Goal: Information Seeking & Learning: Learn about a topic

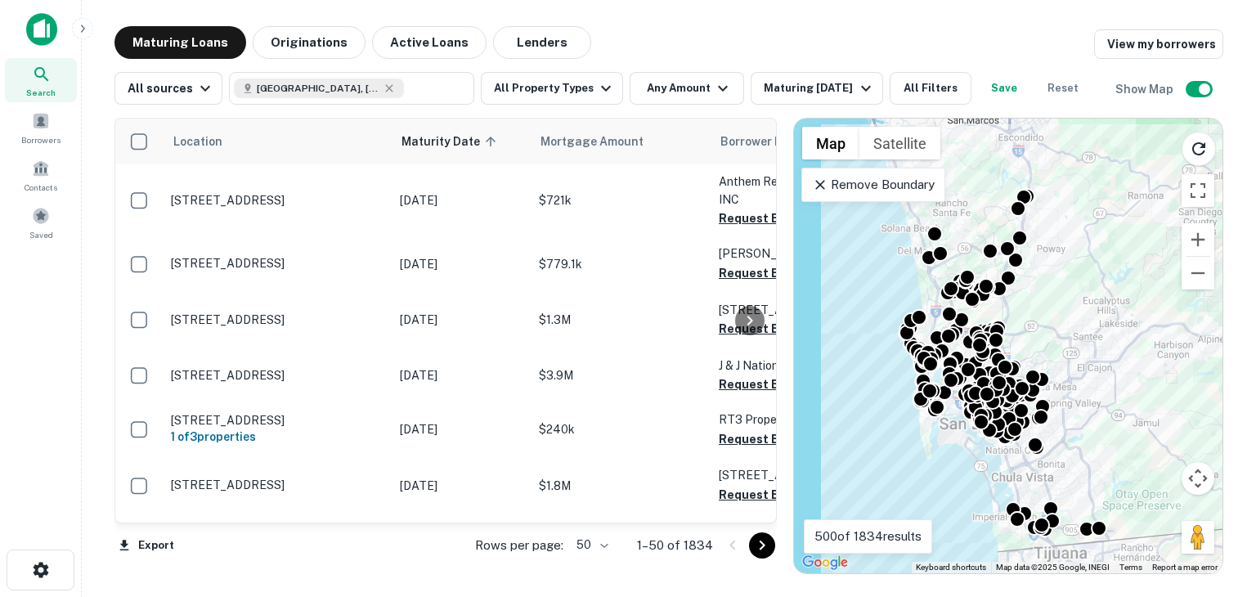
click at [1103, 393] on div "To activate drag with keyboard, press Alt + Enter. Once in keyboard drag state,…" at bounding box center [1008, 346] width 428 height 454
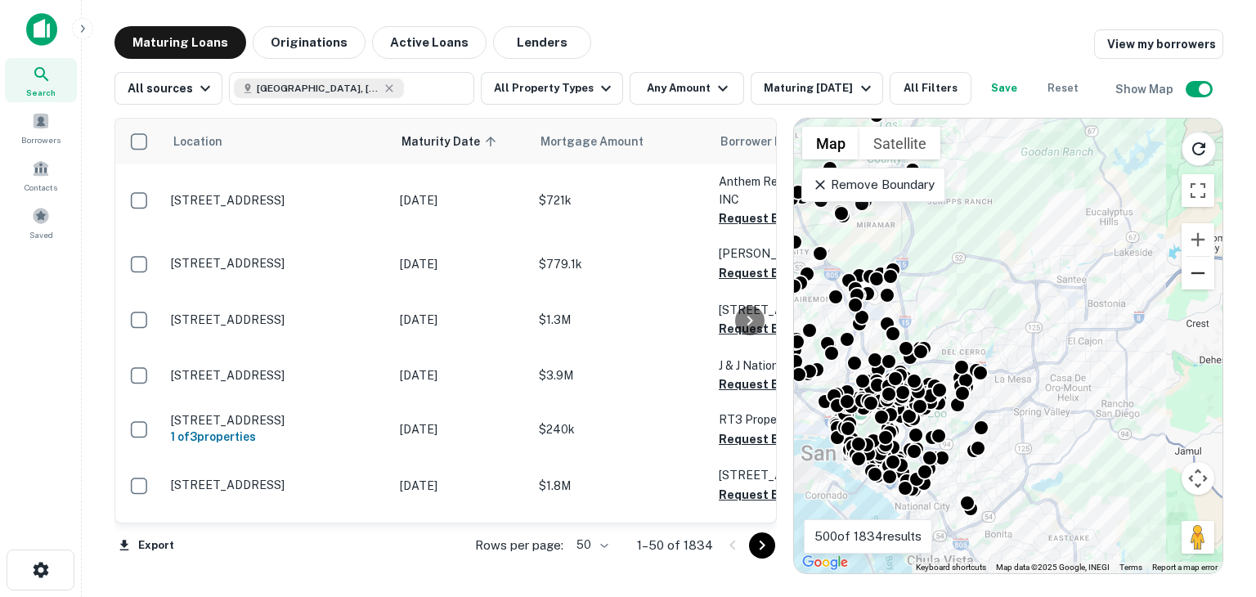
click at [1207, 277] on button "Zoom out" at bounding box center [1197, 273] width 33 height 33
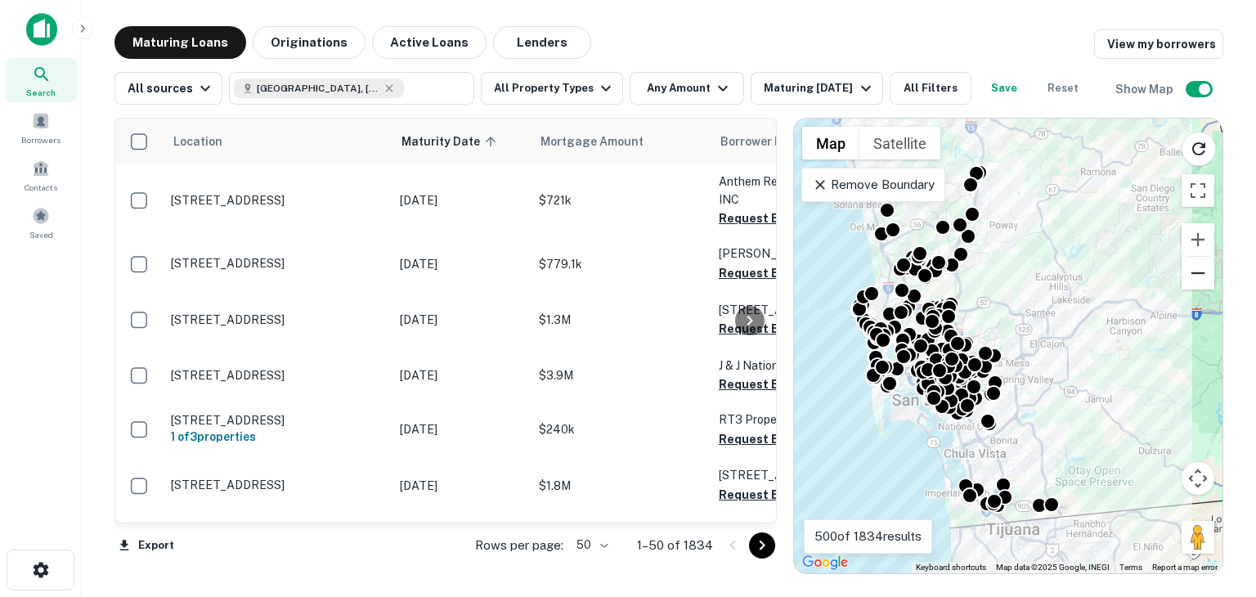
click at [1207, 277] on button "Zoom out" at bounding box center [1197, 273] width 33 height 33
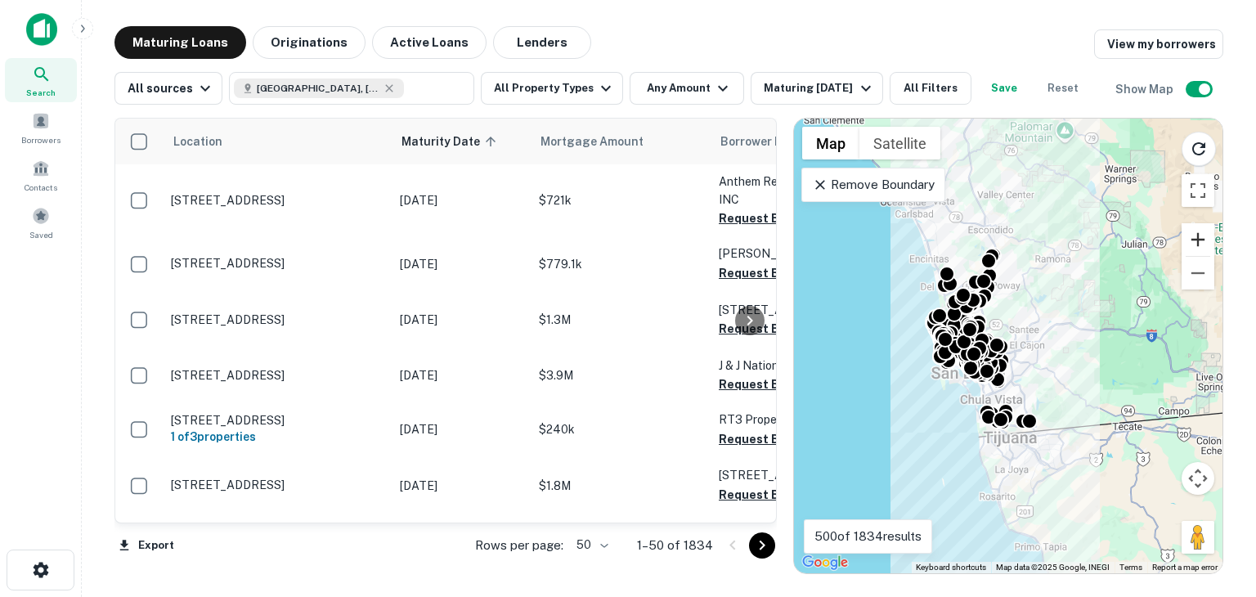
click at [1194, 240] on button "Zoom in" at bounding box center [1197, 239] width 33 height 33
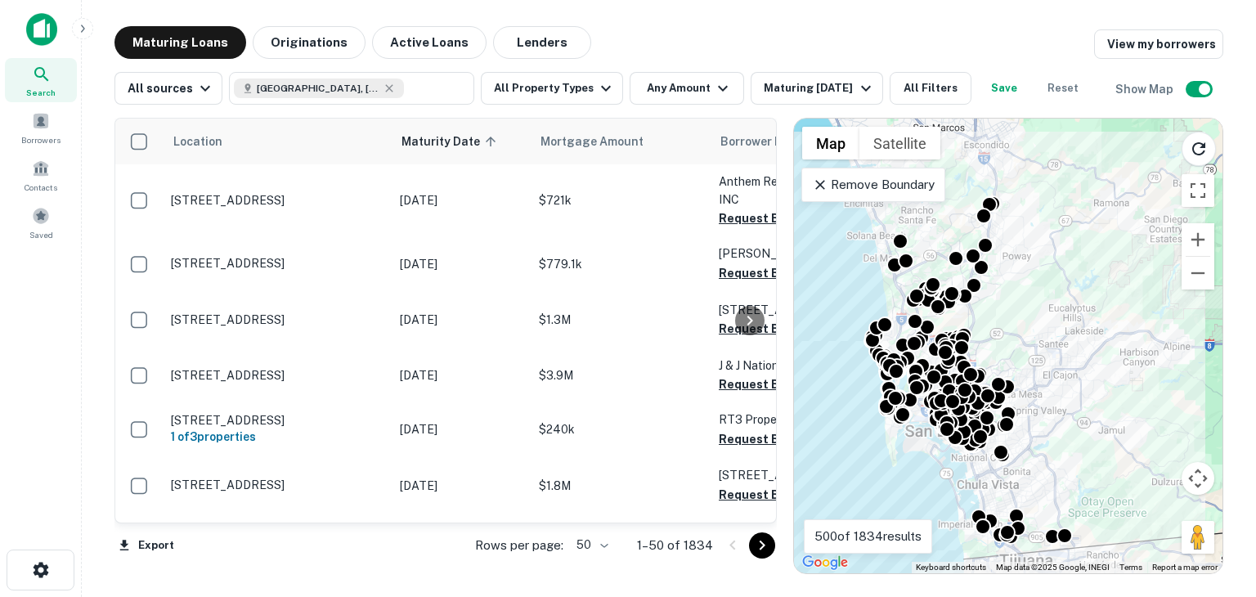
drag, startPoint x: 1067, startPoint y: 202, endPoint x: 1082, endPoint y: 235, distance: 36.2
click at [1082, 235] on div "To activate drag with keyboard, press Alt + Enter. Once in keyboard drag state,…" at bounding box center [1008, 346] width 428 height 454
click at [857, 184] on p "Remove Boundary" at bounding box center [873, 185] width 122 height 20
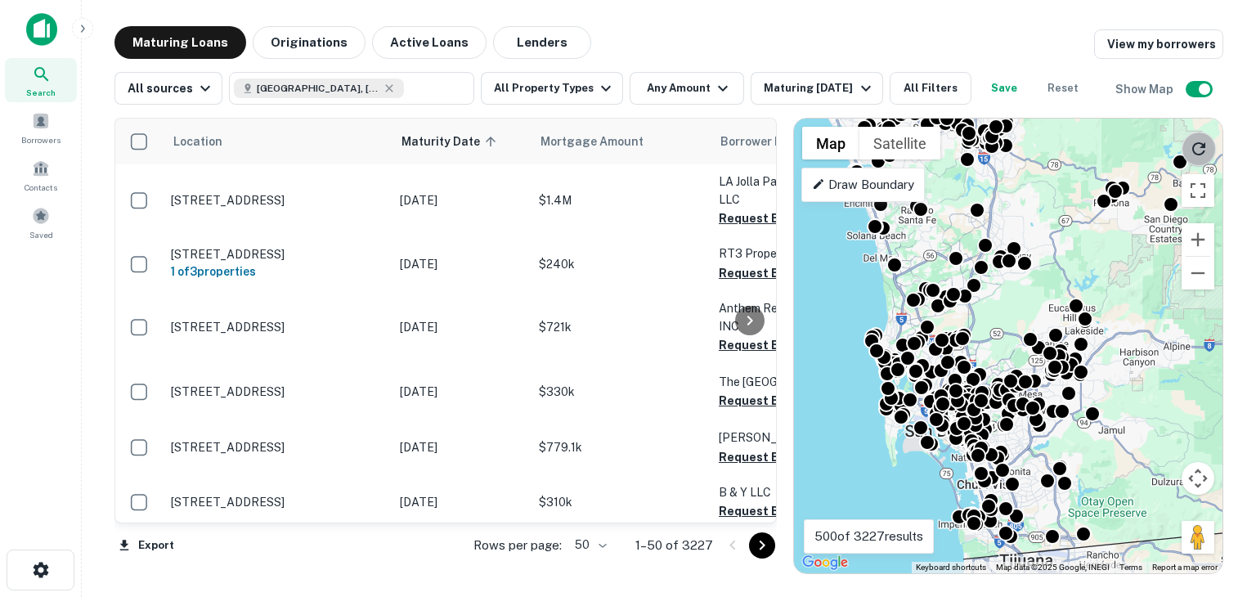
click at [1204, 152] on icon "Reload search area" at bounding box center [1198, 149] width 20 height 20
click at [805, 77] on button "Maturing In 1 Year" at bounding box center [816, 88] width 132 height 33
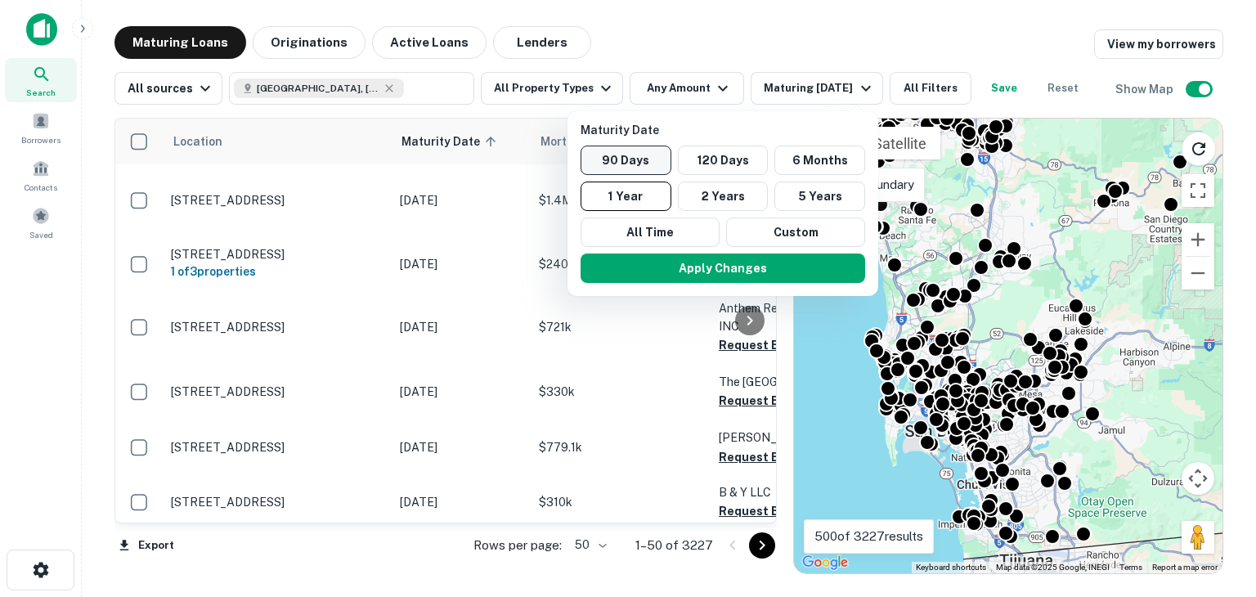
click at [632, 161] on button "90 Days" at bounding box center [625, 159] width 91 height 29
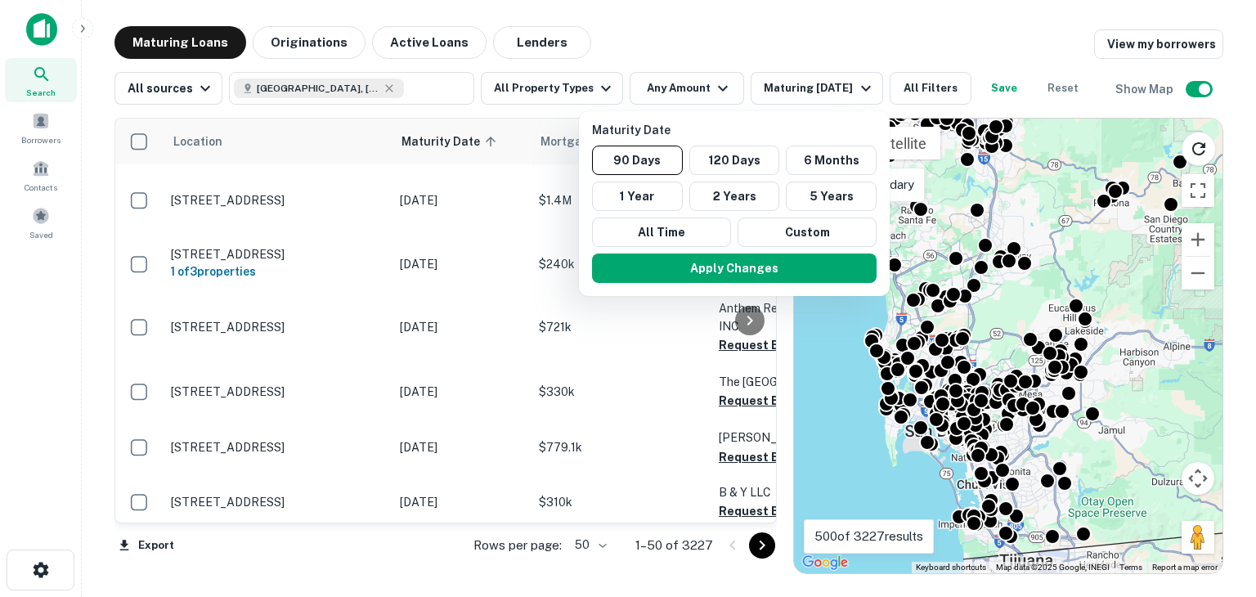
click at [720, 106] on div at bounding box center [628, 298] width 1256 height 597
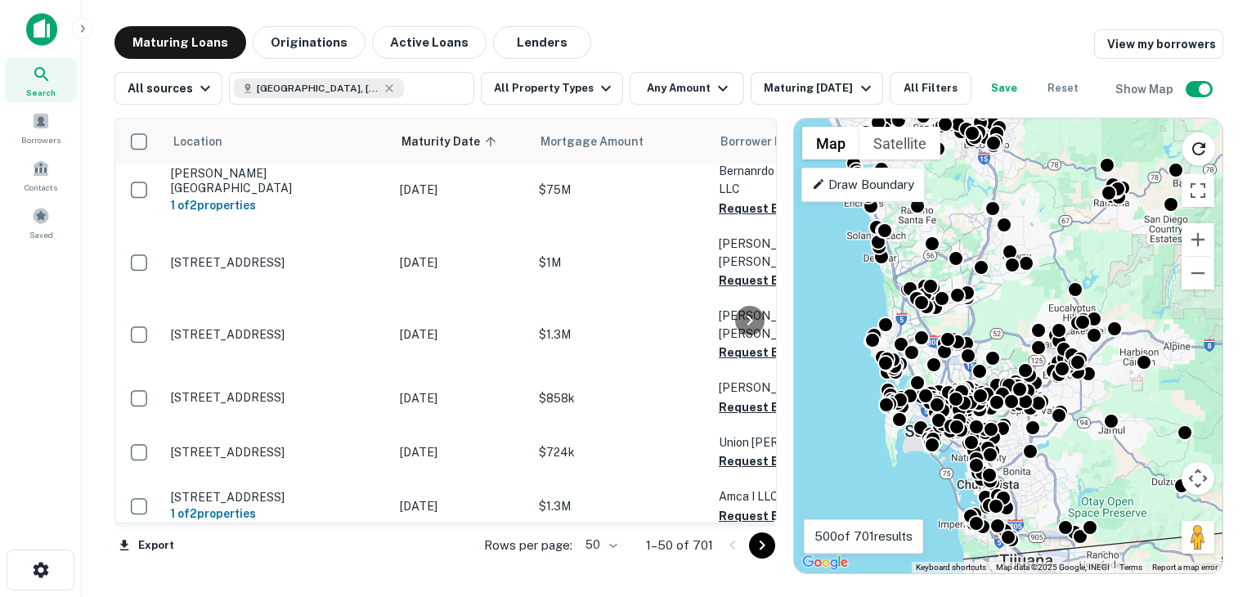
scroll to position [572, 0]
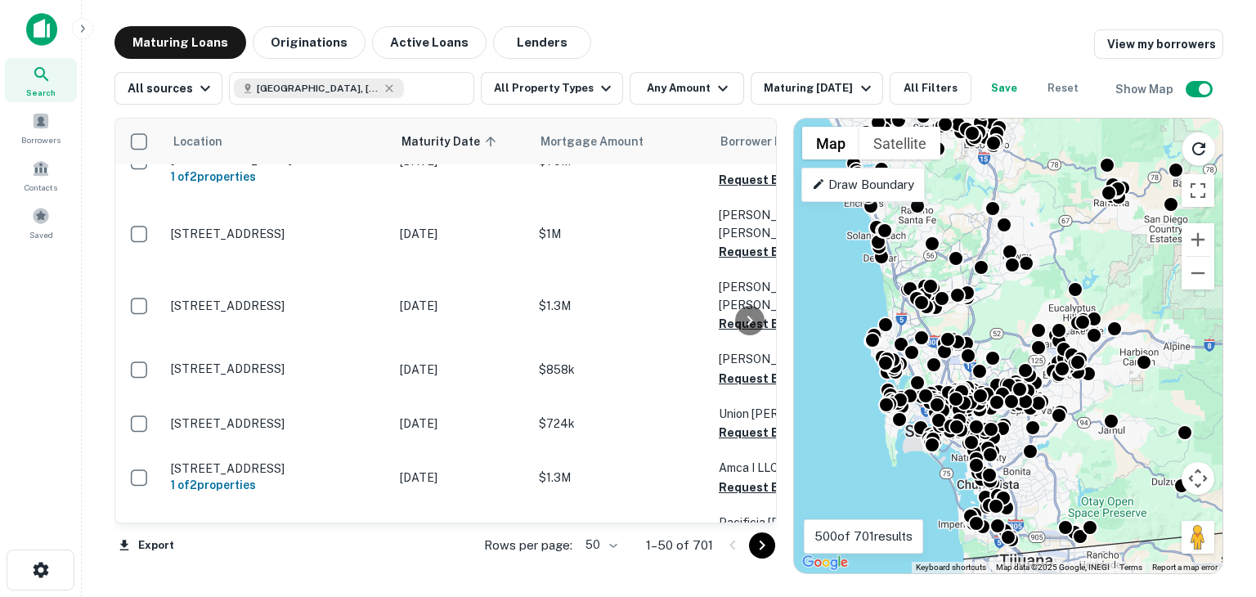
click at [754, 552] on icon "Go to next page" at bounding box center [762, 545] width 20 height 20
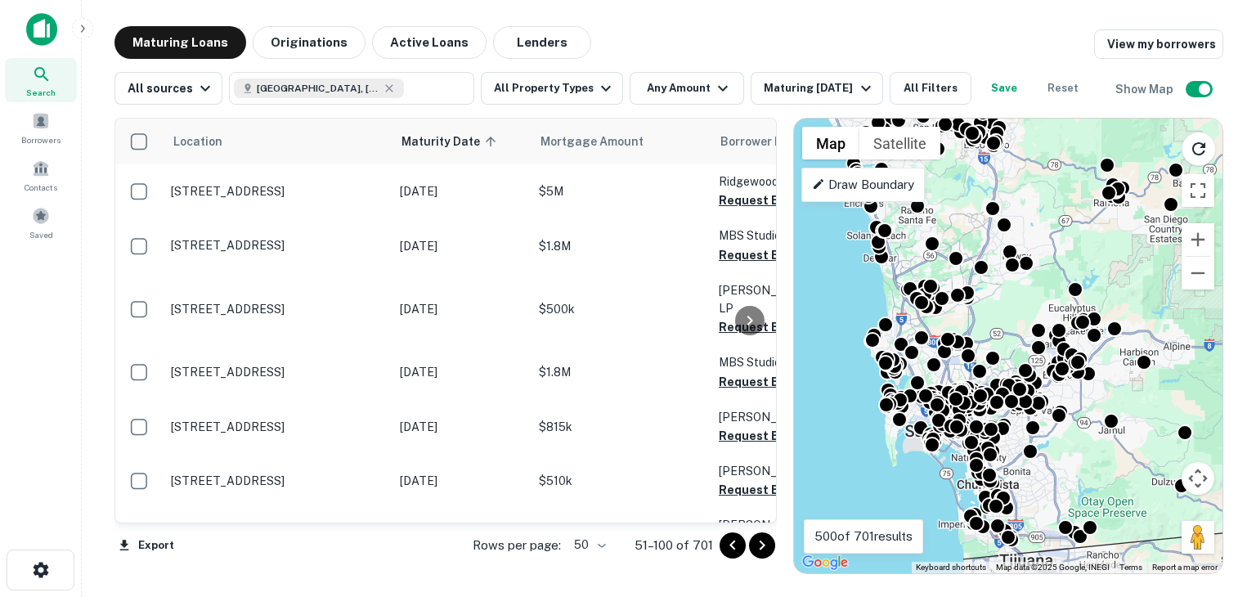
click at [733, 544] on icon "Go to previous page" at bounding box center [733, 545] width 20 height 20
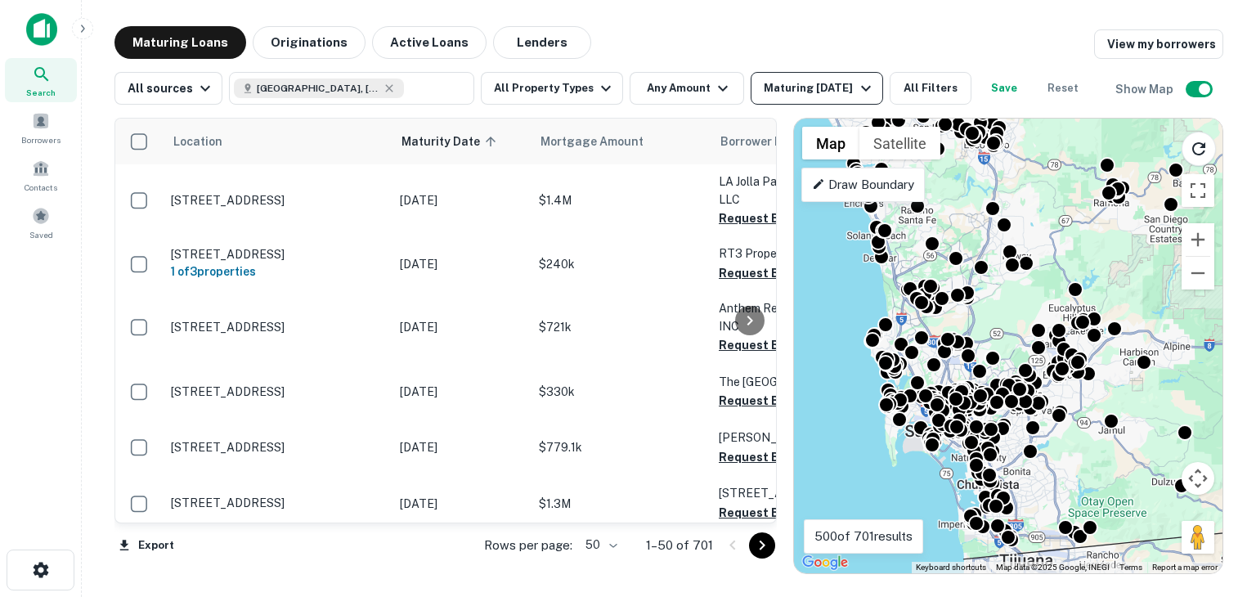
click at [853, 83] on div "Maturing In 90 Days" at bounding box center [818, 88] width 111 height 20
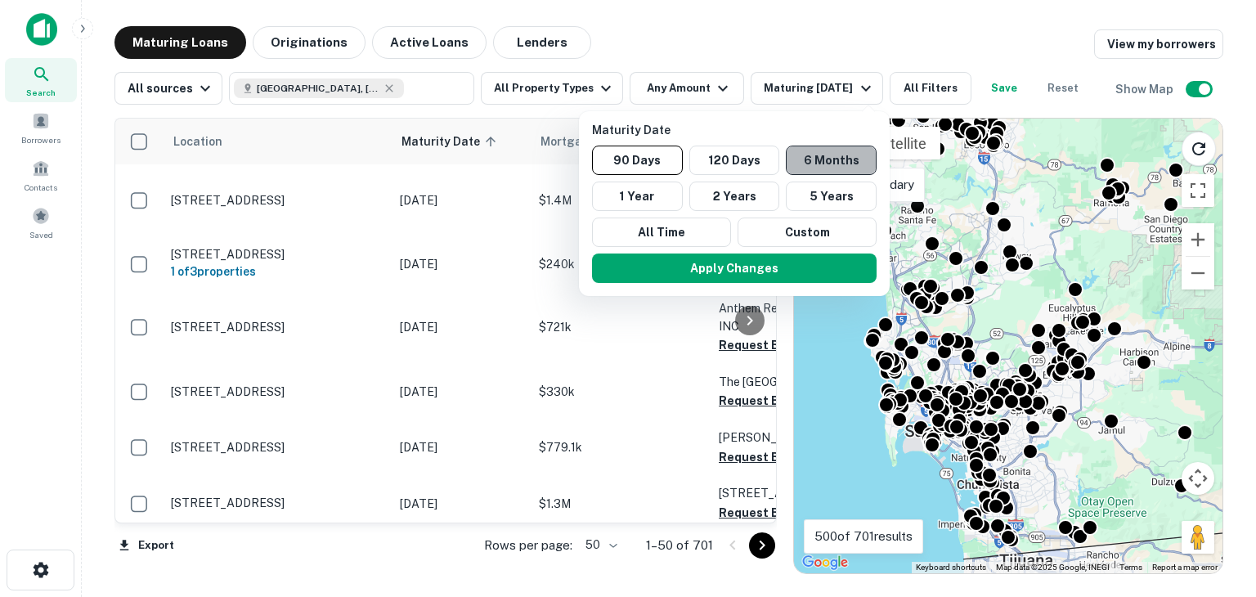
click at [817, 151] on button "6 Months" at bounding box center [831, 159] width 91 height 29
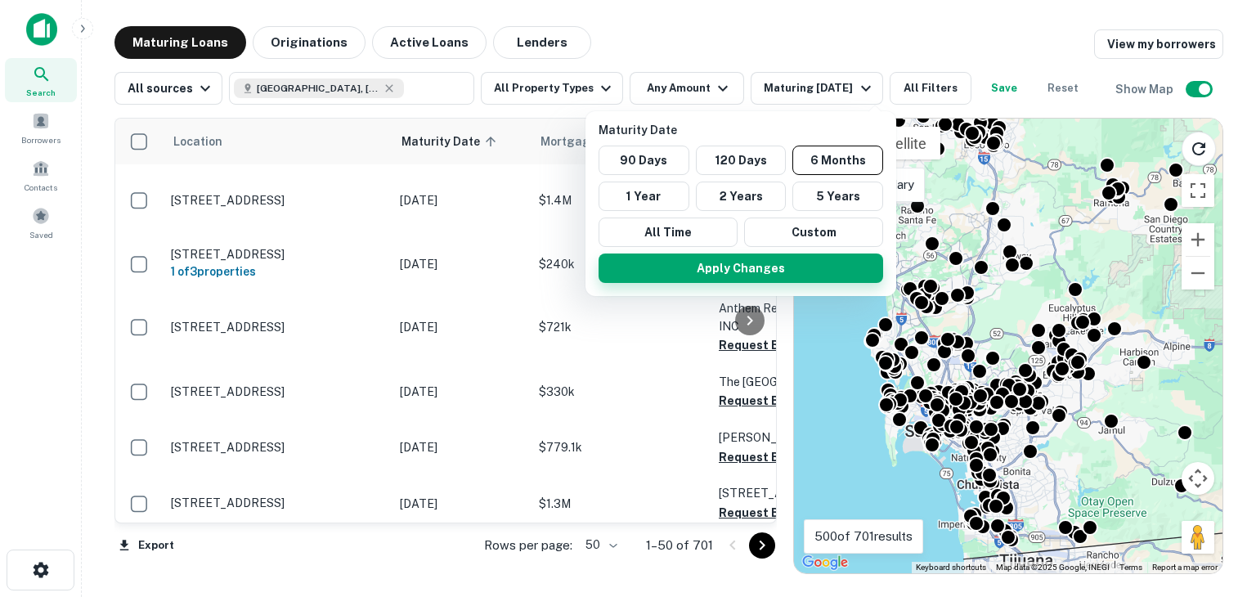
click at [749, 269] on button "Apply Changes" at bounding box center [740, 267] width 284 height 29
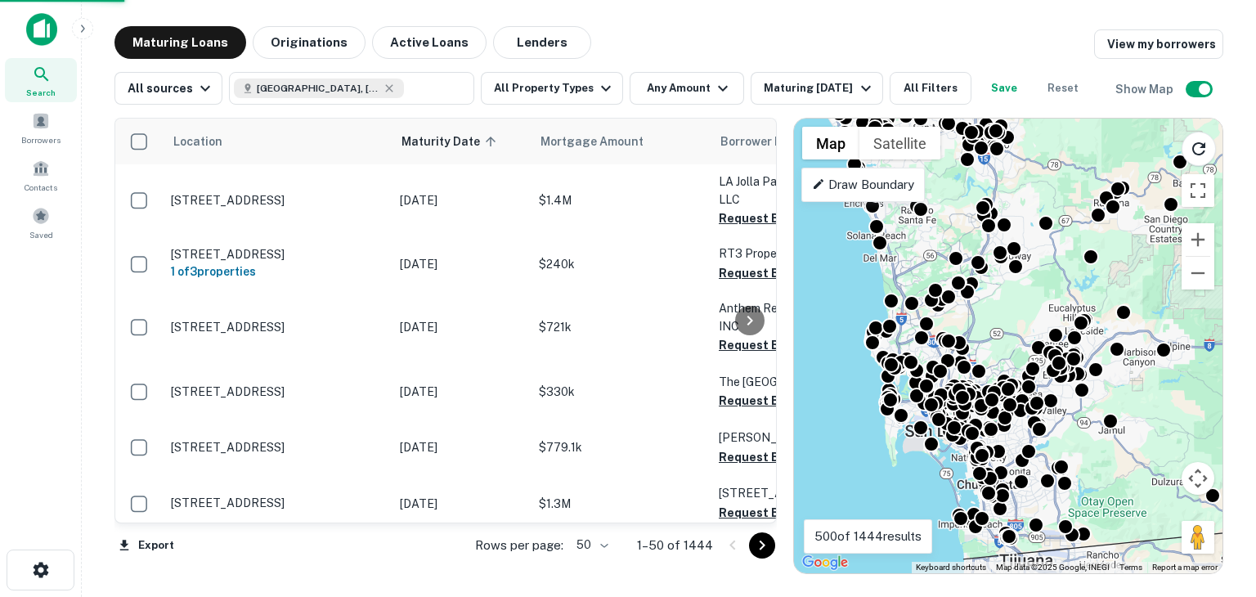
click at [598, 545] on body "Search Borrowers Contacts Saved Maturing Loans Originations Active Loans Lender…" at bounding box center [628, 298] width 1256 height 597
click at [593, 562] on li "100" at bounding box center [593, 562] width 47 height 29
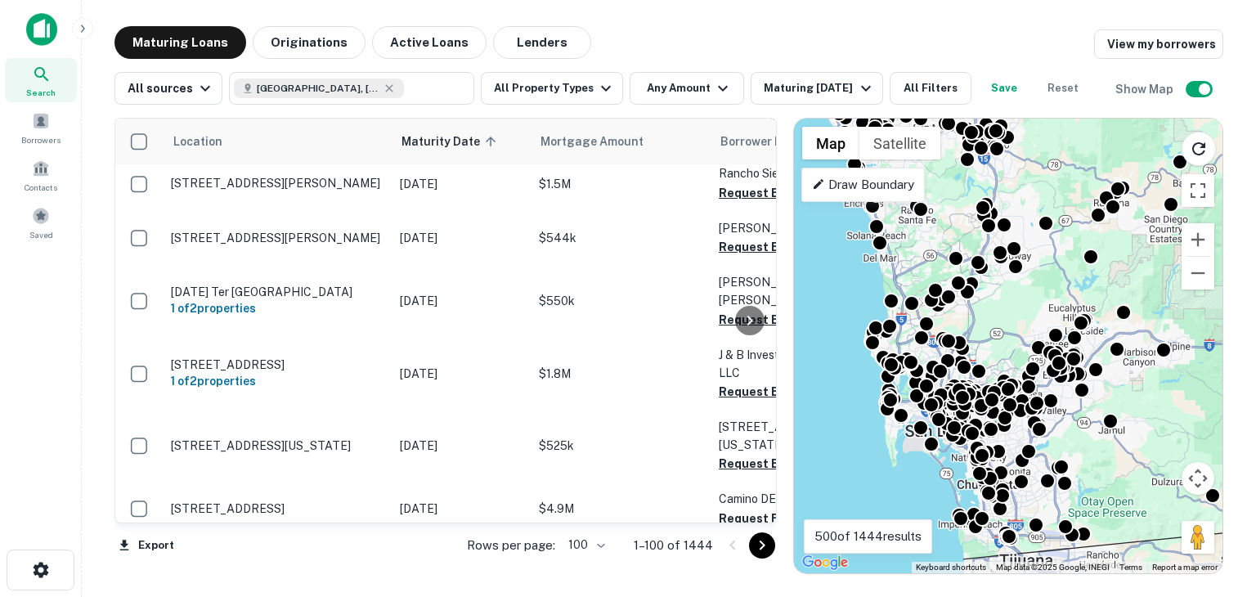
scroll to position [5313, 0]
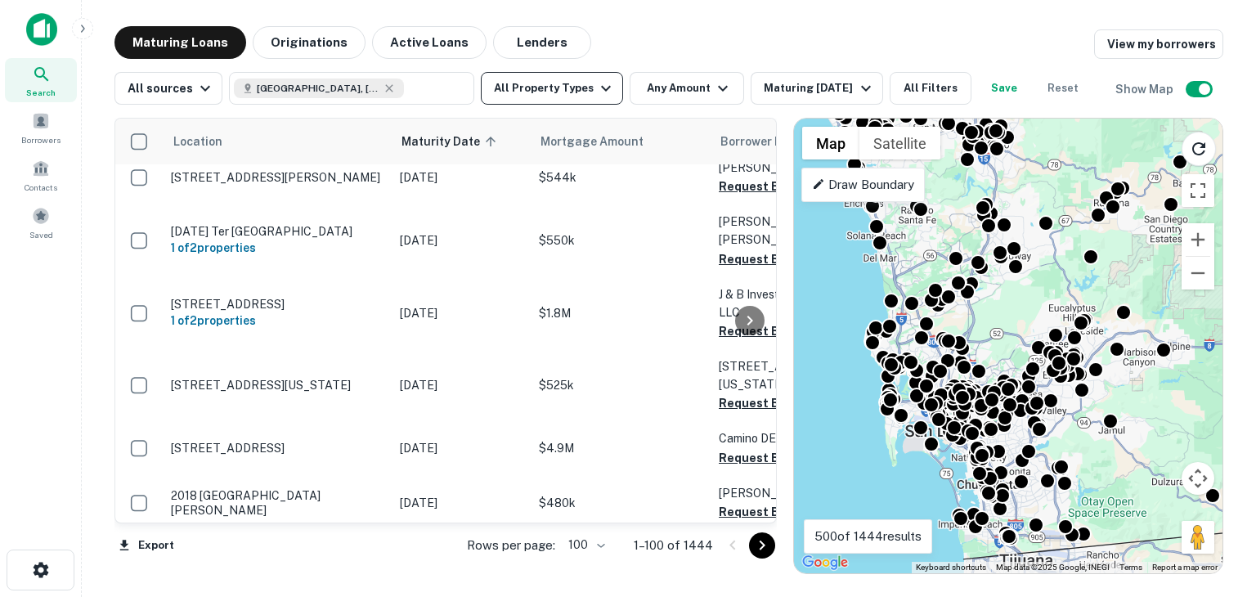
click at [573, 83] on button "All Property Types" at bounding box center [552, 88] width 142 height 33
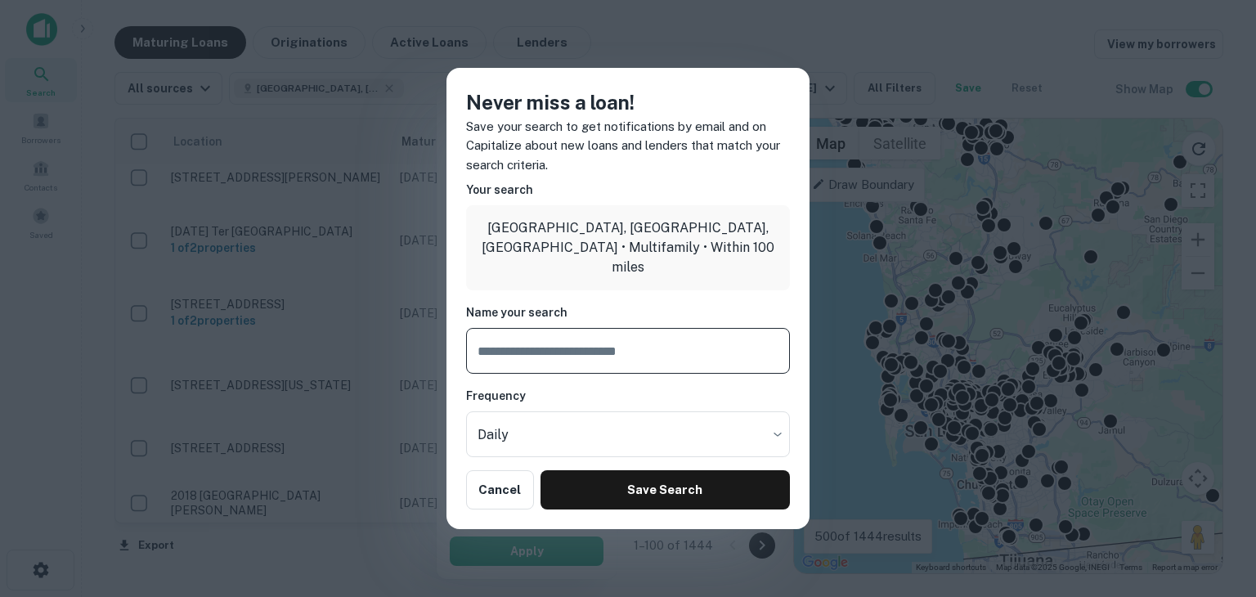
click at [604, 334] on input "text" at bounding box center [628, 351] width 324 height 46
type input "**********"
click at [600, 423] on body "Search Borrowers Contacts Saved Maturing Loans Originations Active Loans Lender…" at bounding box center [628, 298] width 1256 height 597
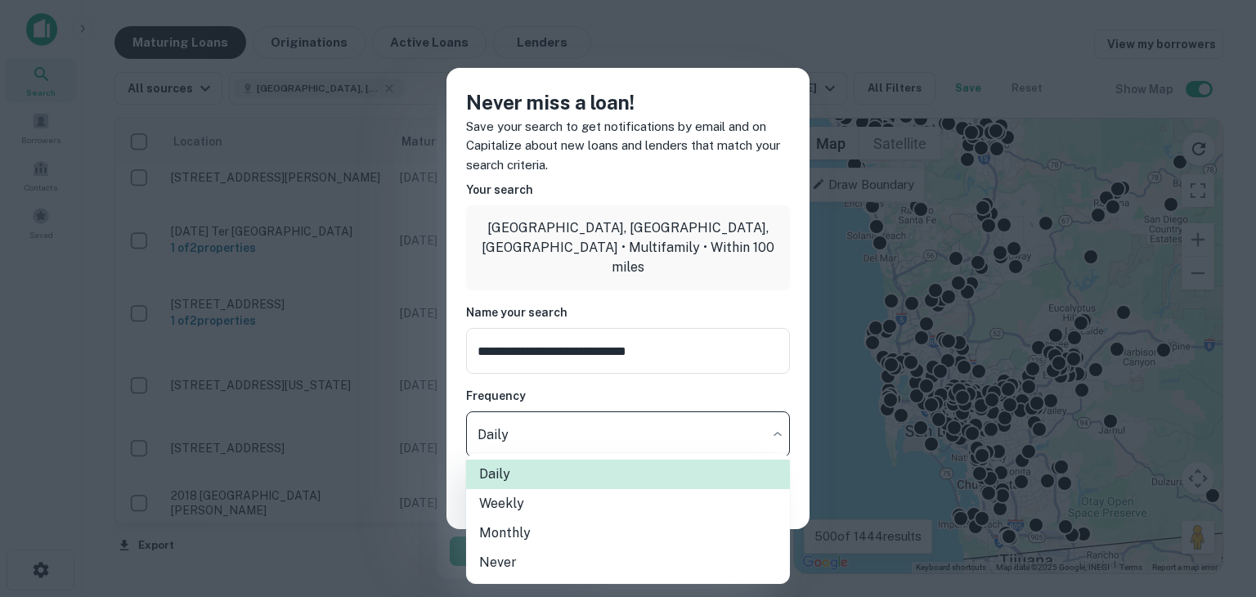
click at [600, 423] on div at bounding box center [628, 298] width 1256 height 597
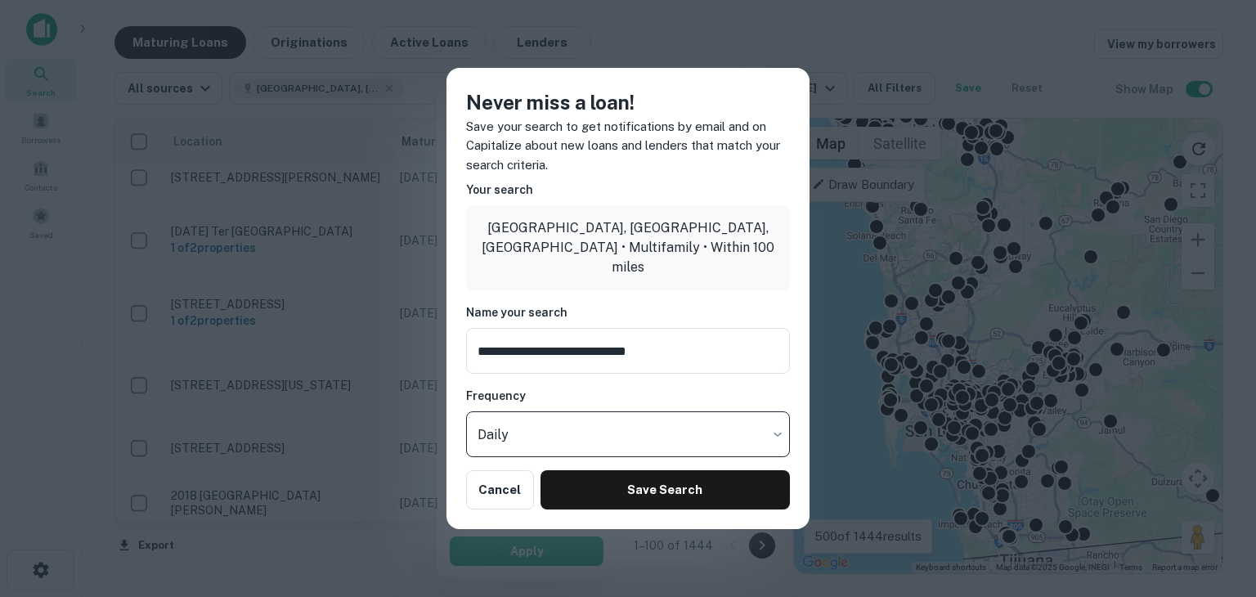
click at [595, 429] on body "Search Borrowers Contacts Saved Maturing Loans Originations Active Loans Lender…" at bounding box center [628, 298] width 1256 height 597
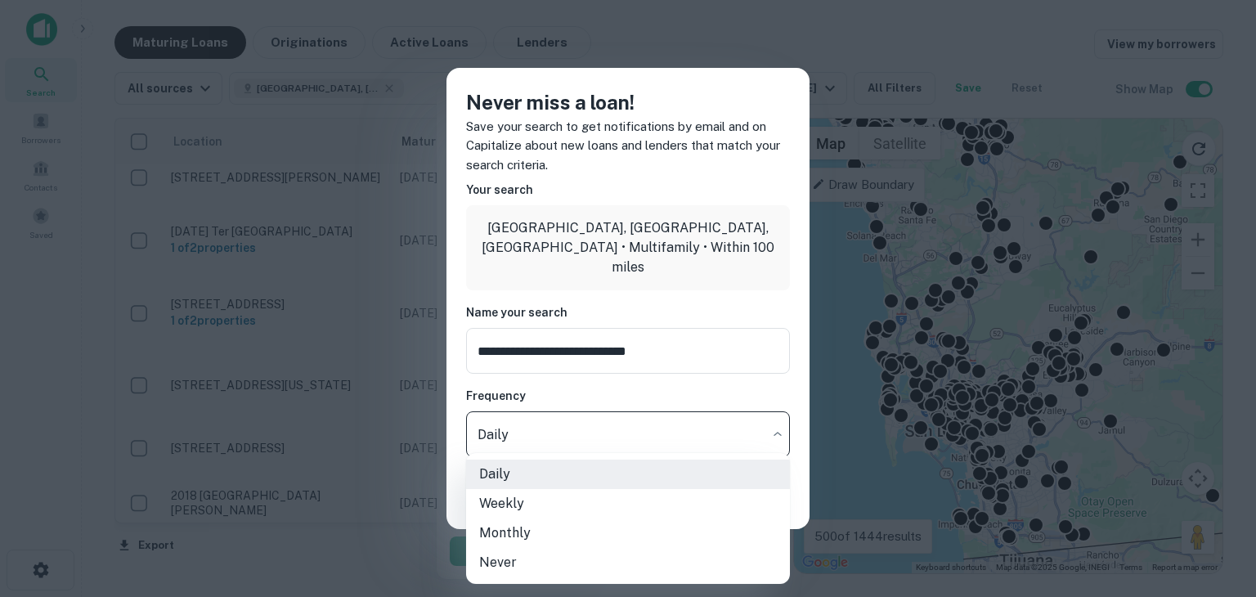
click at [540, 436] on div at bounding box center [628, 298] width 1256 height 597
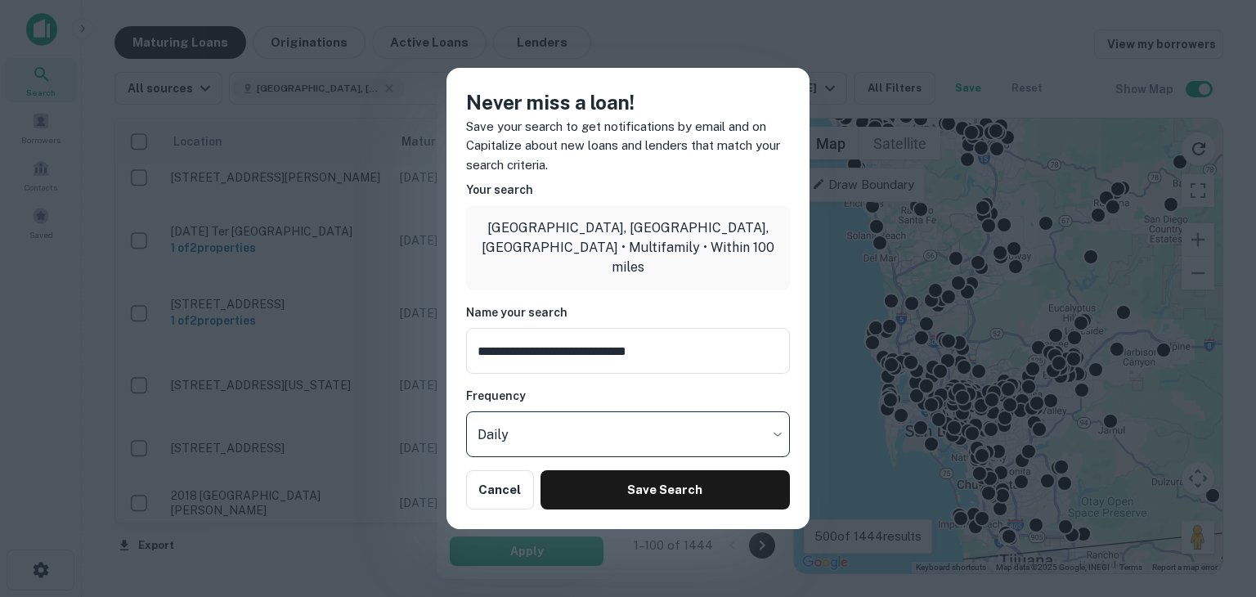
click at [541, 415] on body "Search Borrowers Contacts Saved Maturing Loans Originations Active Loans Lender…" at bounding box center [628, 298] width 1256 height 597
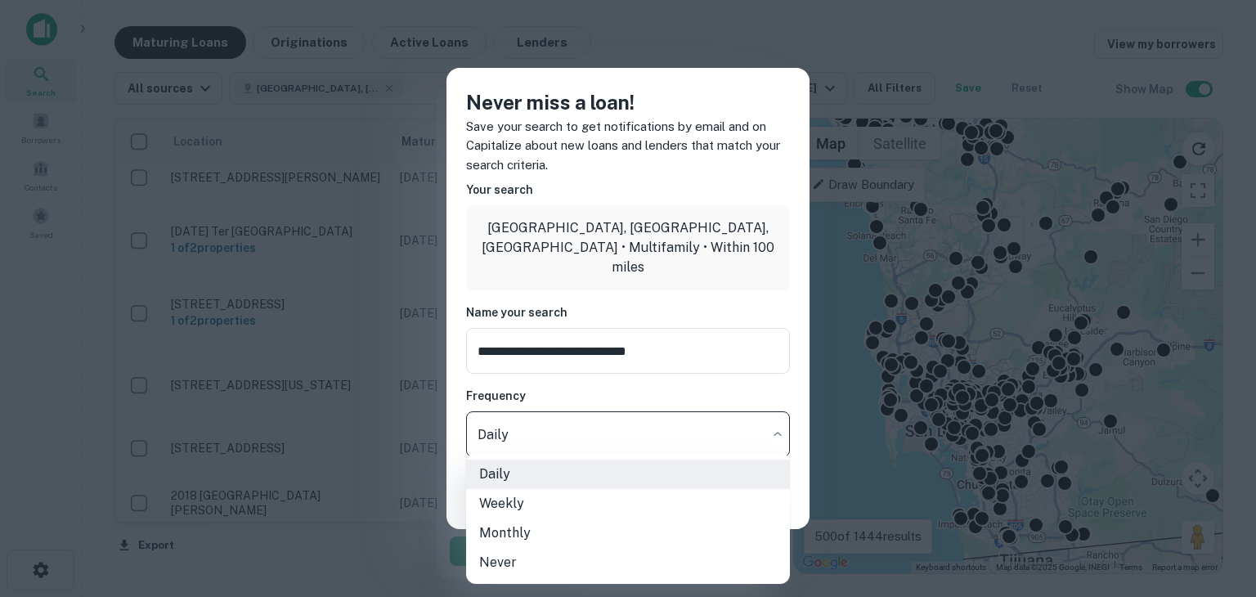
click at [543, 419] on div at bounding box center [628, 298] width 1256 height 597
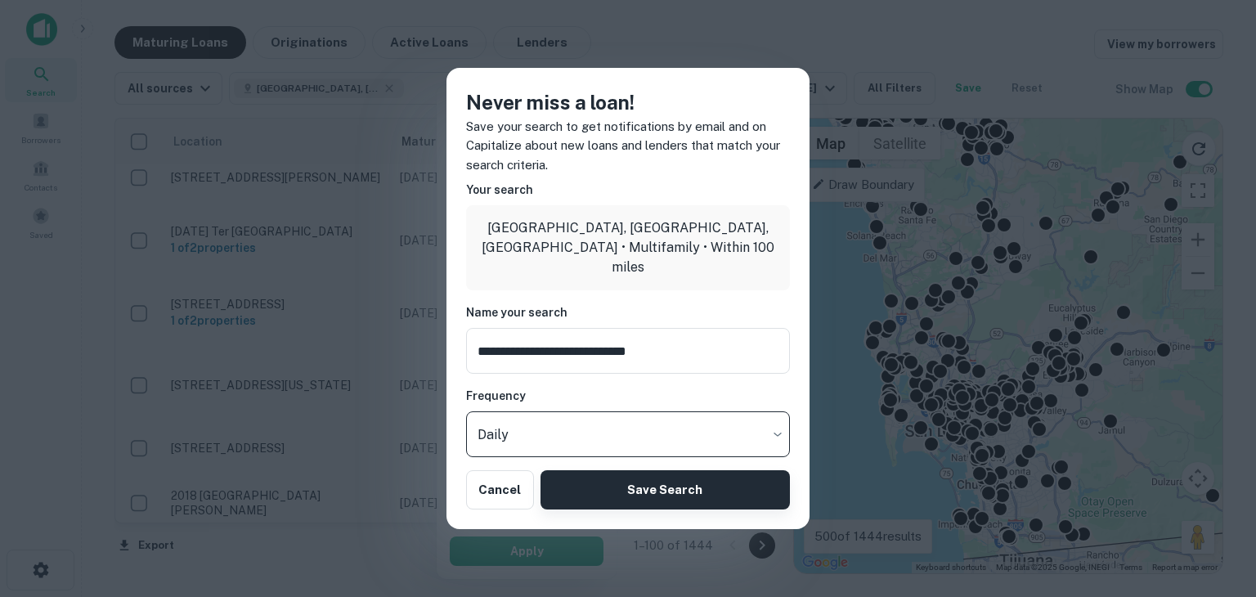
click at [623, 495] on button "Save Search" at bounding box center [664, 489] width 249 height 39
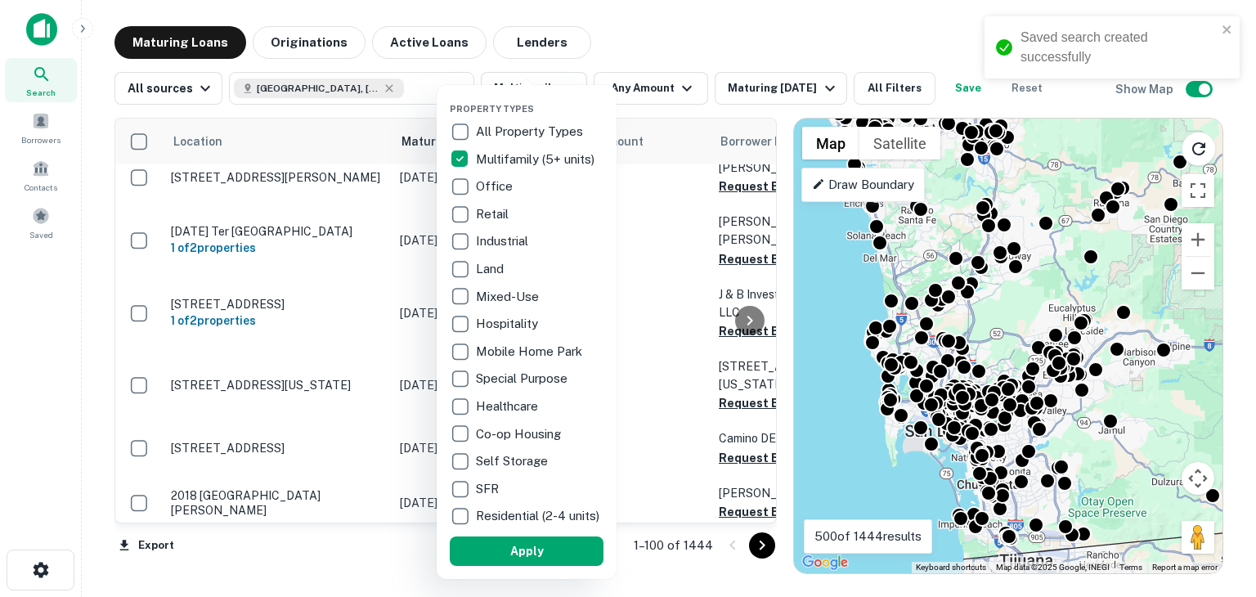
click at [676, 42] on div at bounding box center [628, 298] width 1256 height 597
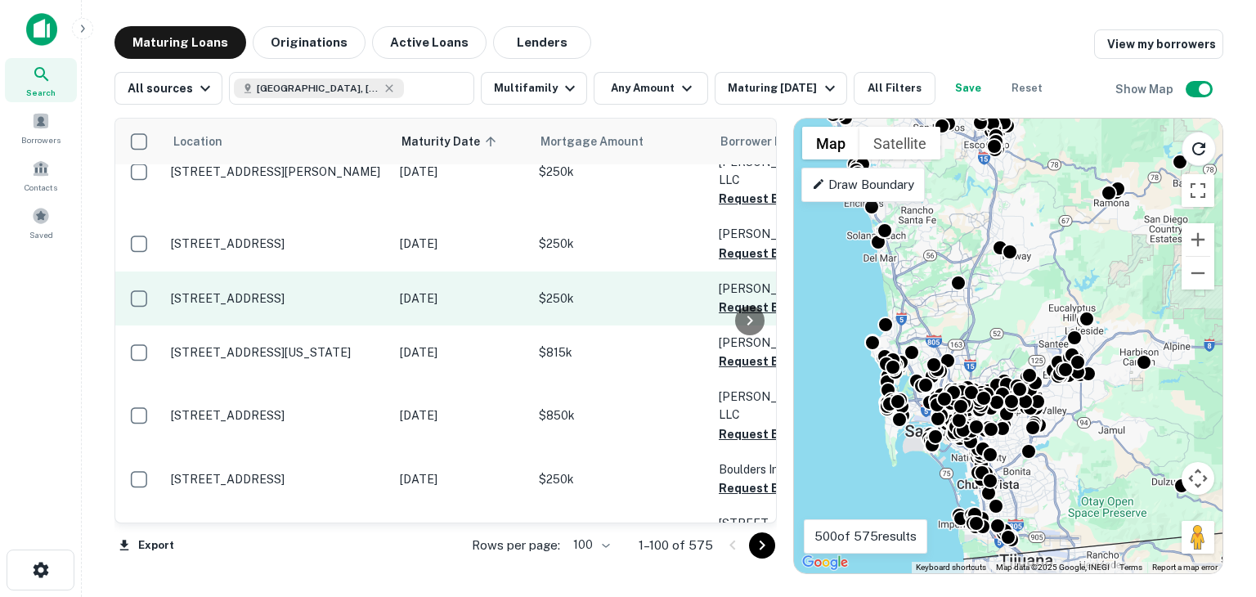
scroll to position [16, 0]
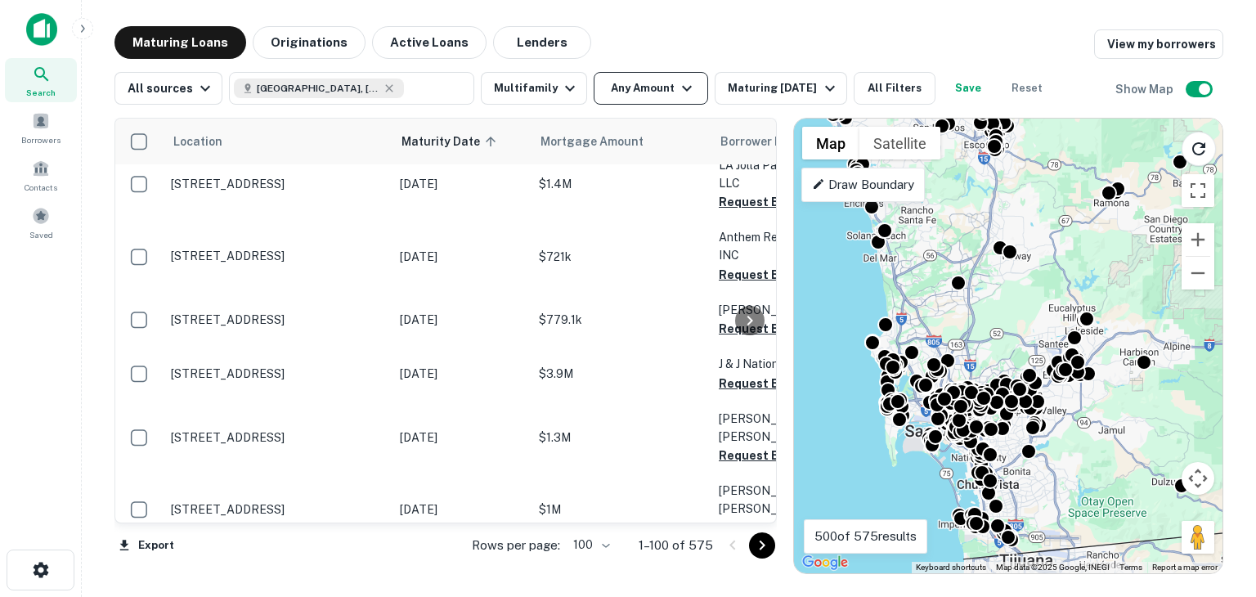
click at [665, 92] on button "Any Amount" at bounding box center [650, 88] width 114 height 33
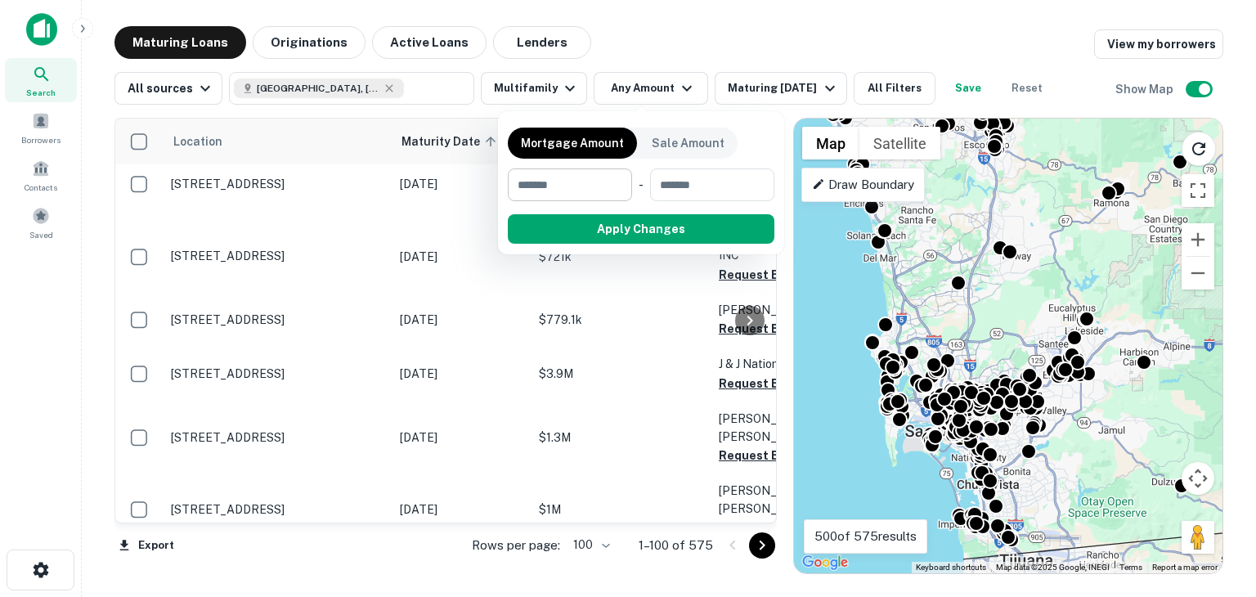
click at [628, 171] on div "​" at bounding box center [570, 184] width 124 height 33
type input "*******"
click at [682, 177] on input "number" at bounding box center [711, 184] width 102 height 33
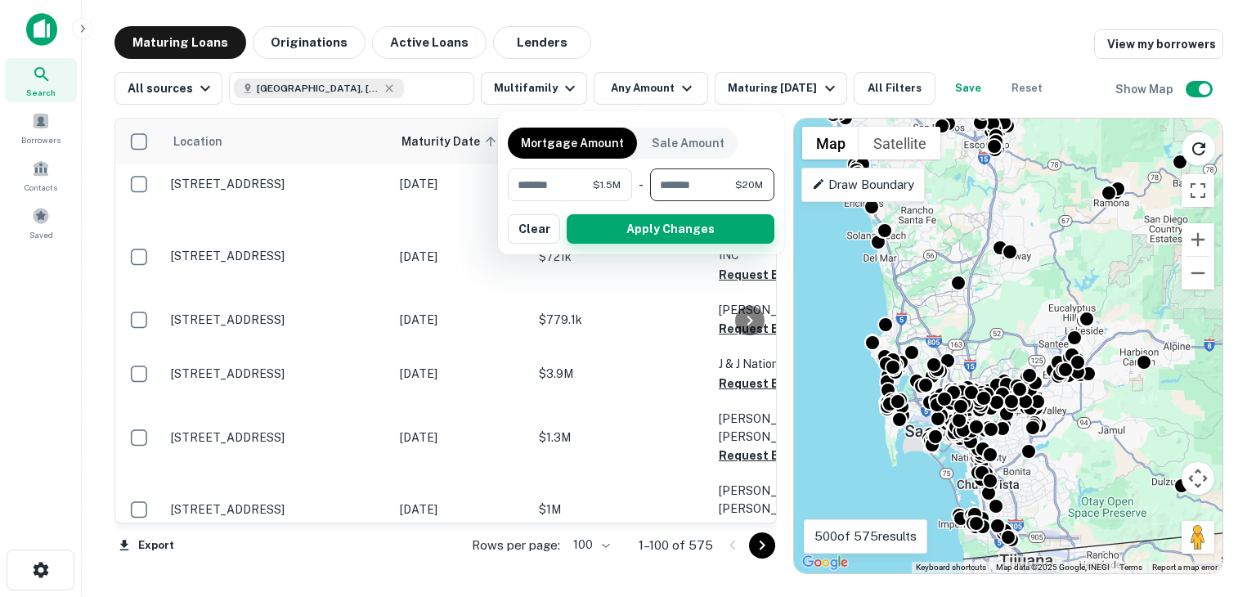
type input "********"
click at [663, 231] on button "Apply Changes" at bounding box center [670, 228] width 208 height 29
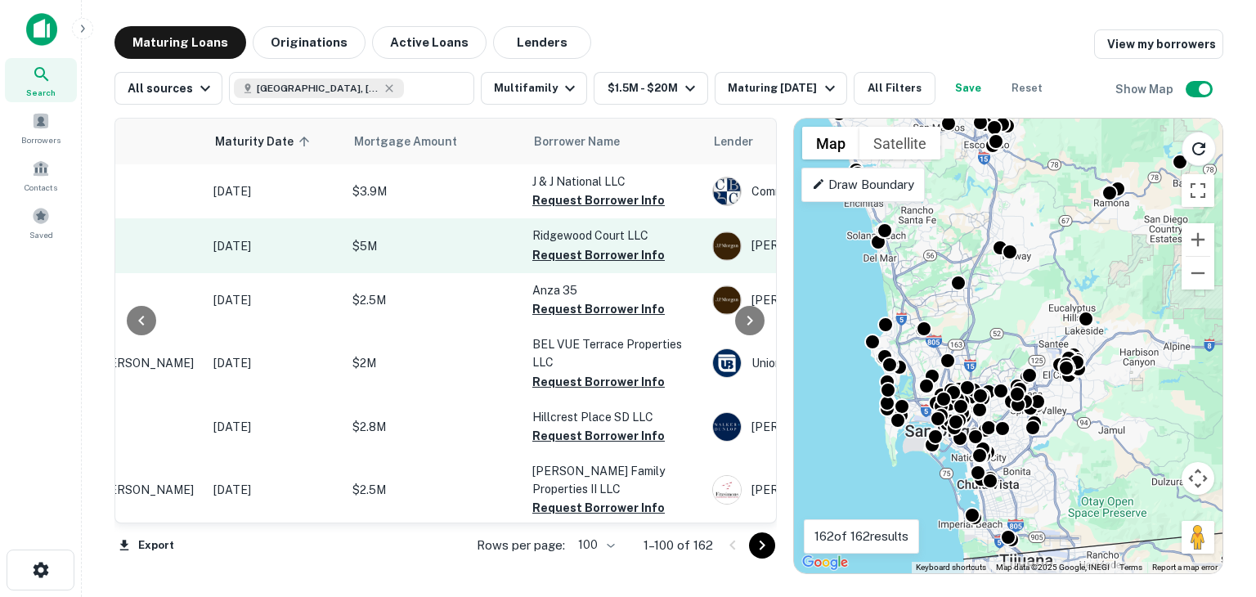
scroll to position [0, 188]
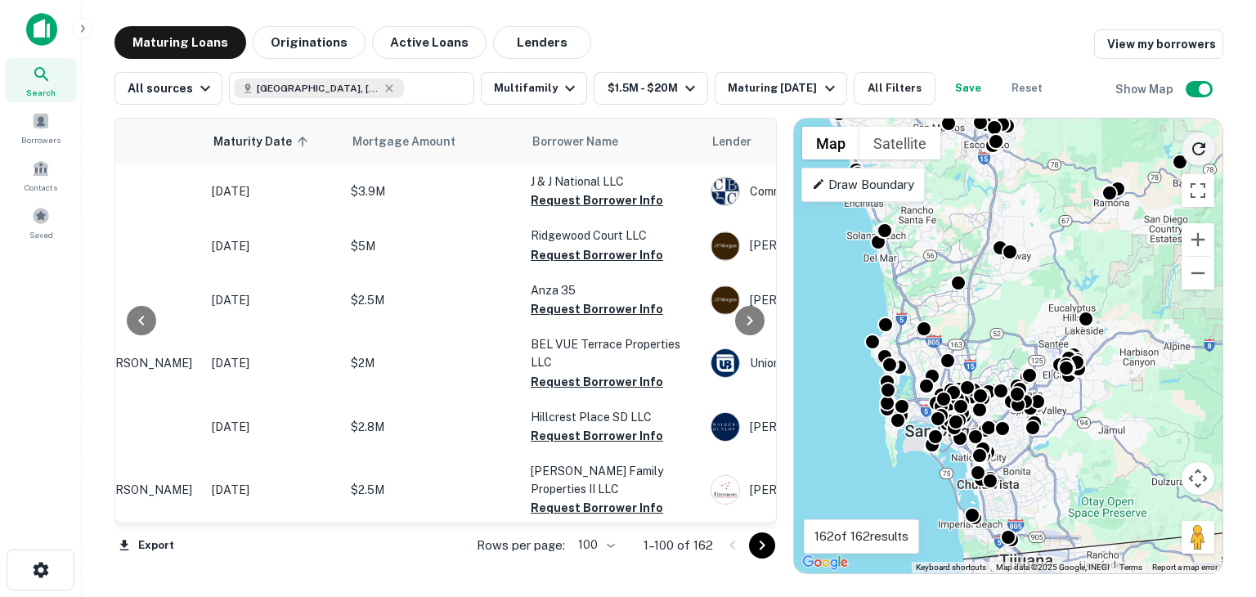
click at [1202, 147] on icon "Reload search area" at bounding box center [1198, 148] width 13 height 13
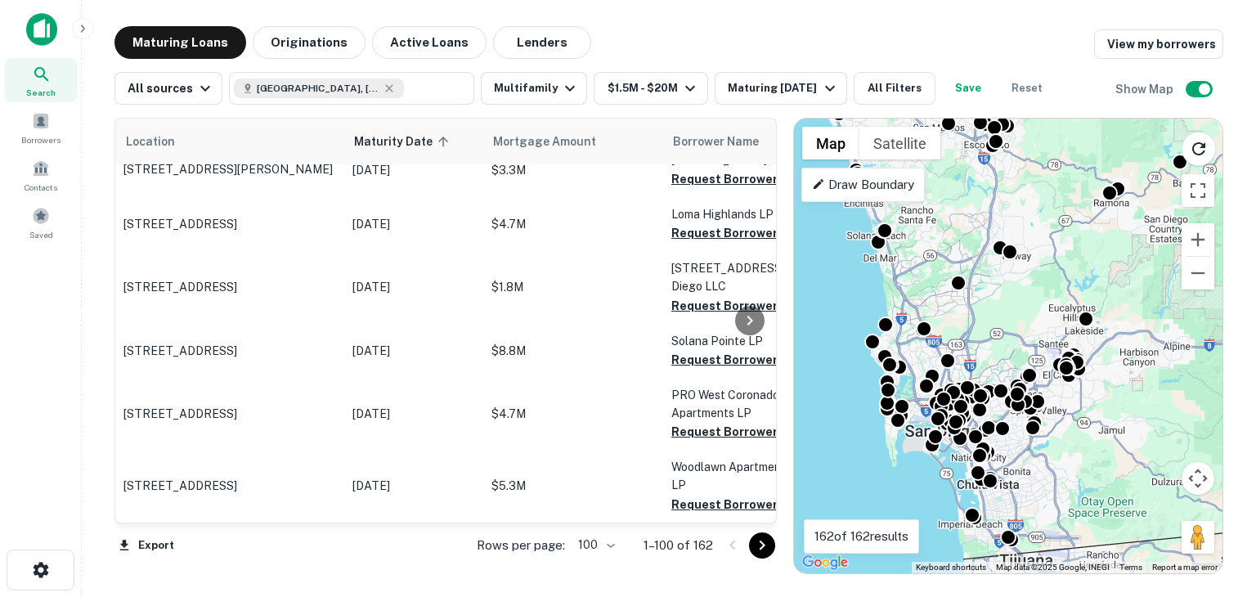
scroll to position [2779, 47]
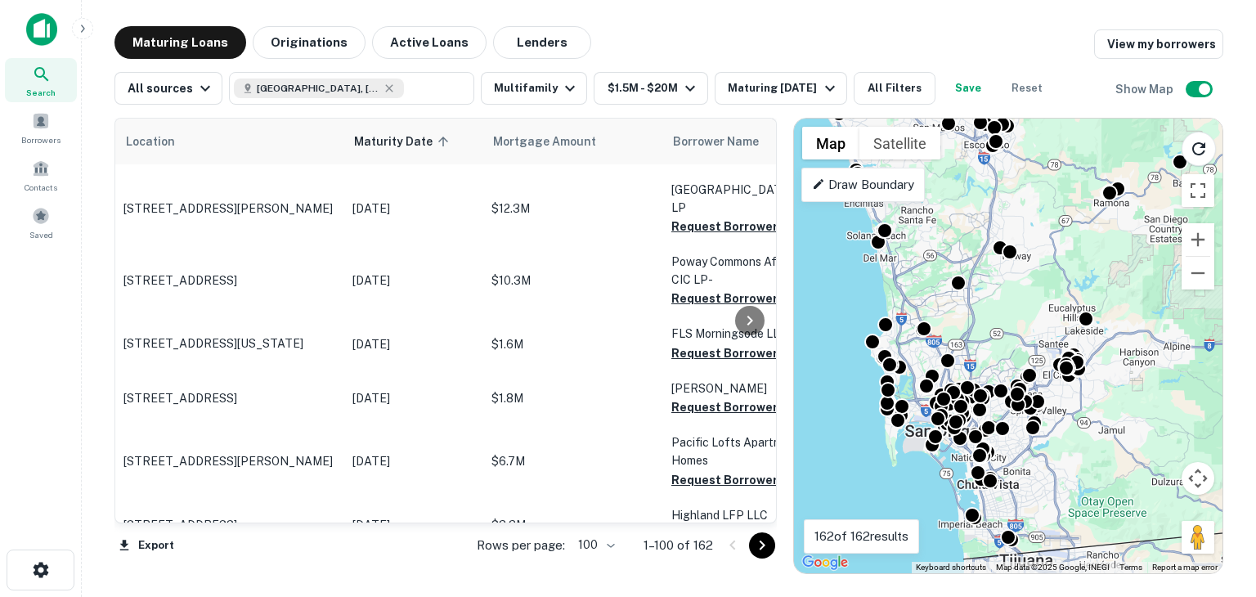
click at [765, 550] on icon "Go to next page" at bounding box center [762, 545] width 20 height 20
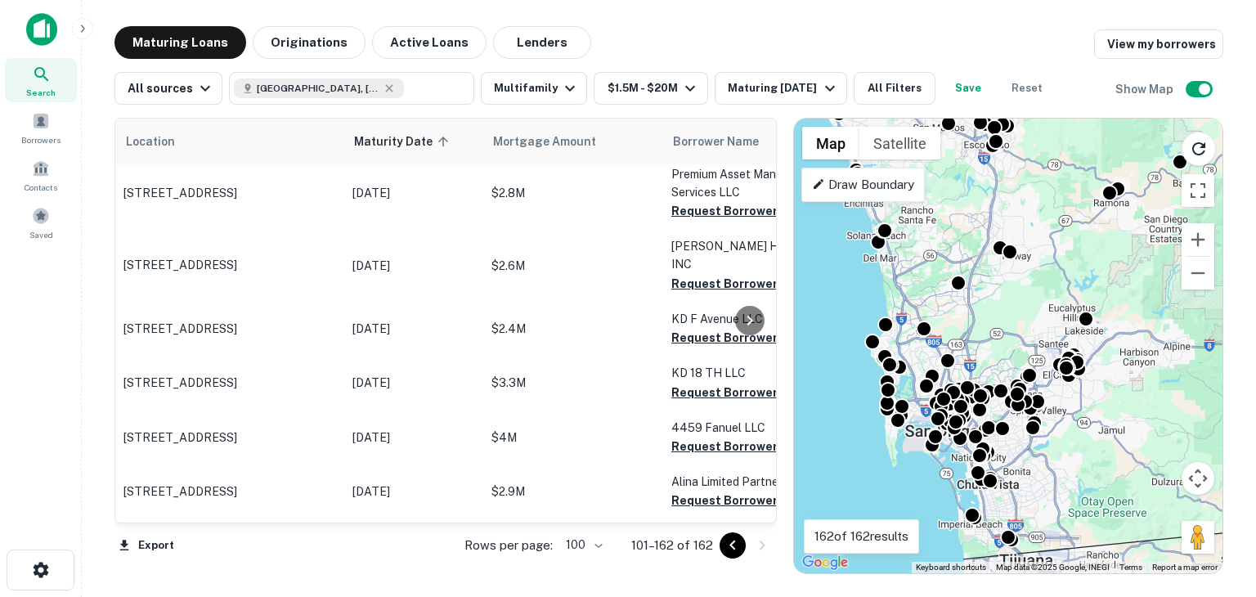
scroll to position [0, 47]
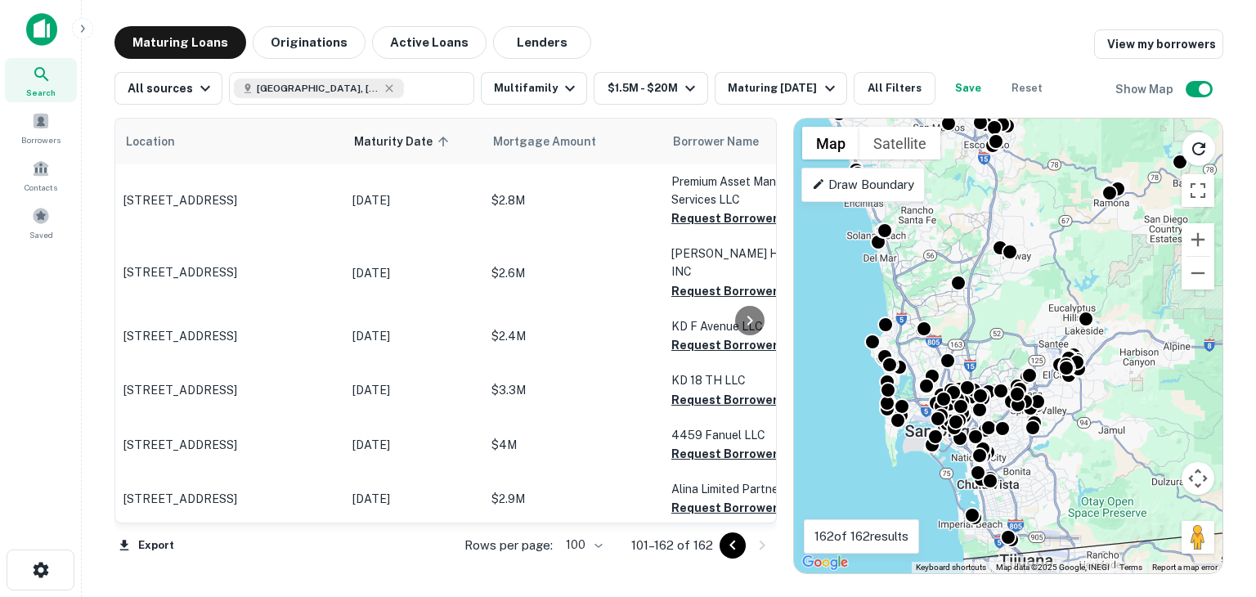
click at [735, 550] on icon "Go to previous page" at bounding box center [733, 545] width 20 height 20
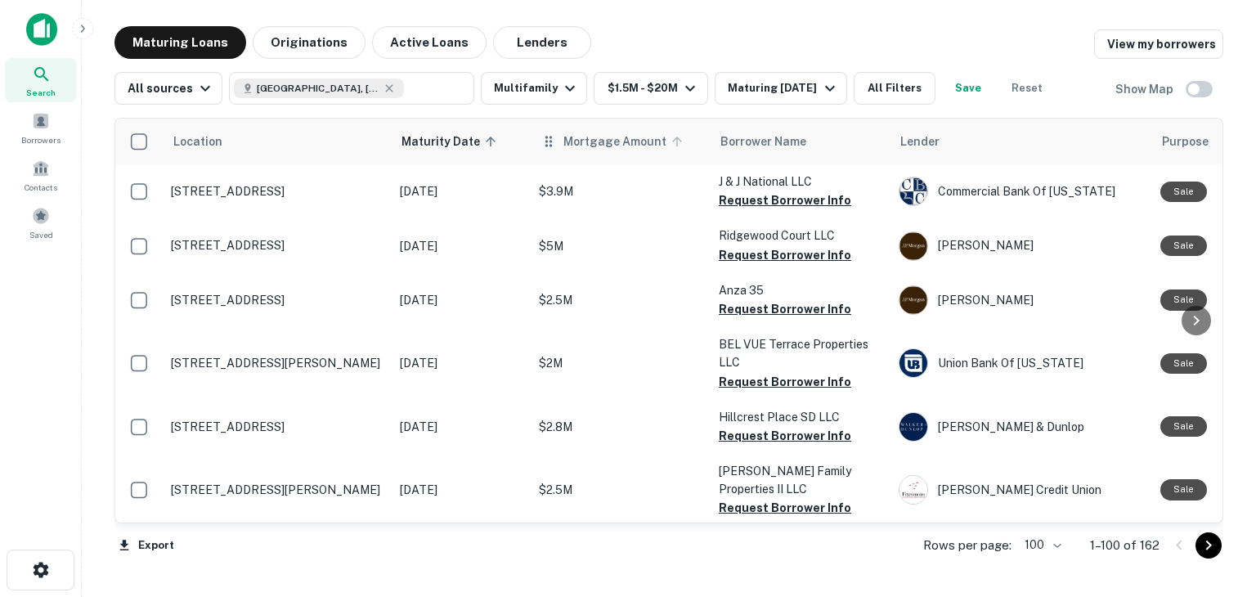
click at [595, 148] on span "Mortgage Amount" at bounding box center [625, 142] width 124 height 20
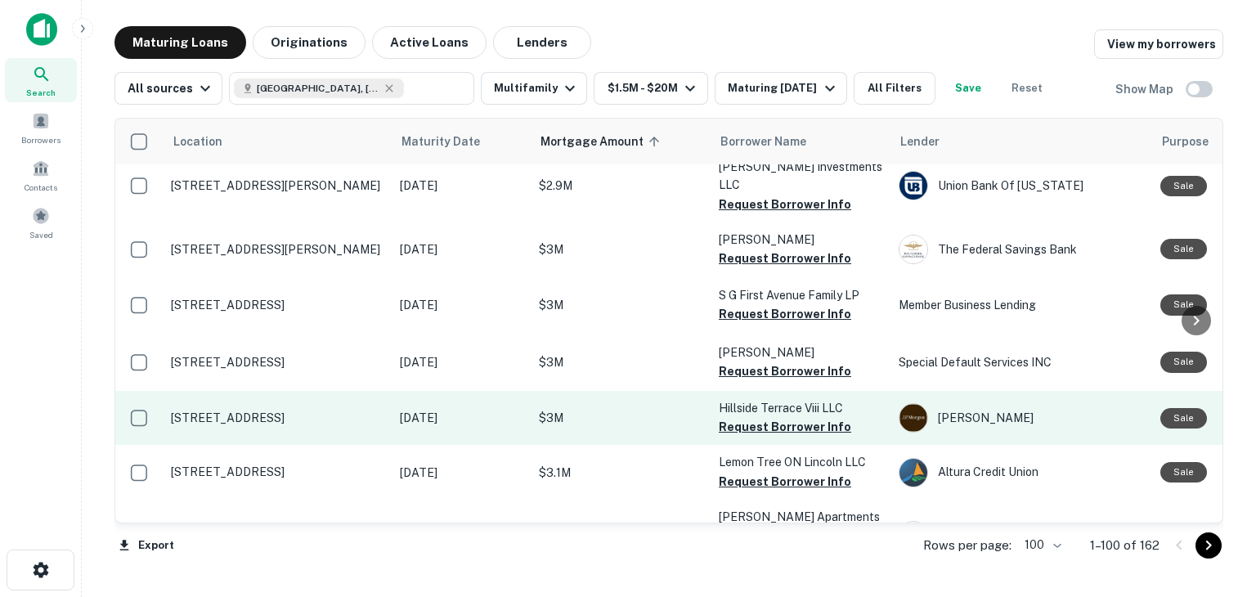
scroll to position [5271, 0]
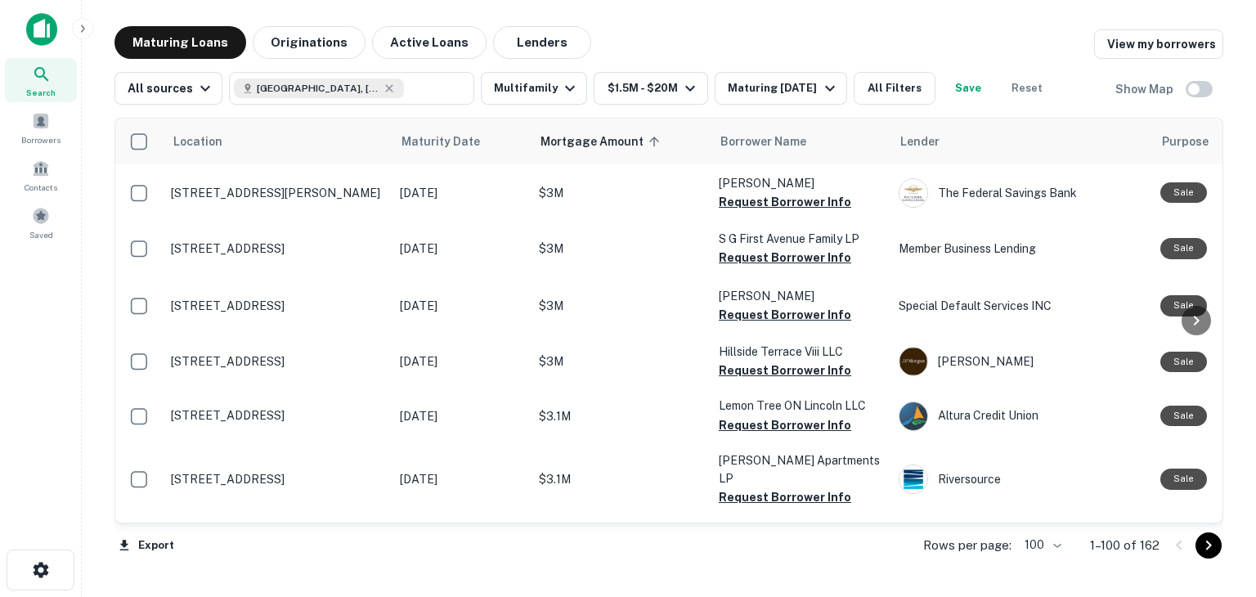
click at [1202, 548] on icon "Go to next page" at bounding box center [1208, 545] width 20 height 20
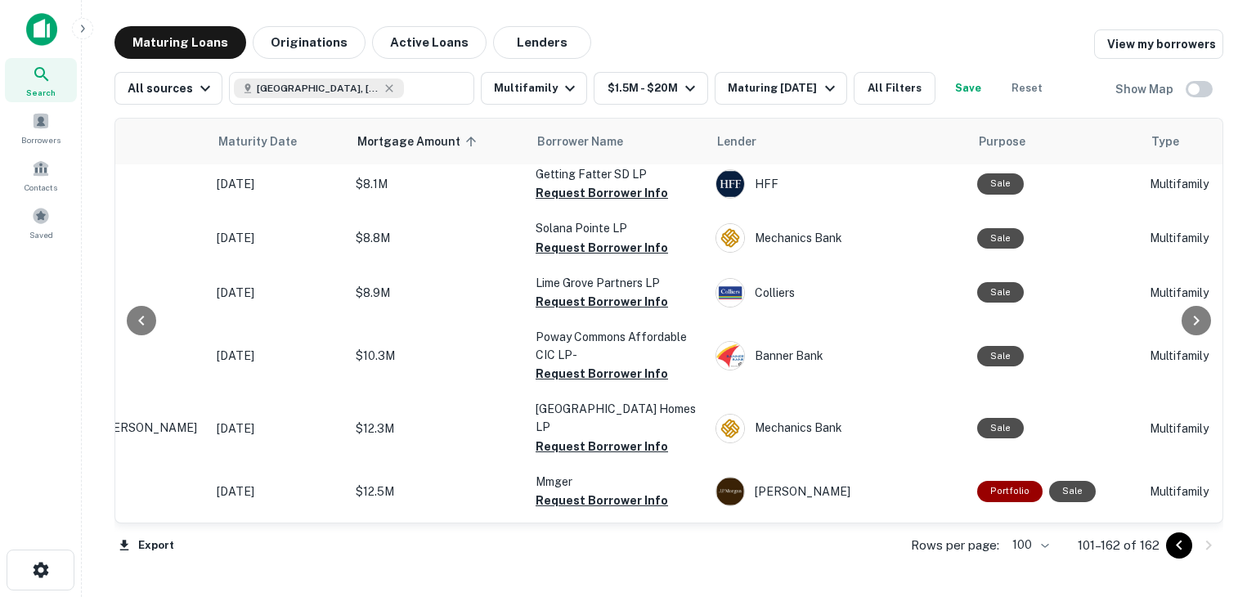
scroll to position [3228, 0]
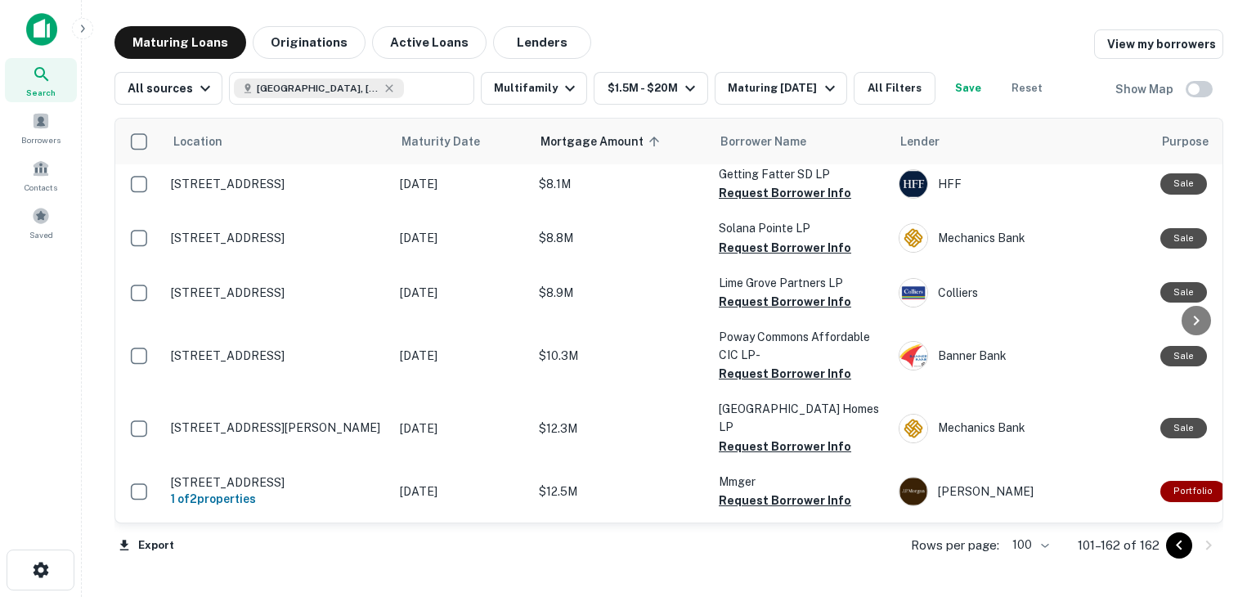
drag, startPoint x: 325, startPoint y: 474, endPoint x: 262, endPoint y: 467, distance: 64.2
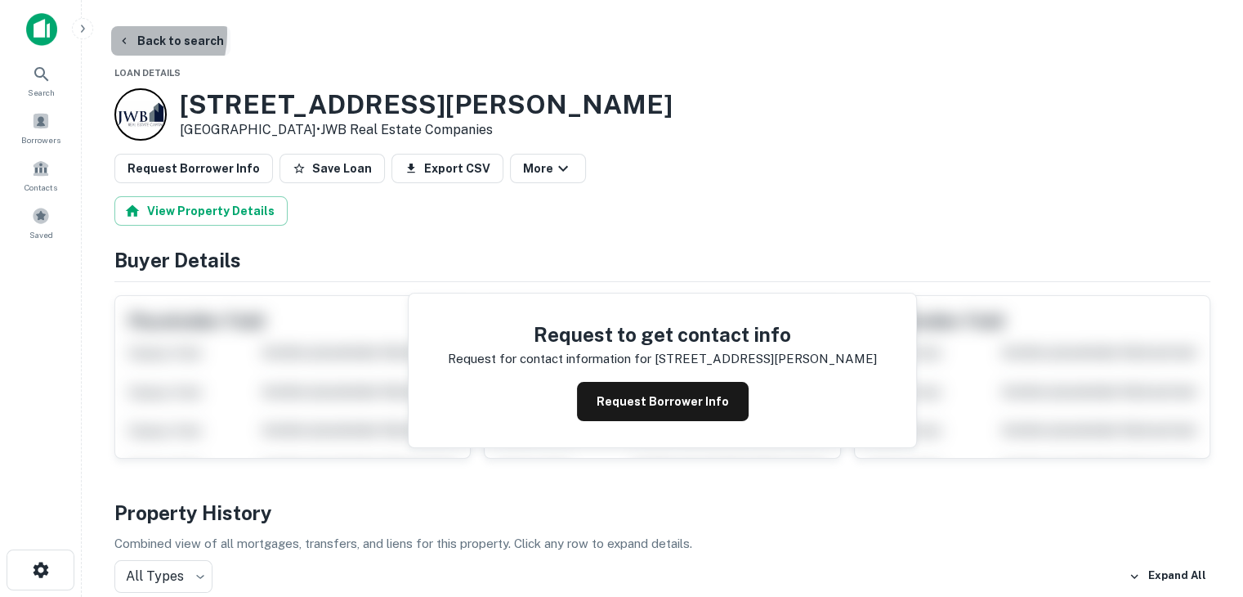
click at [122, 34] on icon "button" at bounding box center [124, 40] width 13 height 13
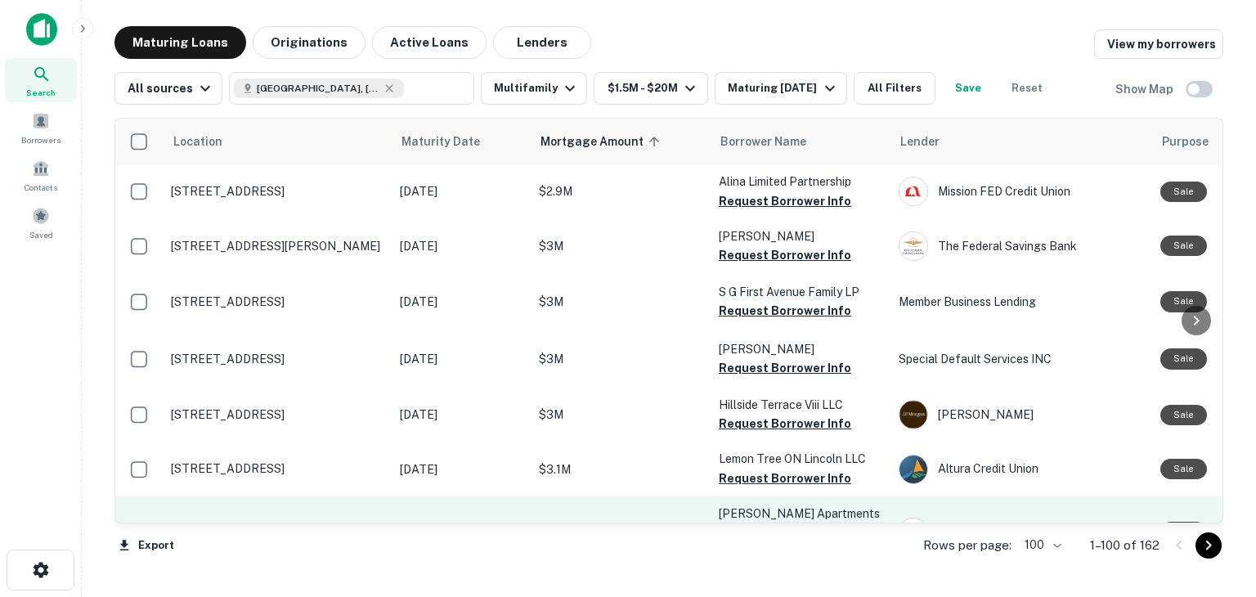
scroll to position [5271, 0]
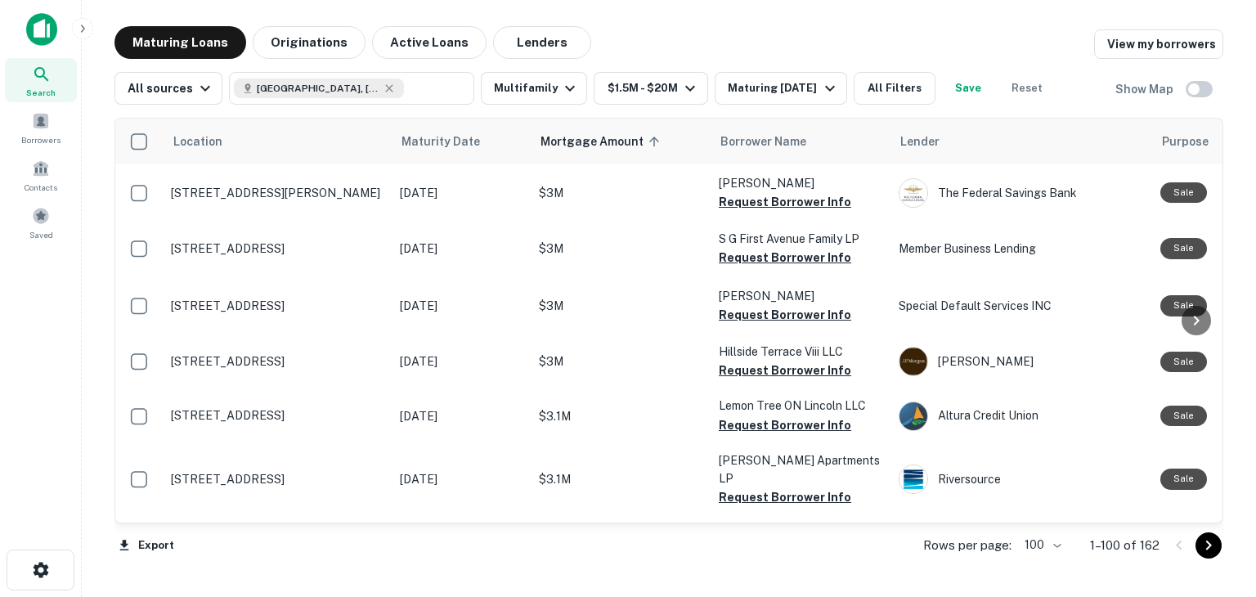
click at [1204, 551] on icon "Go to next page" at bounding box center [1208, 545] width 20 height 20
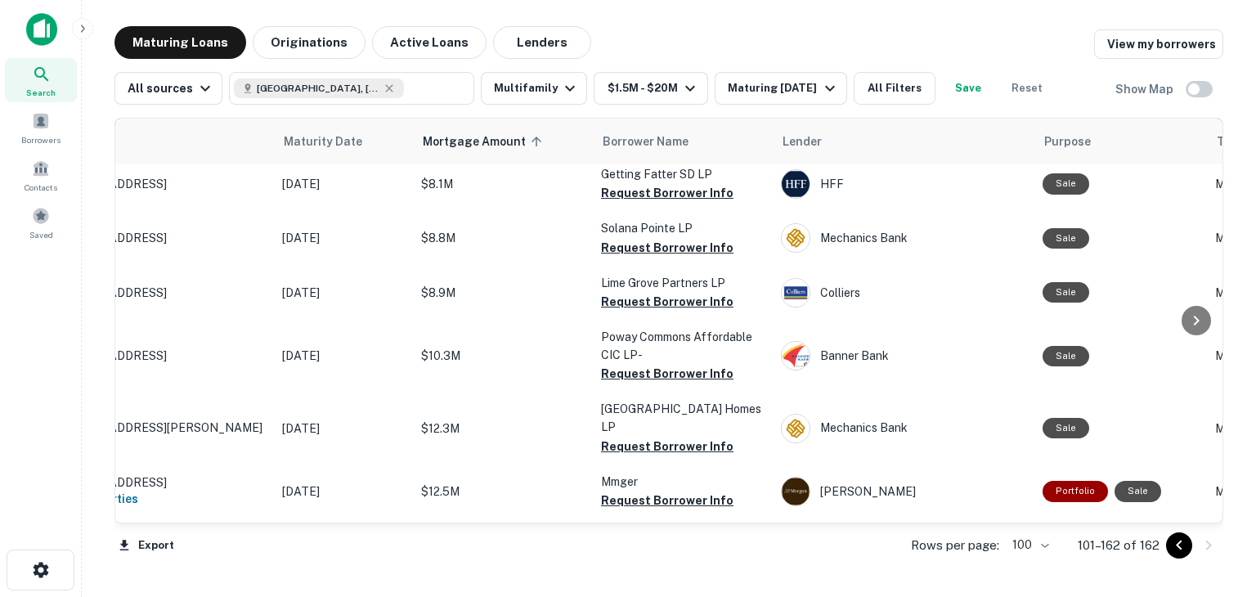
scroll to position [3228, 0]
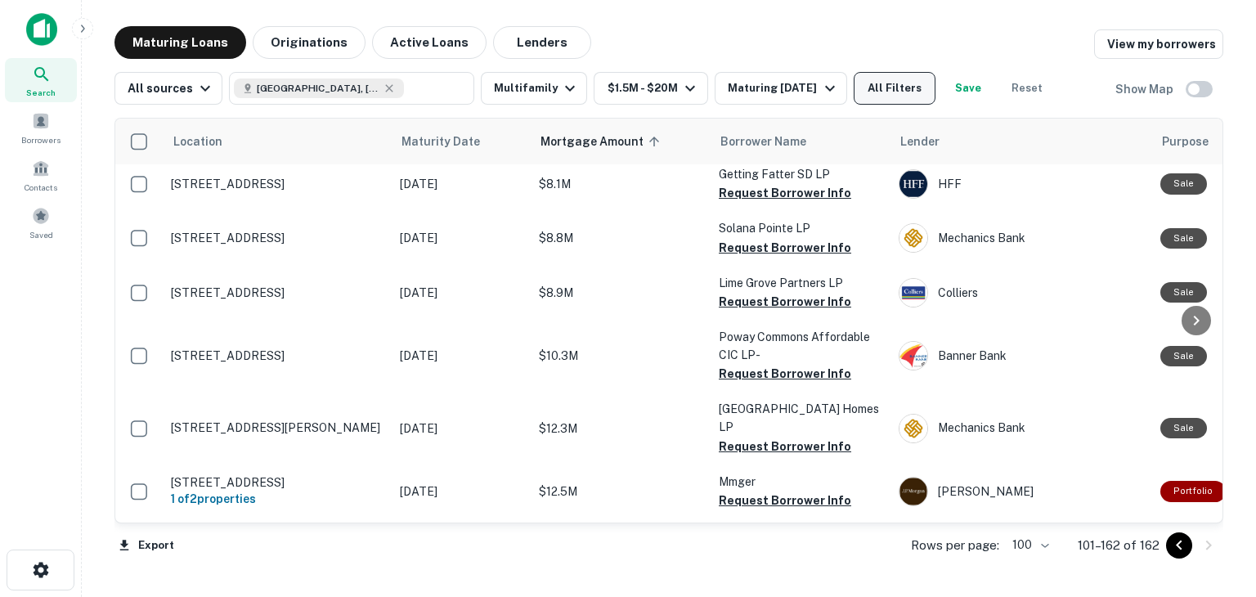
click at [929, 86] on button "All Filters" at bounding box center [894, 88] width 82 height 33
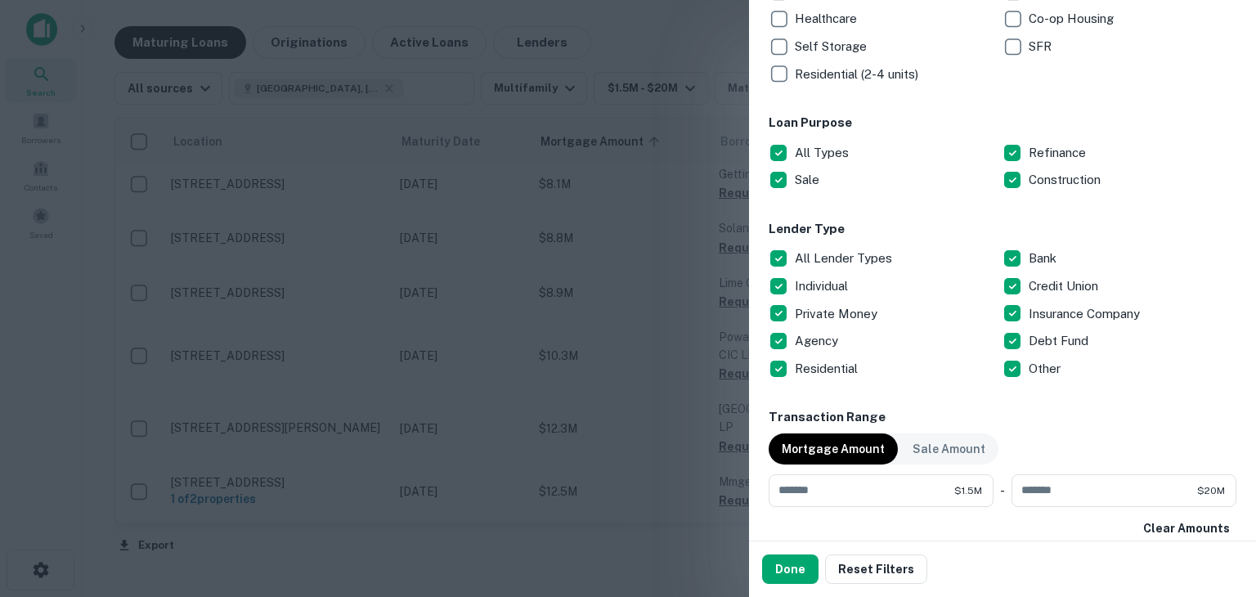
scroll to position [490, 0]
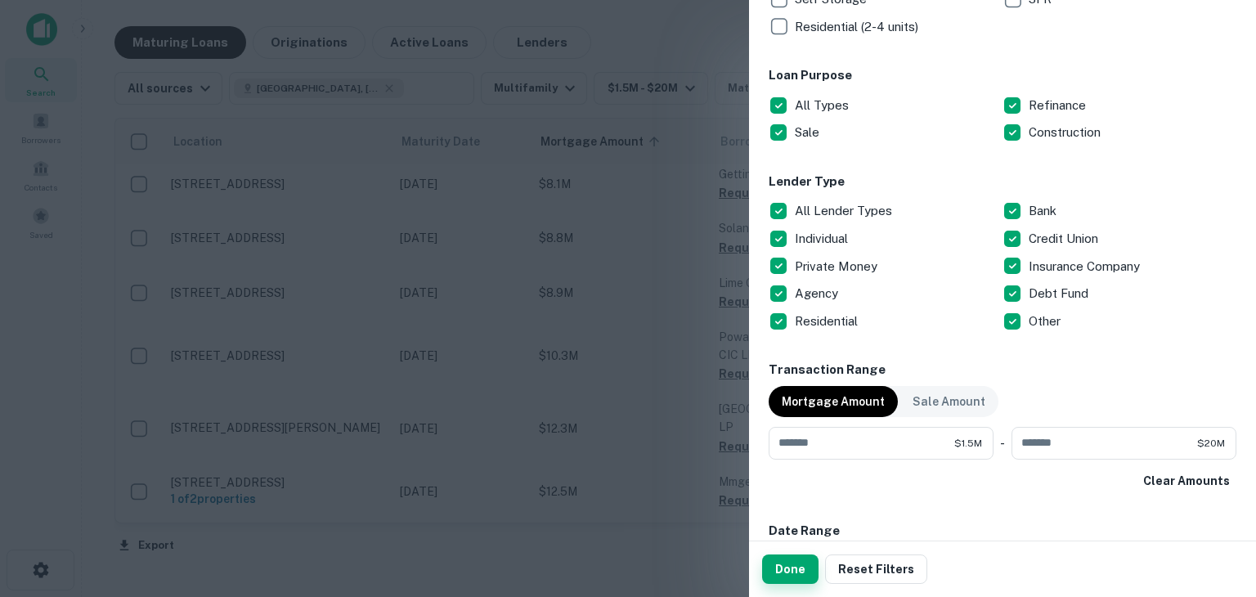
click at [802, 570] on button "Done" at bounding box center [790, 568] width 56 height 29
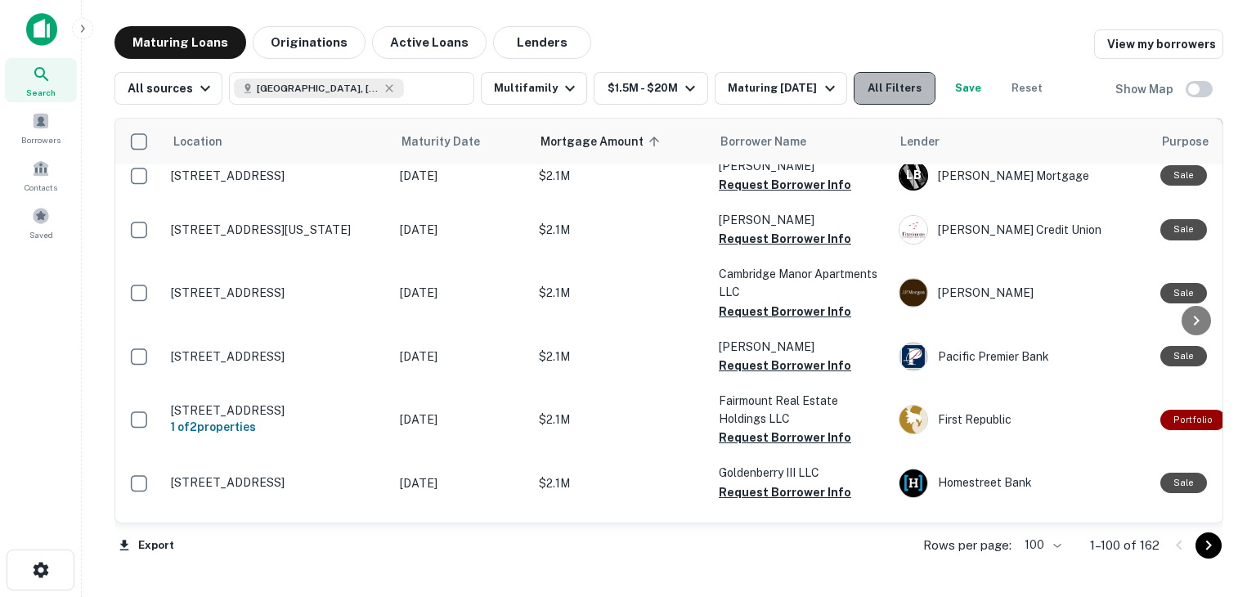
click at [897, 92] on button "All Filters" at bounding box center [894, 88] width 82 height 33
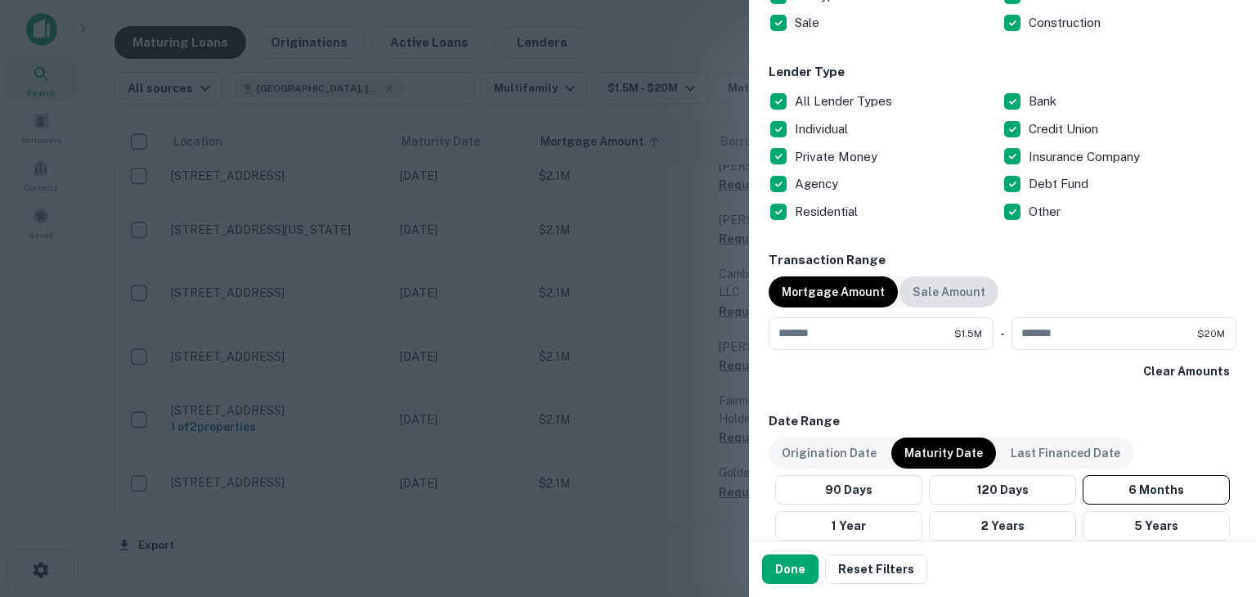
scroll to position [572, 0]
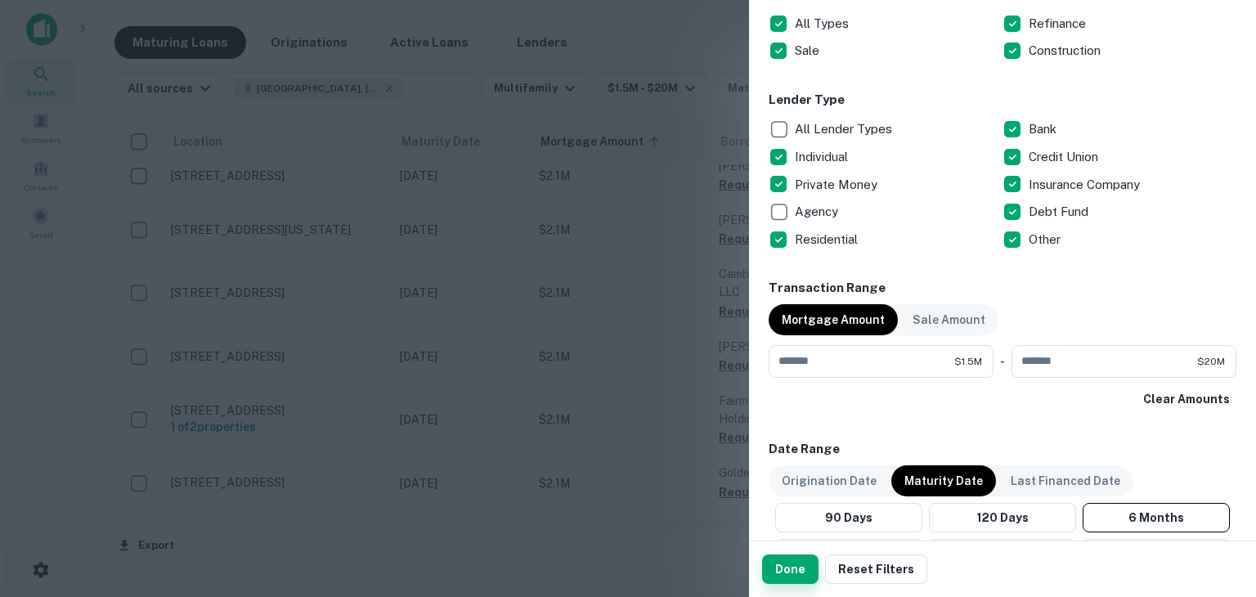
click at [780, 566] on button "Done" at bounding box center [790, 568] width 56 height 29
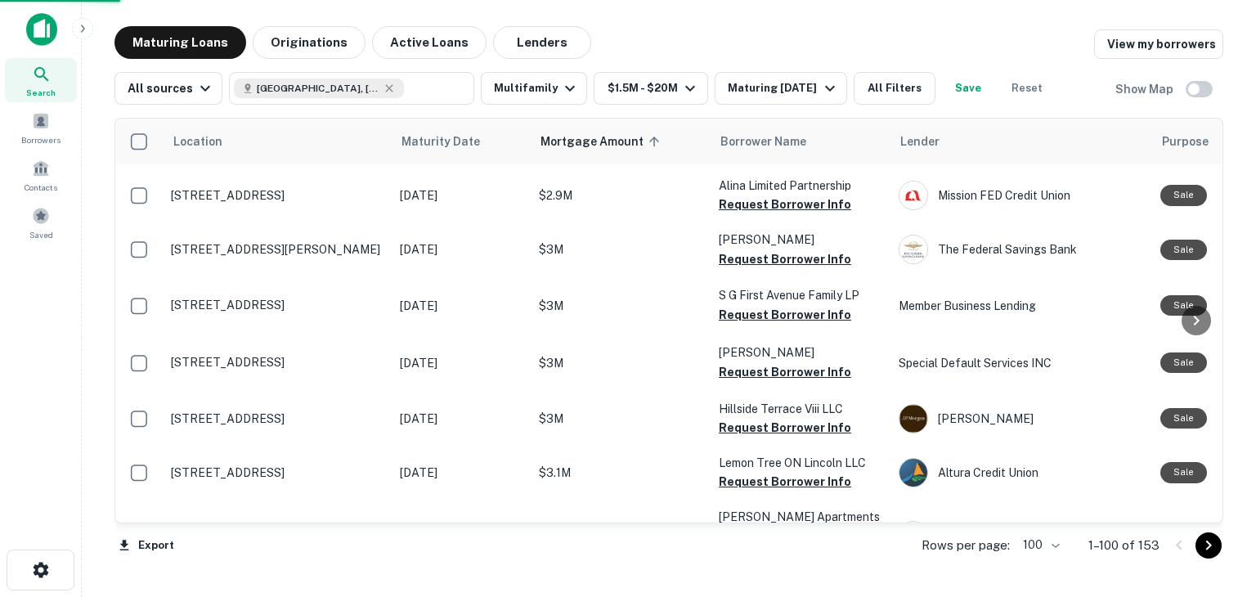
scroll to position [5108, 0]
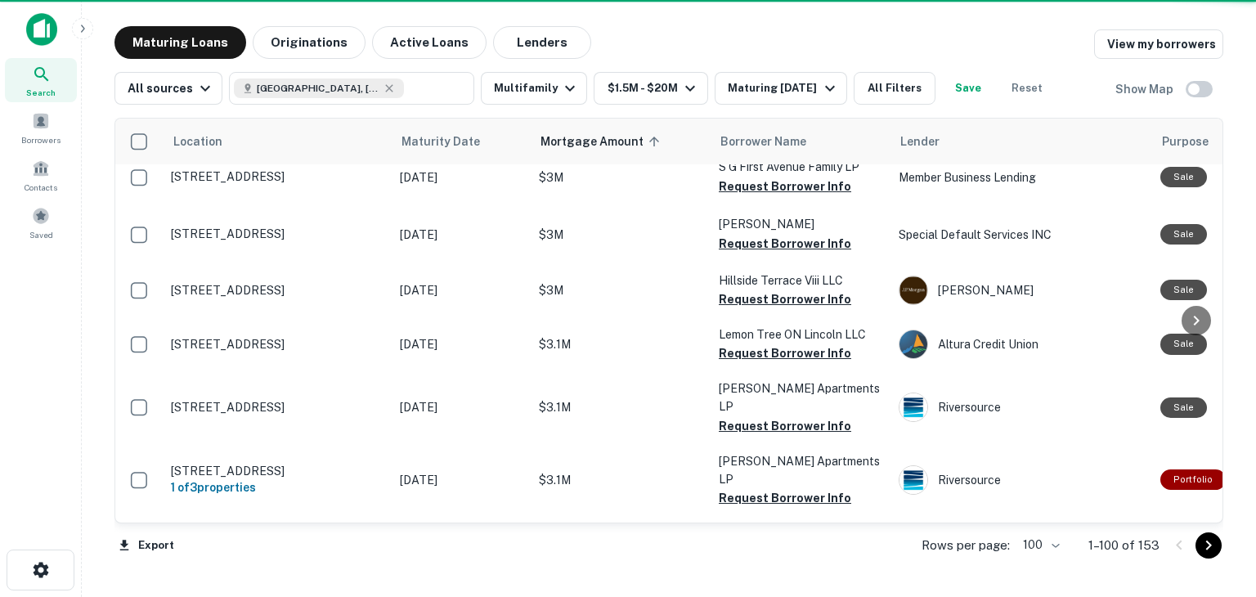
click at [1201, 549] on icon "Go to next page" at bounding box center [1208, 545] width 20 height 20
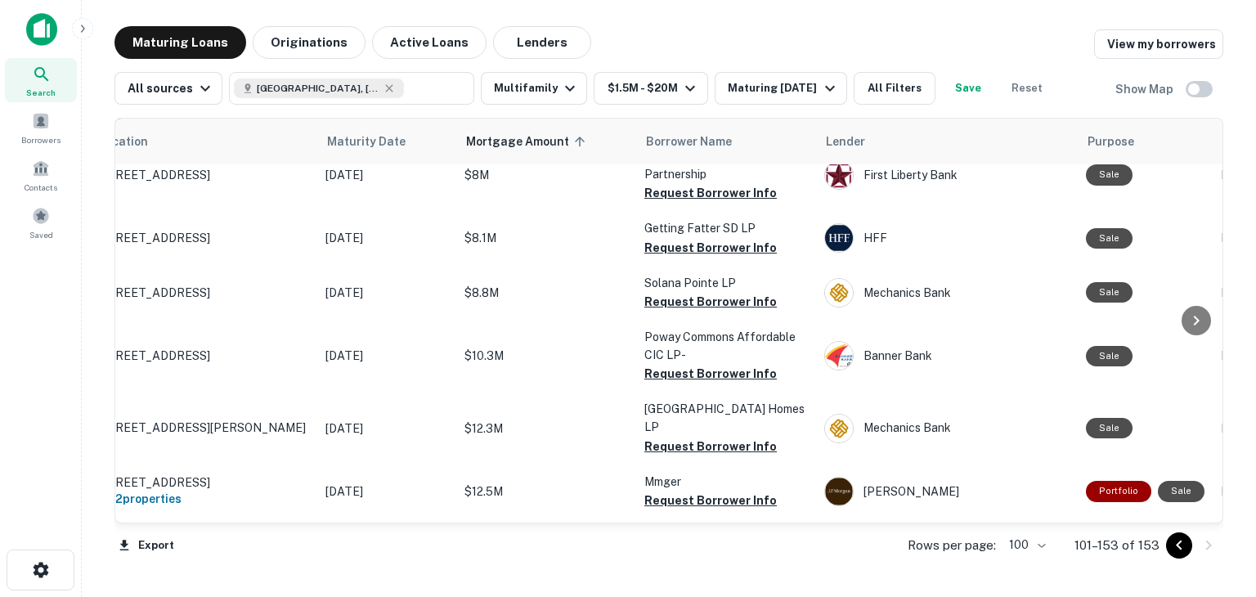
scroll to position [2740, 0]
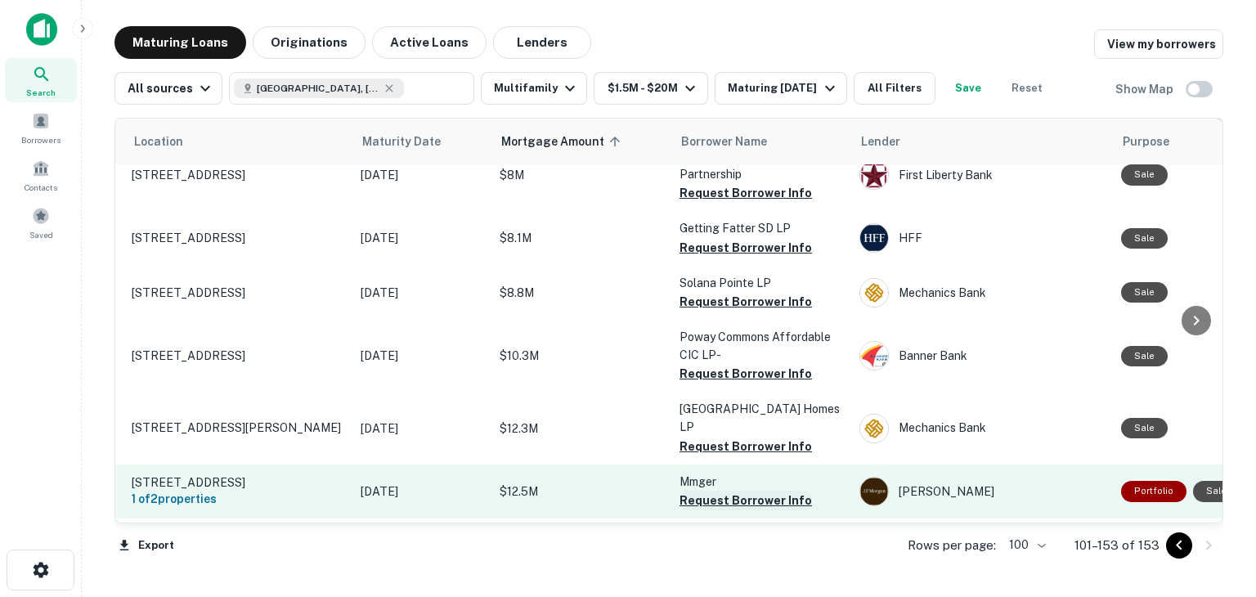
scroll to position [2740, 0]
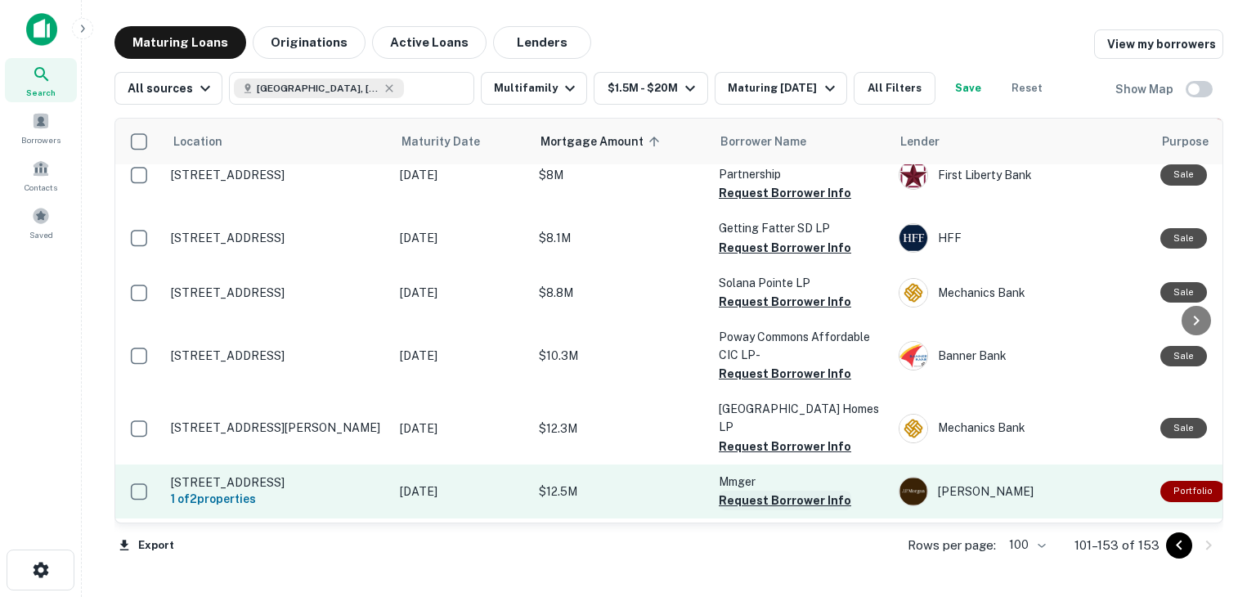
click at [797, 490] on button "Request Borrower Info" at bounding box center [784, 500] width 132 height 20
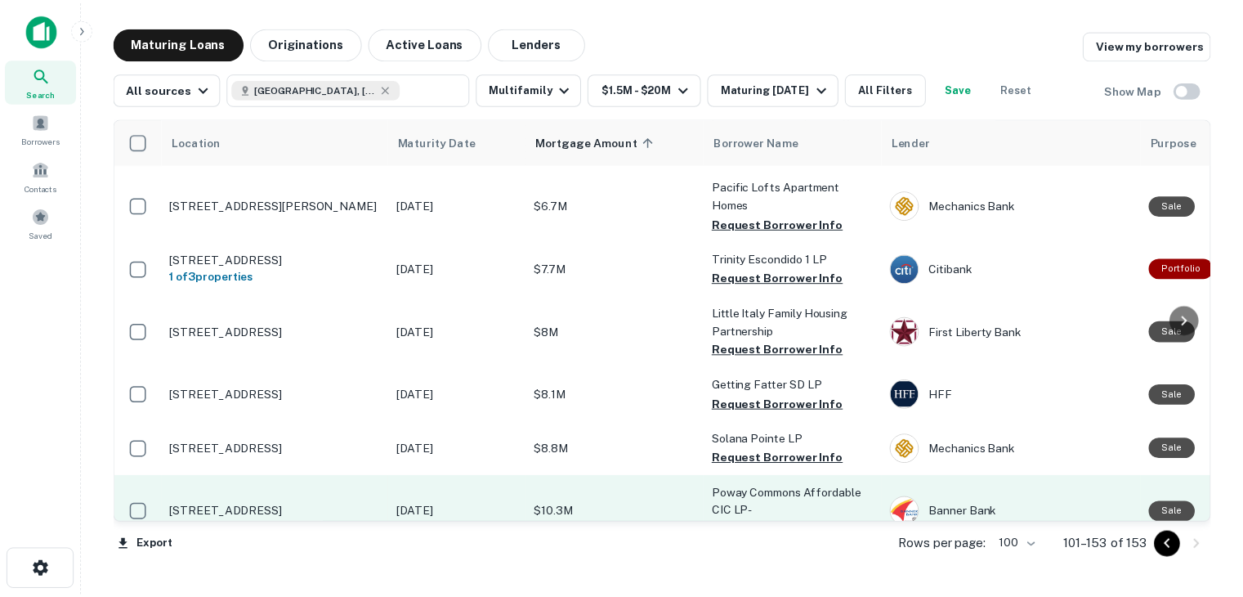
scroll to position [2583, 0]
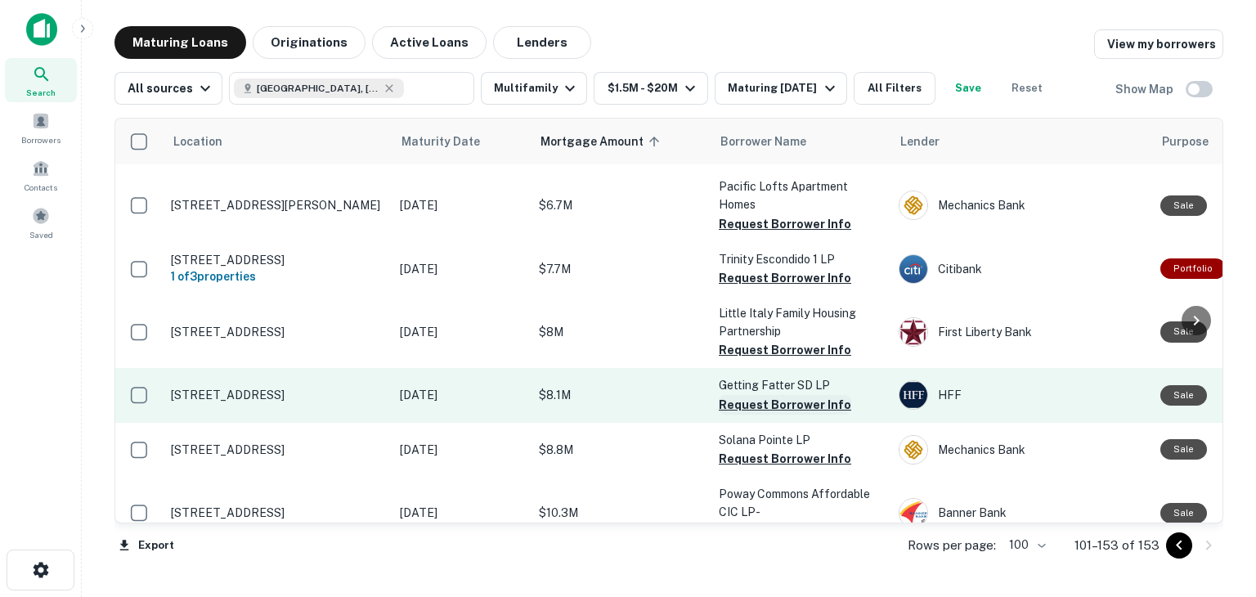
click at [799, 395] on button "Request Borrower Info" at bounding box center [784, 405] width 132 height 20
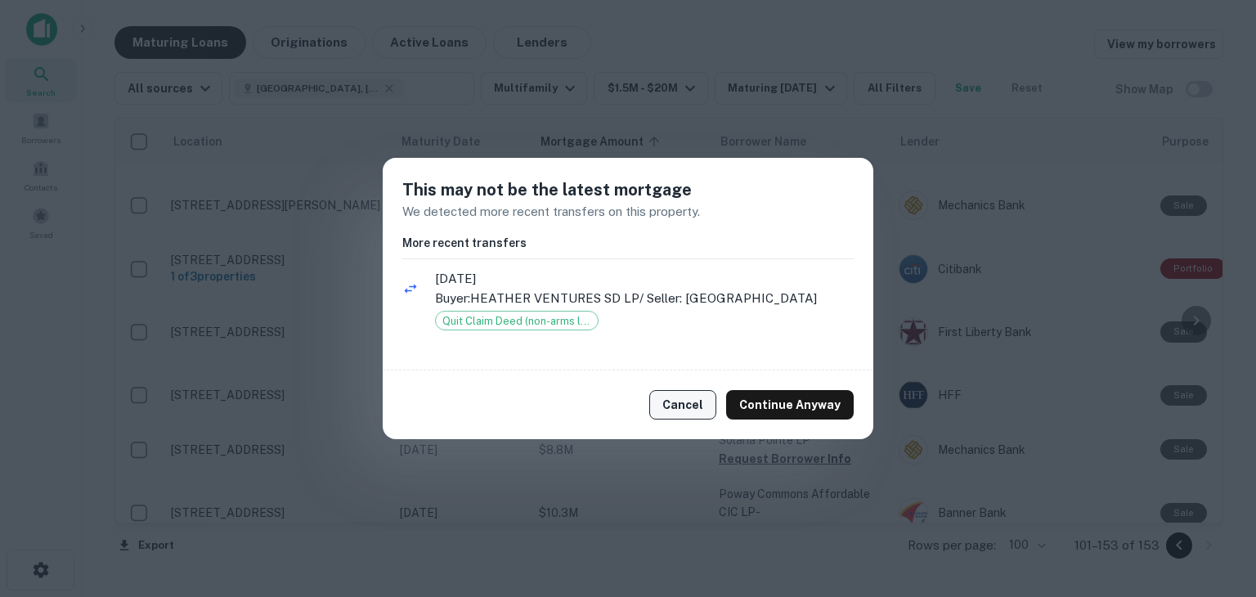
click at [693, 419] on button "Cancel" at bounding box center [682, 404] width 67 height 29
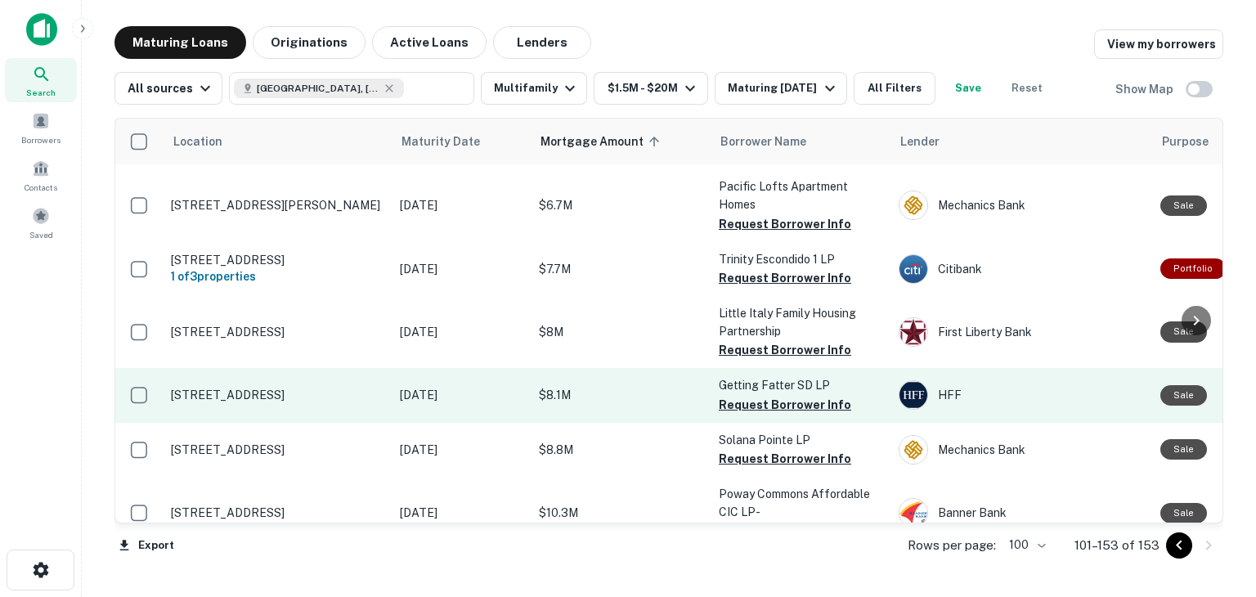
click at [630, 368] on td "$8.1M" at bounding box center [620, 395] width 180 height 54
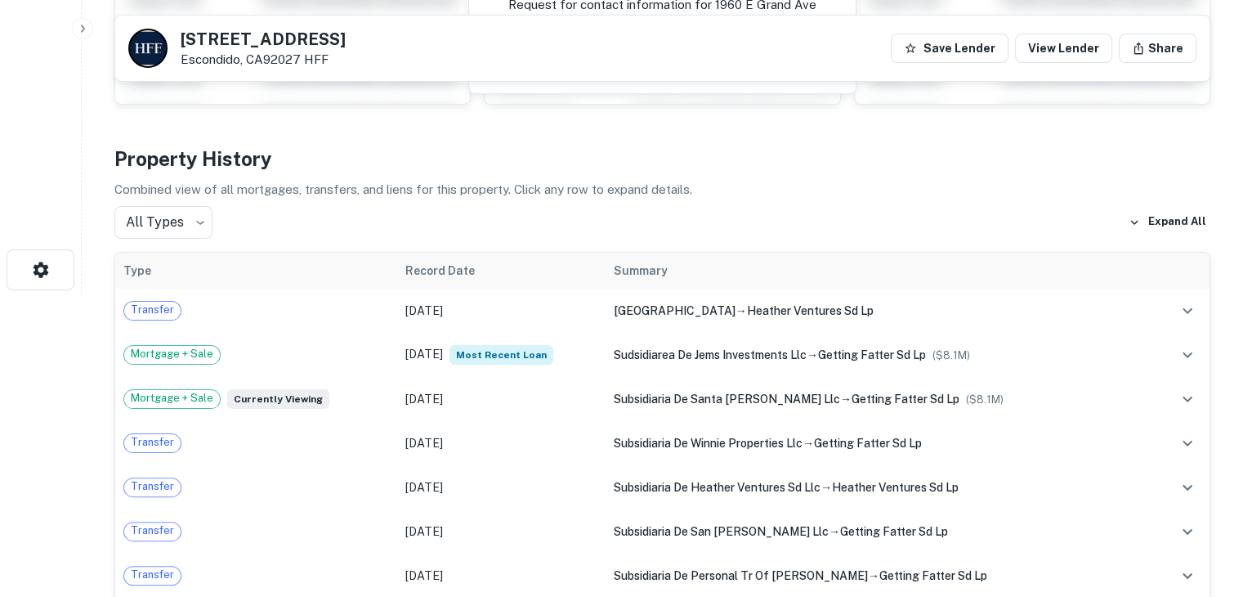
scroll to position [301, 0]
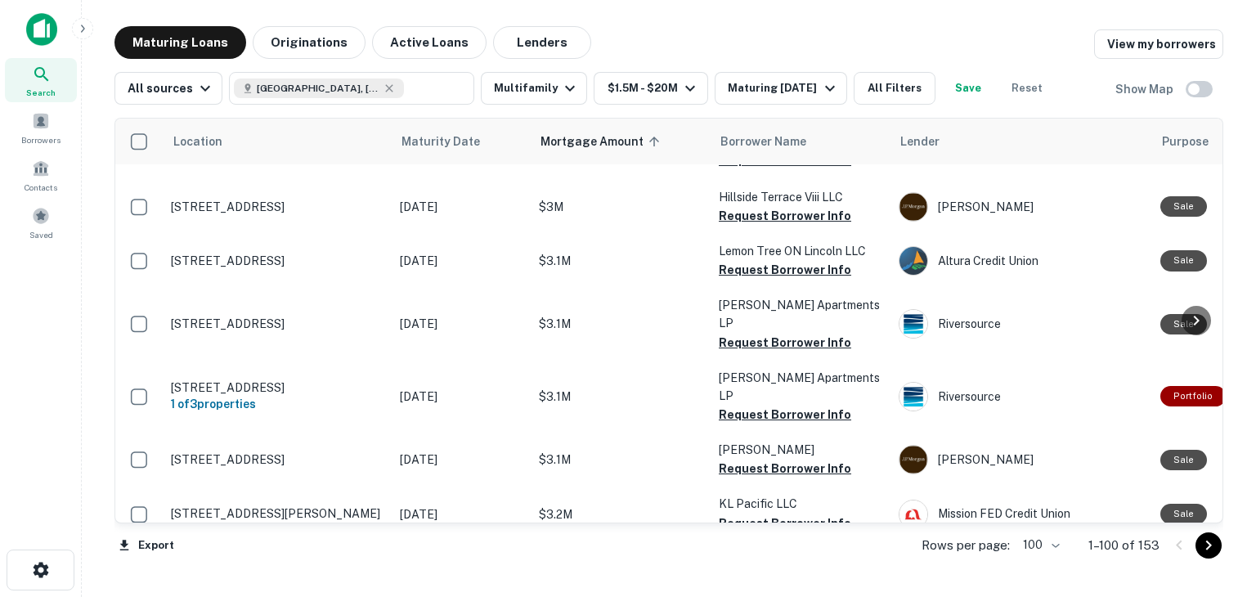
scroll to position [5271, 0]
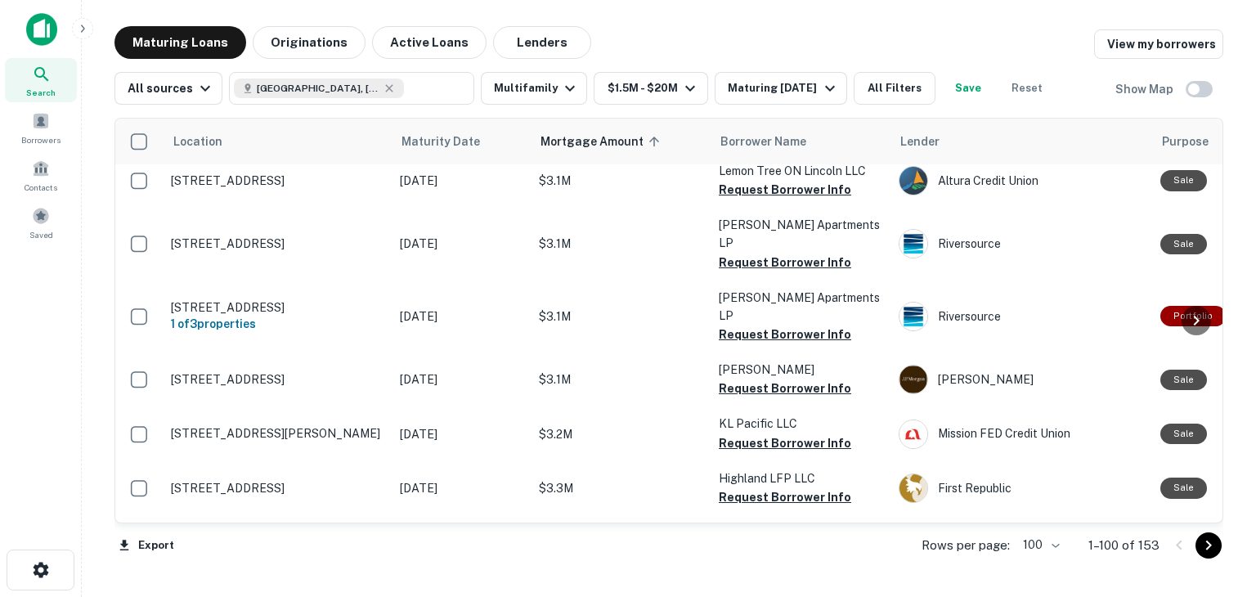
click at [1204, 548] on icon "Go to next page" at bounding box center [1208, 545] width 20 height 20
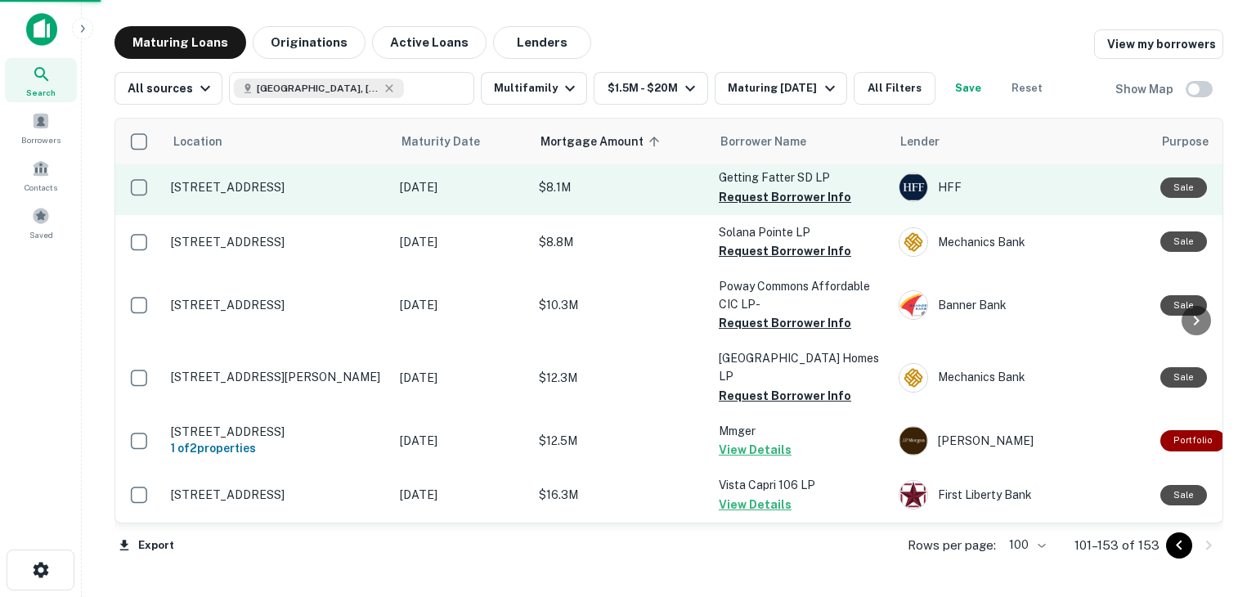
scroll to position [2740, 0]
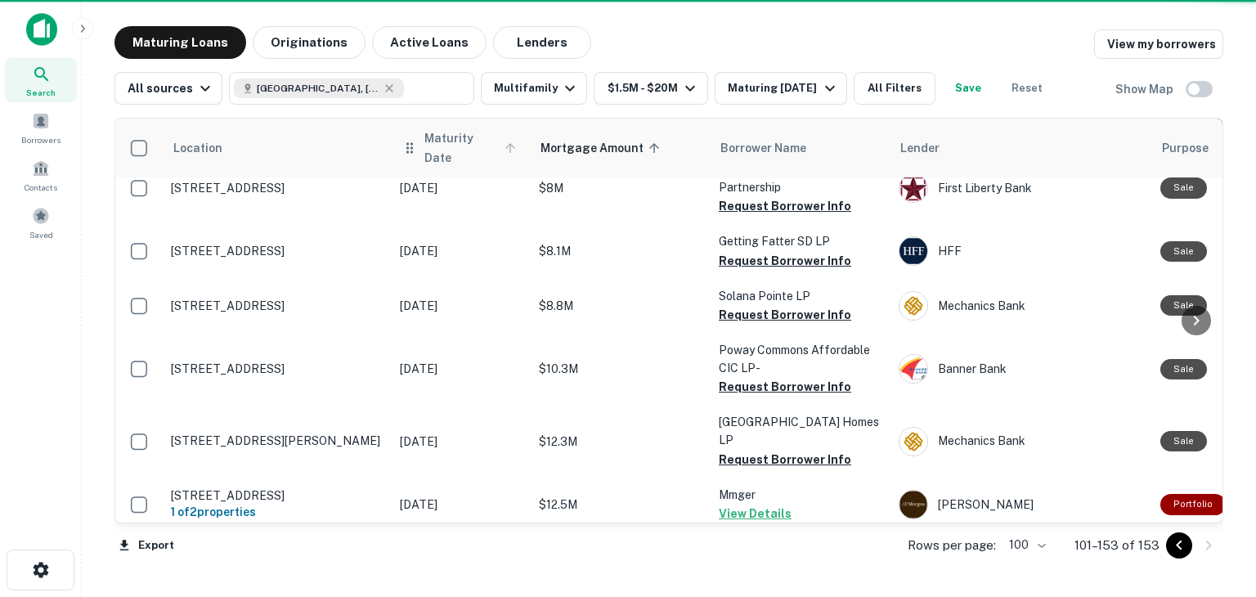
click at [458, 135] on span "Maturity Date" at bounding box center [472, 147] width 96 height 39
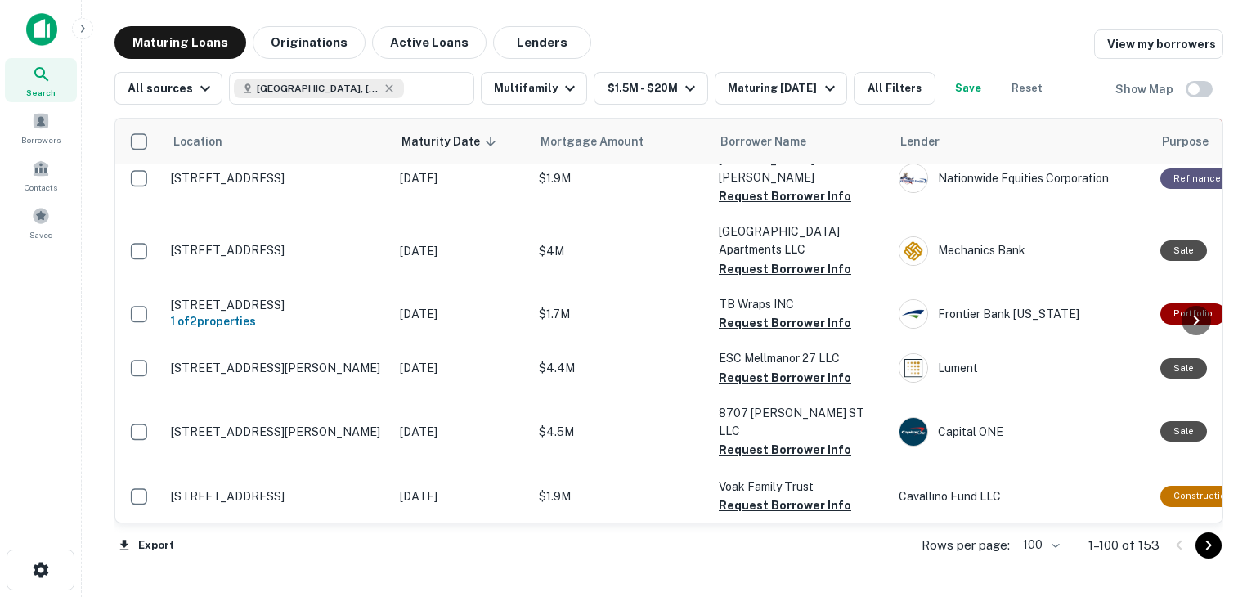
scroll to position [4917, 0]
click at [754, 552] on button "Request Borrower Info" at bounding box center [784, 562] width 132 height 20
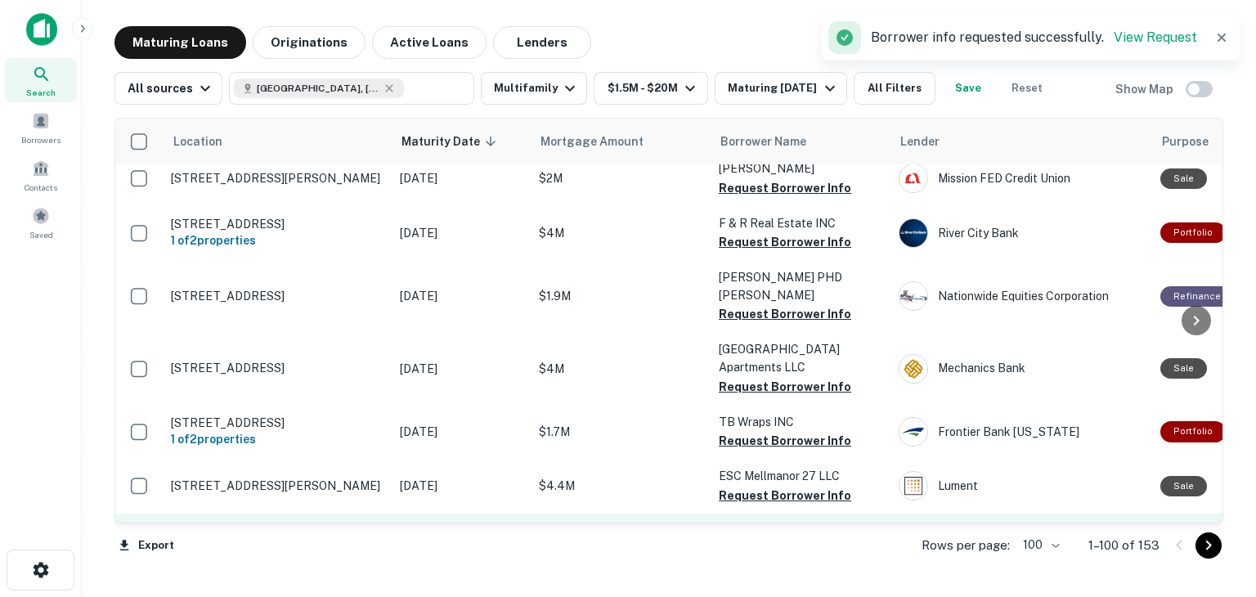
scroll to position [4777, 0]
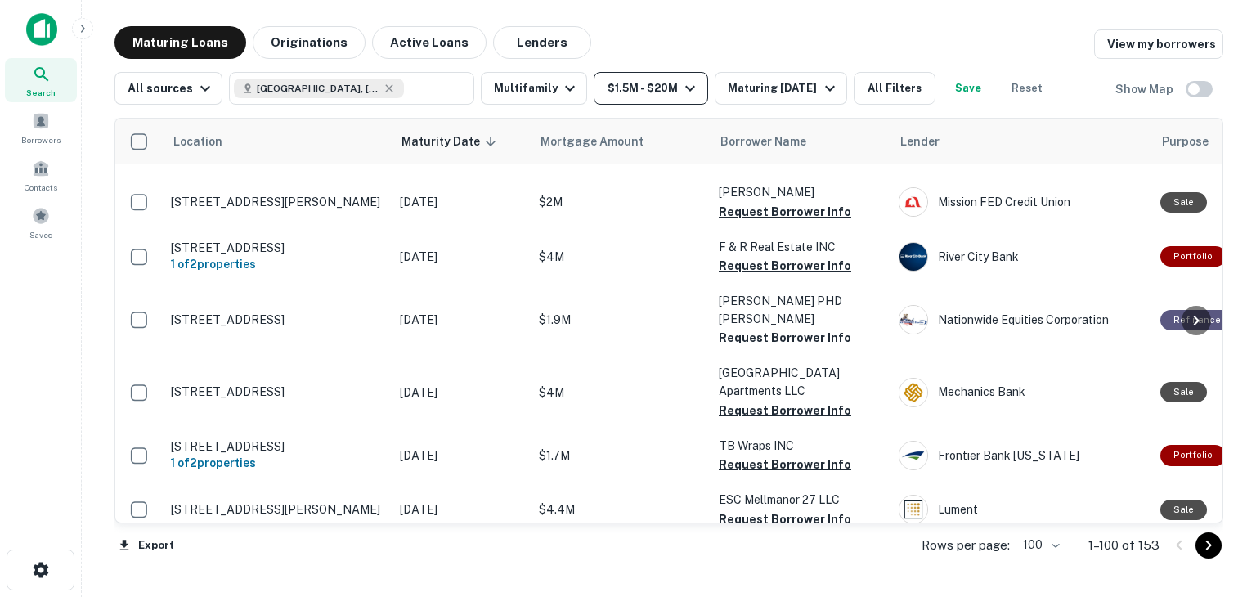
click at [681, 100] on button "$1.5M - $20M" at bounding box center [650, 88] width 114 height 33
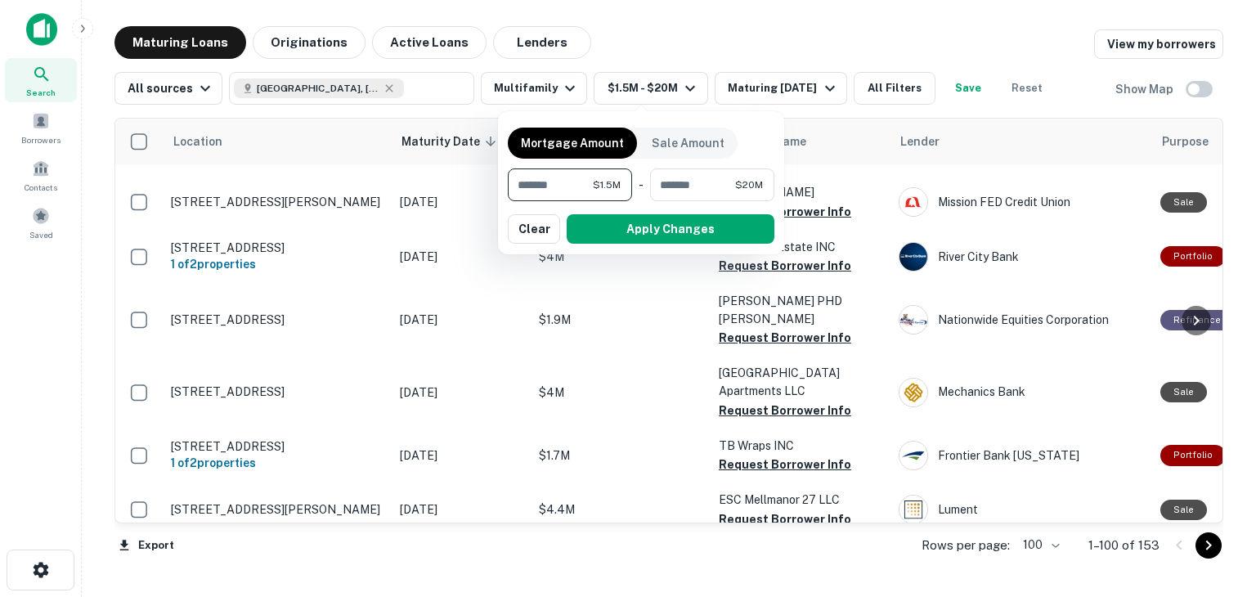
click at [572, 177] on input "*******" at bounding box center [550, 184] width 85 height 33
type input "*******"
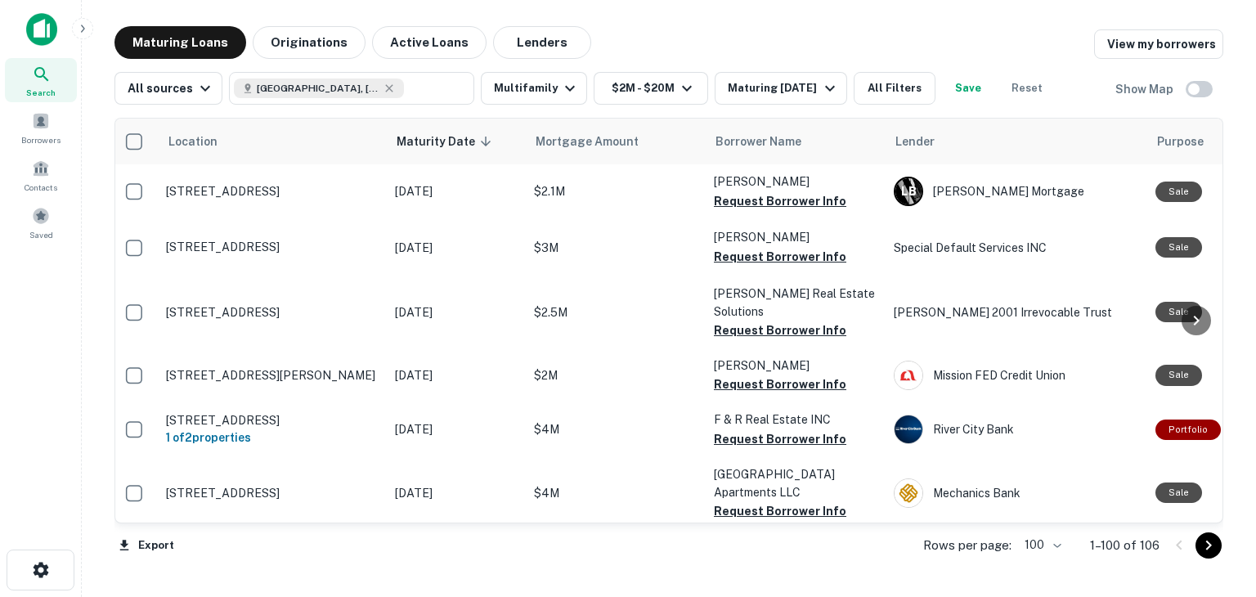
scroll to position [3154, 6]
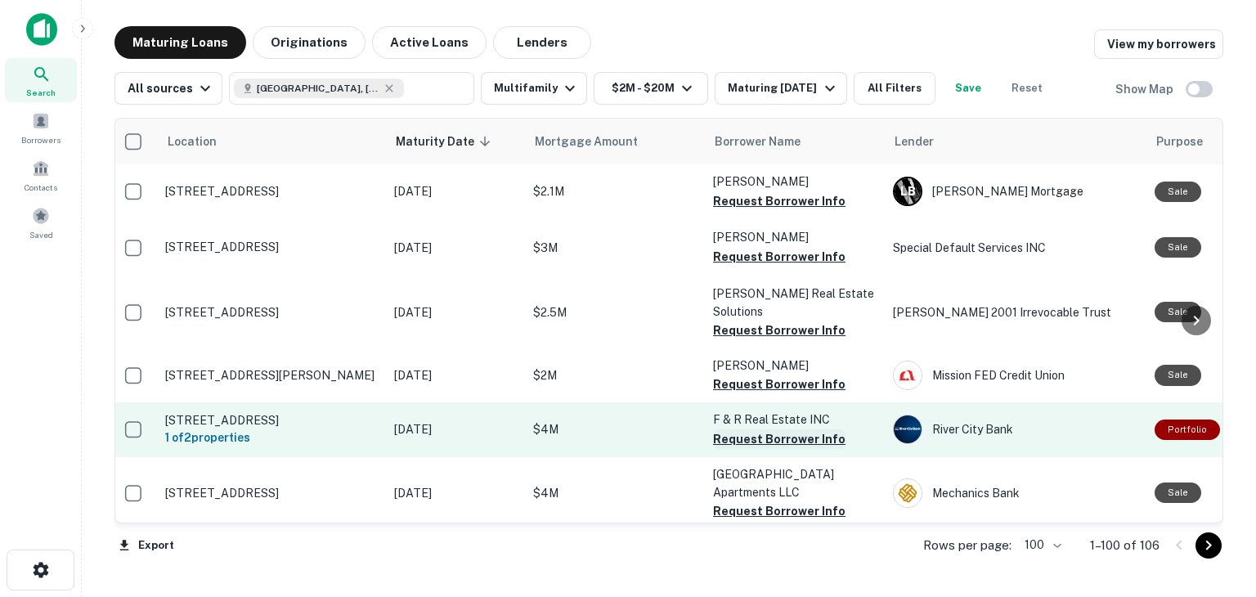
click at [745, 429] on button "Request Borrower Info" at bounding box center [779, 439] width 132 height 20
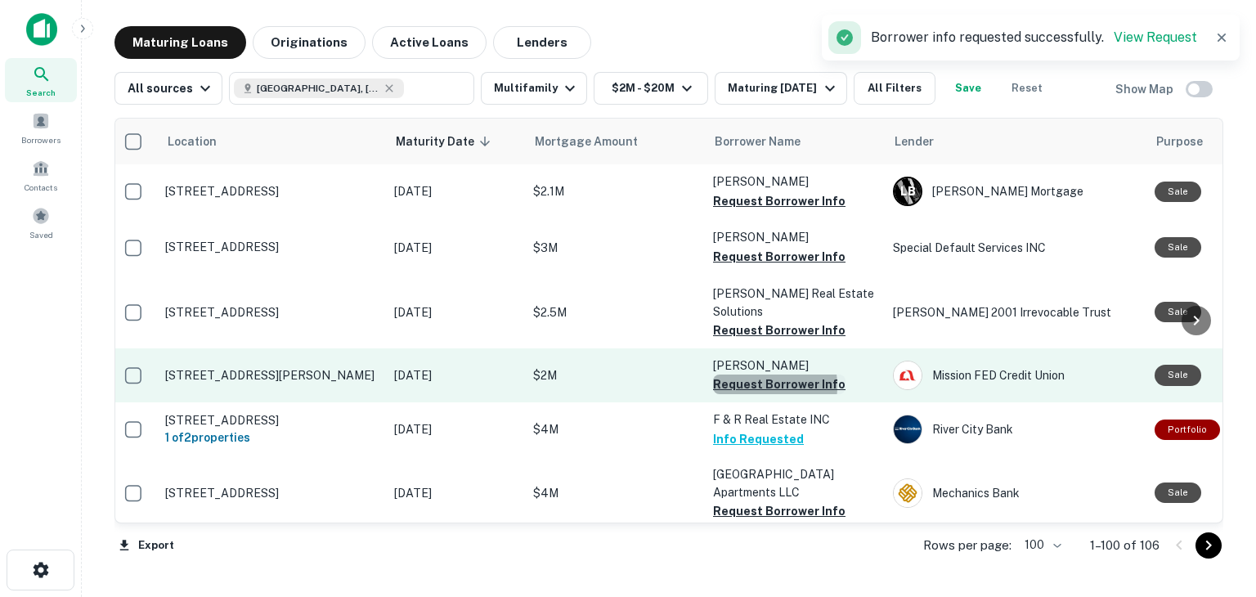
click at [745, 374] on button "Request Borrower Info" at bounding box center [779, 384] width 132 height 20
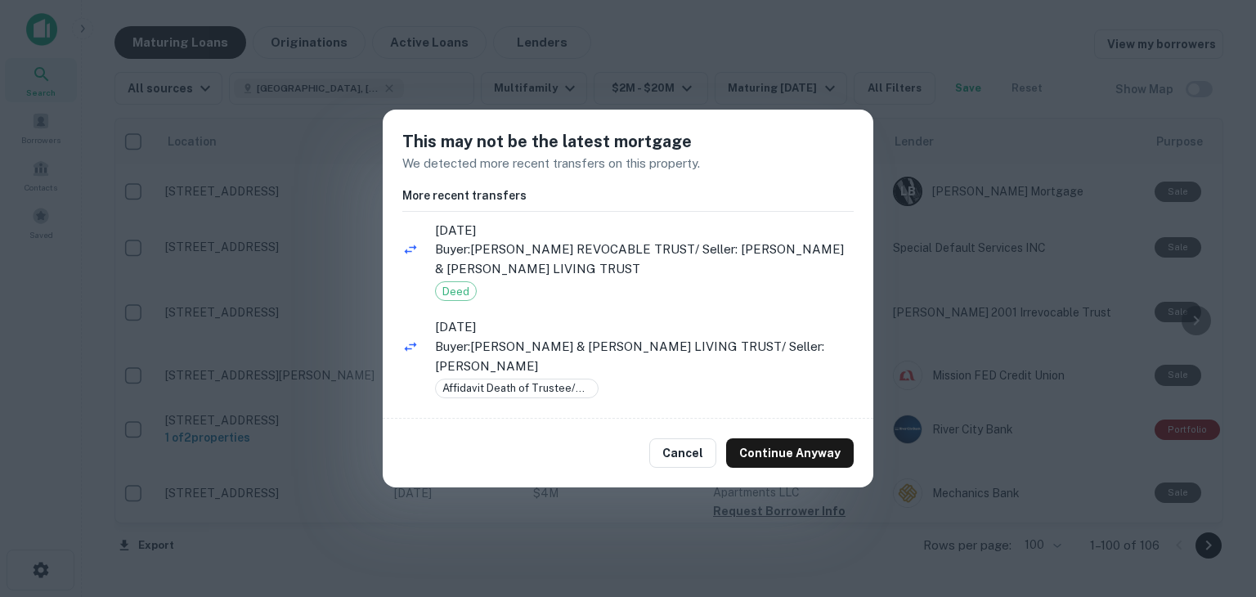
scroll to position [0, 0]
click at [707, 459] on button "Cancel" at bounding box center [682, 452] width 67 height 29
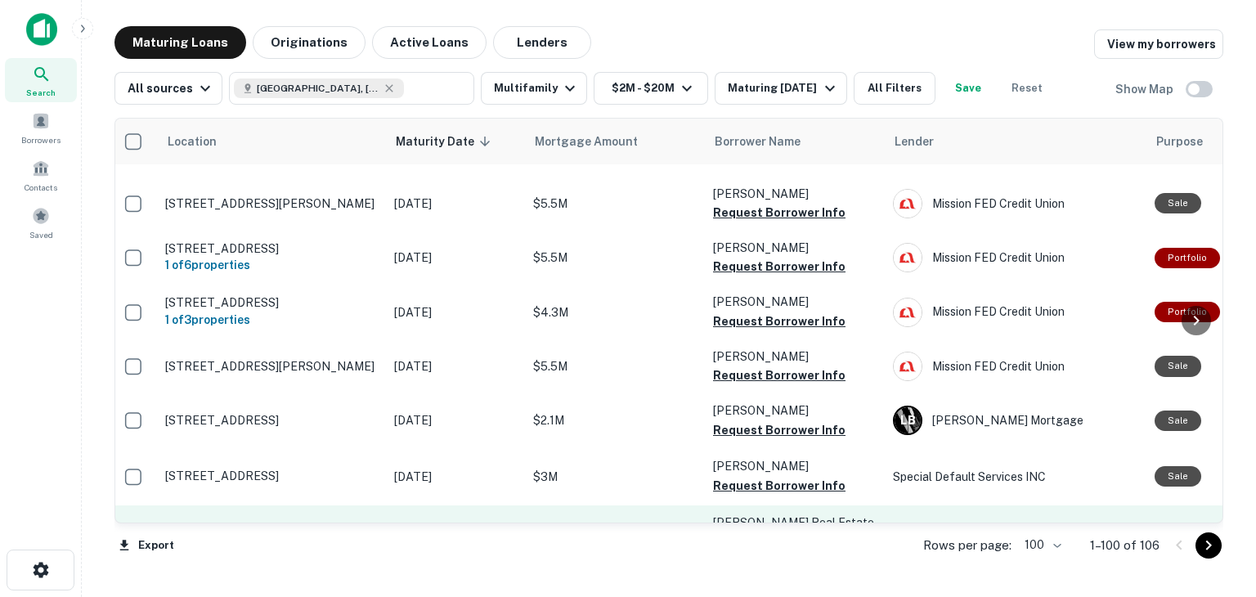
scroll to position [2923, 6]
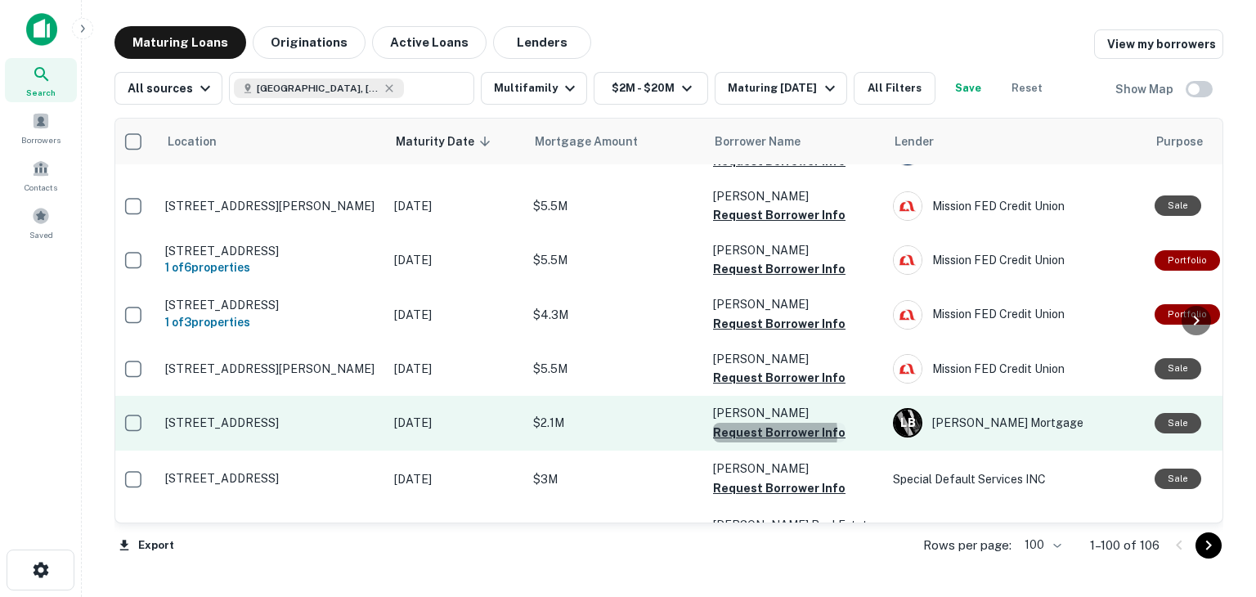
click at [759, 423] on button "Request Borrower Info" at bounding box center [779, 433] width 132 height 20
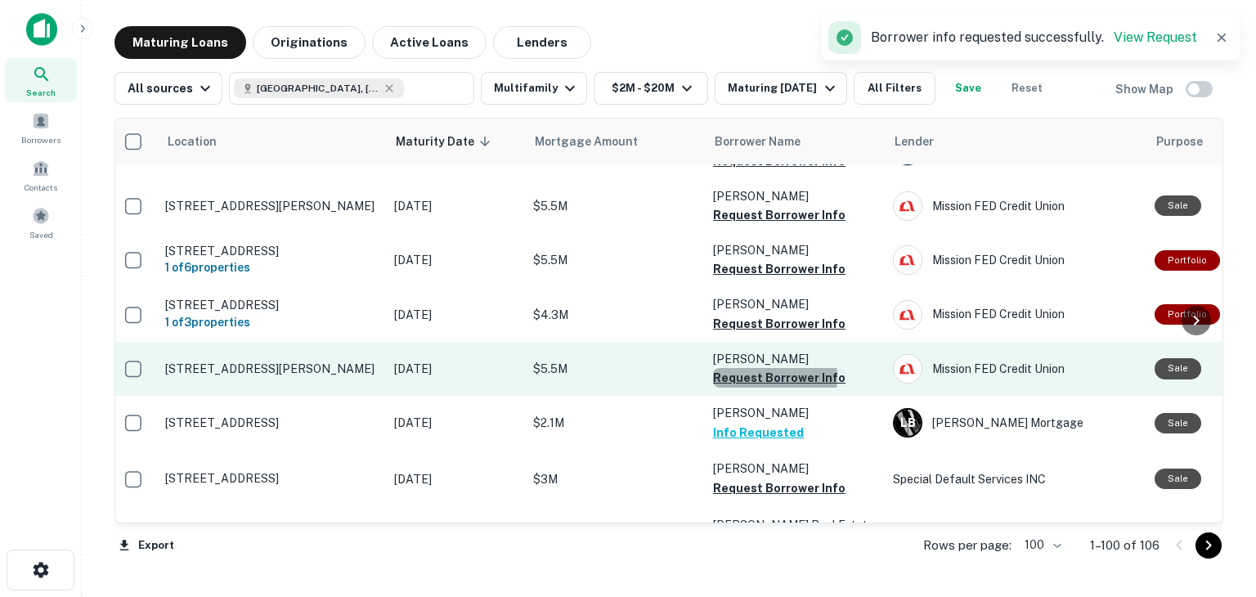
click at [758, 368] on button "Request Borrower Info" at bounding box center [779, 378] width 132 height 20
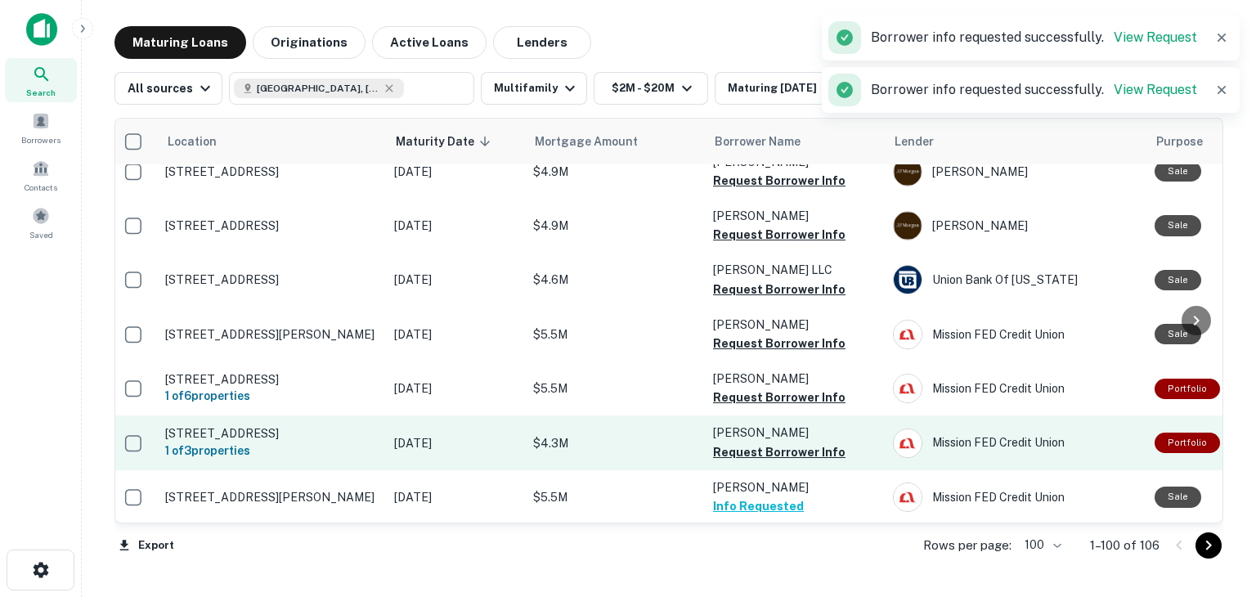
scroll to position [2791, 6]
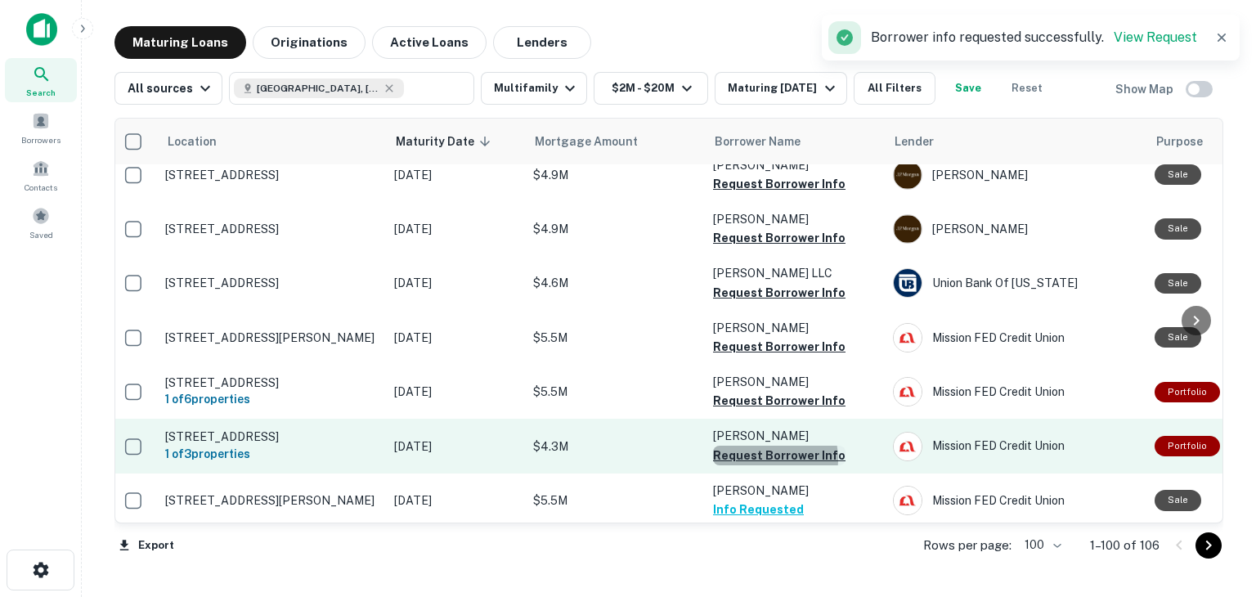
click at [756, 445] on button "Request Borrower Info" at bounding box center [779, 455] width 132 height 20
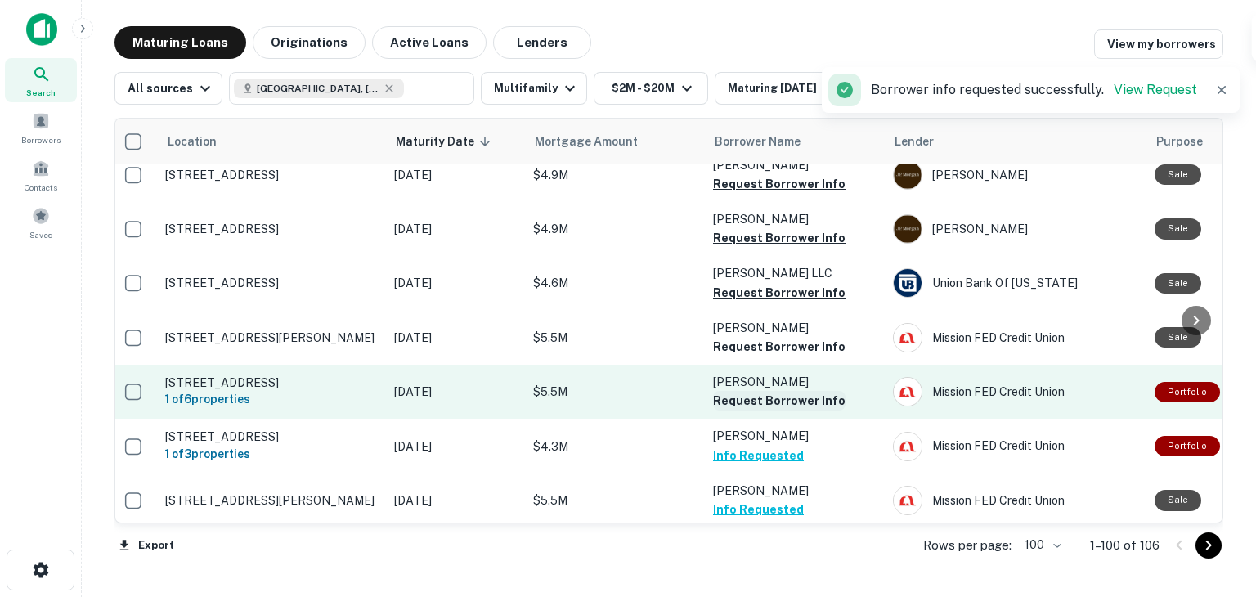
click at [754, 391] on button "Request Borrower Info" at bounding box center [779, 401] width 132 height 20
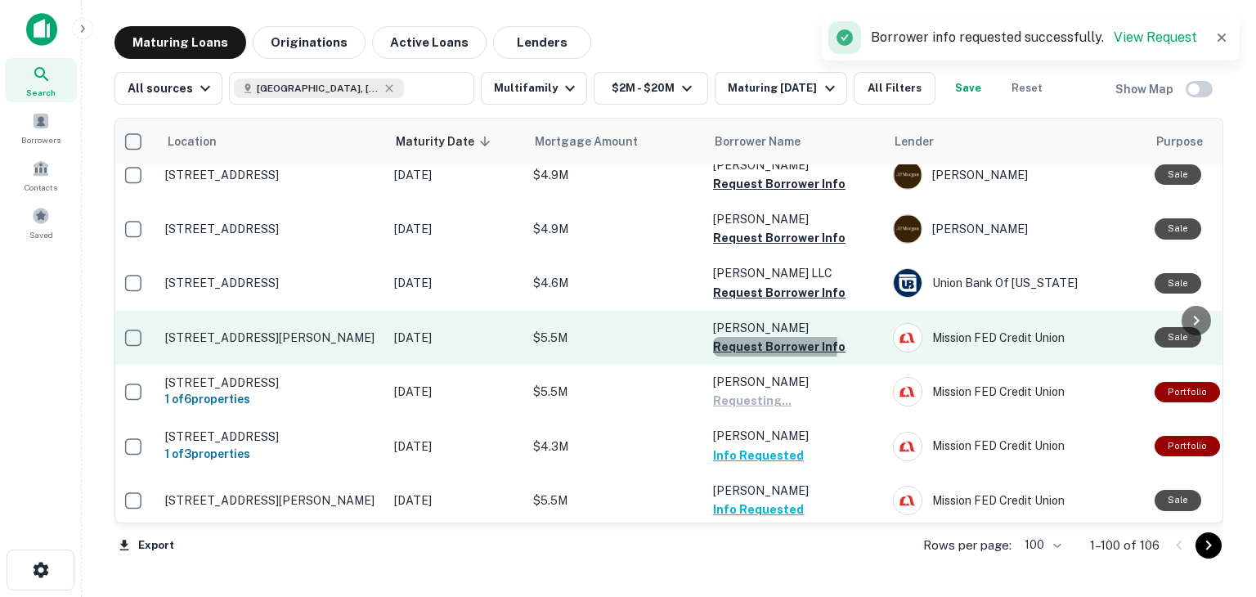
click at [750, 337] on button "Request Borrower Info" at bounding box center [779, 347] width 132 height 20
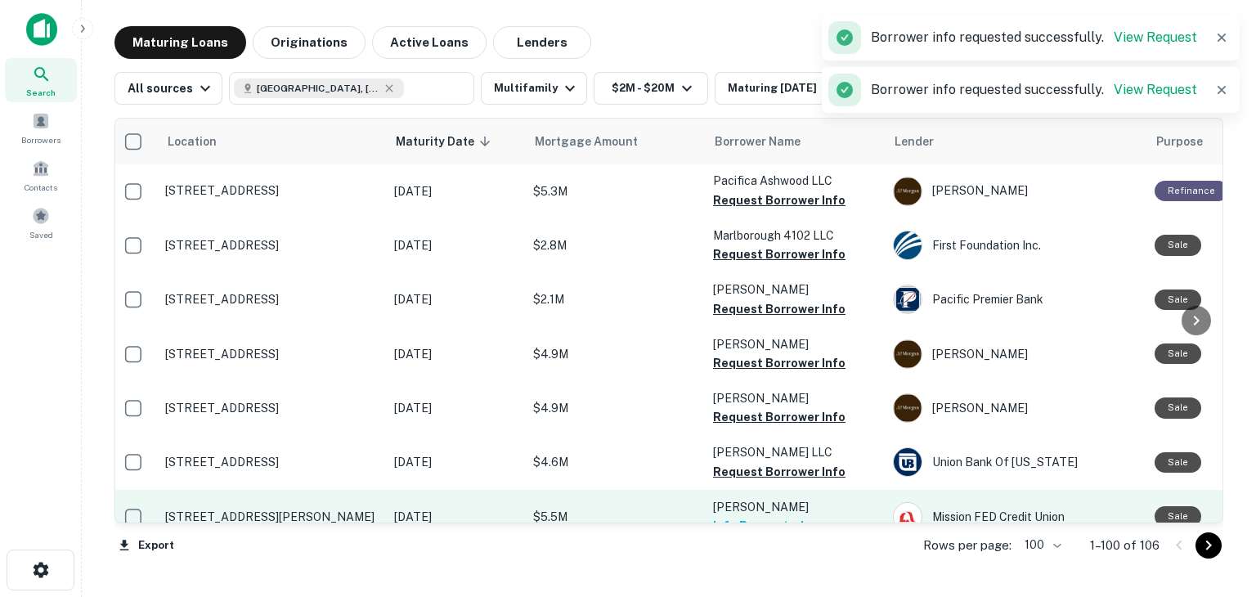
scroll to position [2595, 6]
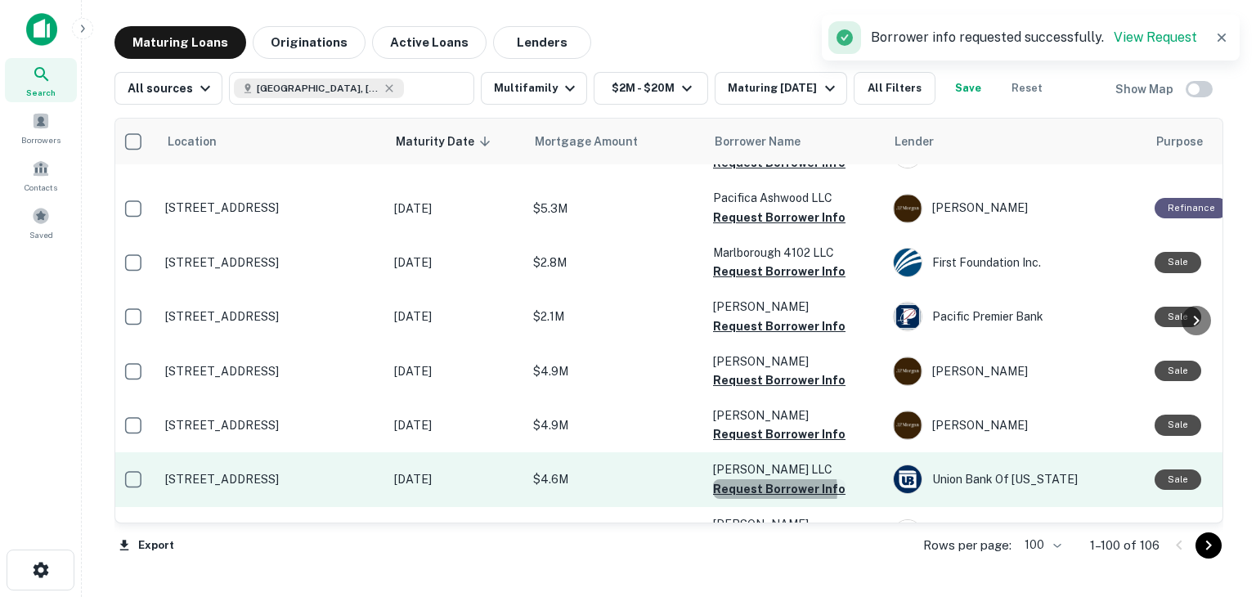
click at [763, 479] on button "Request Borrower Info" at bounding box center [779, 489] width 132 height 20
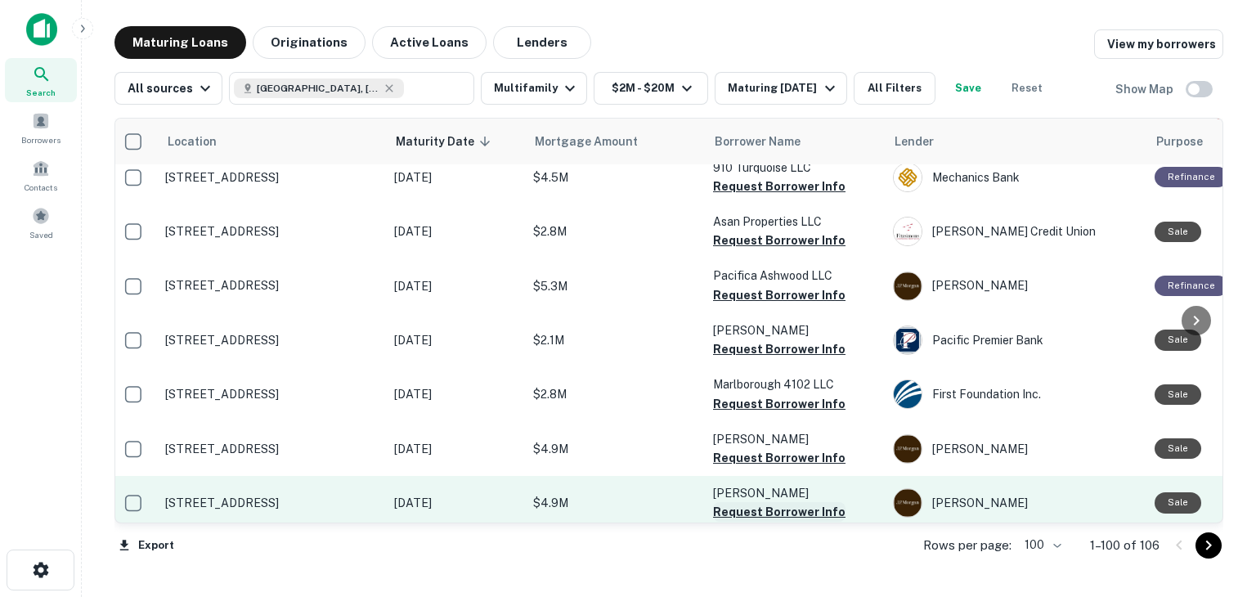
scroll to position [2507, 6]
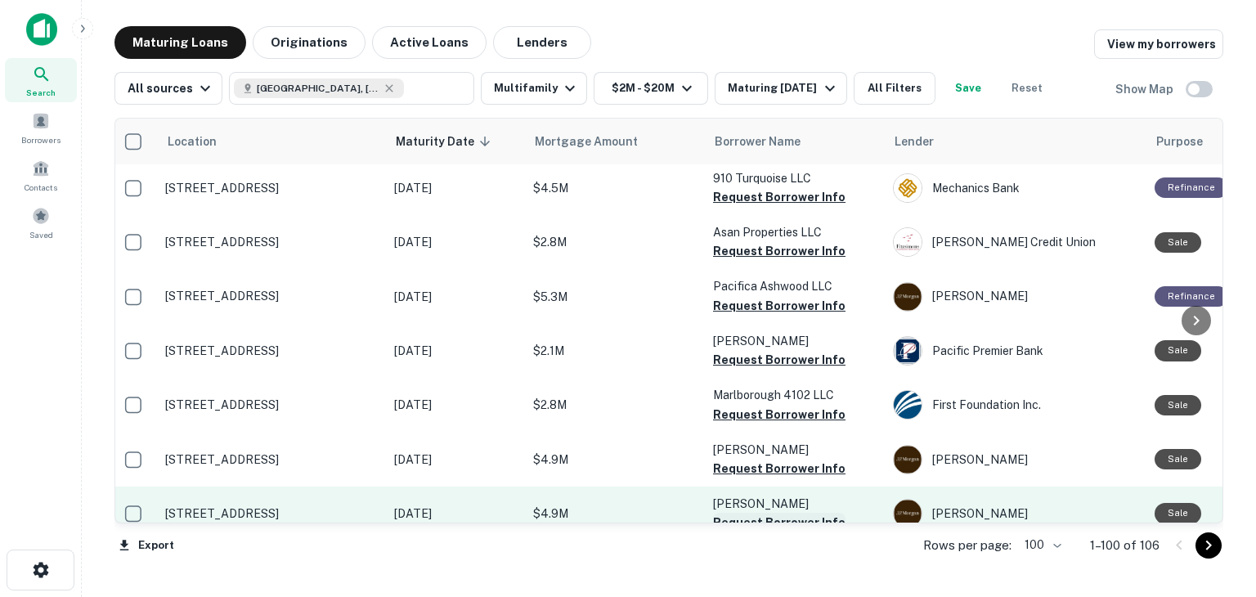
click at [755, 513] on button "Request Borrower Info" at bounding box center [779, 523] width 132 height 20
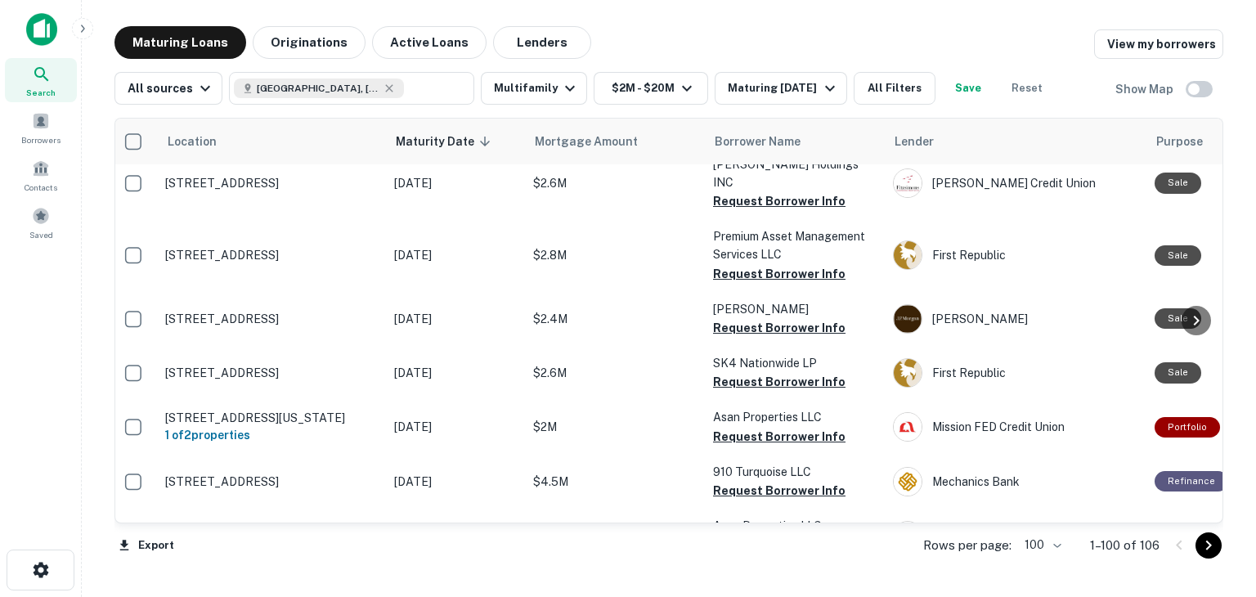
scroll to position [2212, 6]
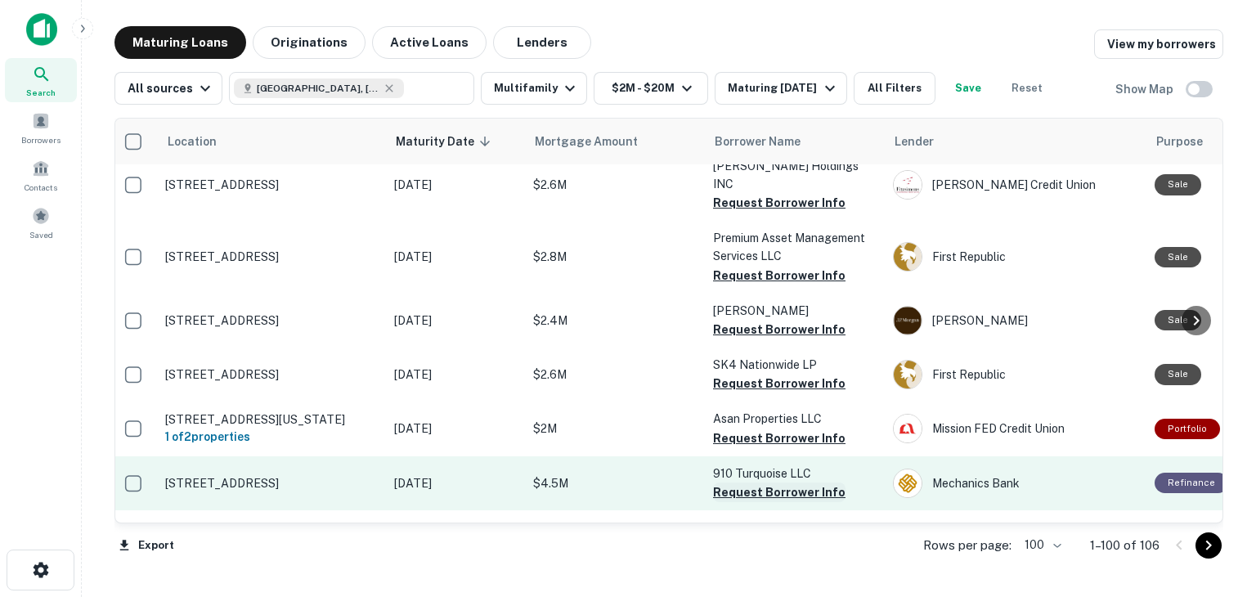
click at [749, 482] on button "Request Borrower Info" at bounding box center [779, 492] width 132 height 20
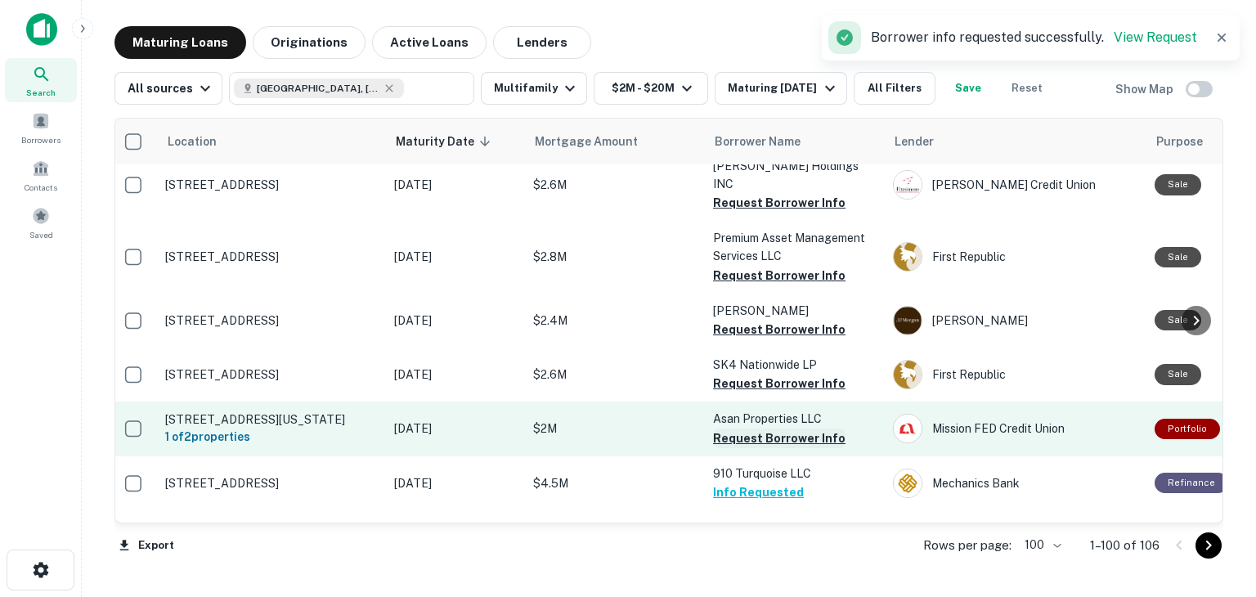
click at [757, 428] on button "Request Borrower Info" at bounding box center [779, 438] width 132 height 20
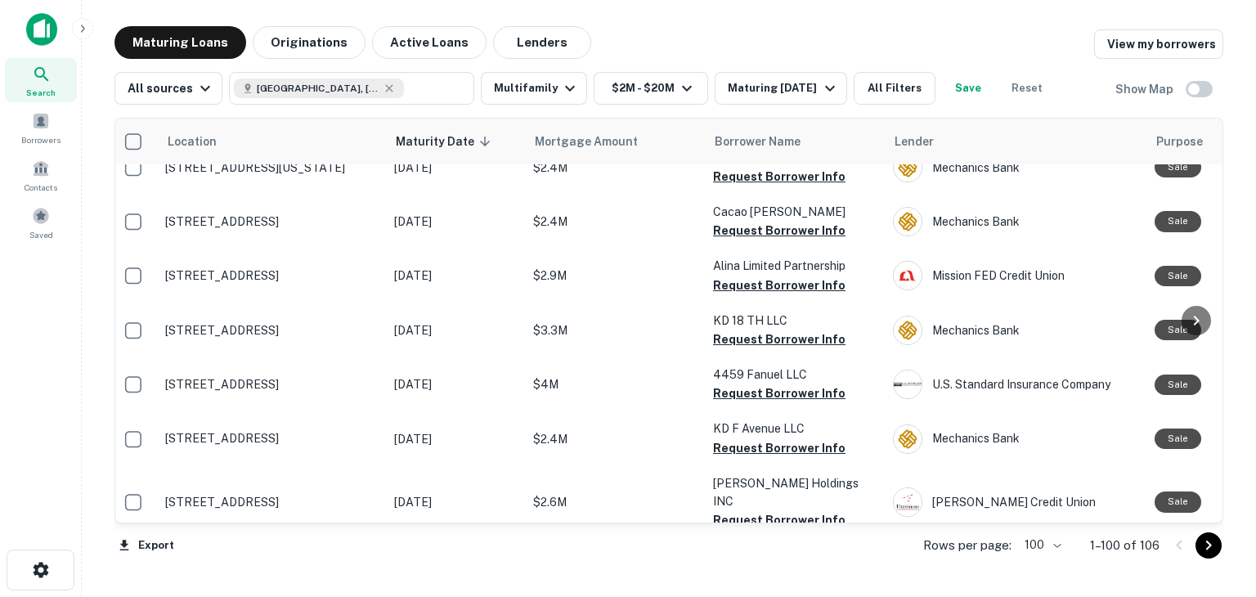
scroll to position [1878, 6]
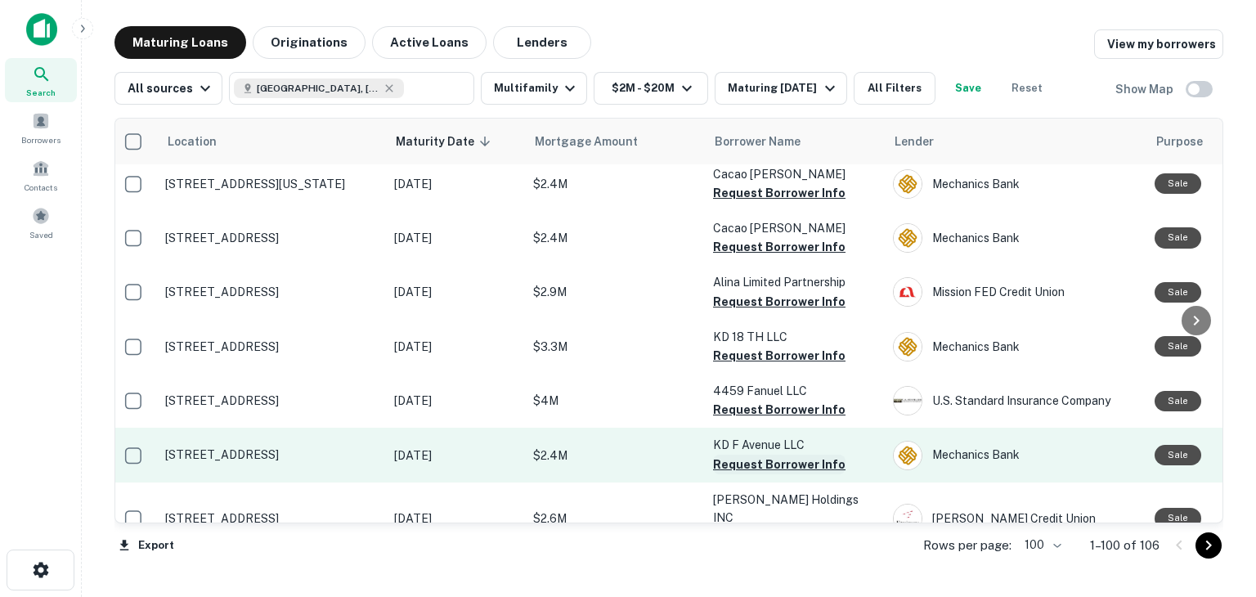
click at [747, 454] on button "Request Borrower Info" at bounding box center [779, 464] width 132 height 20
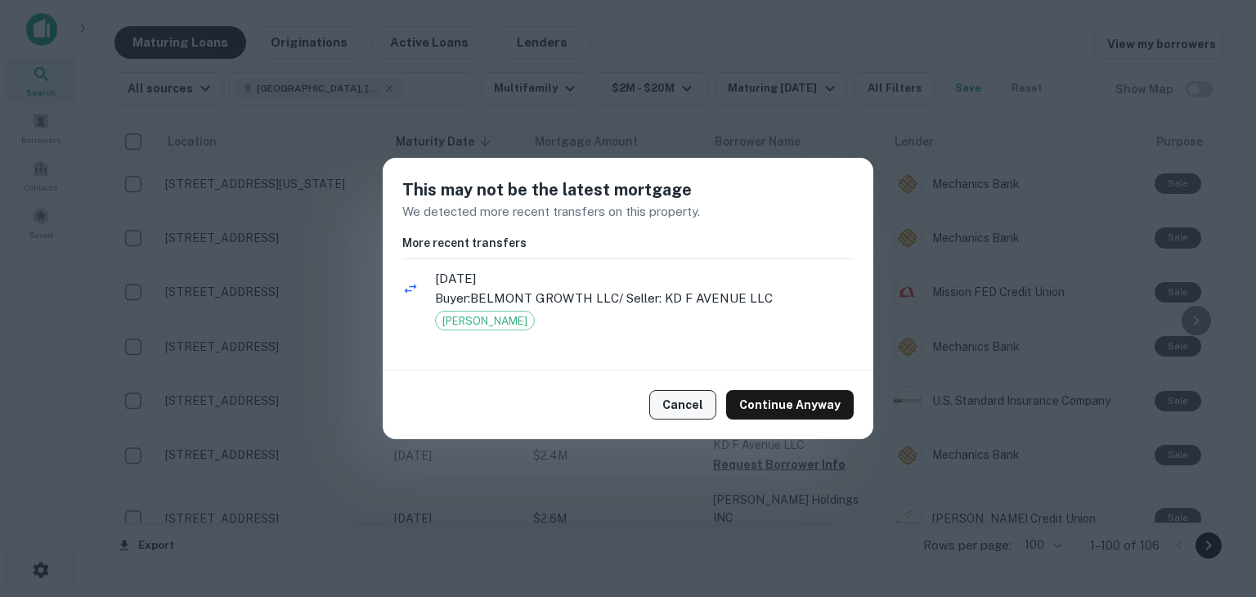
click at [693, 408] on button "Cancel" at bounding box center [682, 404] width 67 height 29
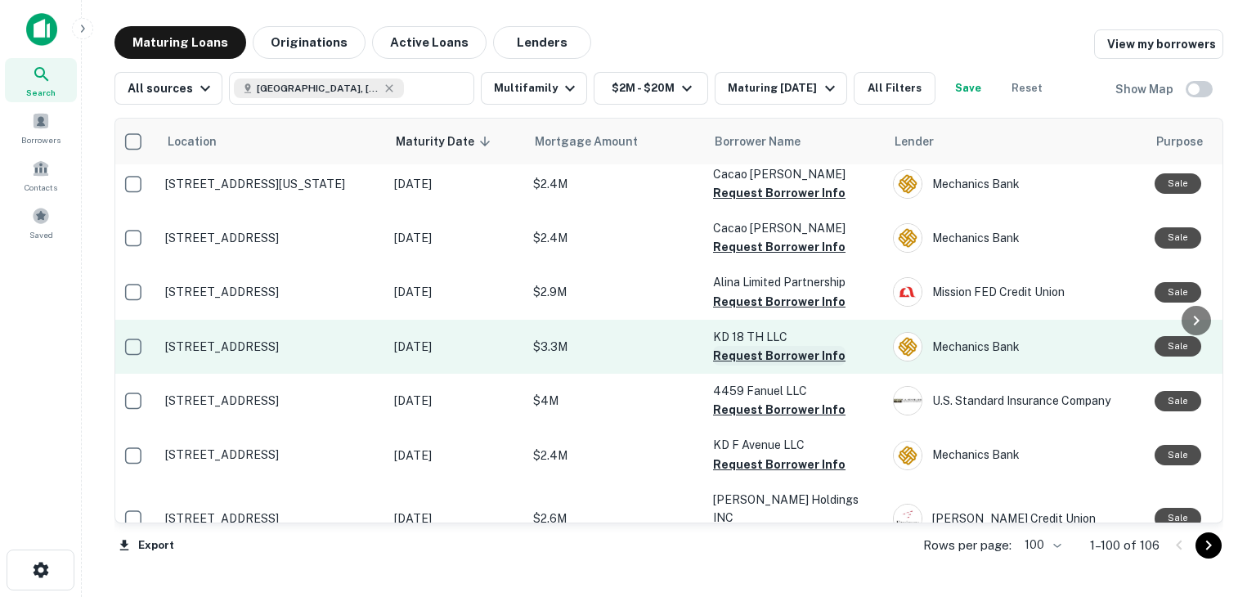
click at [746, 346] on button "Request Borrower Info" at bounding box center [779, 356] width 132 height 20
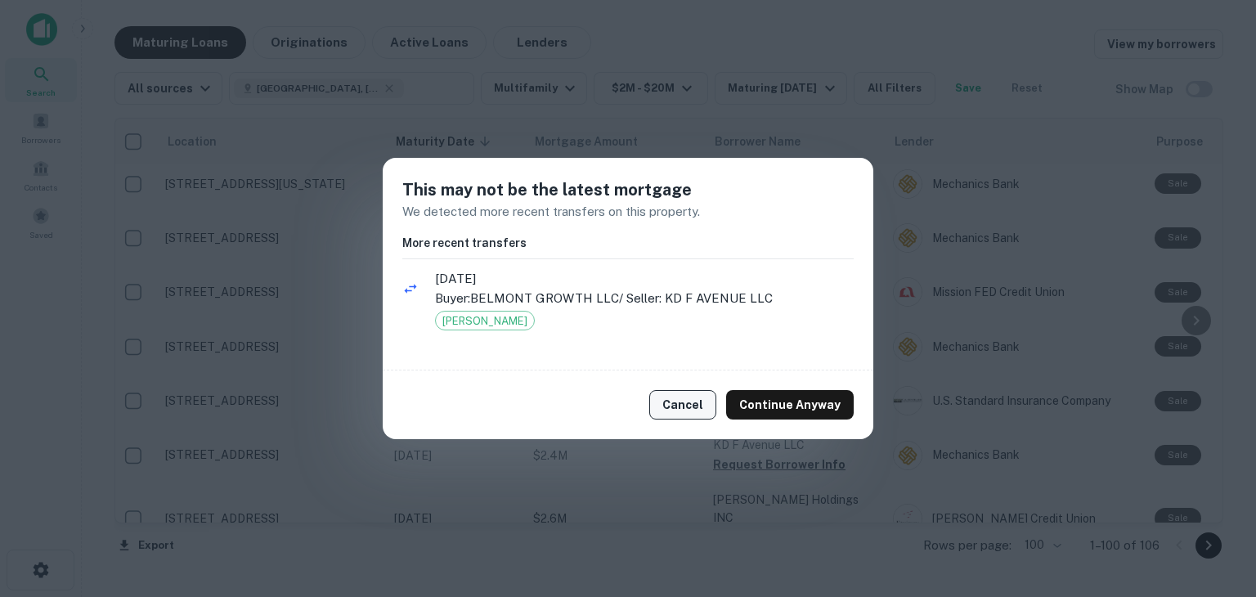
click at [696, 402] on button "Cancel" at bounding box center [682, 404] width 67 height 29
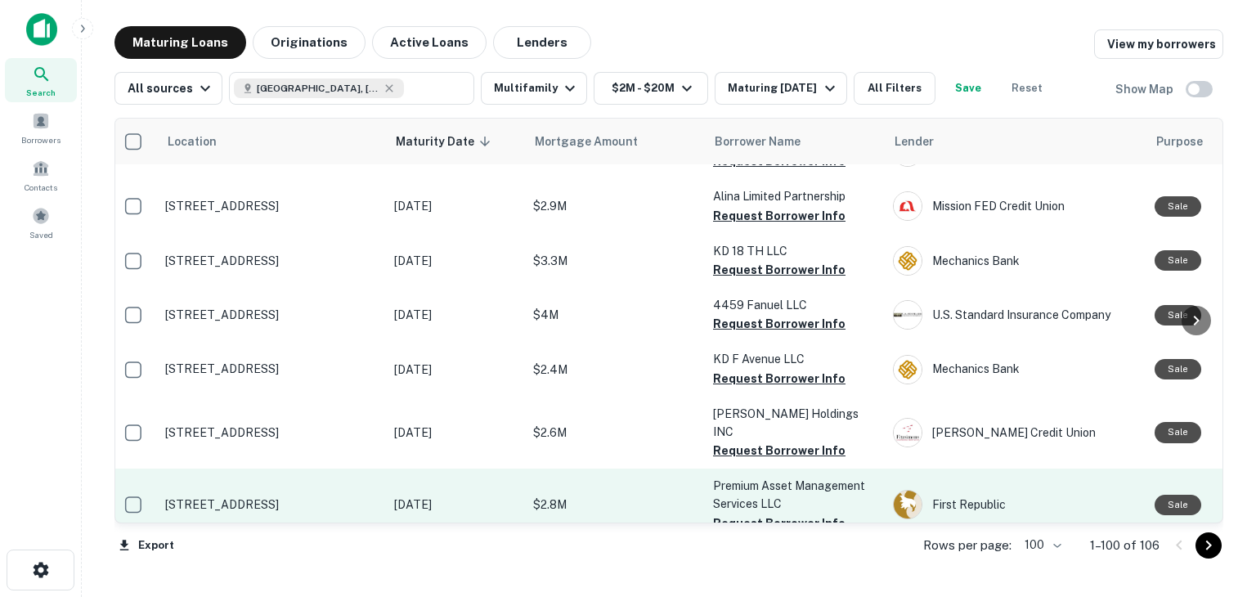
scroll to position [2012, 6]
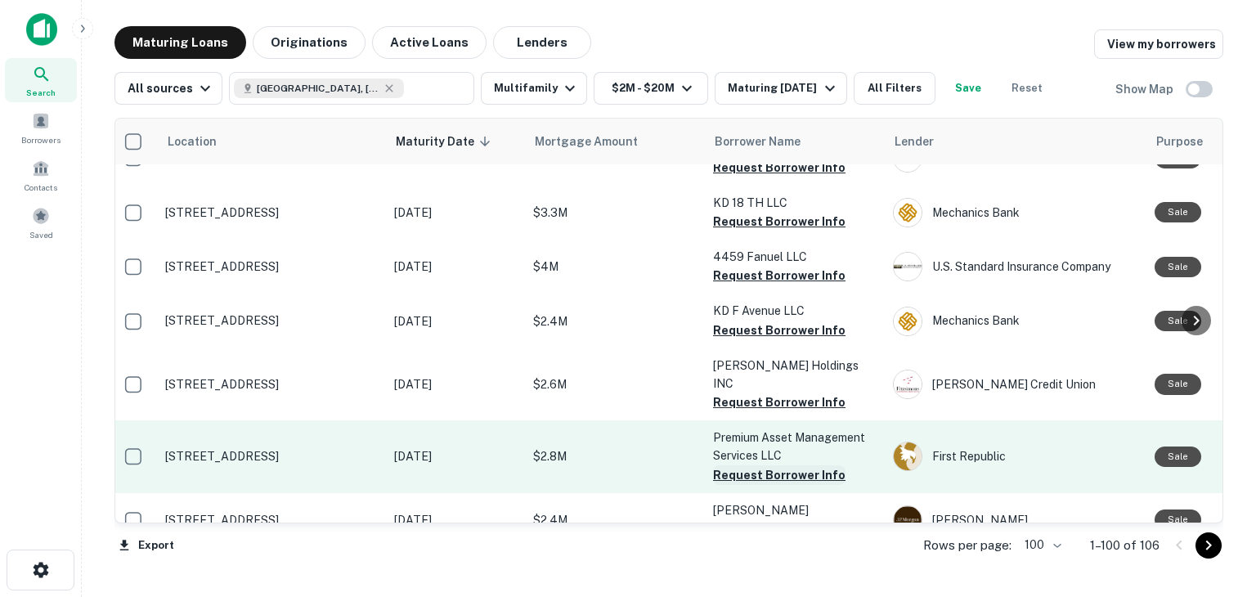
click at [766, 465] on button "Request Borrower Info" at bounding box center [779, 475] width 132 height 20
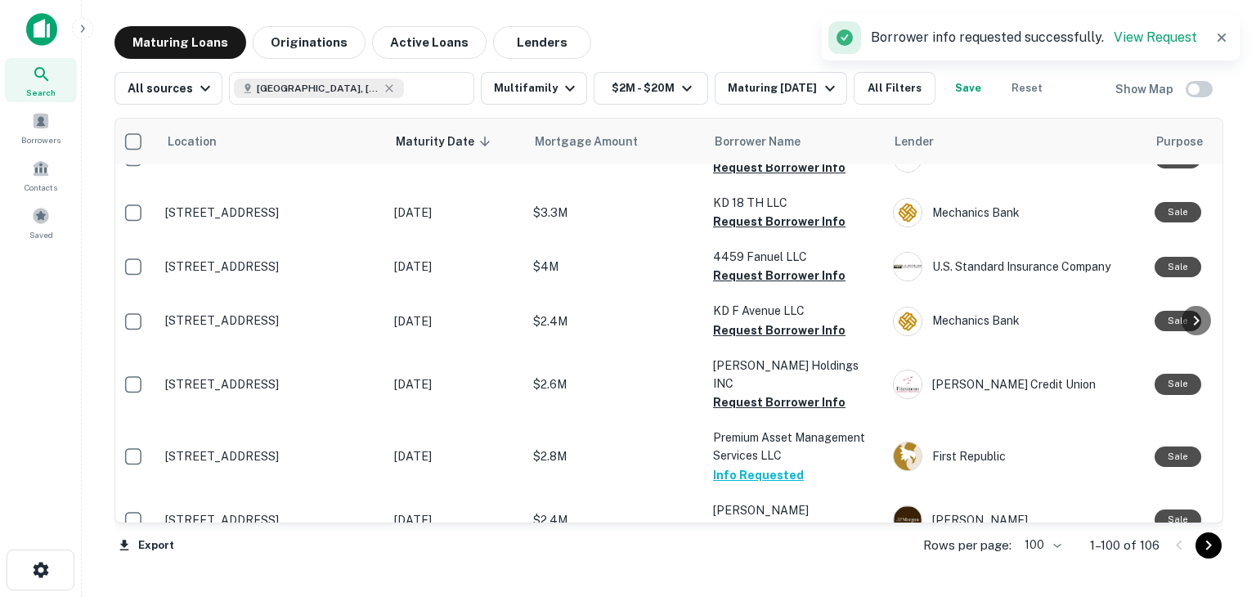
click at [981, 83] on button "Save" at bounding box center [968, 88] width 52 height 33
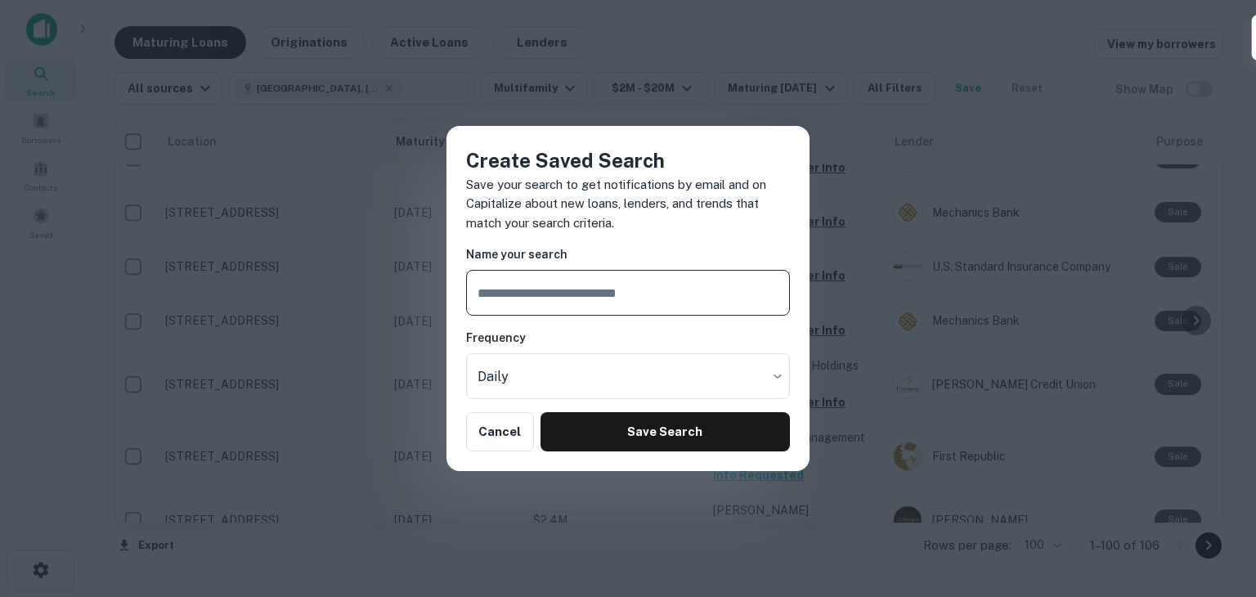
click at [592, 307] on input "text" at bounding box center [628, 293] width 324 height 46
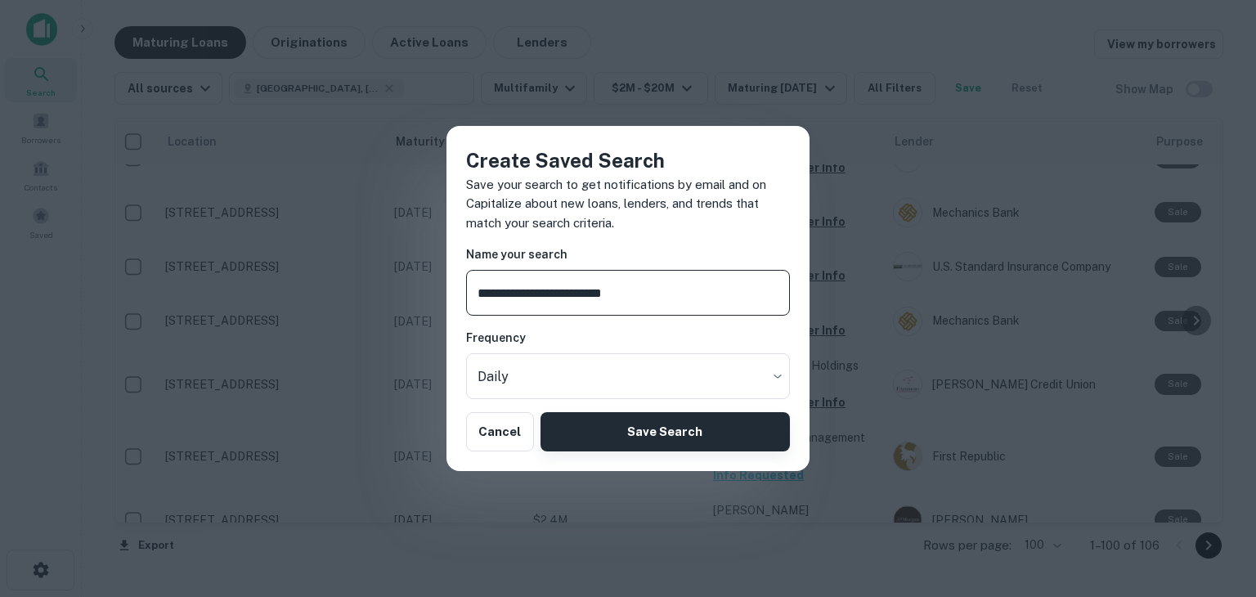
type input "**********"
click at [620, 432] on button "Save Search" at bounding box center [664, 431] width 249 height 39
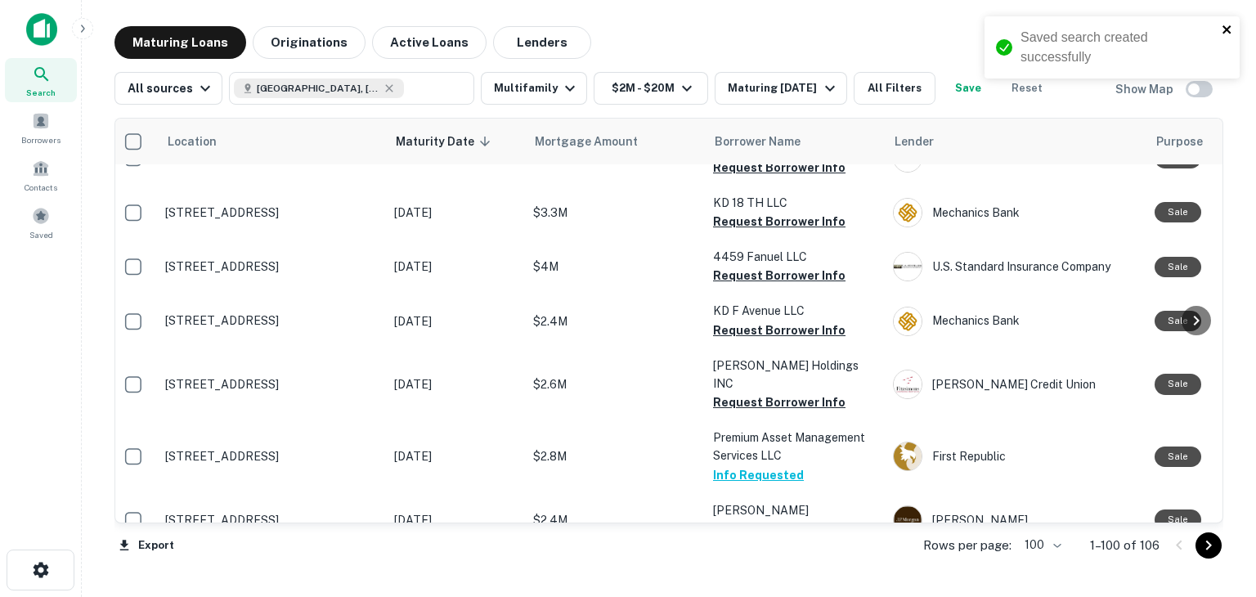
click at [1230, 28] on icon "close" at bounding box center [1226, 29] width 11 height 13
click at [38, 132] on div "Borrowers" at bounding box center [41, 127] width 72 height 44
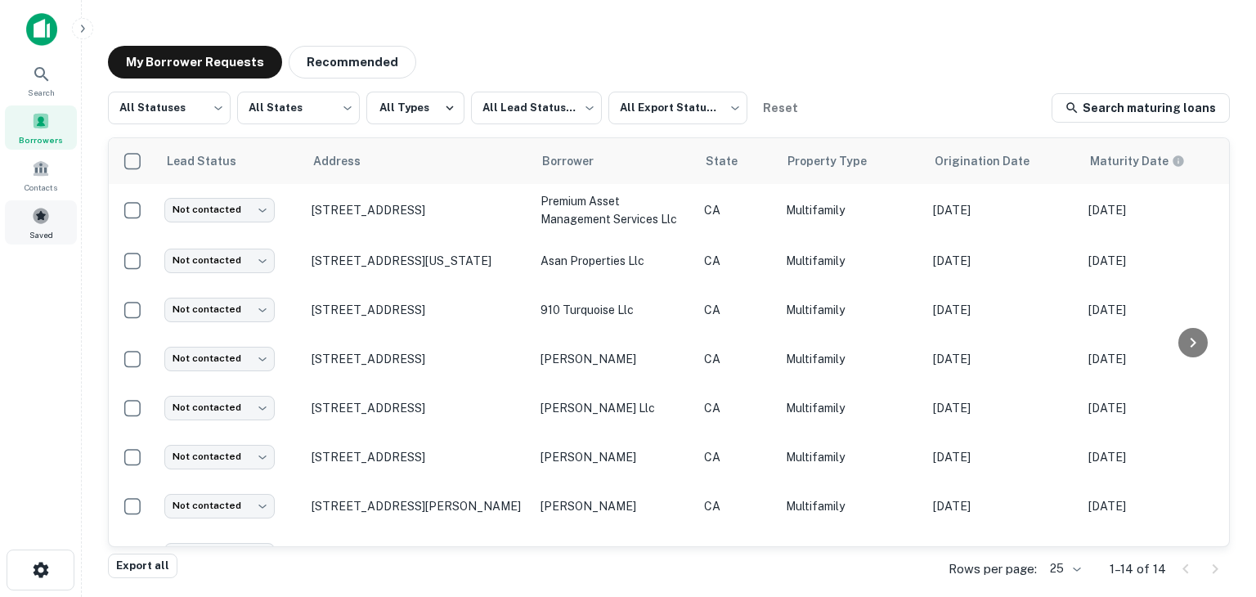
click at [34, 237] on span "Saved" at bounding box center [41, 234] width 24 height 13
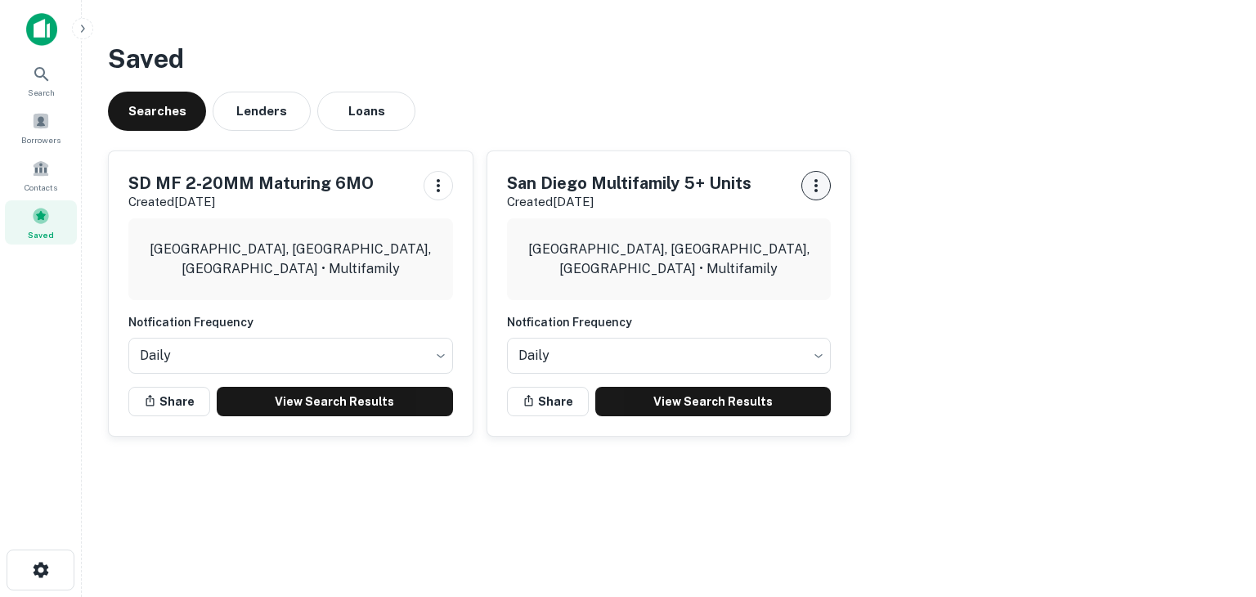
click at [816, 189] on icon "button" at bounding box center [815, 185] width 3 height 13
click at [774, 288] on li "Remove" at bounding box center [774, 278] width 107 height 29
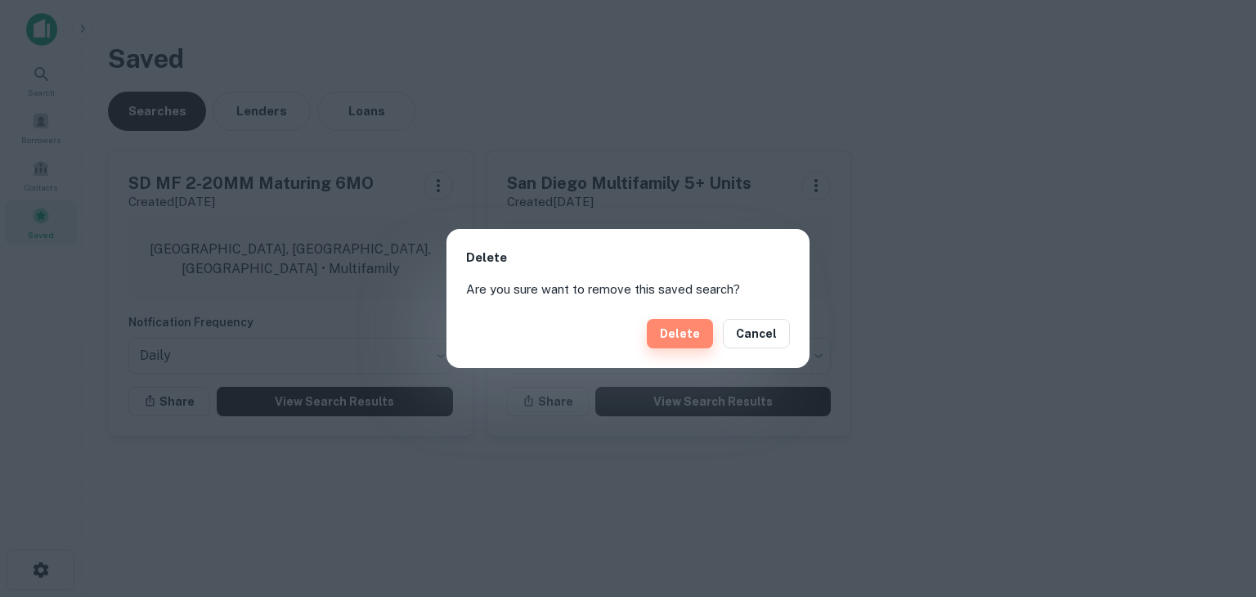
click at [697, 333] on button "Delete" at bounding box center [680, 333] width 66 height 29
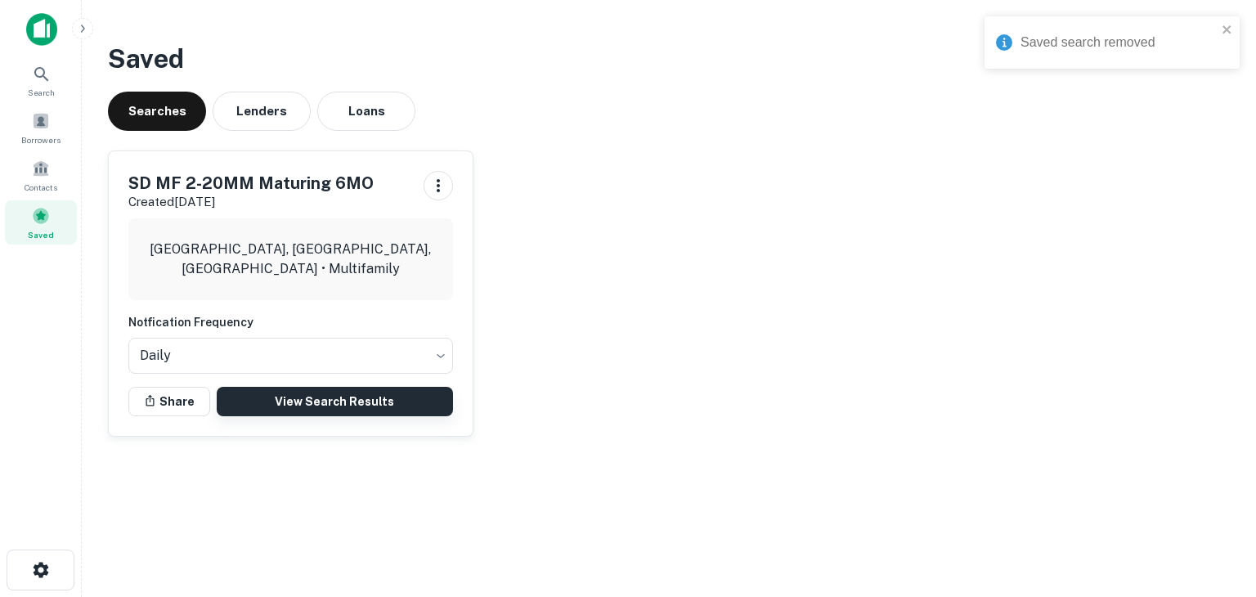
click at [317, 401] on link "View Search Results" at bounding box center [335, 401] width 236 height 29
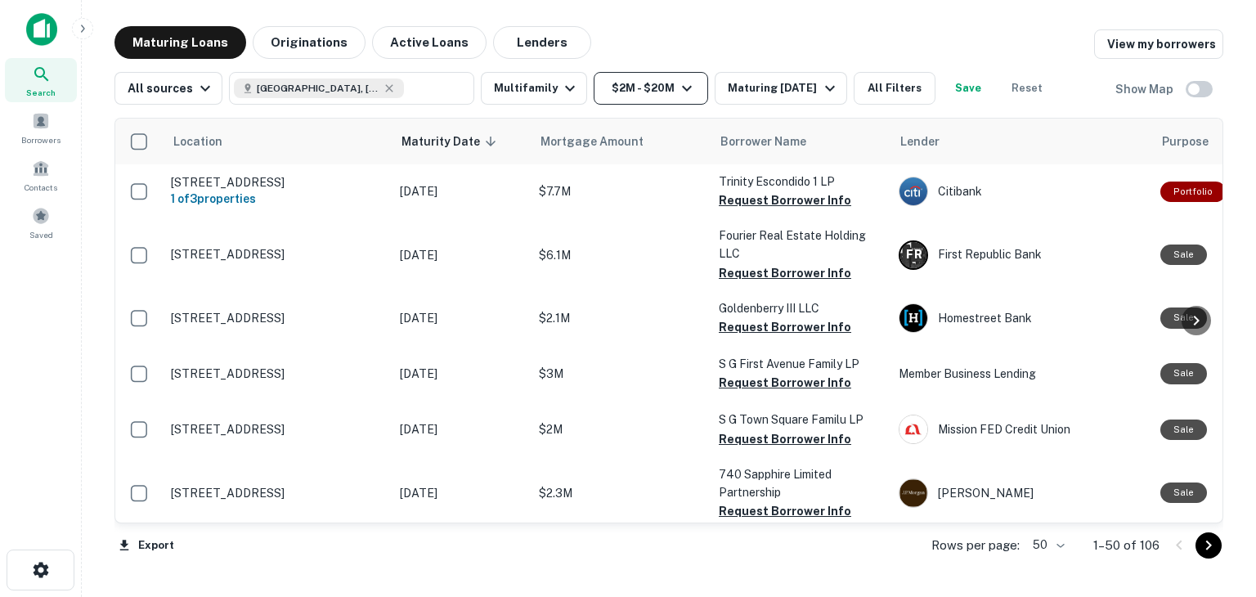
click at [641, 90] on button "$2M - $20M" at bounding box center [650, 88] width 114 height 33
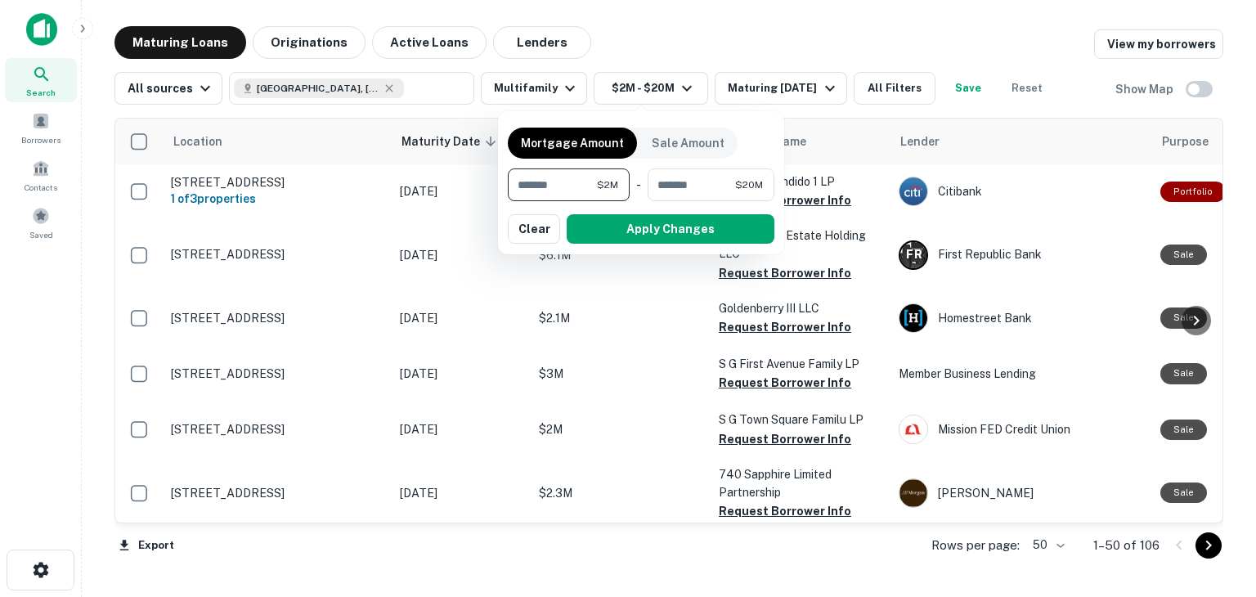
click at [579, 180] on input "*******" at bounding box center [552, 184] width 89 height 33
type input "*"
type input "********"
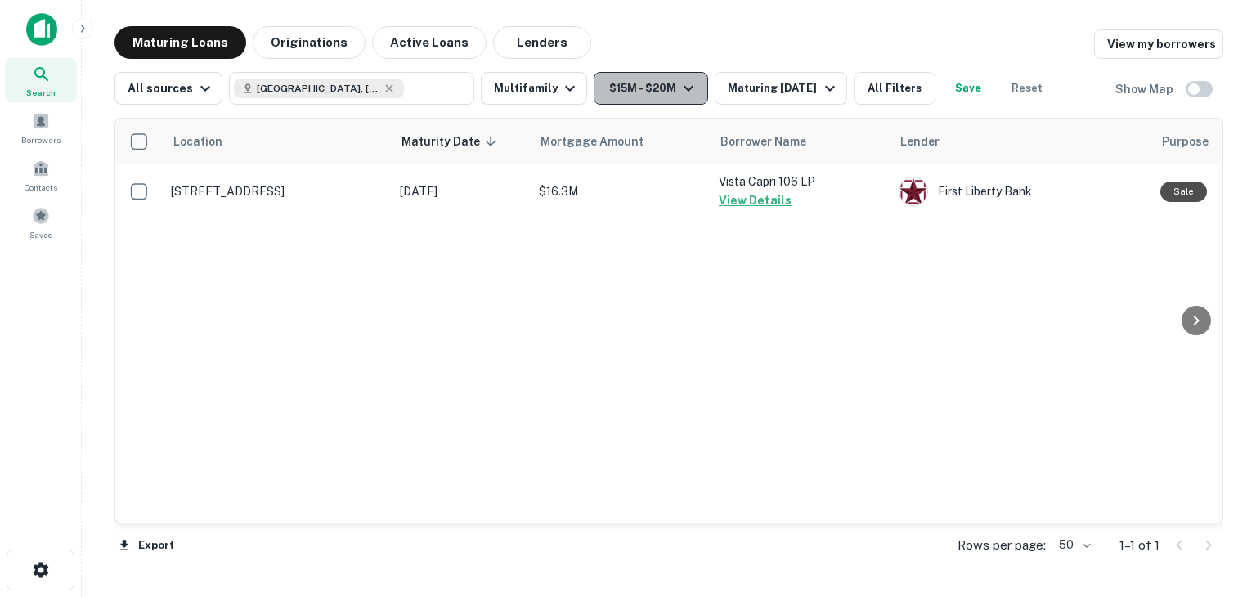
click at [632, 85] on button "$15M - $20M" at bounding box center [650, 88] width 114 height 33
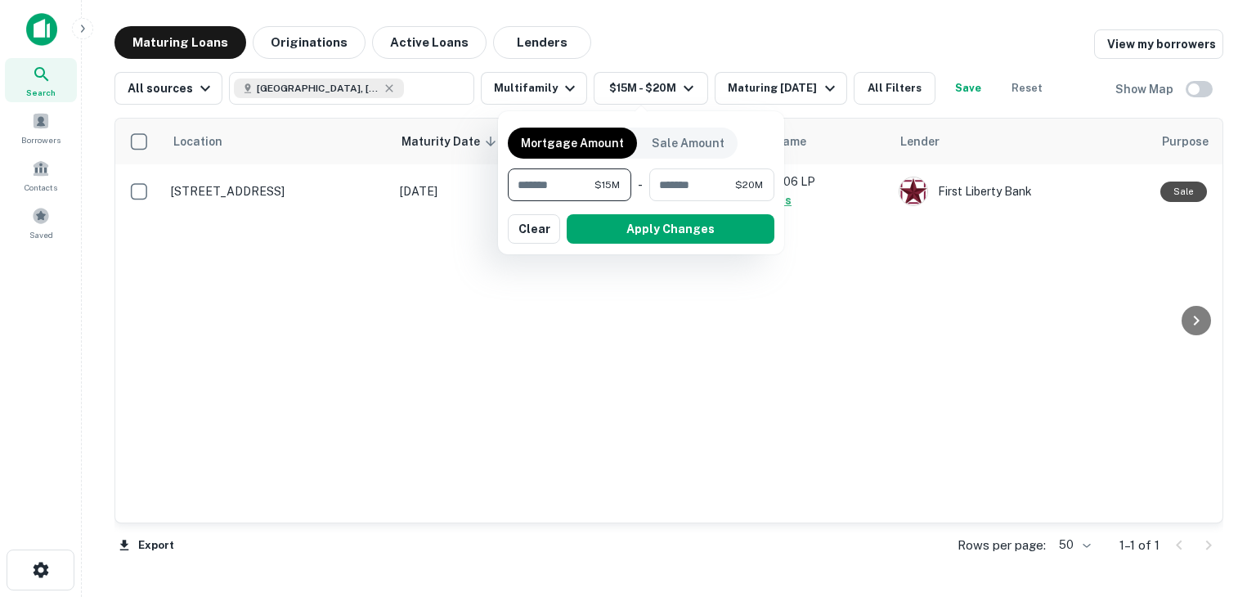
click at [530, 187] on input "********" at bounding box center [551, 184] width 87 height 33
type input "********"
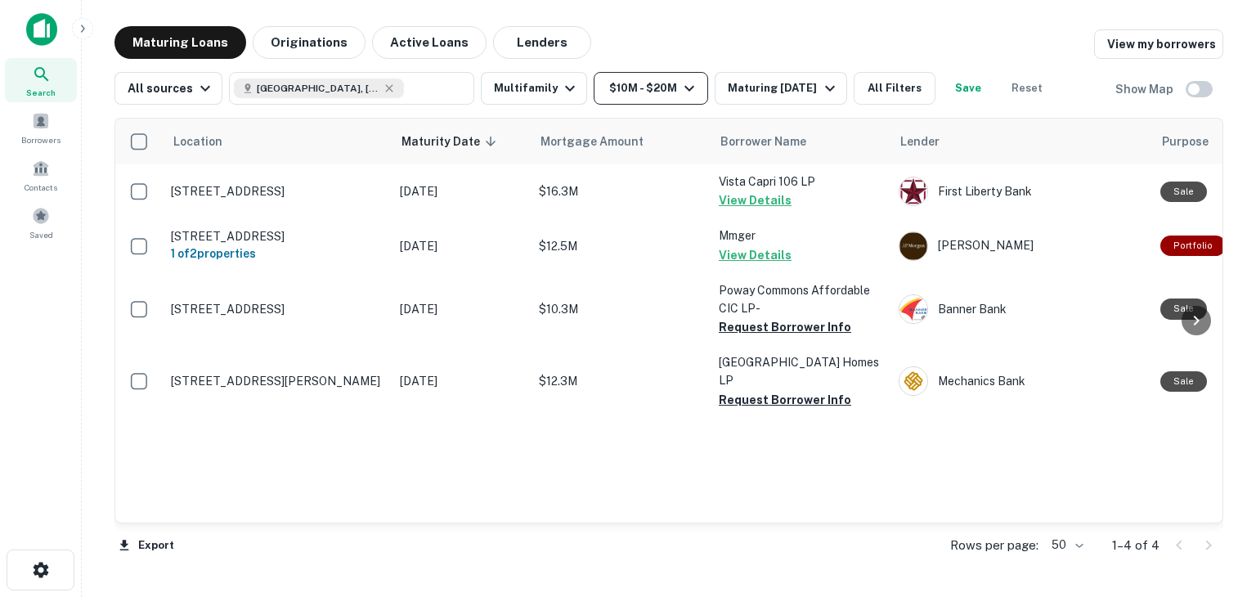
click at [650, 86] on button "$10M - $20M" at bounding box center [650, 88] width 114 height 33
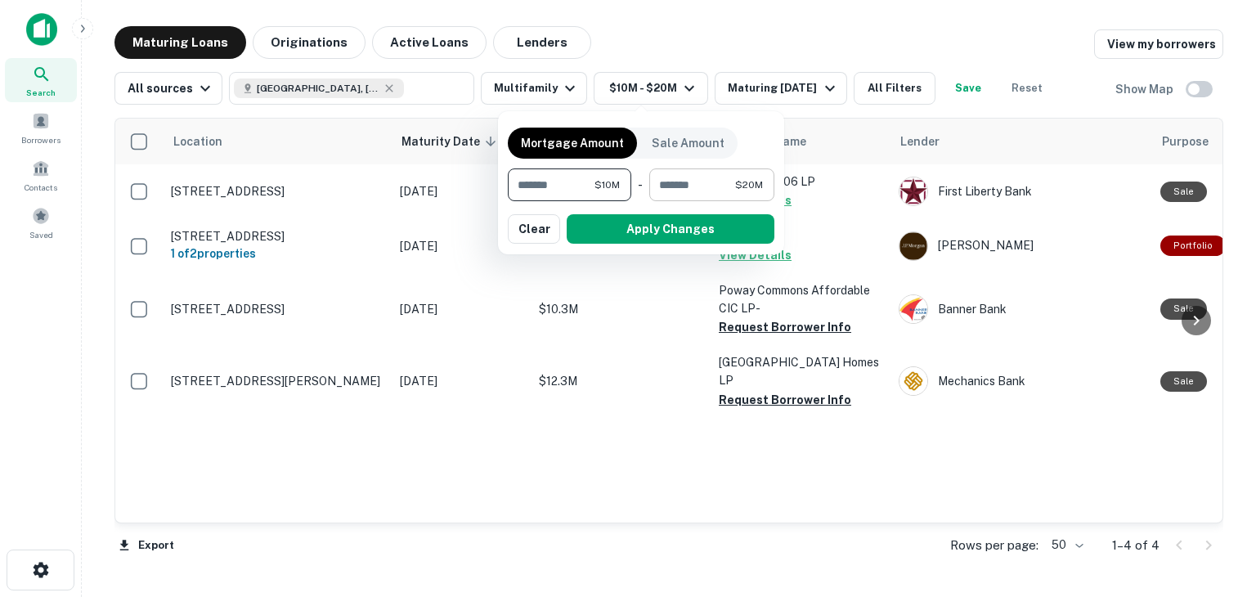
click at [718, 178] on input "********" at bounding box center [692, 184] width 86 height 33
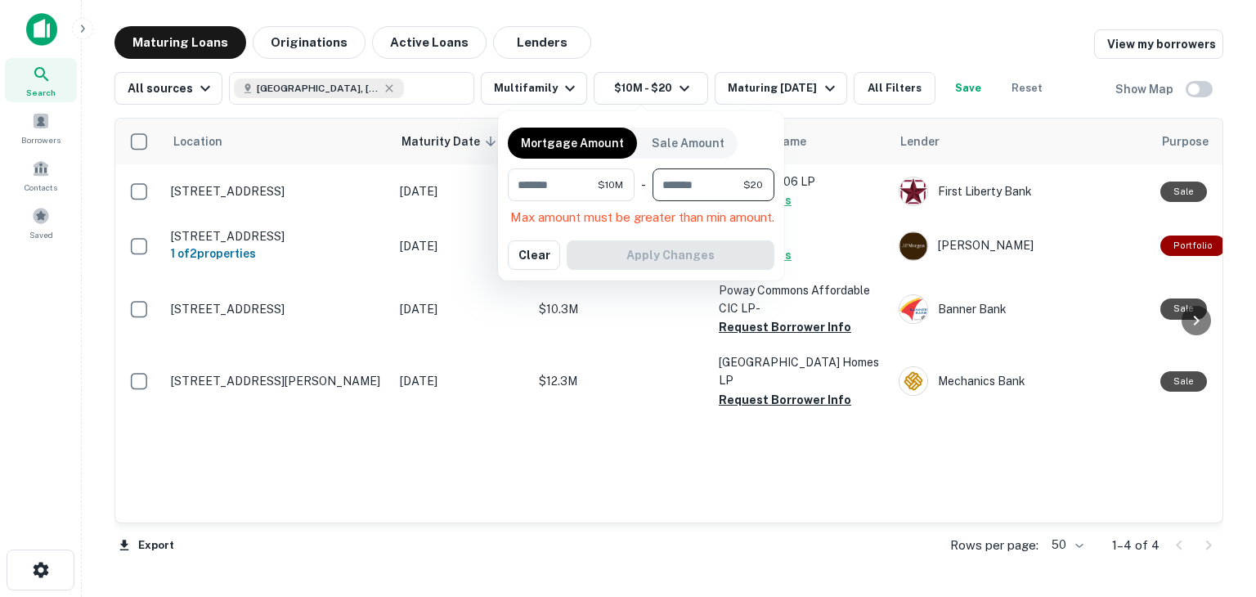
type input "*"
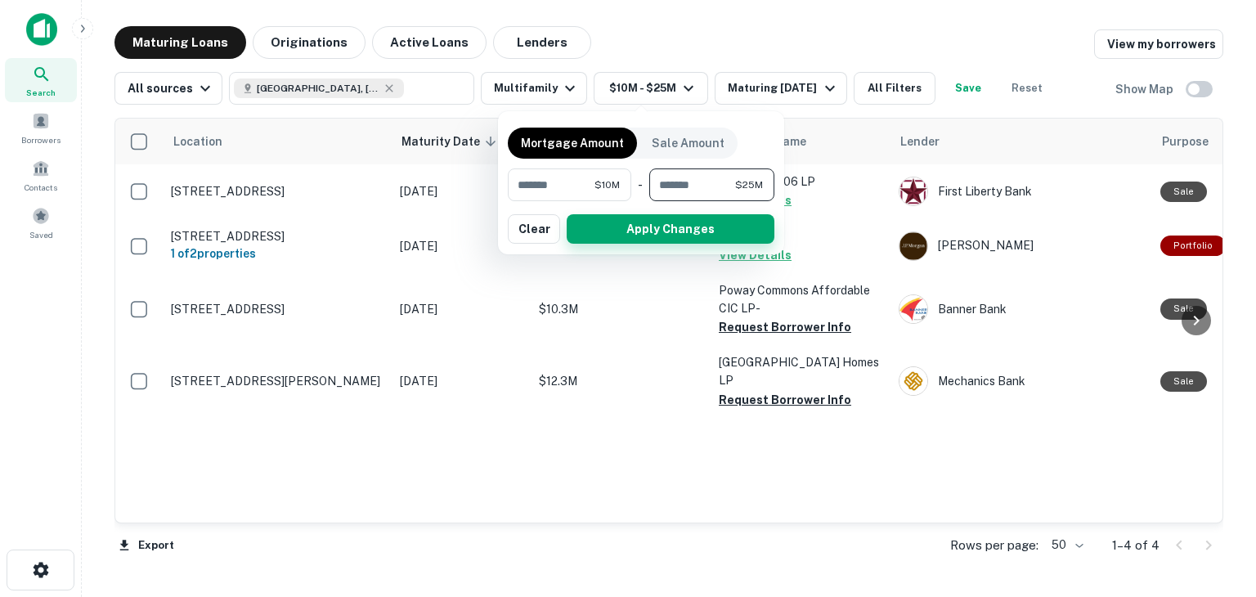
type input "********"
click at [711, 234] on button "Apply Changes" at bounding box center [670, 228] width 208 height 29
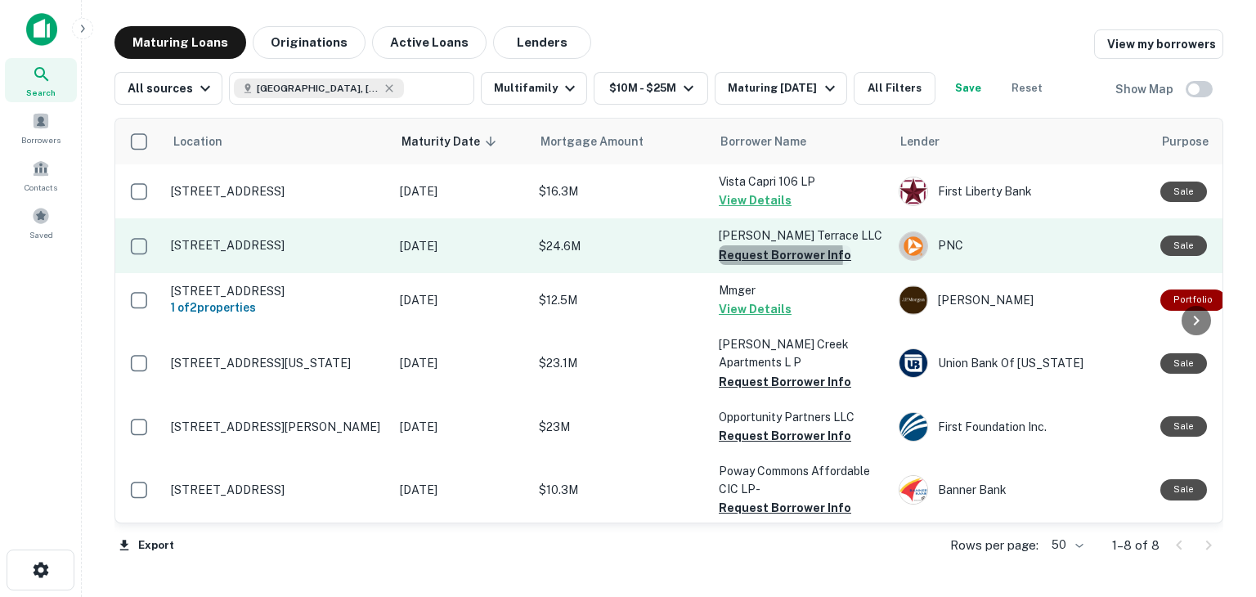
click at [738, 256] on button "Request Borrower Info" at bounding box center [784, 255] width 132 height 20
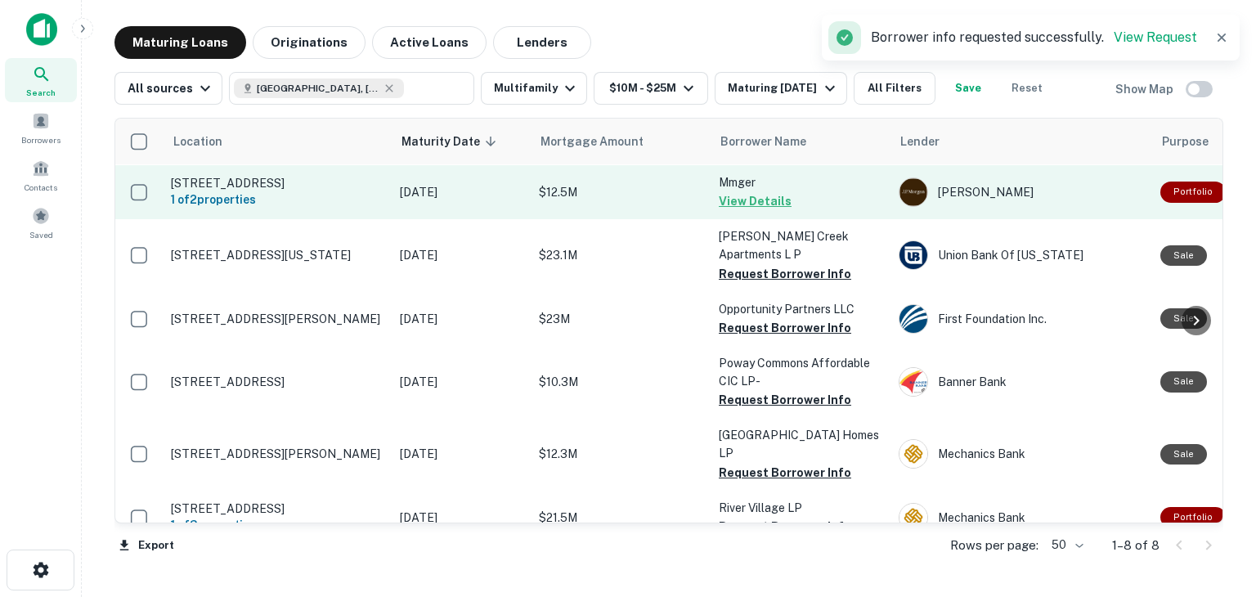
scroll to position [108, 0]
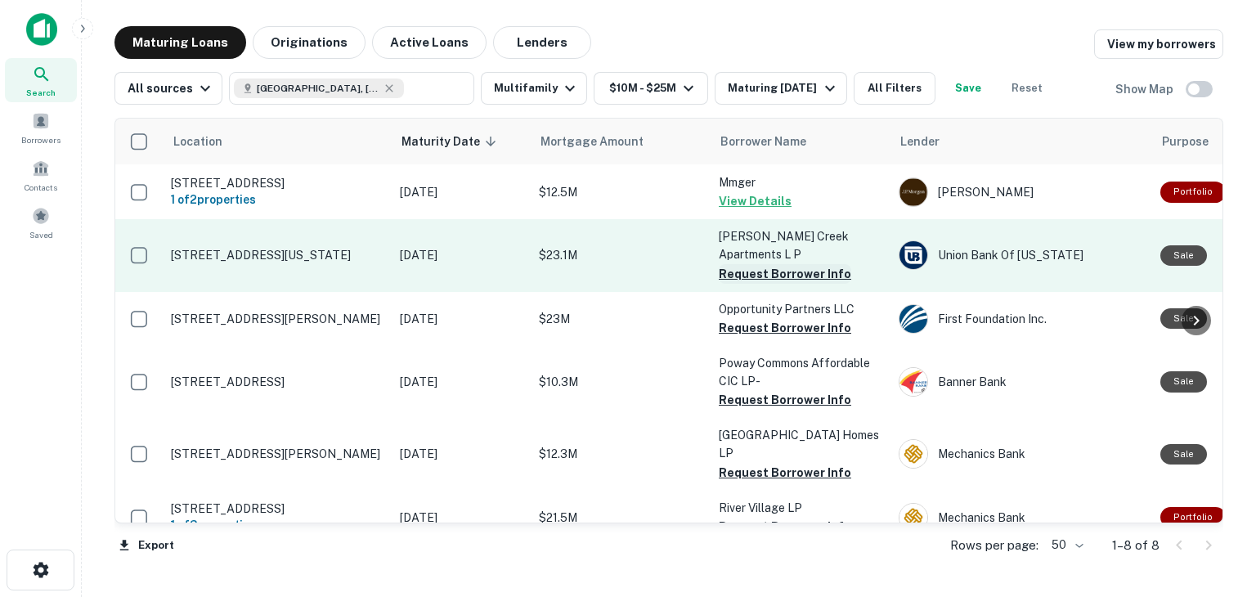
click at [755, 264] on button "Request Borrower Info" at bounding box center [784, 274] width 132 height 20
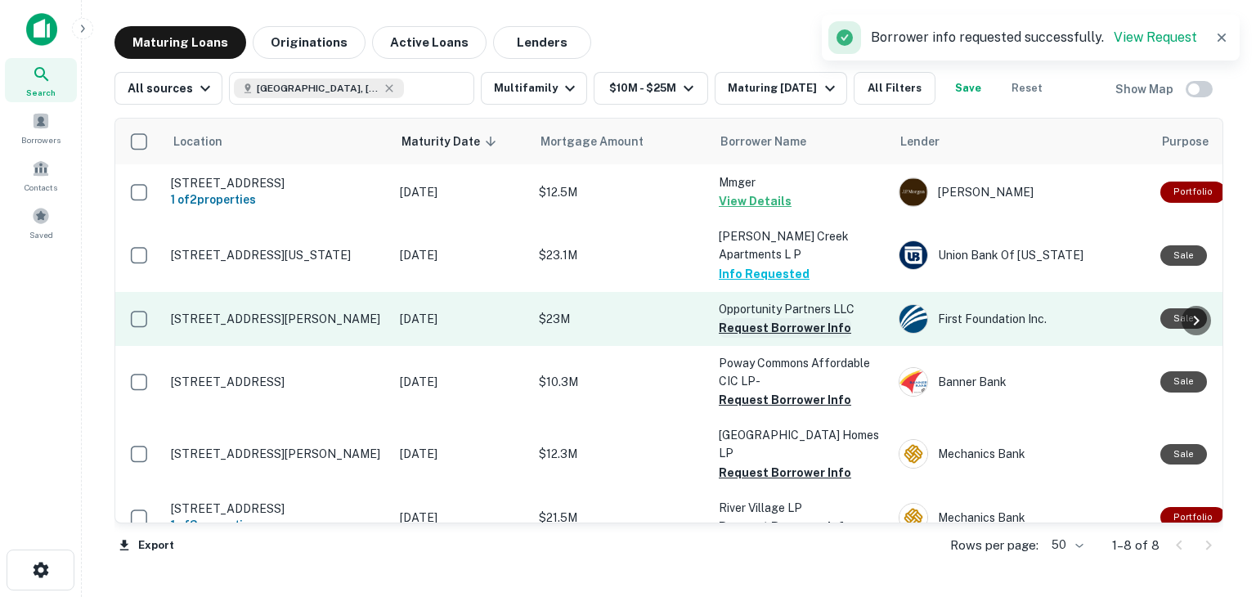
click at [744, 318] on button "Request Borrower Info" at bounding box center [784, 328] width 132 height 20
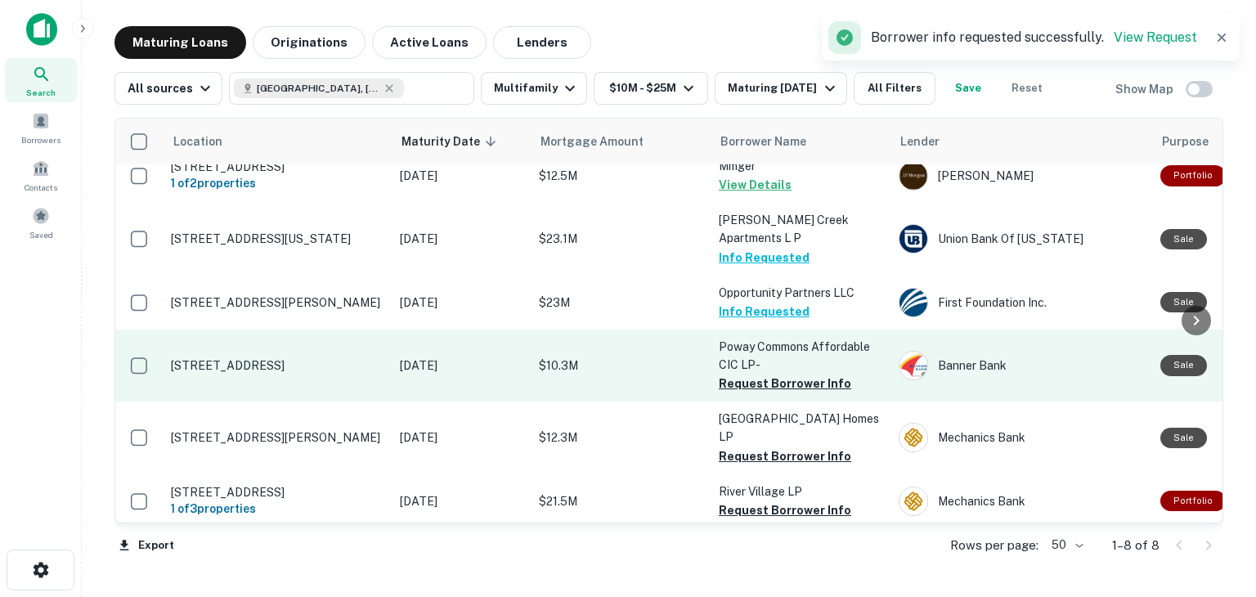
scroll to position [0, 0]
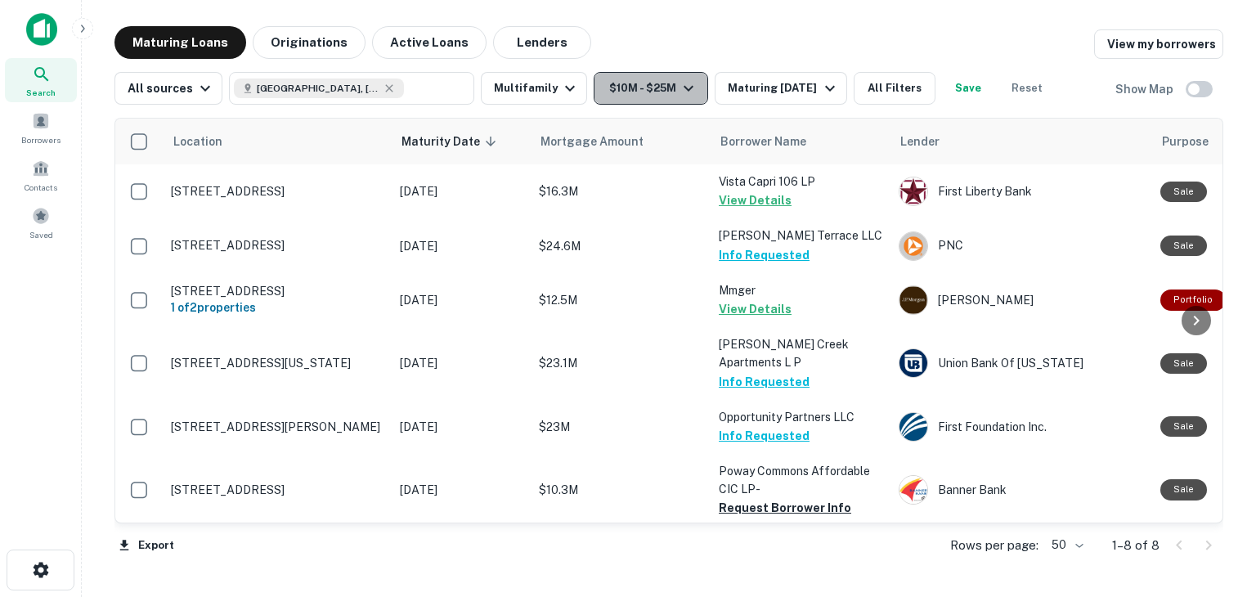
click at [678, 87] on icon "button" at bounding box center [688, 88] width 20 height 20
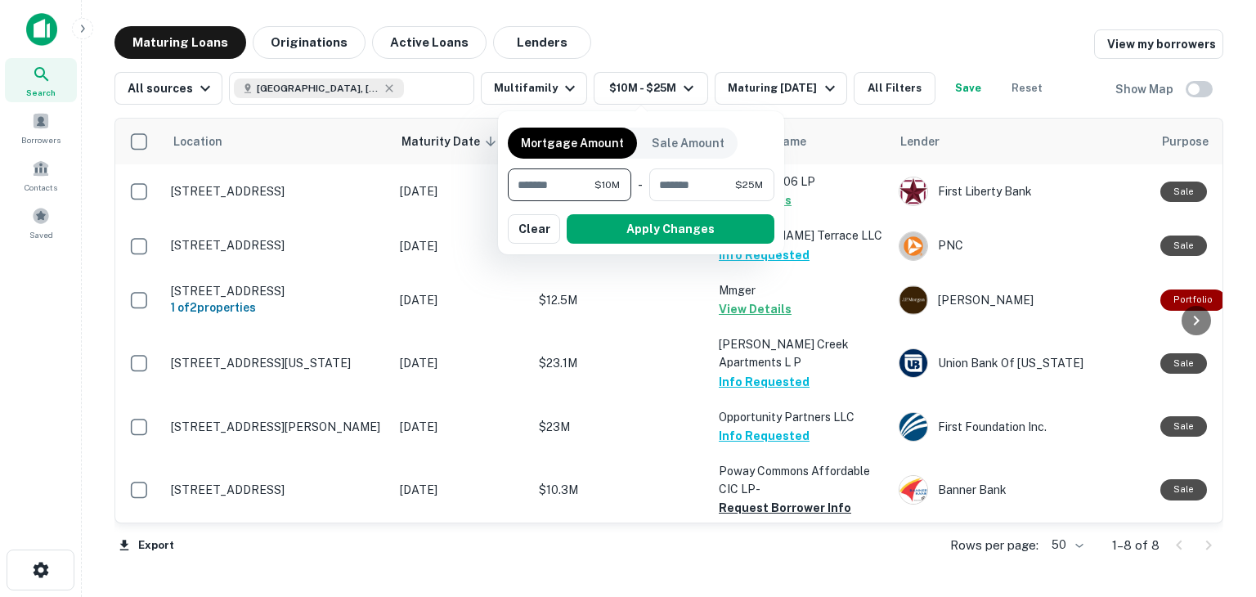
click at [579, 181] on input "********" at bounding box center [551, 184] width 87 height 33
type input "*"
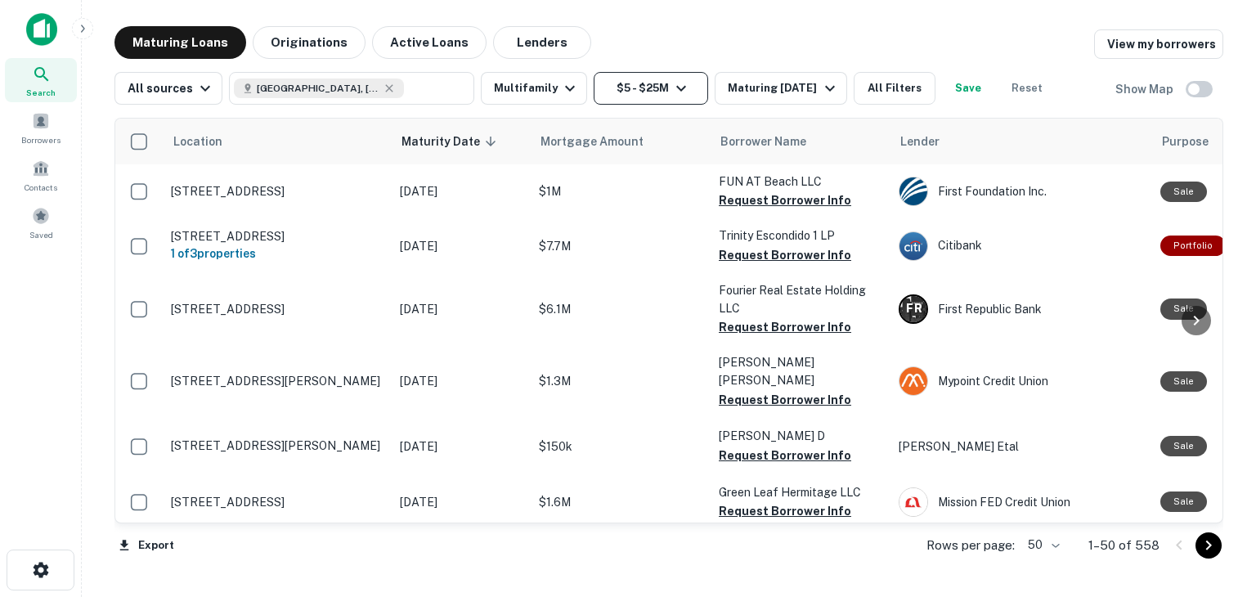
click at [642, 93] on button "$5 - $25M" at bounding box center [650, 88] width 114 height 33
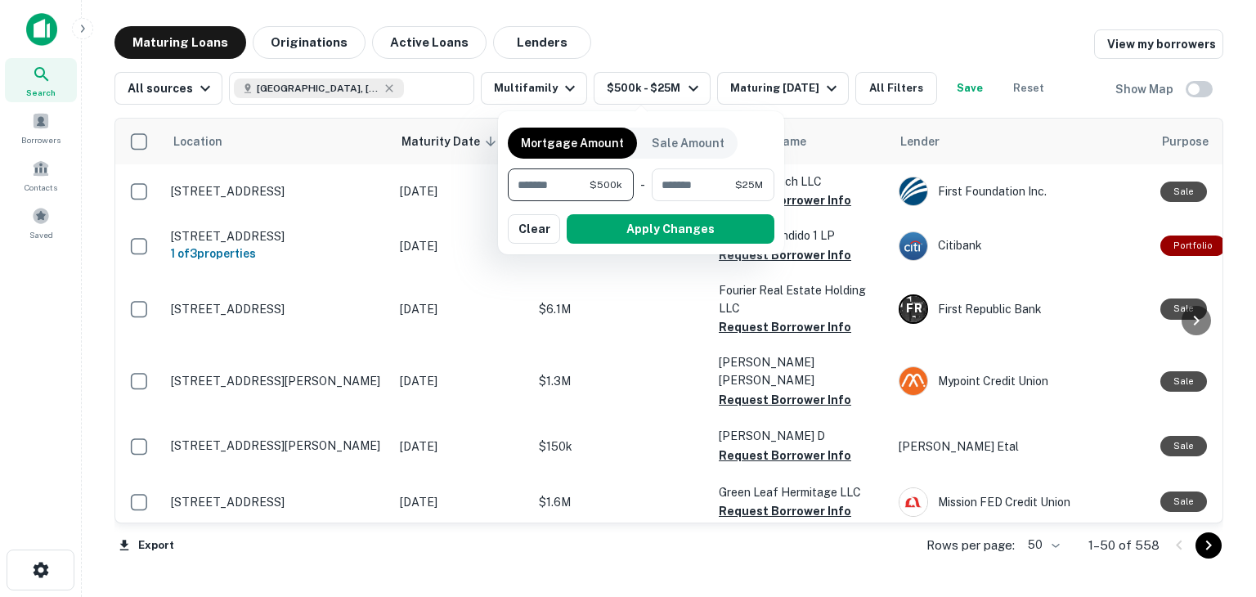
type input "*******"
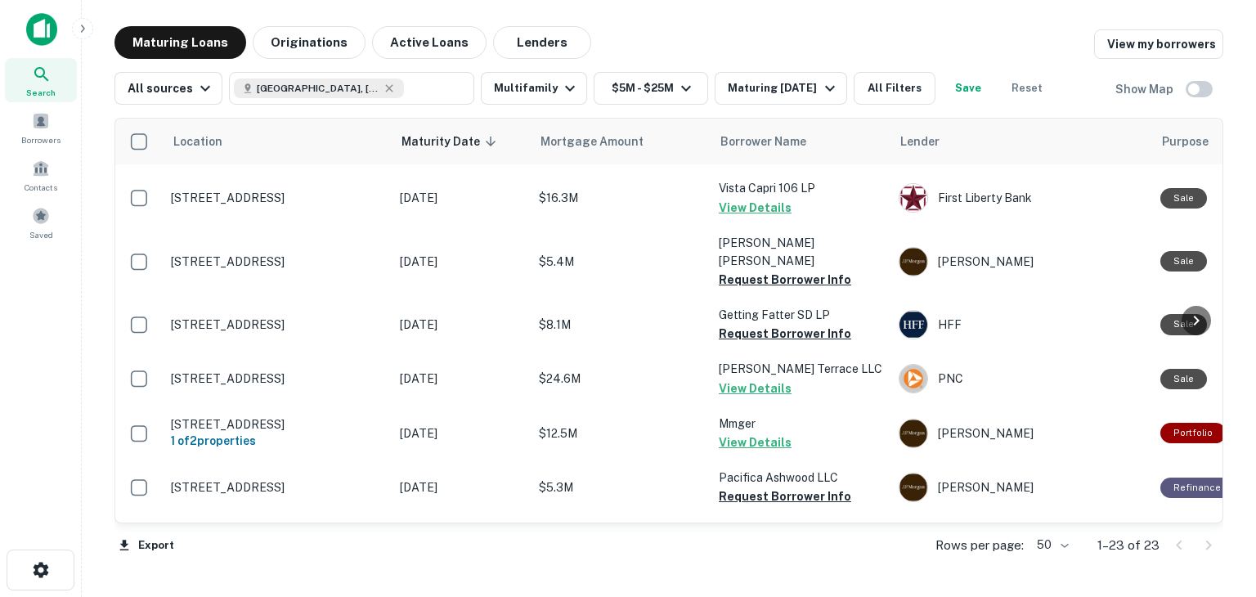
scroll to position [190, 0]
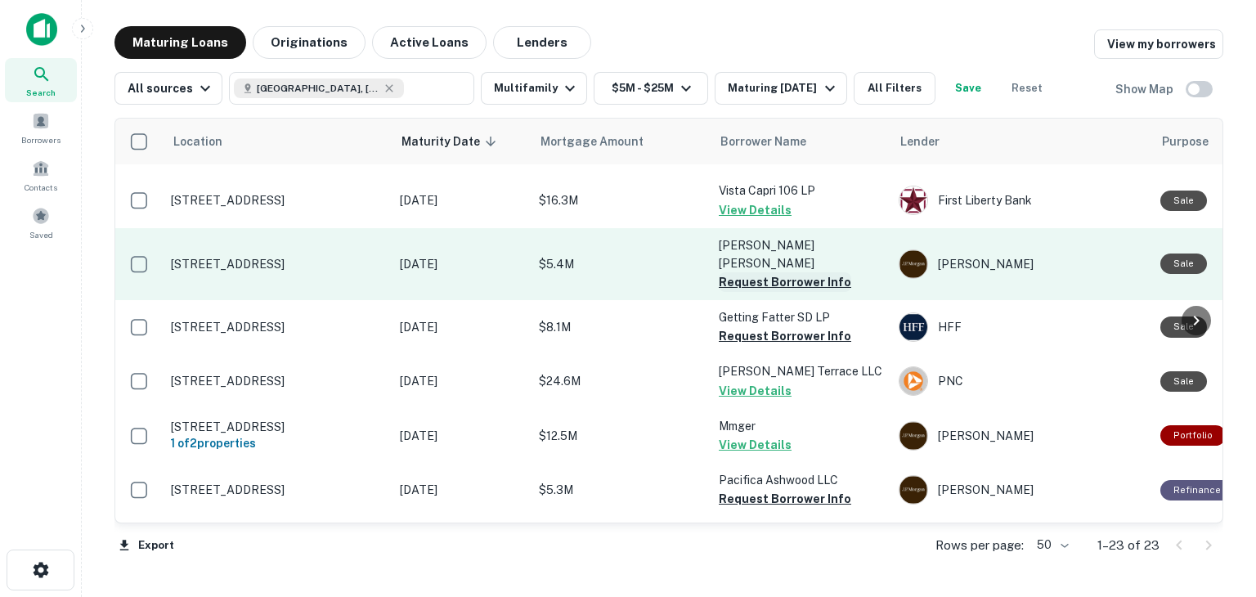
click at [754, 272] on button "Request Borrower Info" at bounding box center [784, 282] width 132 height 20
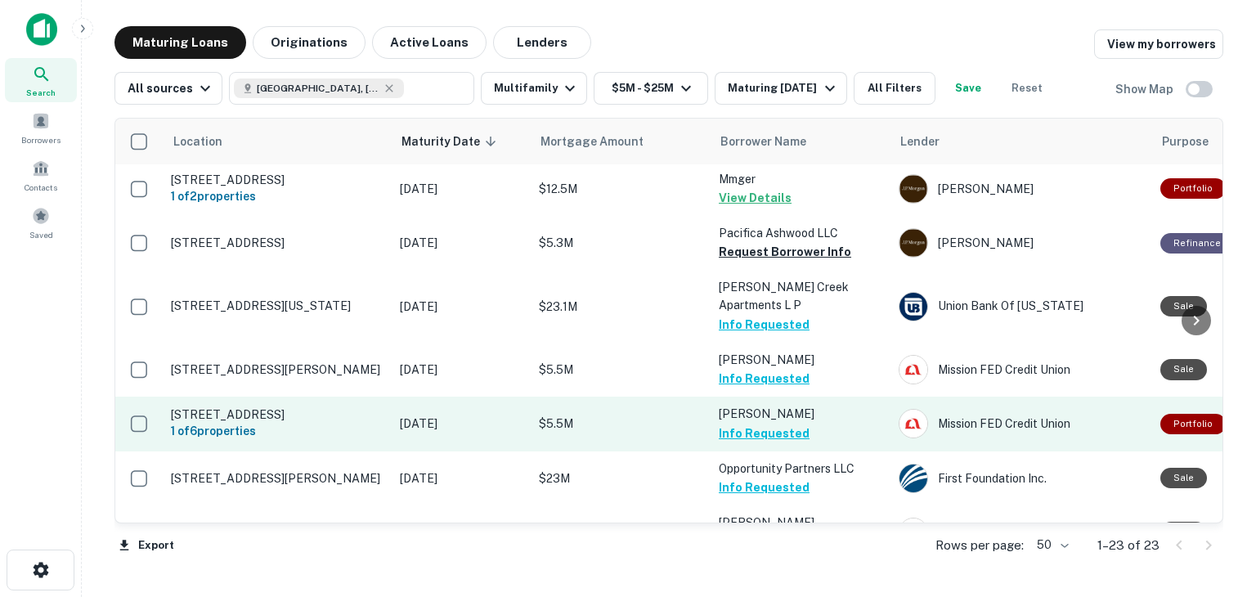
scroll to position [369, 0]
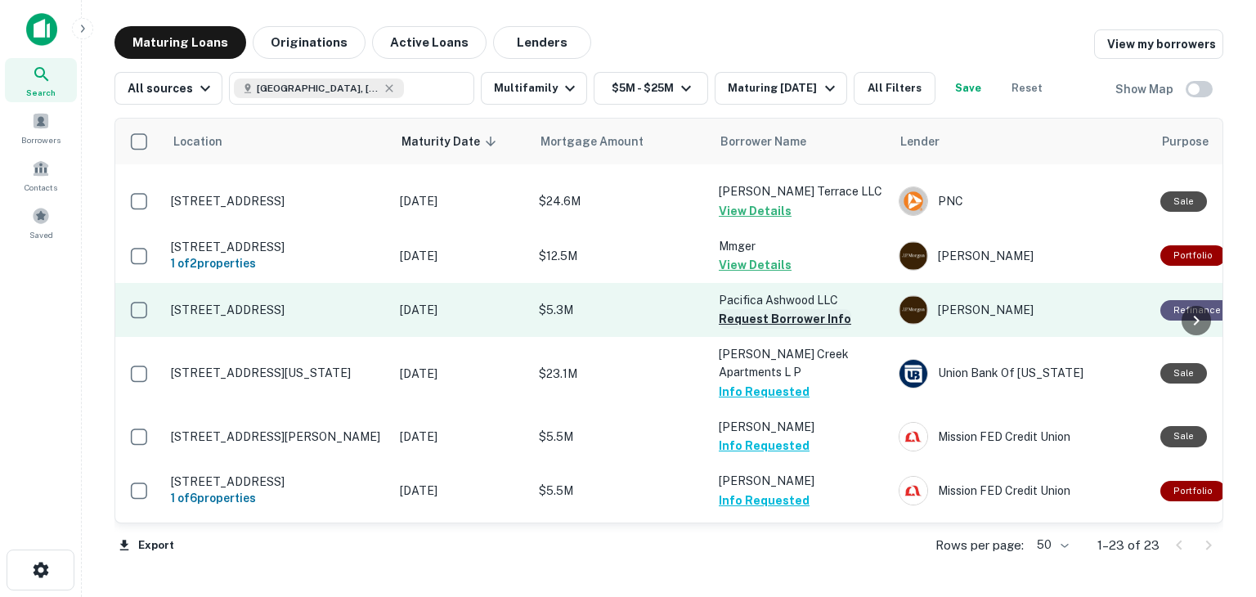
click at [763, 309] on button "Request Borrower Info" at bounding box center [784, 319] width 132 height 20
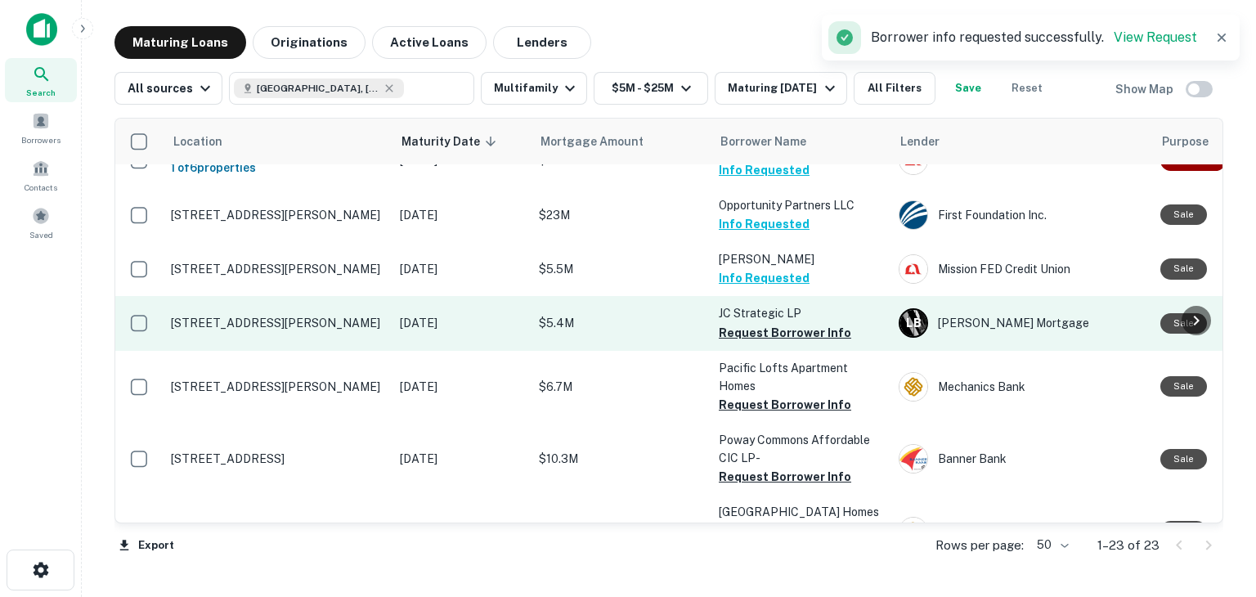
scroll to position [752, 0]
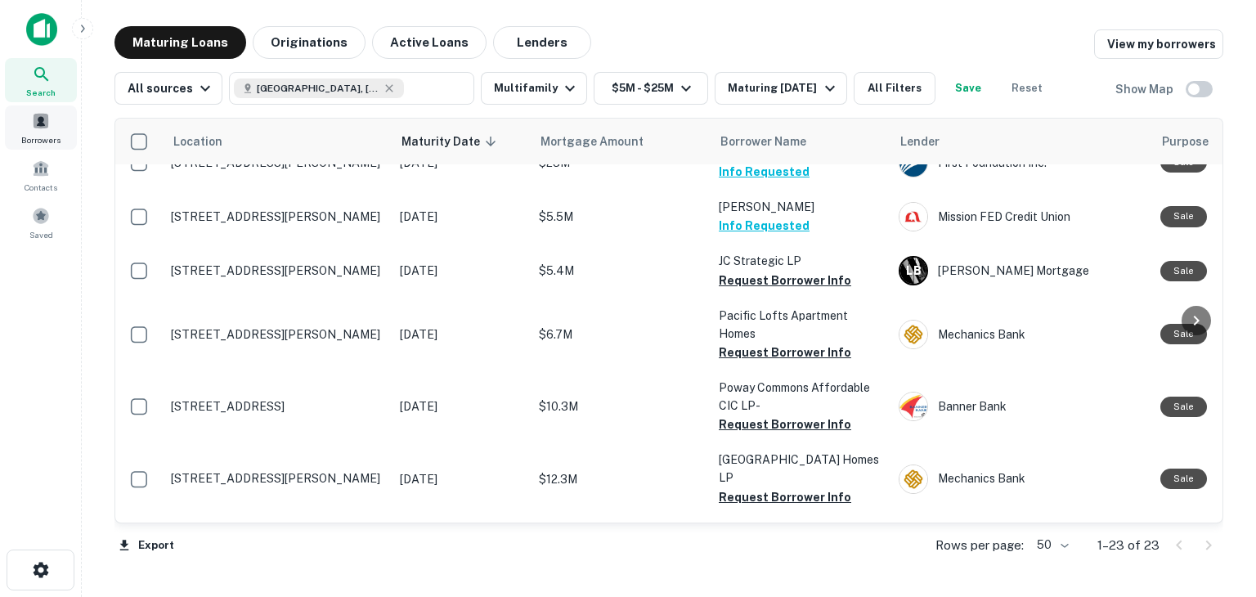
click at [36, 115] on span at bounding box center [41, 121] width 18 height 18
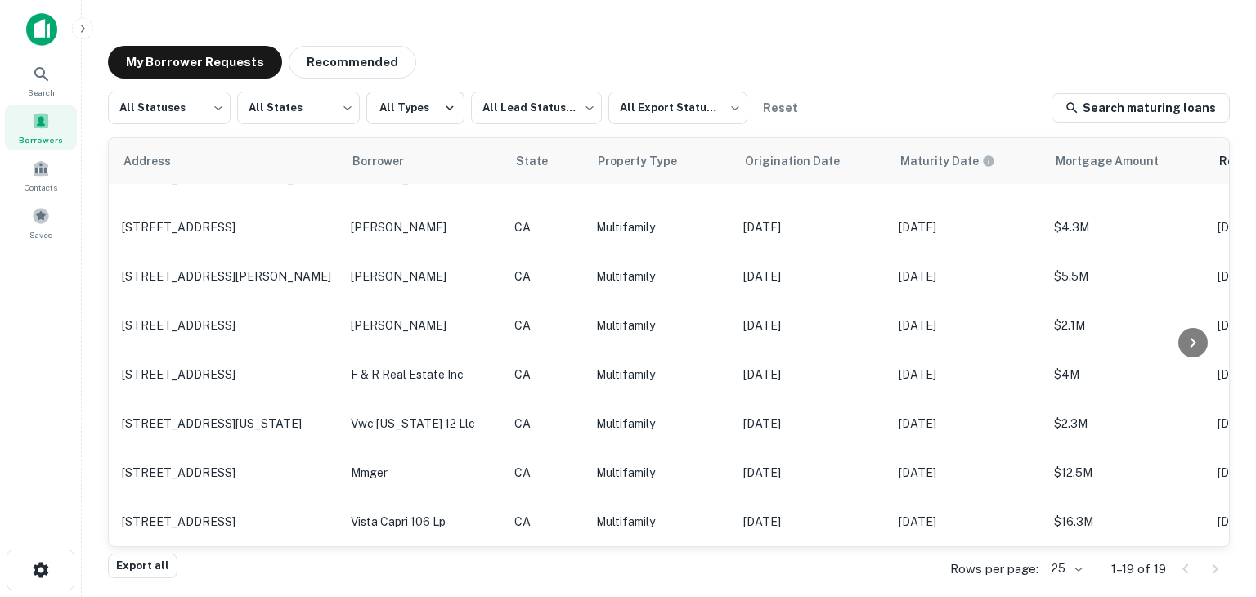
scroll to position [589, 0]
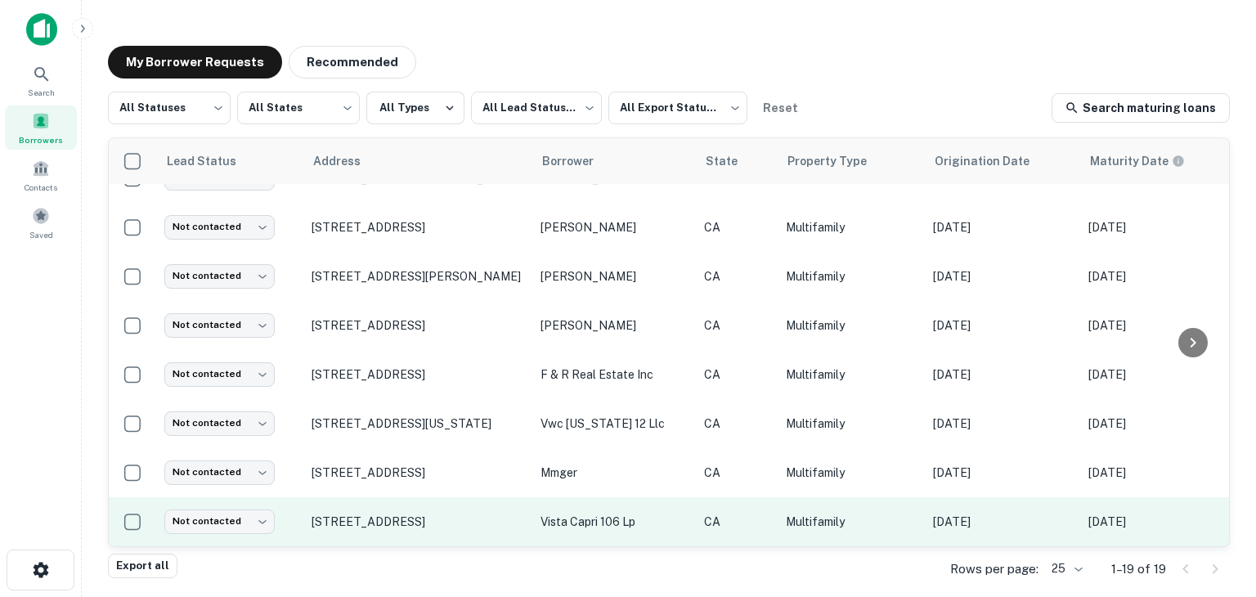
click at [538, 497] on td "vista capri 106 lp" at bounding box center [613, 521] width 163 height 49
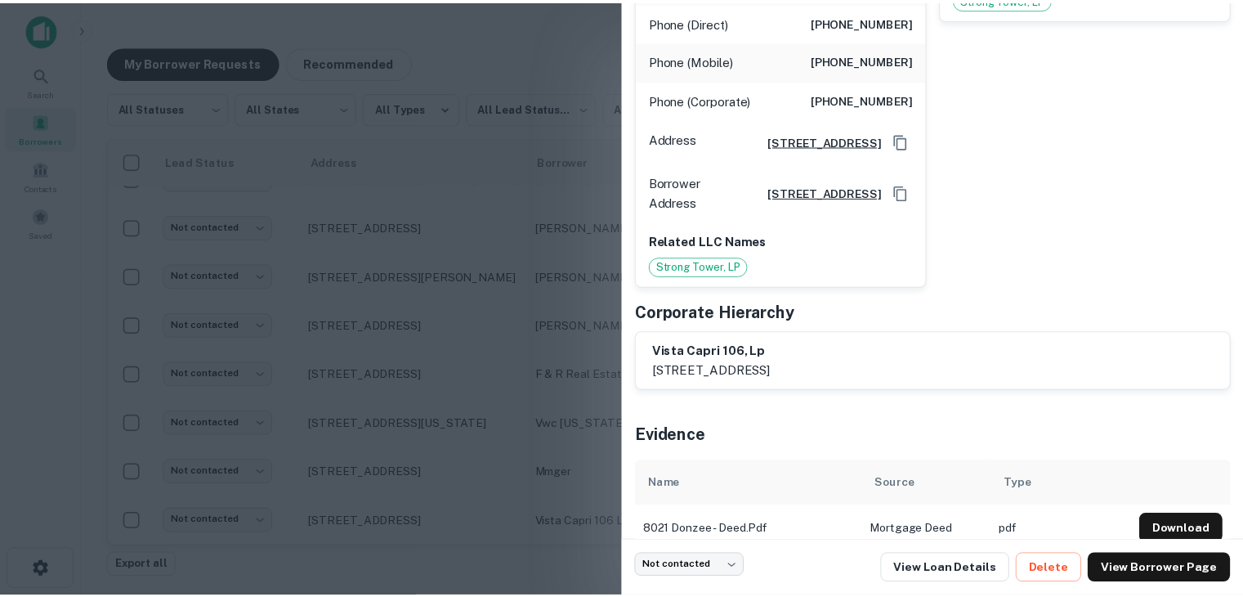
scroll to position [0, 0]
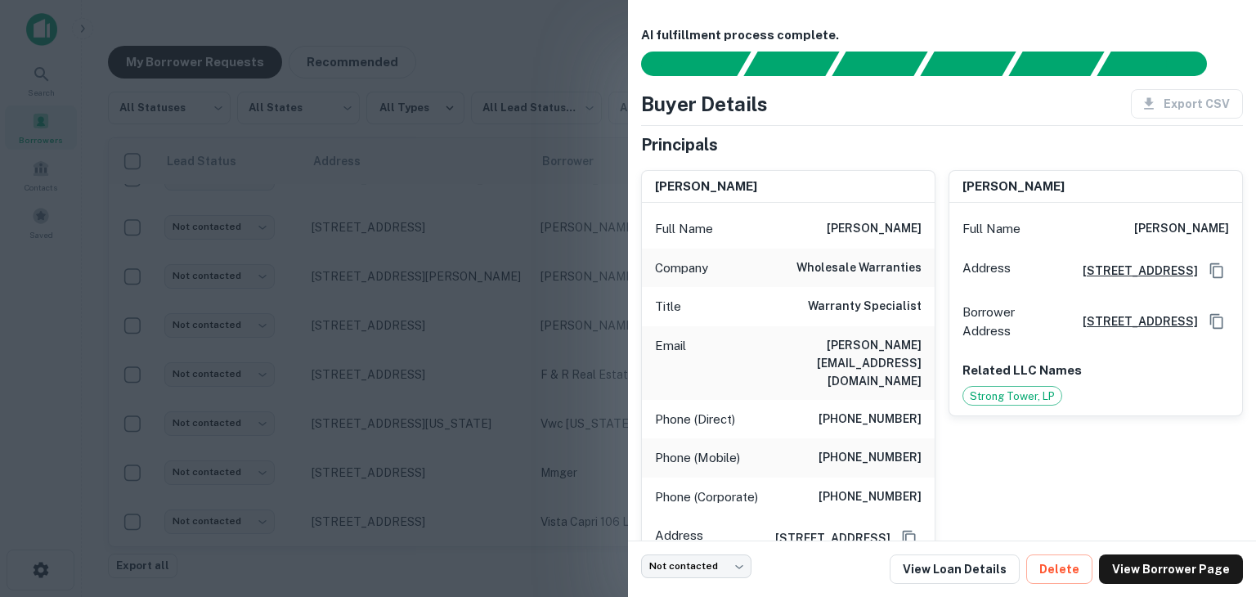
click at [410, 403] on div at bounding box center [628, 298] width 1256 height 597
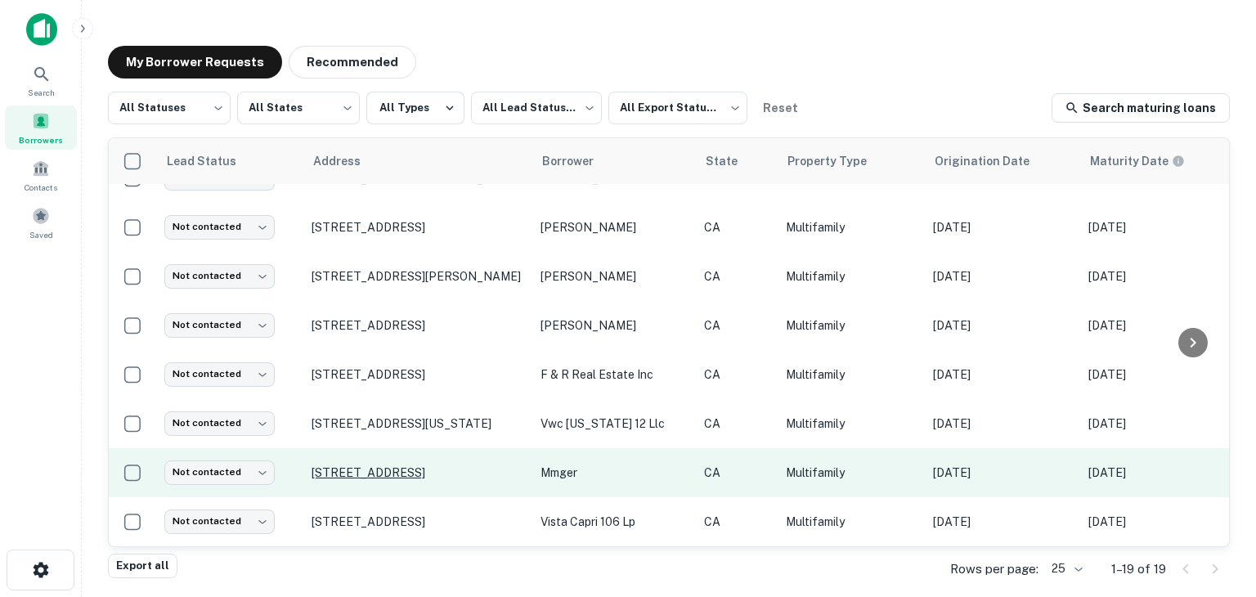
click at [361, 465] on p "[STREET_ADDRESS]" at bounding box center [417, 472] width 213 height 15
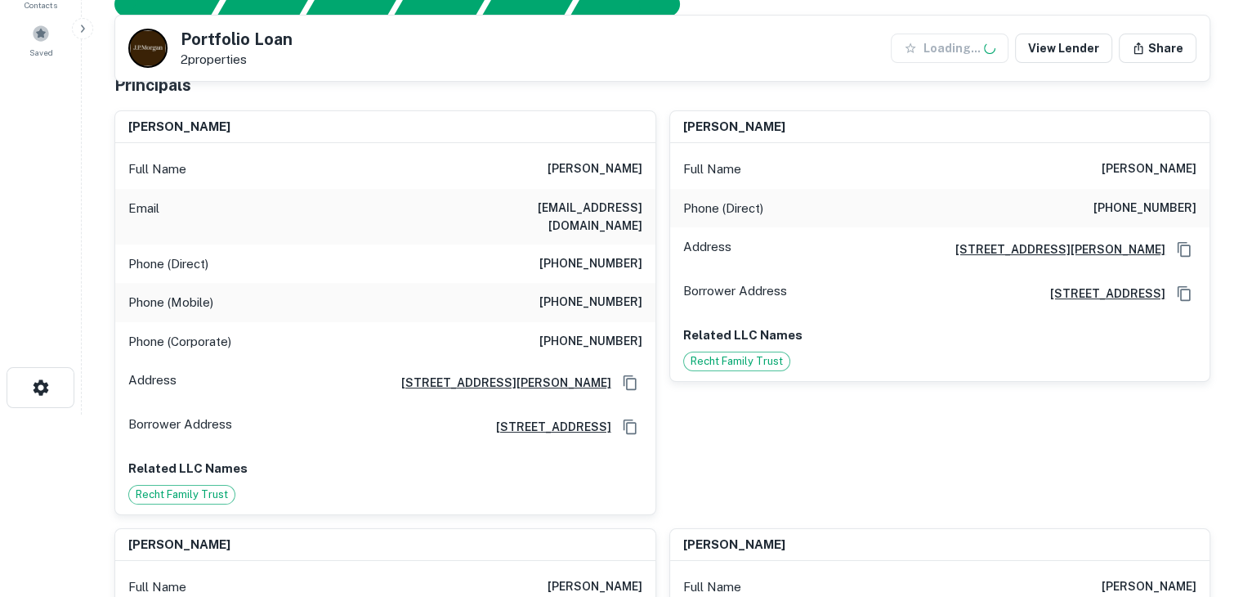
scroll to position [186, 0]
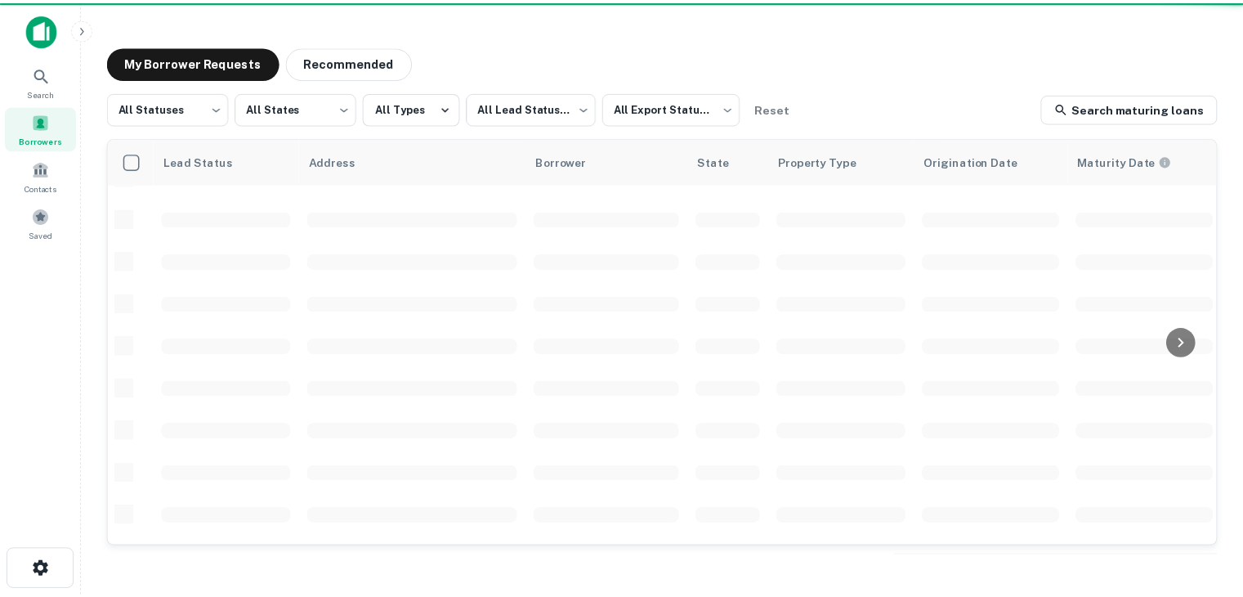
scroll to position [589, 0]
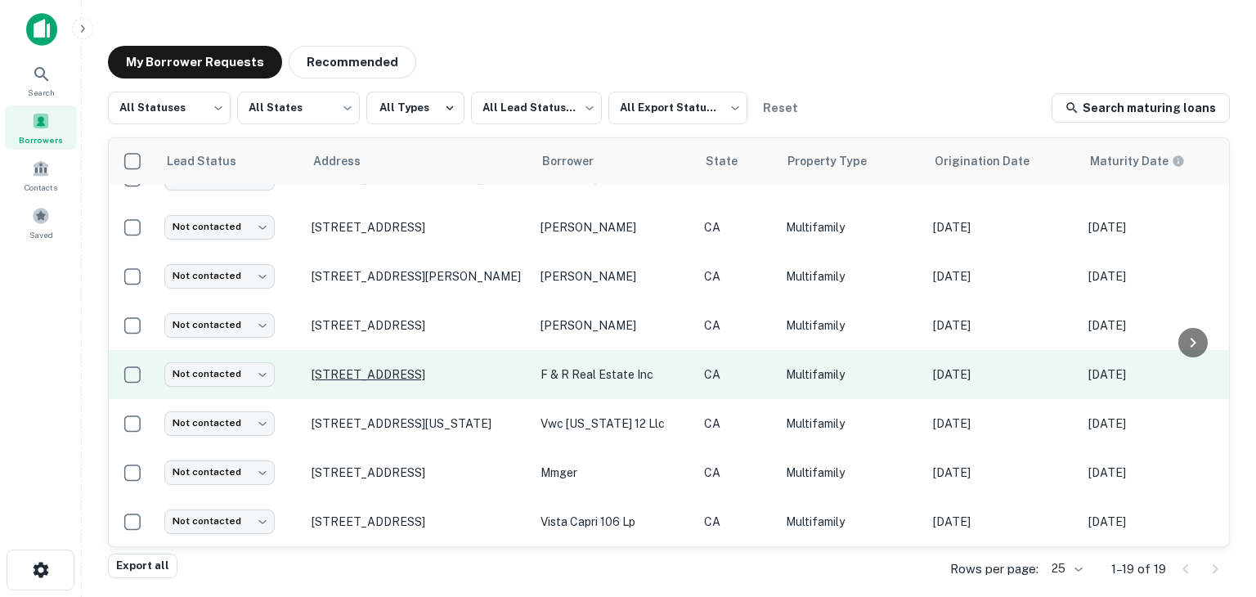
click at [432, 367] on p "[STREET_ADDRESS]" at bounding box center [417, 374] width 213 height 15
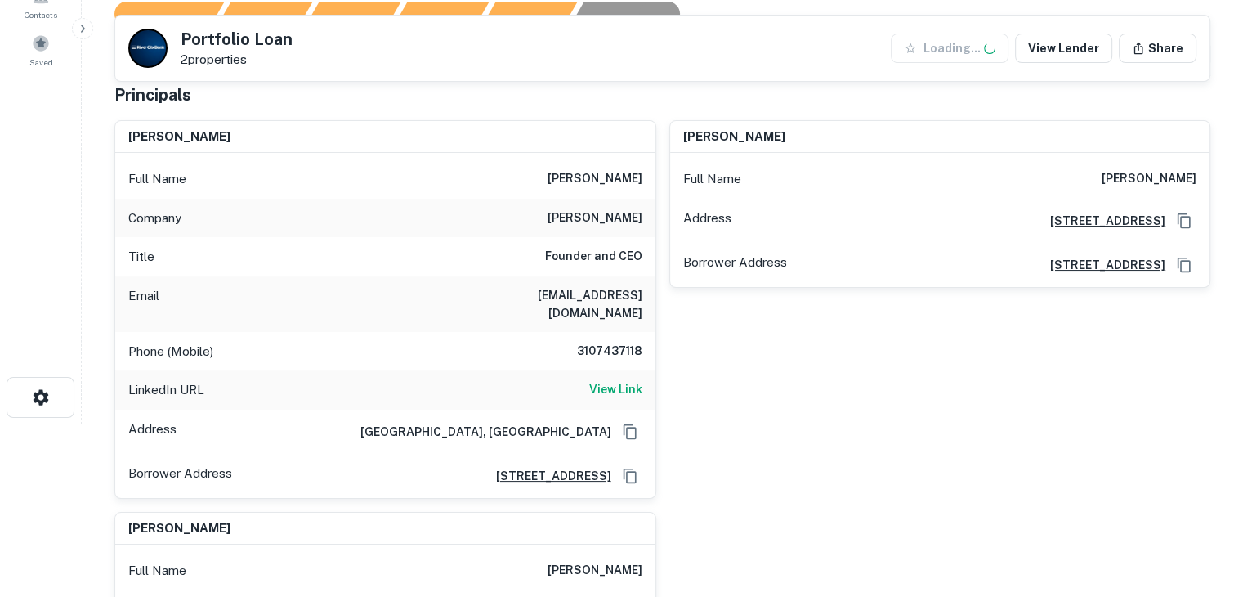
scroll to position [206, 0]
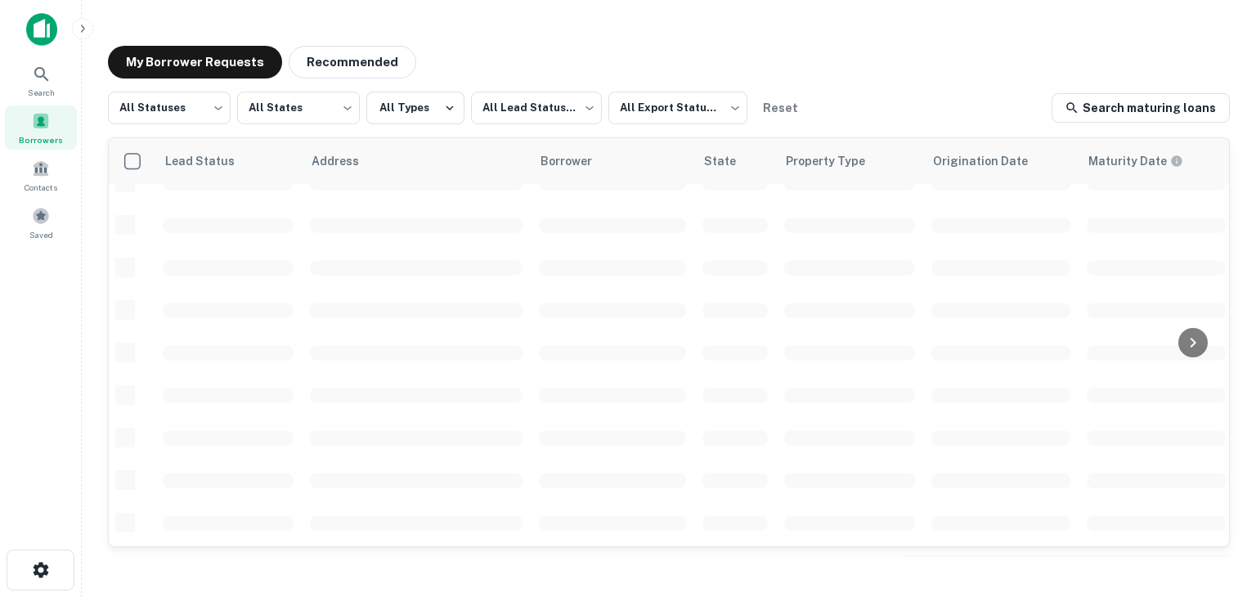
scroll to position [589, 0]
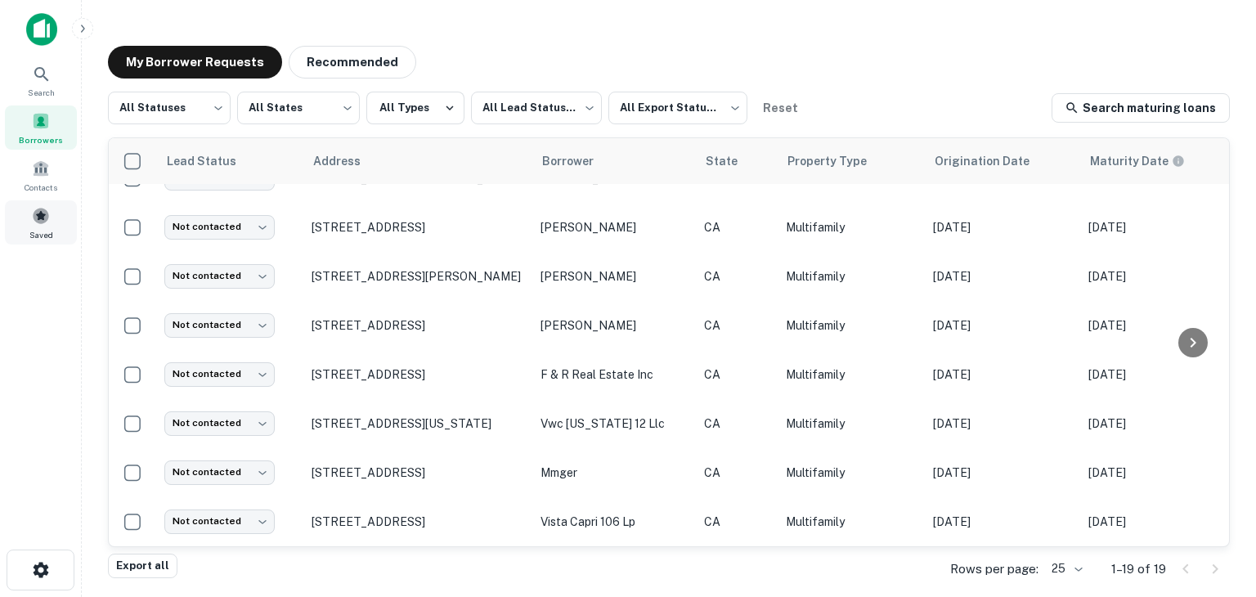
click at [41, 217] on span at bounding box center [41, 216] width 18 height 18
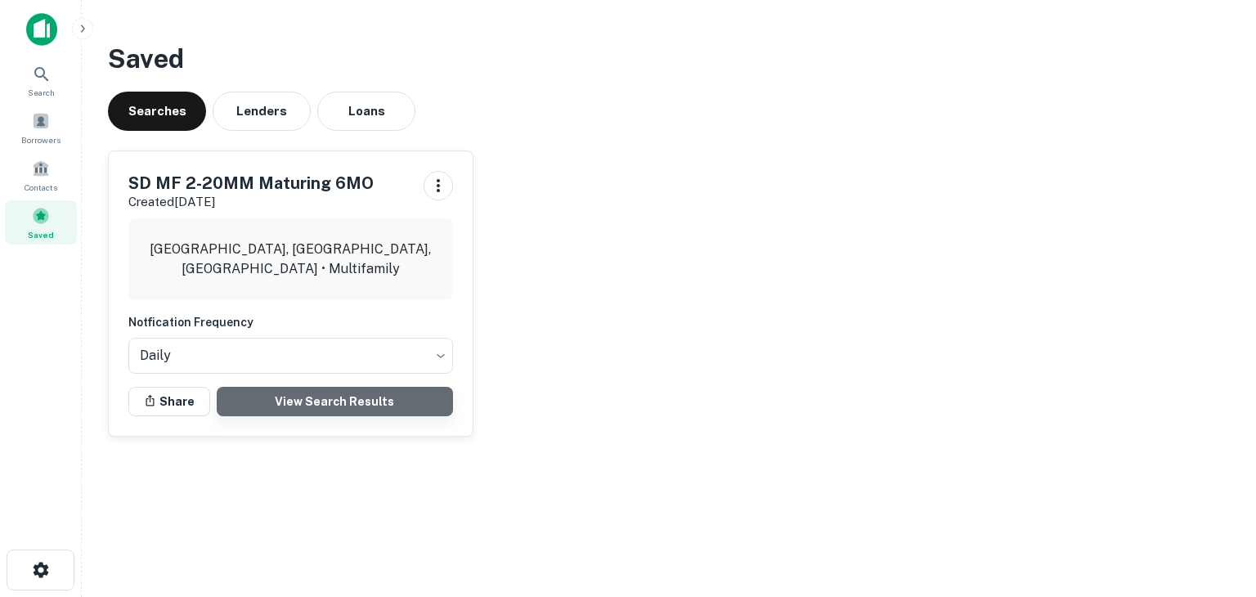
click at [339, 400] on link "View Search Results" at bounding box center [335, 401] width 236 height 29
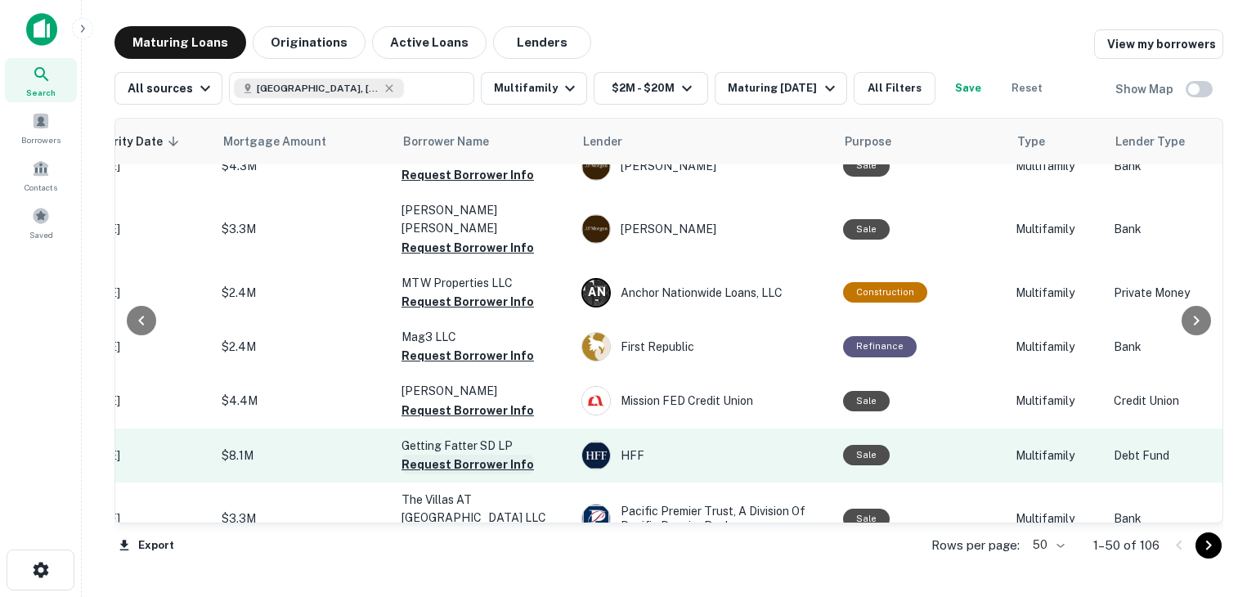
scroll to position [1318, 0]
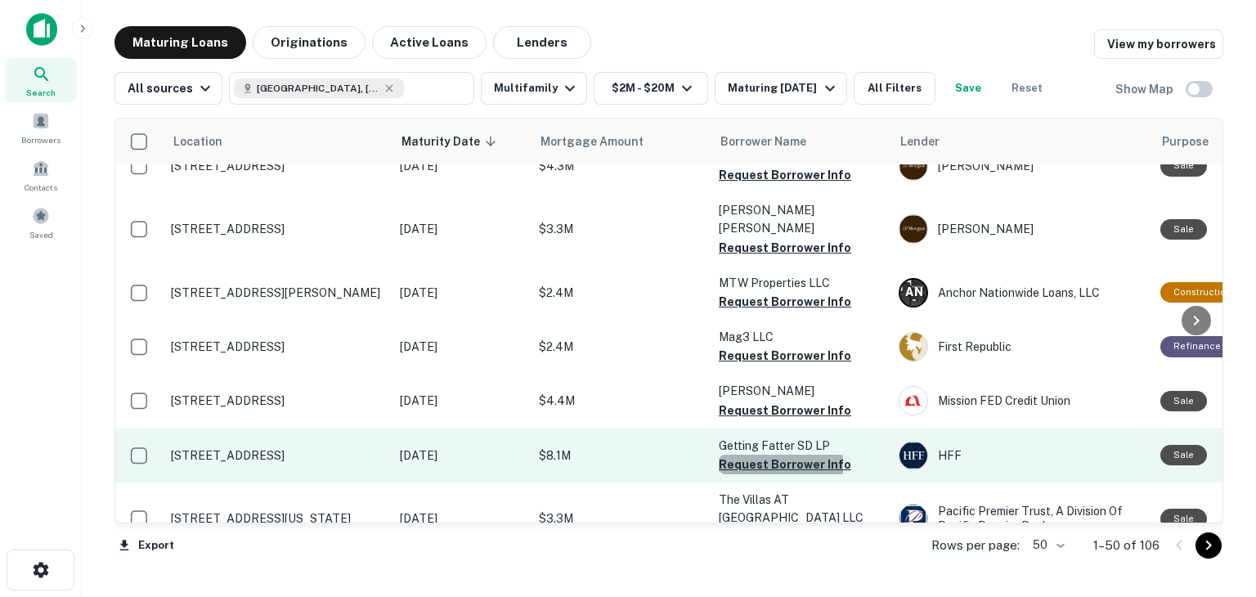
click at [739, 454] on button "Request Borrower Info" at bounding box center [784, 464] width 132 height 20
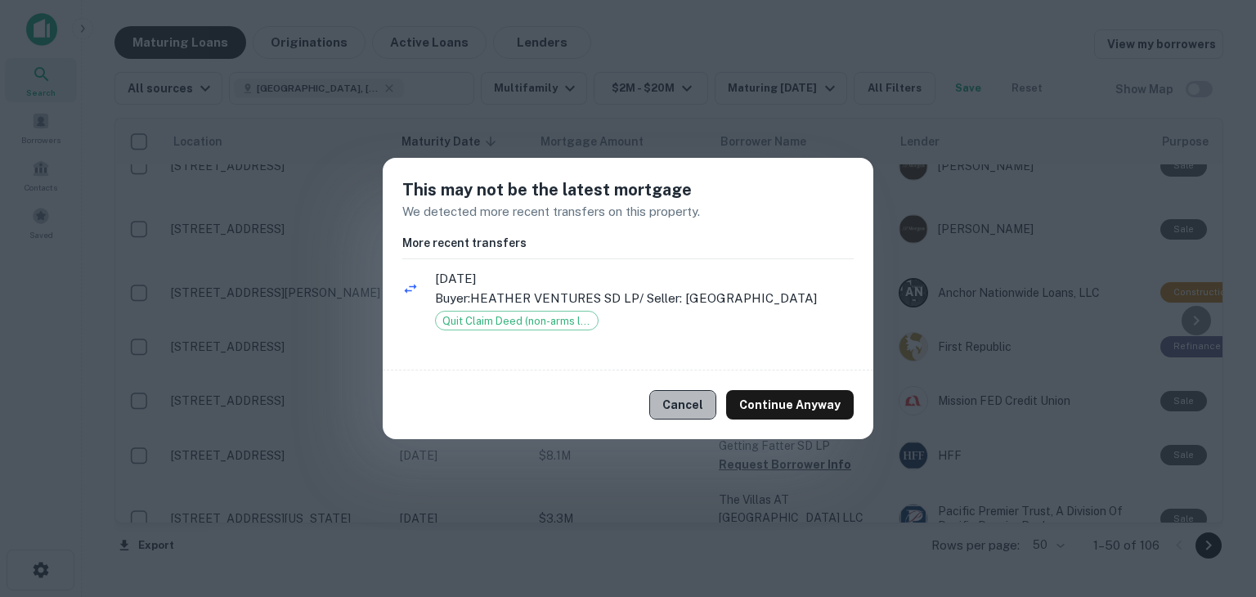
click at [696, 419] on button "Cancel" at bounding box center [682, 404] width 67 height 29
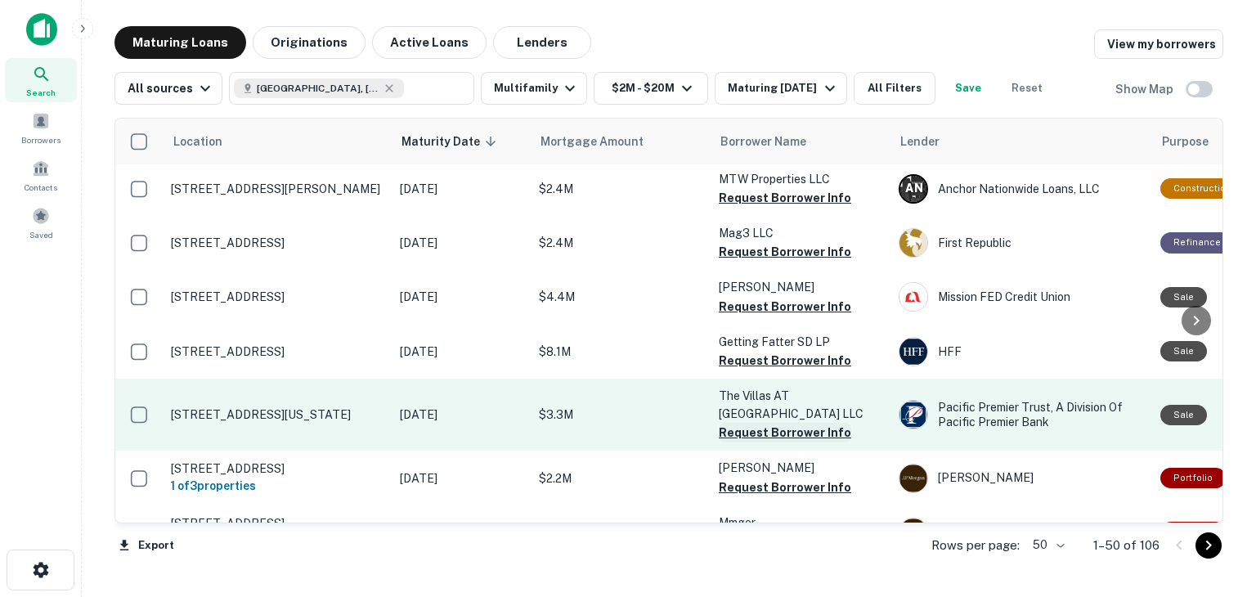
scroll to position [1422, 0]
click at [762, 422] on button "Request Borrower Info" at bounding box center [784, 432] width 132 height 20
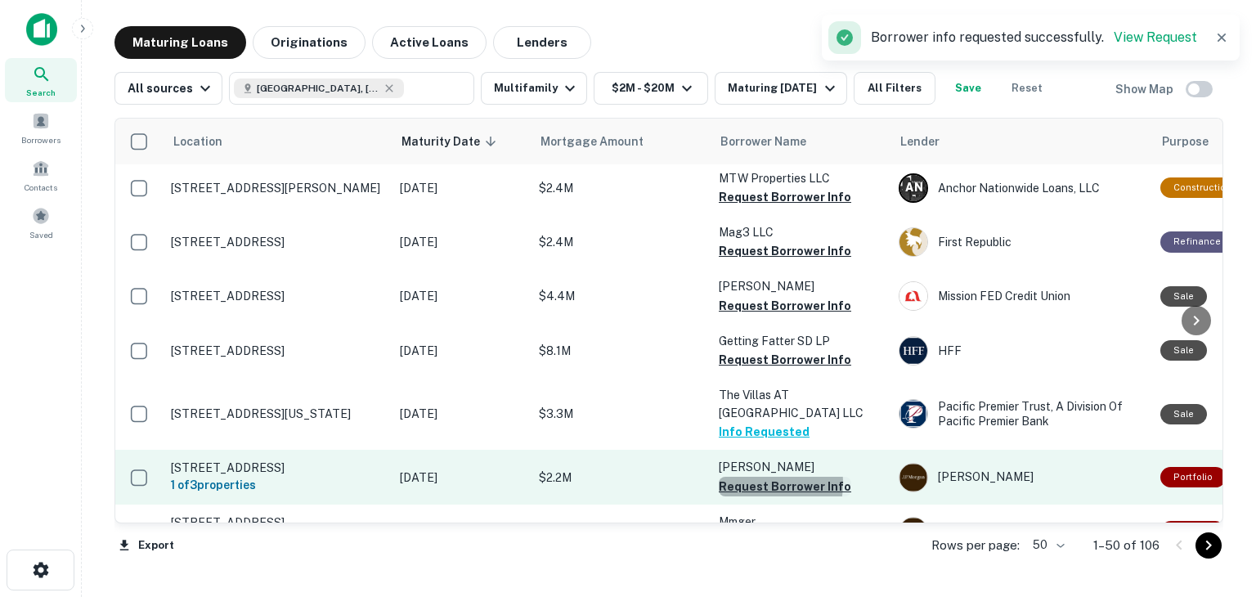
click at [749, 477] on button "Request Borrower Info" at bounding box center [784, 487] width 132 height 20
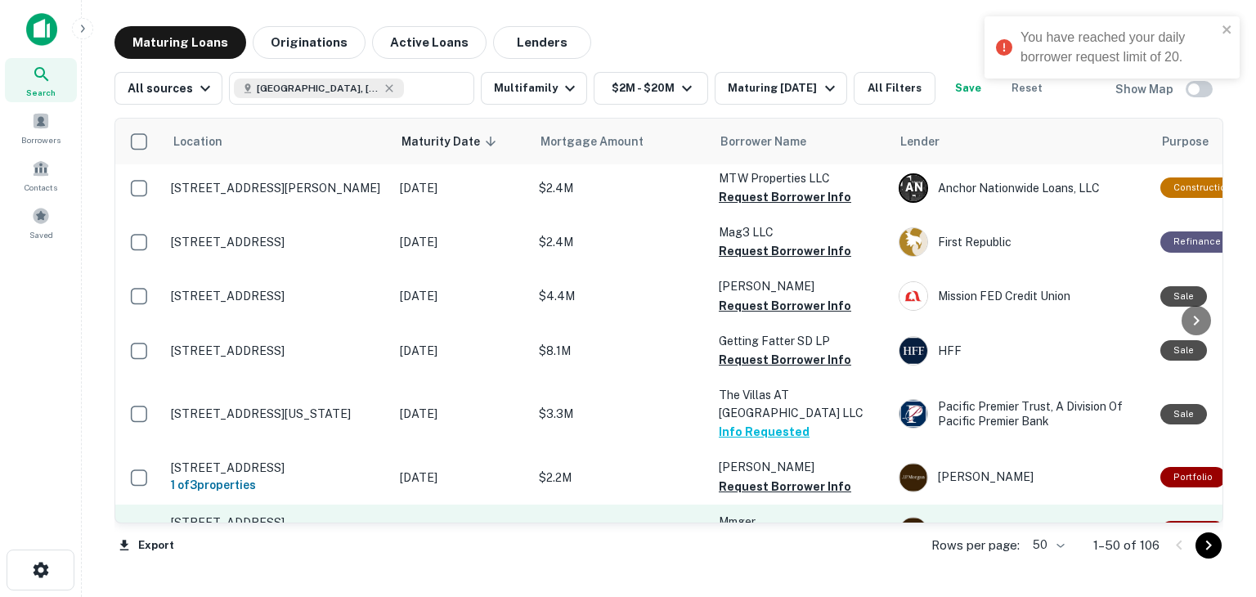
scroll to position [1468, 0]
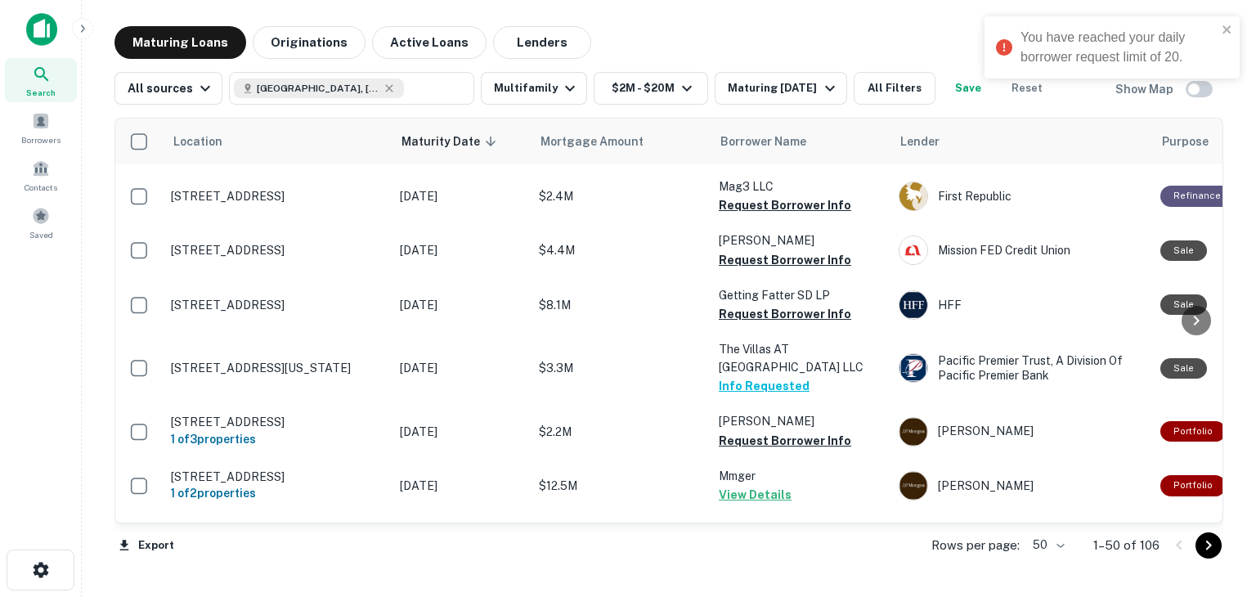
click at [1220, 23] on div "You have reached your daily borrower request limit of 20." at bounding box center [1106, 47] width 231 height 49
click at [32, 126] on span at bounding box center [41, 121] width 18 height 18
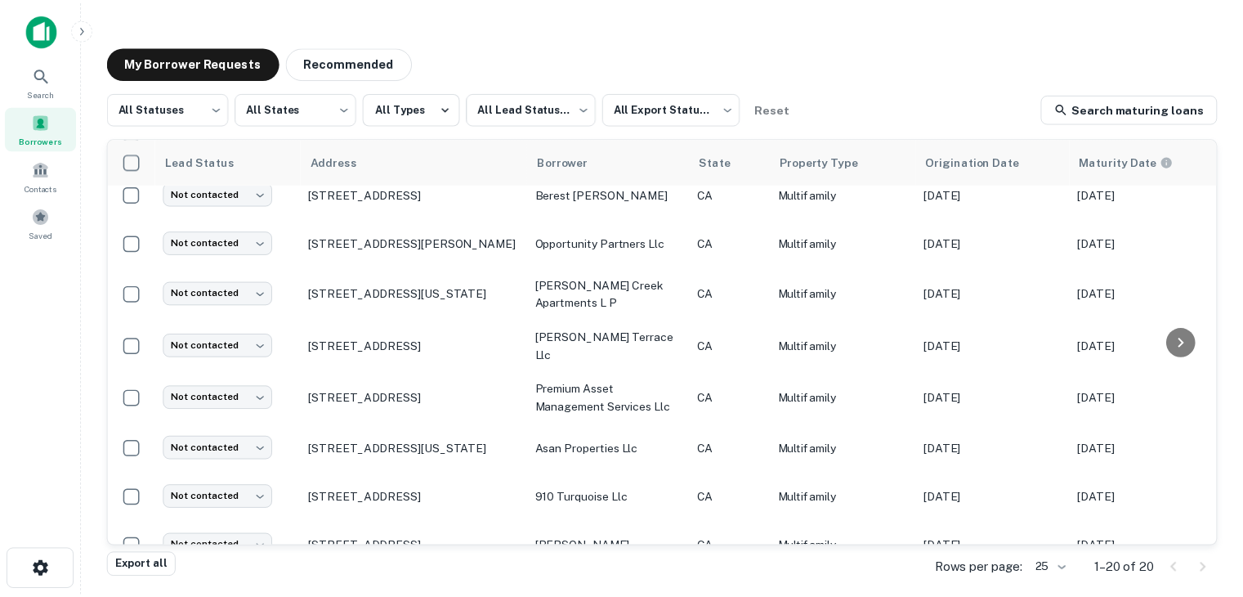
scroll to position [55, 0]
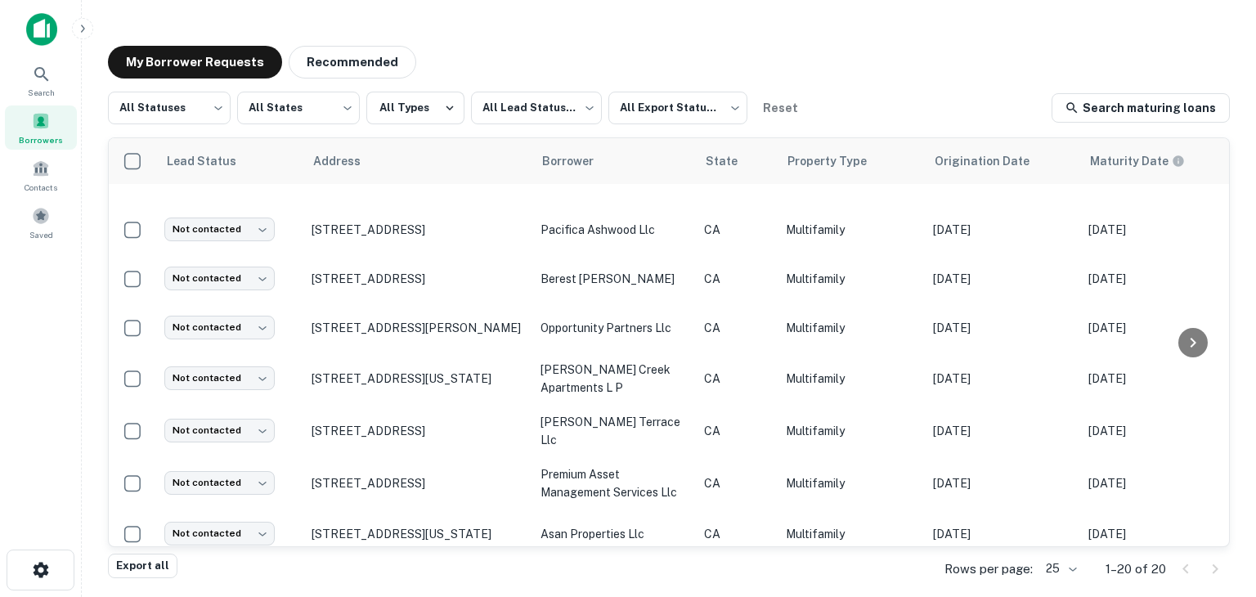
click at [46, 42] on img at bounding box center [41, 29] width 31 height 33
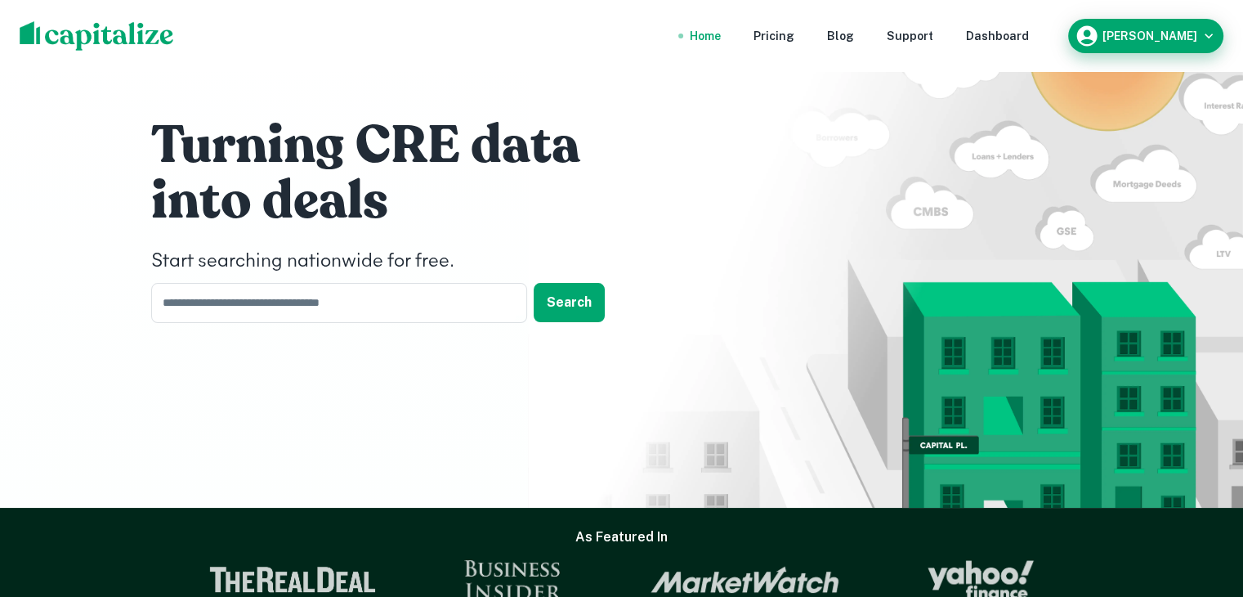
click at [1154, 49] on button "[PERSON_NAME]" at bounding box center [1145, 36] width 155 height 34
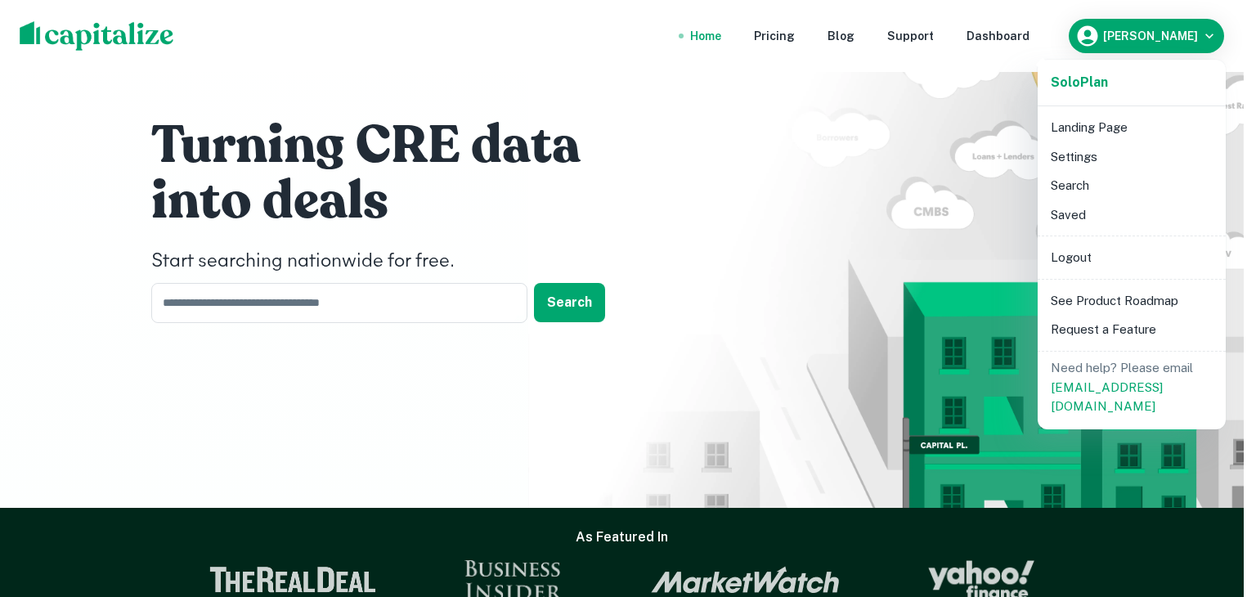
click at [1023, 27] on div at bounding box center [628, 298] width 1256 height 597
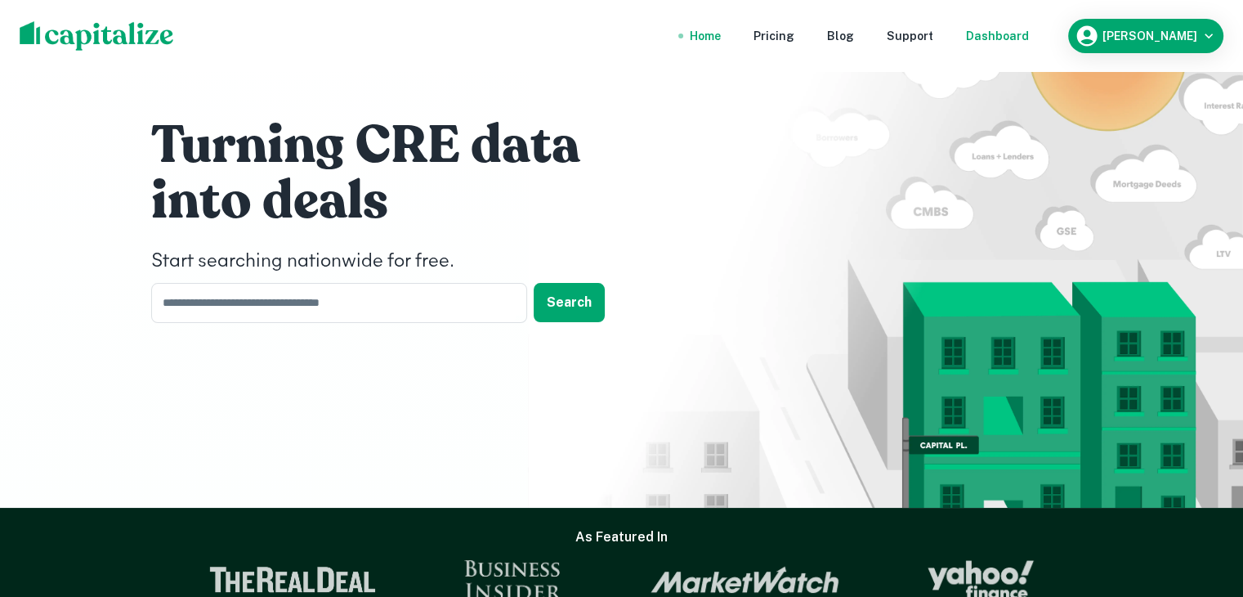
click at [1026, 40] on div "Dashboard" at bounding box center [997, 36] width 63 height 18
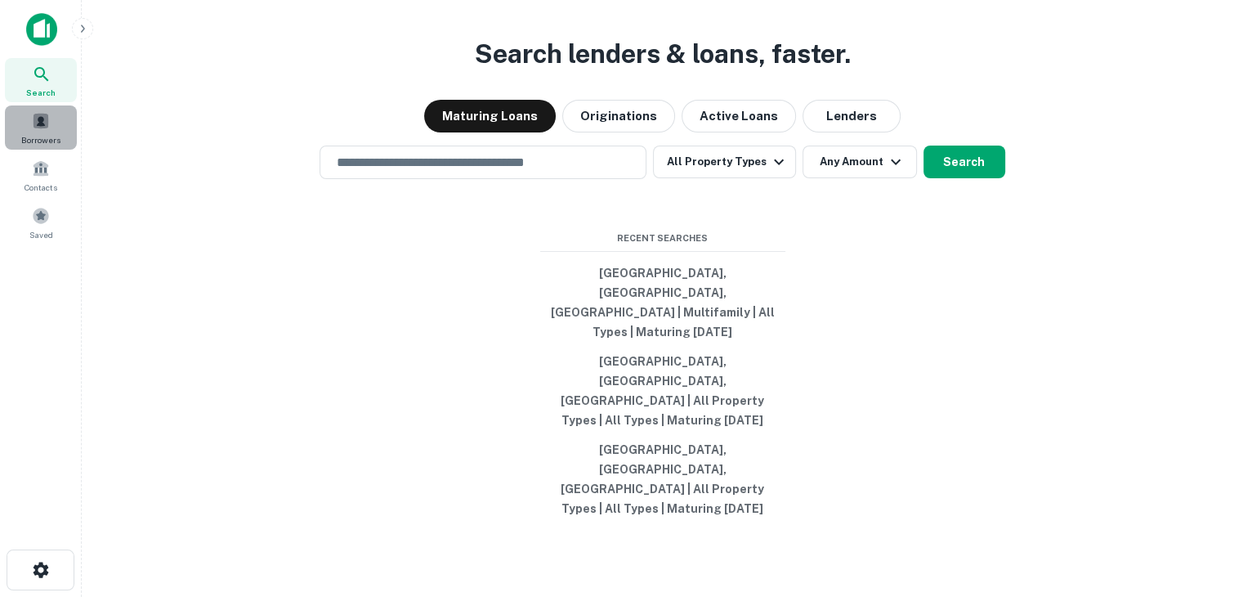
click at [20, 129] on div "Borrowers" at bounding box center [41, 127] width 72 height 44
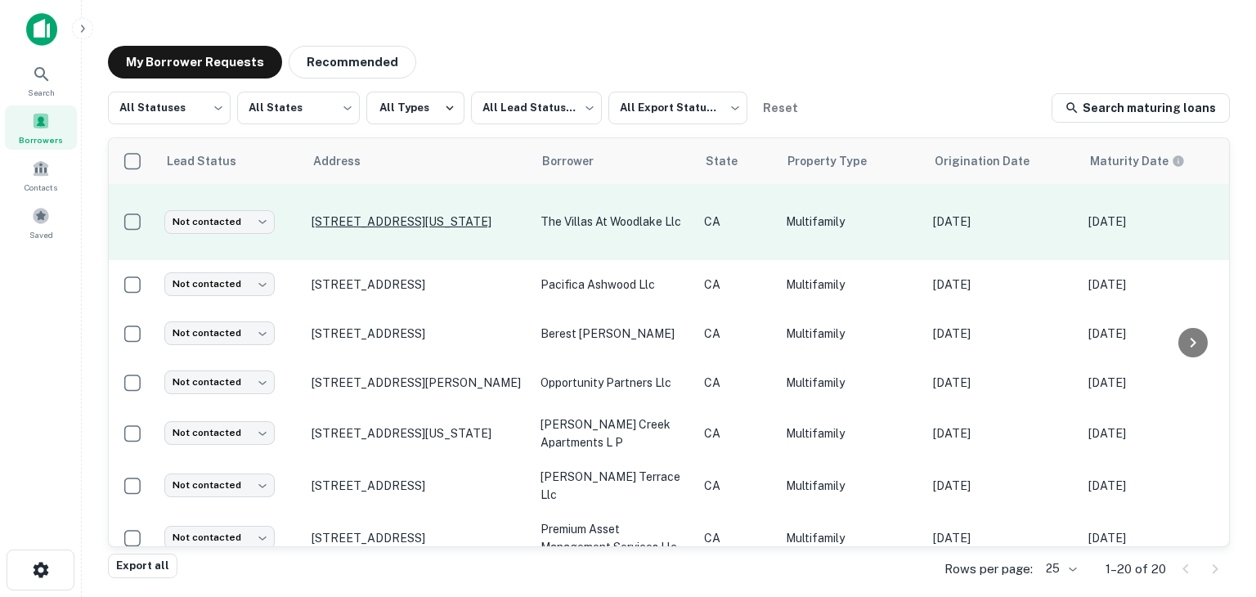
click at [392, 226] on p "[STREET_ADDRESS][US_STATE]" at bounding box center [417, 221] width 213 height 15
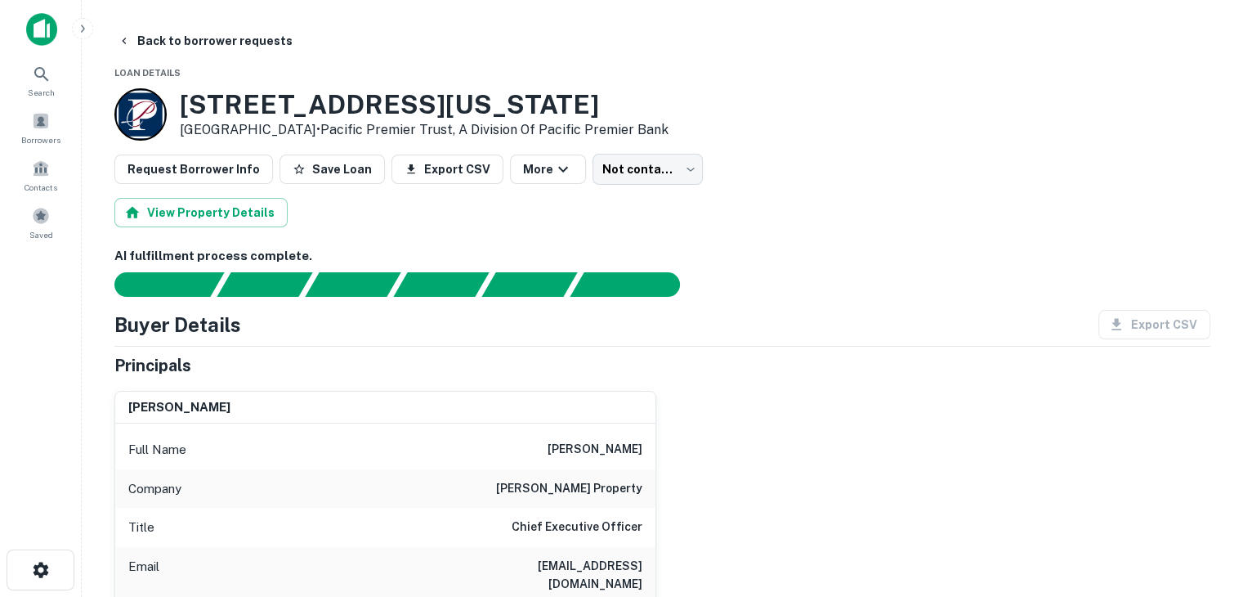
scroll to position [170, 0]
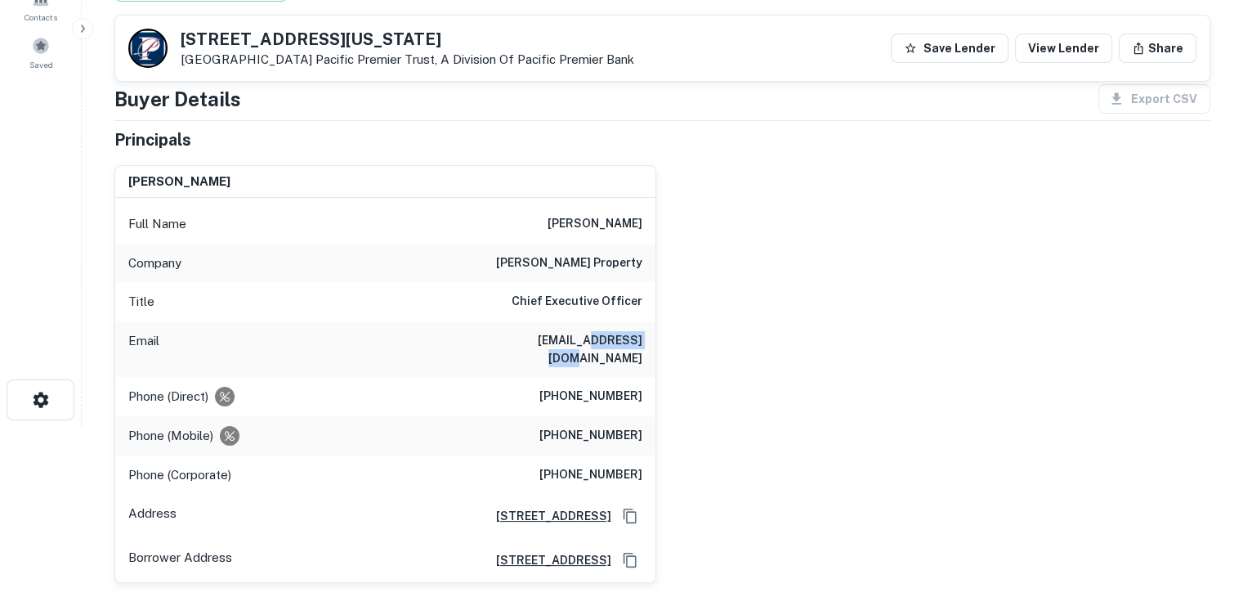
drag, startPoint x: 573, startPoint y: 338, endPoint x: 647, endPoint y: 336, distance: 73.6
click at [647, 336] on div "Email [EMAIL_ADDRESS][DOMAIN_NAME]" at bounding box center [385, 349] width 540 height 56
copy h6 "[DOMAIN_NAME]"
click at [769, 374] on div "[PERSON_NAME] Full Name [PERSON_NAME] Company [PERSON_NAME] property Title Chie…" at bounding box center [655, 368] width 1109 height 432
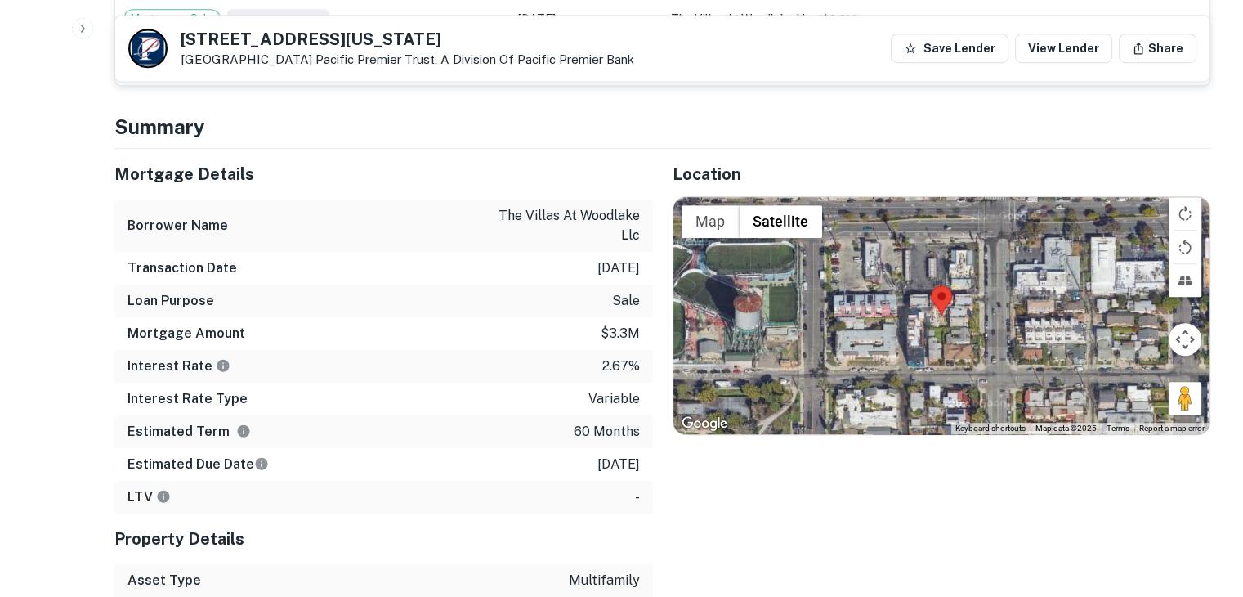
scroll to position [1042, 0]
click at [615, 325] on p "$3.3m" at bounding box center [620, 335] width 39 height 20
click at [670, 490] on div "Location ← Move left → Move right ↑ Move up ↓ Move down + Zoom in - Zoom out Ho…" at bounding box center [932, 455] width 558 height 611
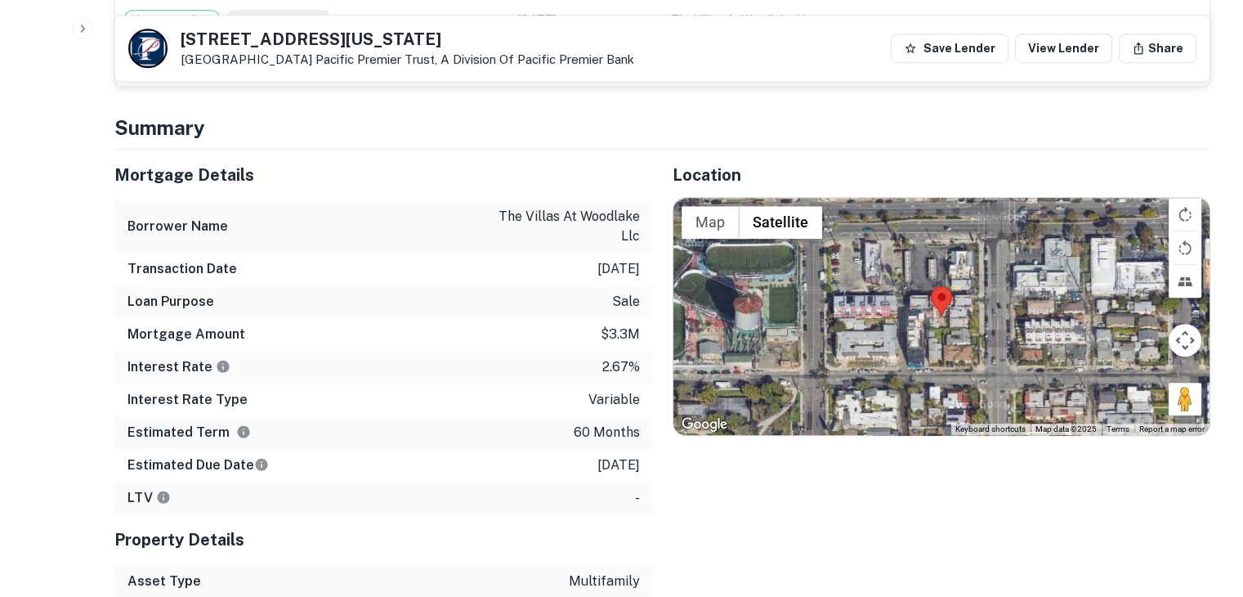
click at [607, 325] on p "$3.3m" at bounding box center [620, 335] width 39 height 20
drag, startPoint x: 598, startPoint y: 382, endPoint x: 597, endPoint y: 425, distance: 43.3
click at [597, 425] on div "Mortgage Details Borrower Name the villas at woodlake llc Transaction Date [DAT…" at bounding box center [383, 332] width 539 height 365
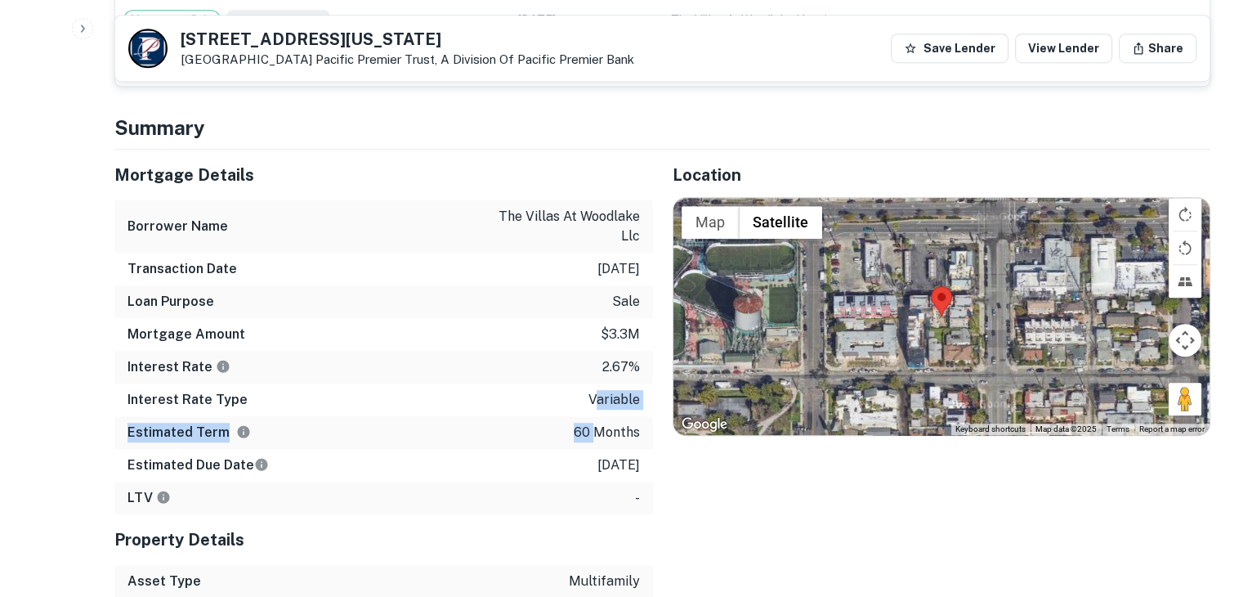
click at [597, 425] on div "Estimated Term 60 months" at bounding box center [383, 432] width 539 height 33
click at [626, 455] on p "[DATE]" at bounding box center [619, 465] width 43 height 20
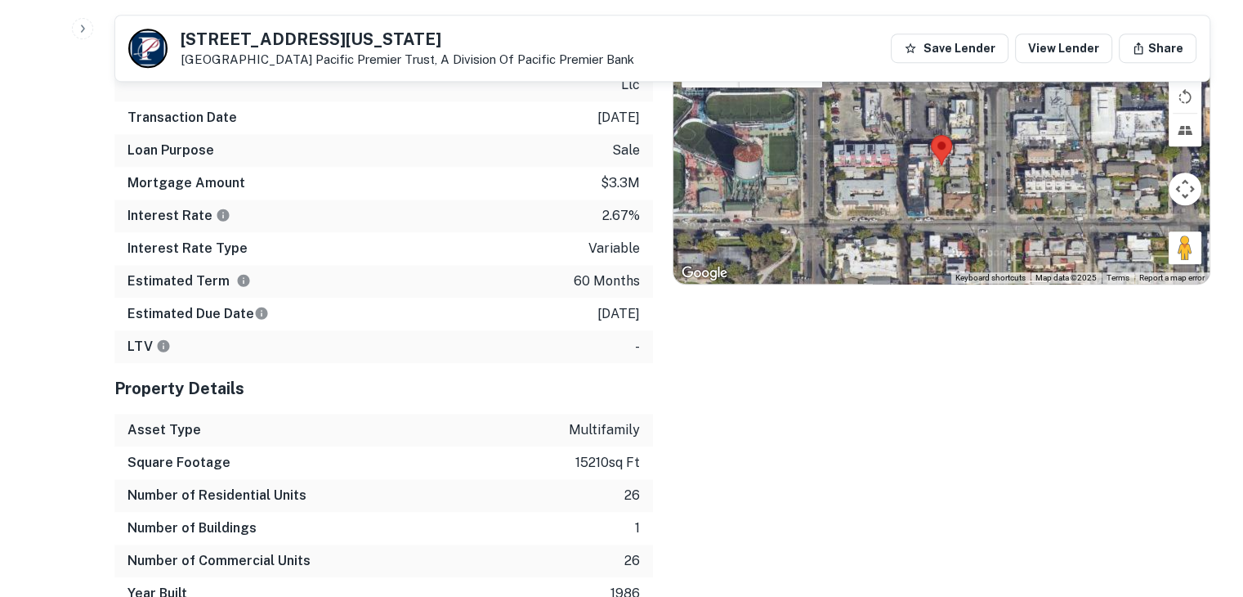
scroll to position [1239, 0]
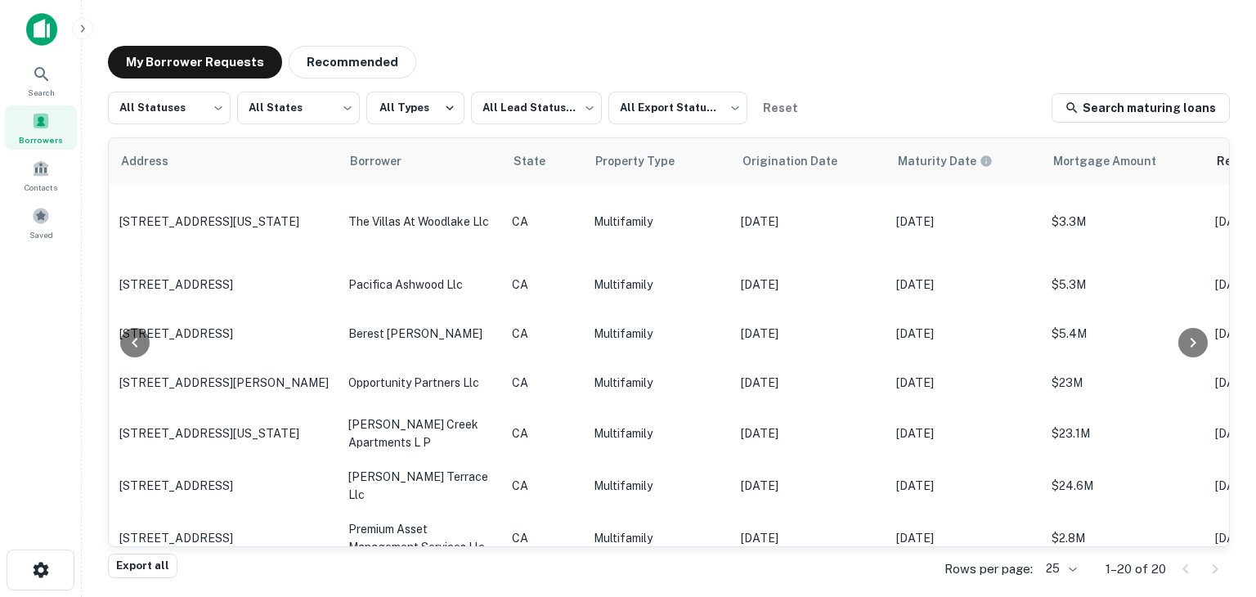
scroll to position [0, 248]
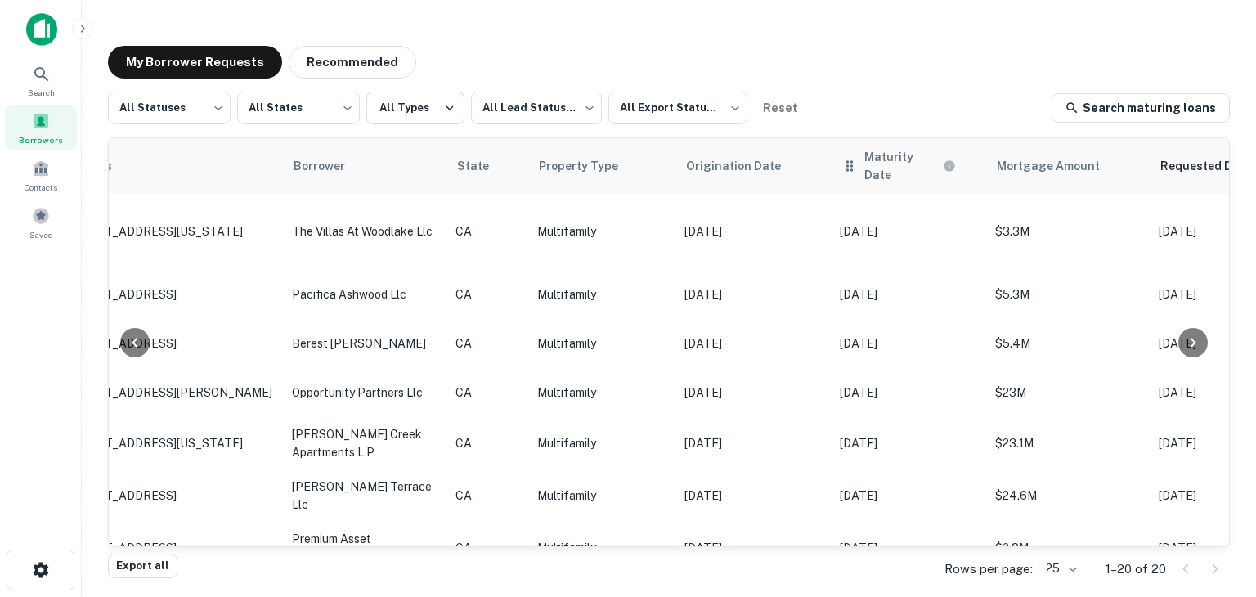
click at [857, 170] on div "Maturity Date" at bounding box center [909, 166] width 136 height 36
click at [882, 171] on th "Maturity Date" at bounding box center [908, 166] width 155 height 56
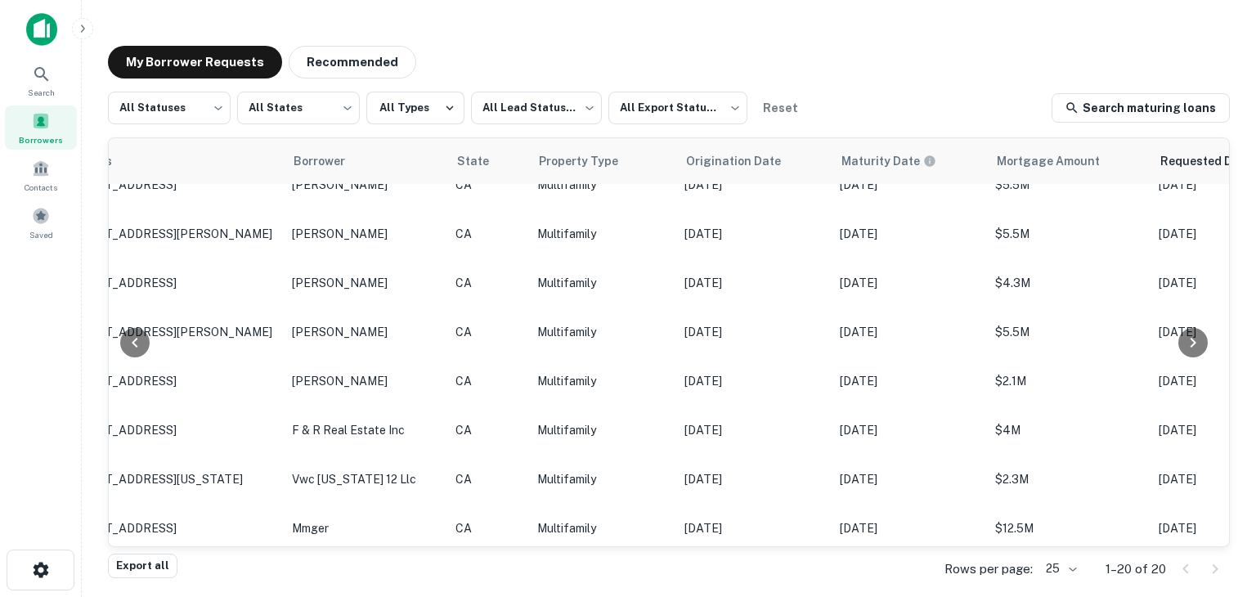
scroll to position [664, 248]
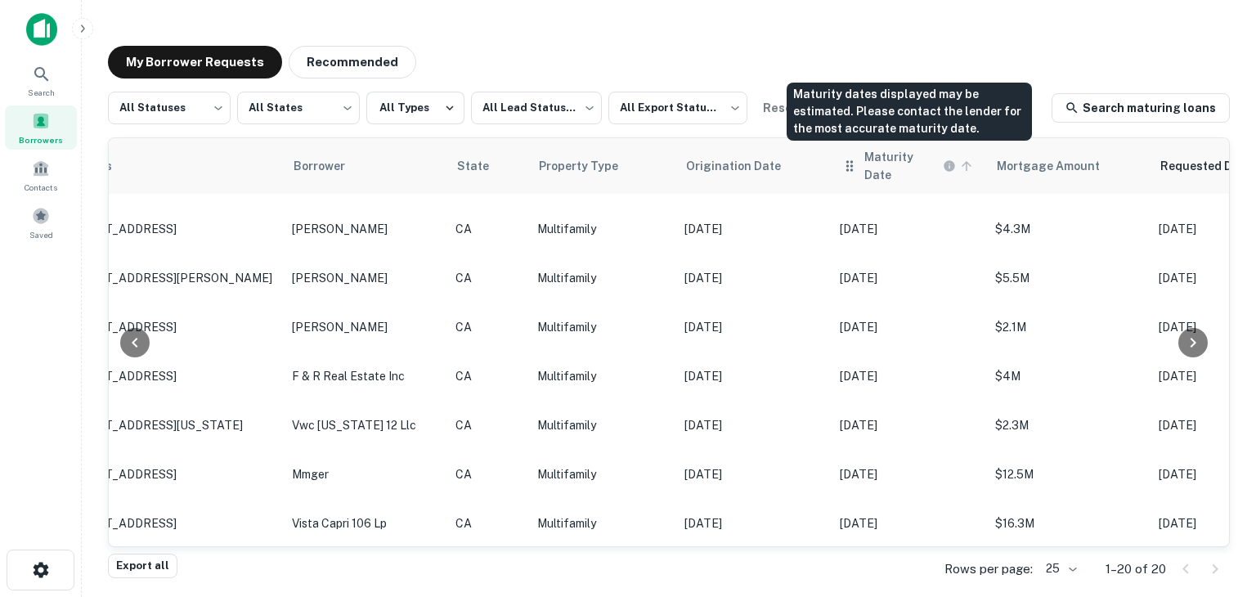
click at [945, 163] on icon "Maturity dates displayed may be estimated. Please contact the lender for the mo…" at bounding box center [948, 165] width 11 height 11
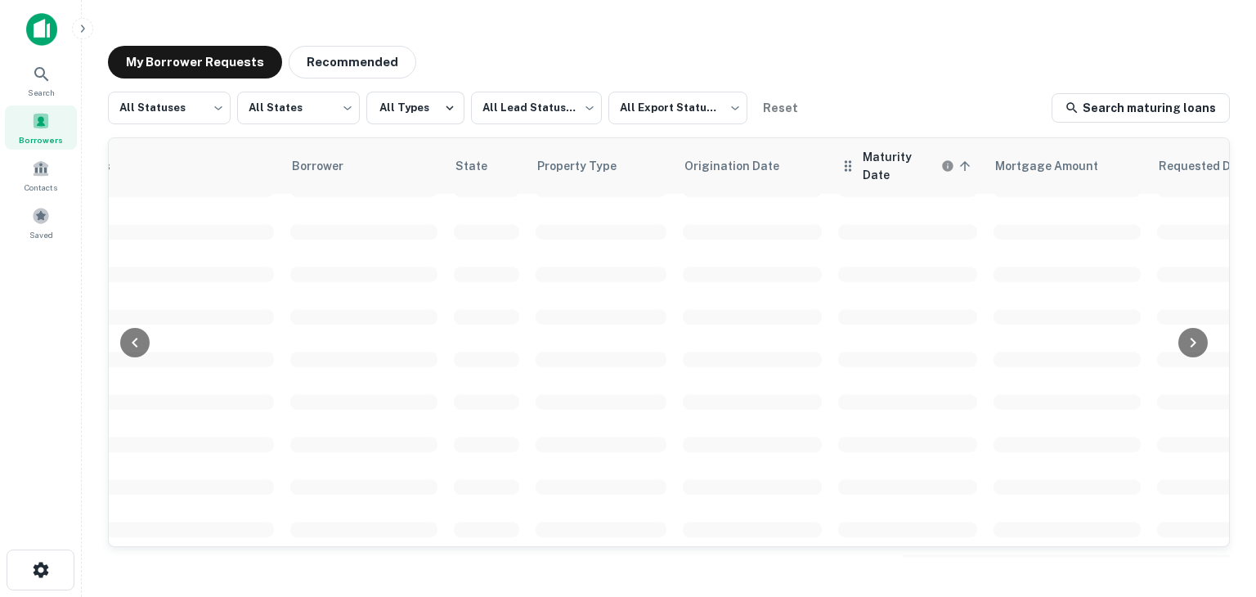
click at [960, 163] on icon at bounding box center [964, 166] width 15 height 15
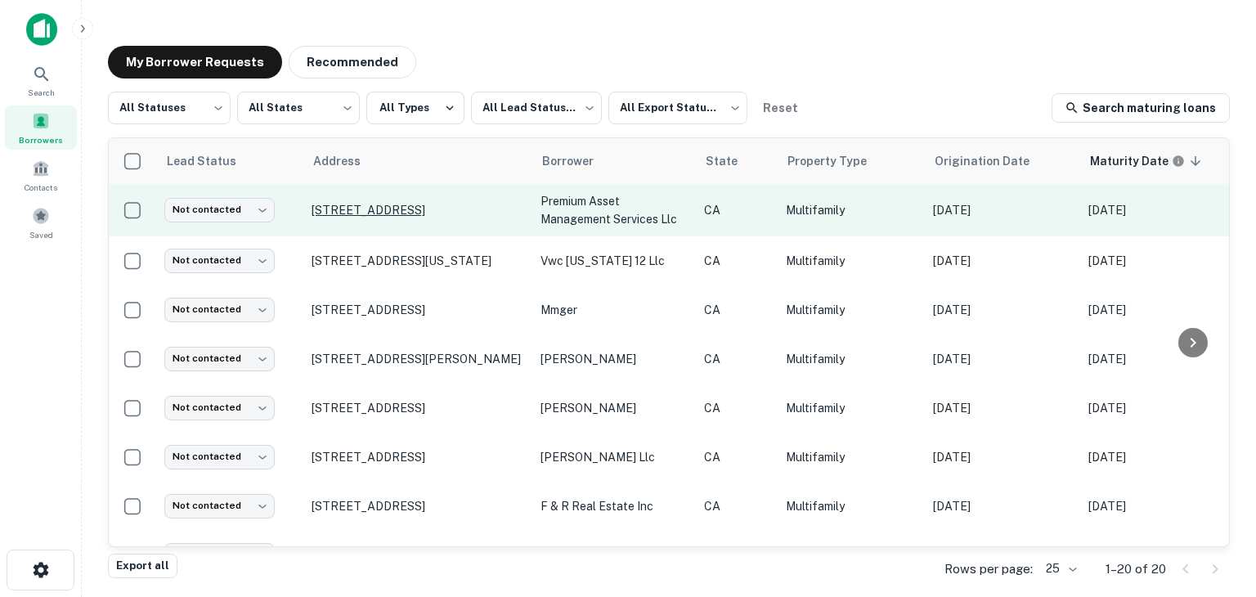
click at [487, 217] on p "[STREET_ADDRESS]" at bounding box center [417, 210] width 213 height 15
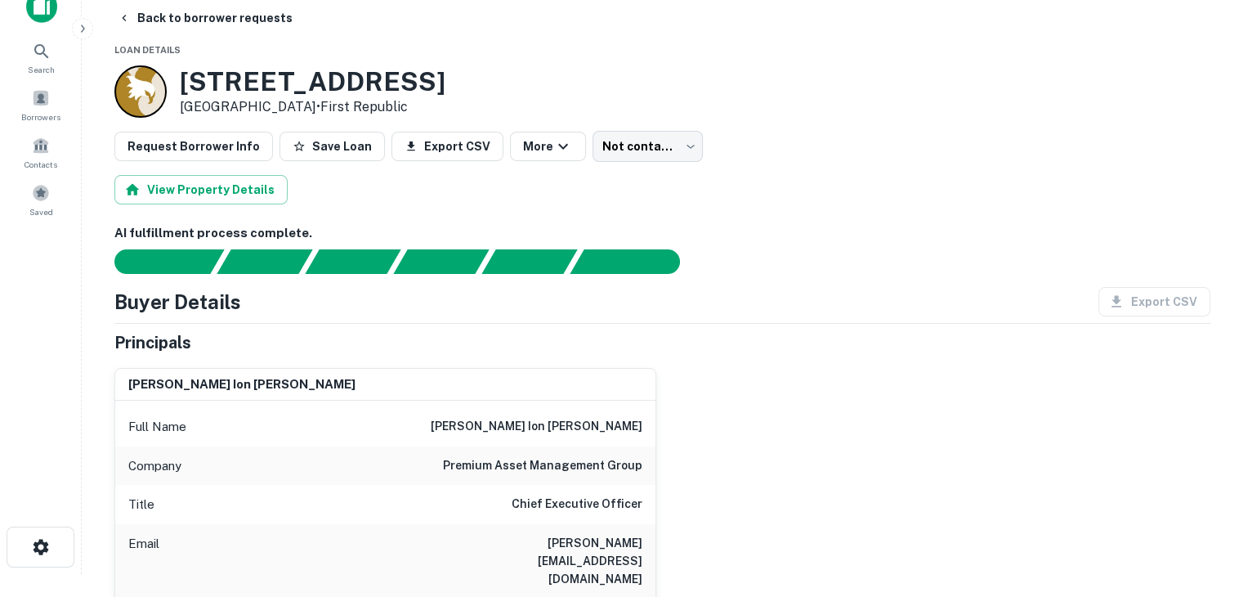
scroll to position [13, 0]
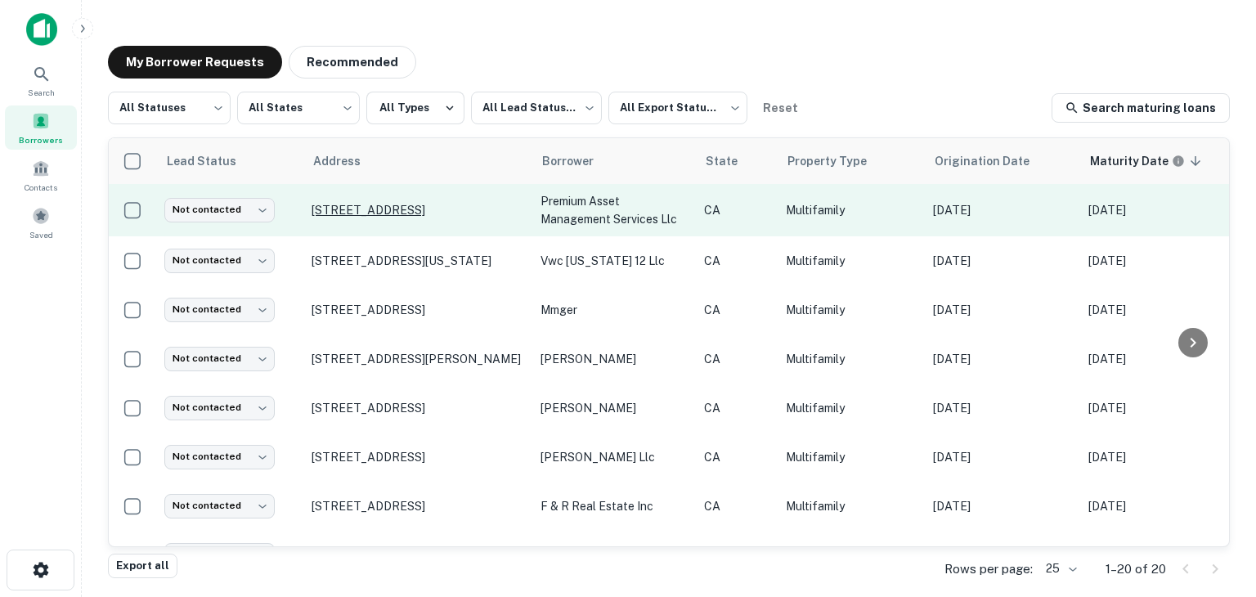
click at [497, 210] on p "[STREET_ADDRESS]" at bounding box center [417, 210] width 213 height 15
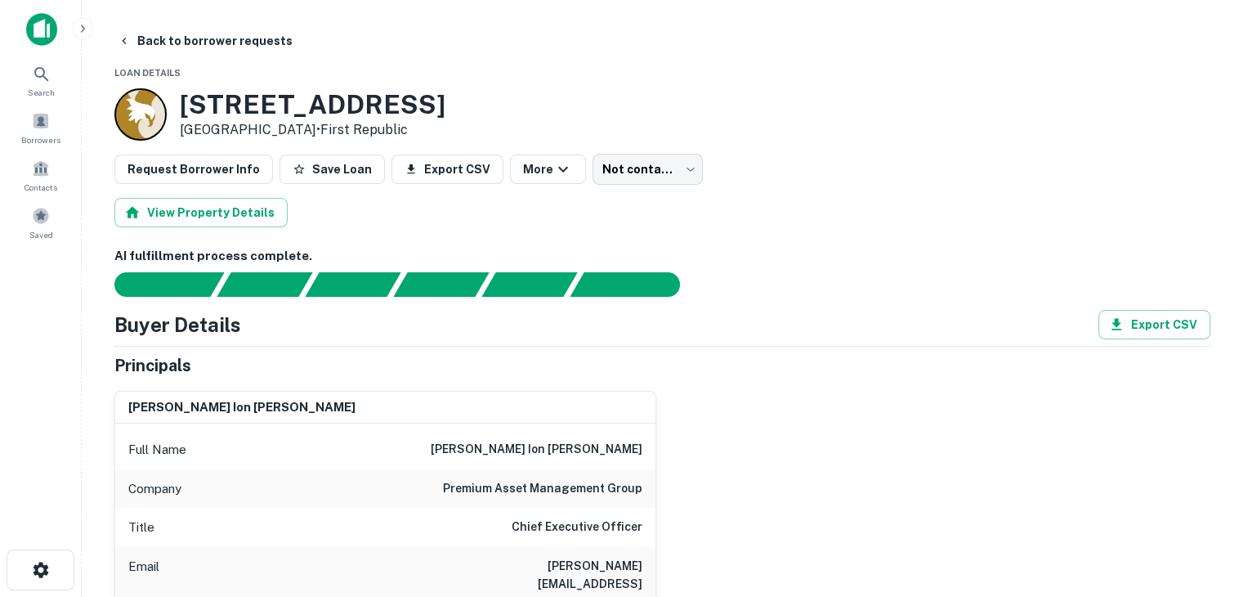
scroll to position [141, 0]
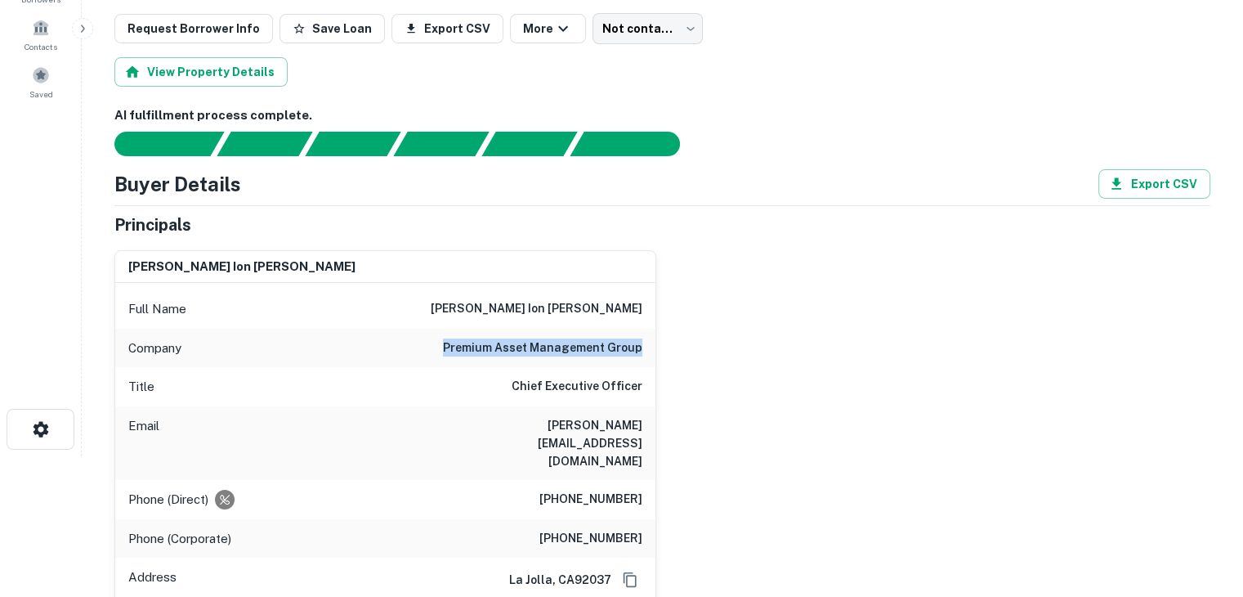
drag, startPoint x: 452, startPoint y: 347, endPoint x: 668, endPoint y: 351, distance: 215.8
click at [668, 351] on div "eric ion scharff Full Name eric ion scharff Company premium asset management gr…" at bounding box center [655, 442] width 1109 height 410
copy h6 "premium asset management group"
click at [754, 309] on div "eric ion scharff Full Name eric ion scharff Company premium asset management gr…" at bounding box center [655, 442] width 1109 height 410
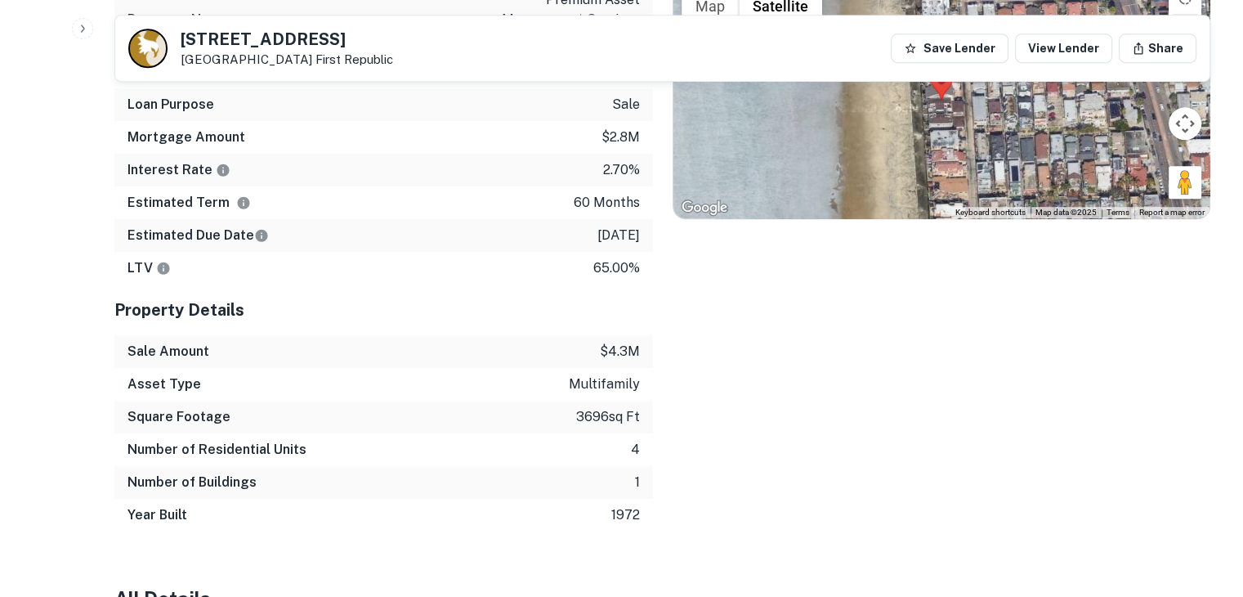
scroll to position [1063, 0]
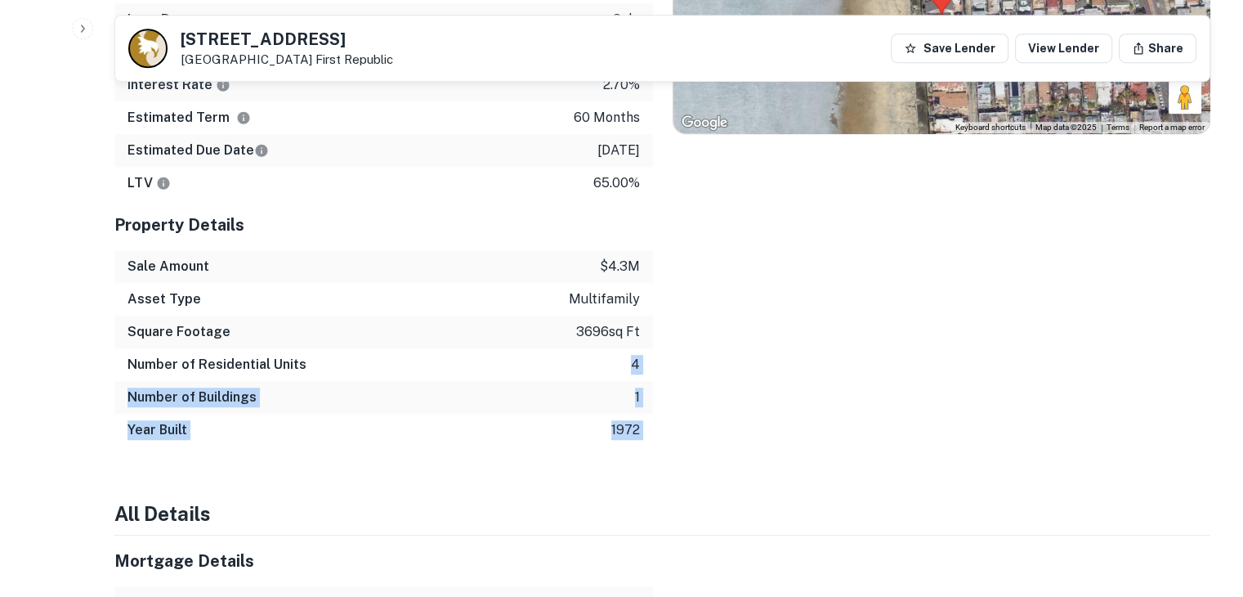
drag, startPoint x: 622, startPoint y: 334, endPoint x: 657, endPoint y: 334, distance: 35.1
click at [657, 334] on div "Mortgage Details Borrower Name premium asset management services llc Transactio…" at bounding box center [653, 147] width 1116 height 598
click at [674, 333] on div "Location ← Move left → Move right ↑ Move up ↓ Move down + Zoom in - Zoom out Ho…" at bounding box center [932, 147] width 558 height 598
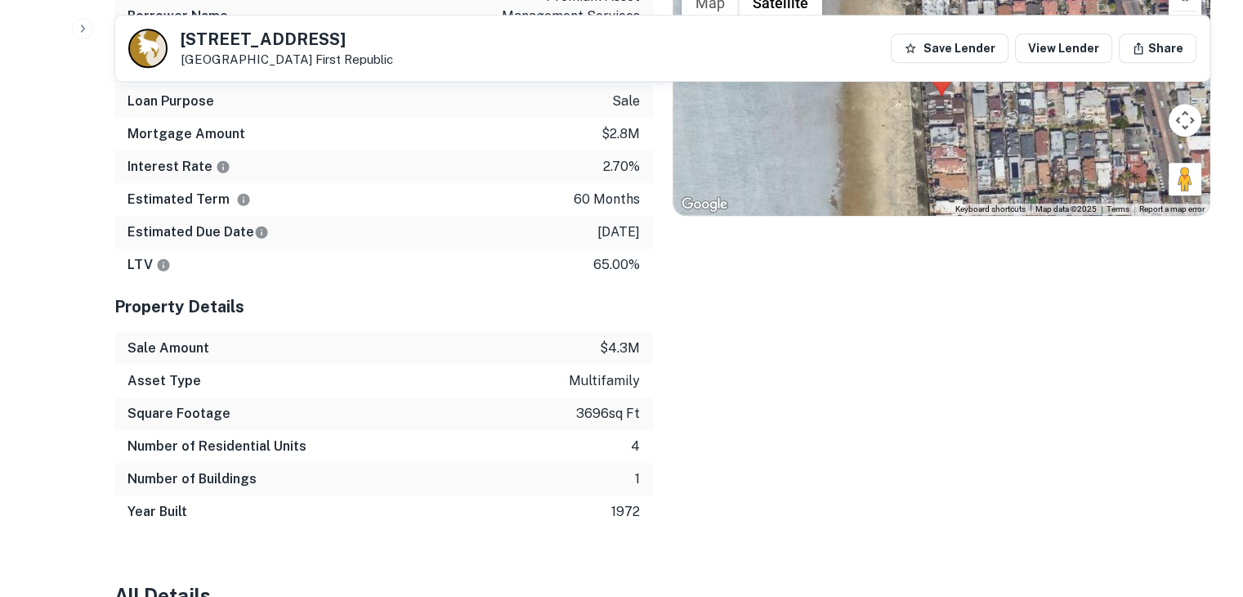
scroll to position [981, 0]
drag, startPoint x: 632, startPoint y: 415, endPoint x: 649, endPoint y: 415, distance: 17.2
click at [649, 430] on div "Number of Residential Units 4" at bounding box center [383, 446] width 539 height 33
click at [669, 419] on div "Location ← Move left → Move right ↑ Move up ↓ Move down + Zoom in - Zoom out Ho…" at bounding box center [932, 229] width 558 height 598
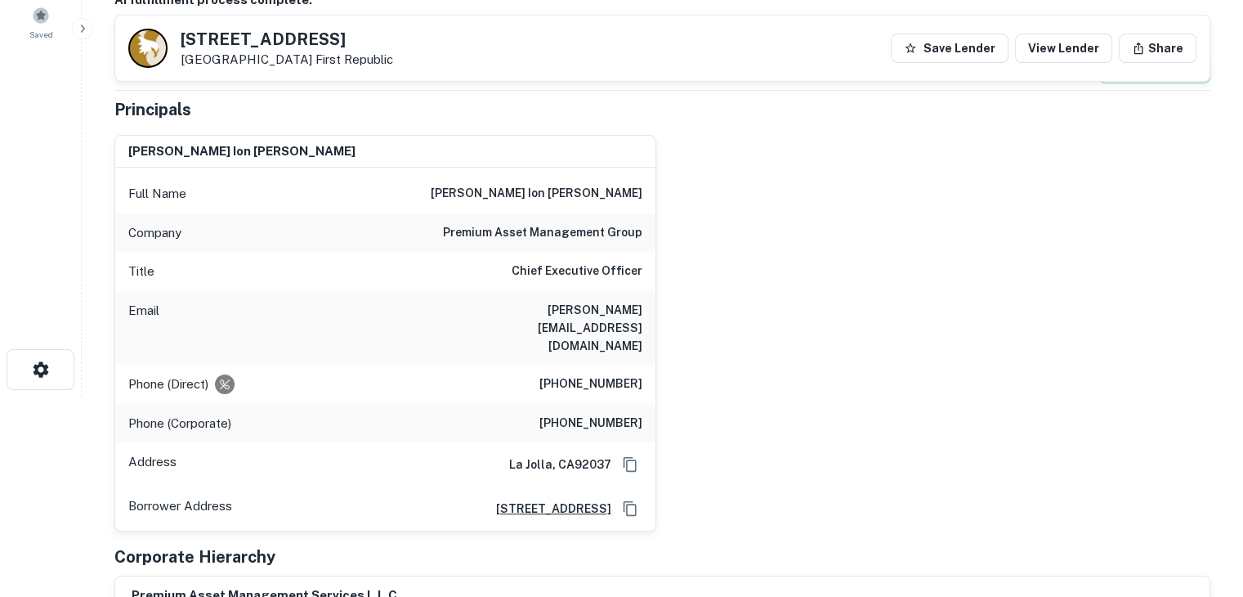
scroll to position [82, 0]
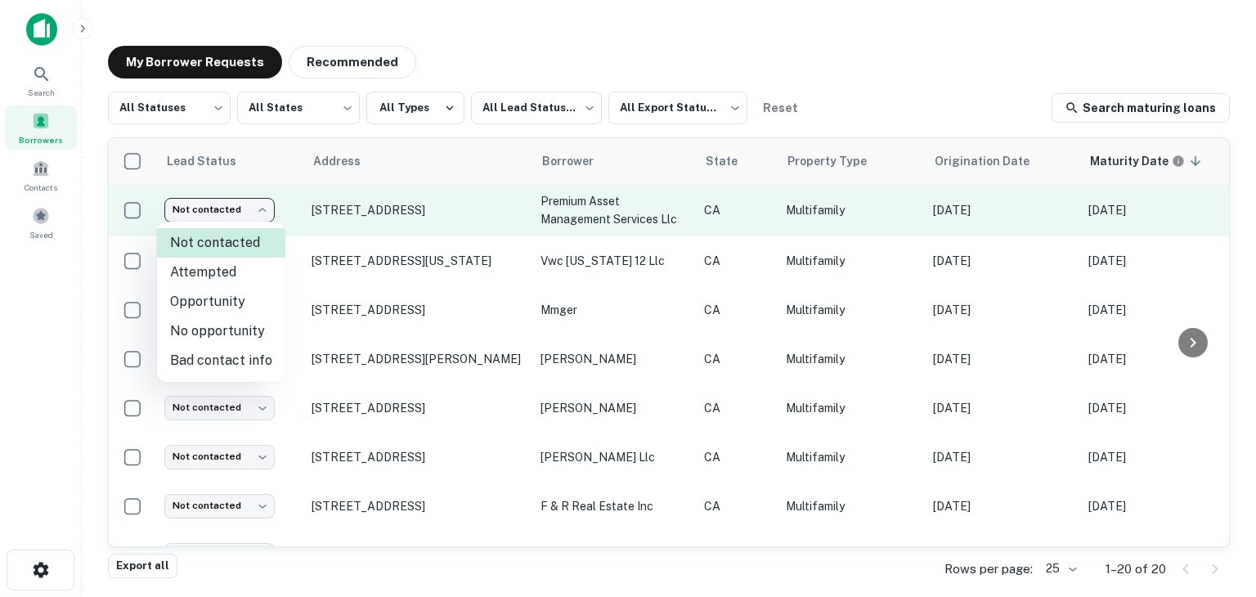
click at [247, 209] on body "Search Borrowers Contacts Saved My Borrower Requests Recommended All Statuses *…" at bounding box center [628, 298] width 1256 height 597
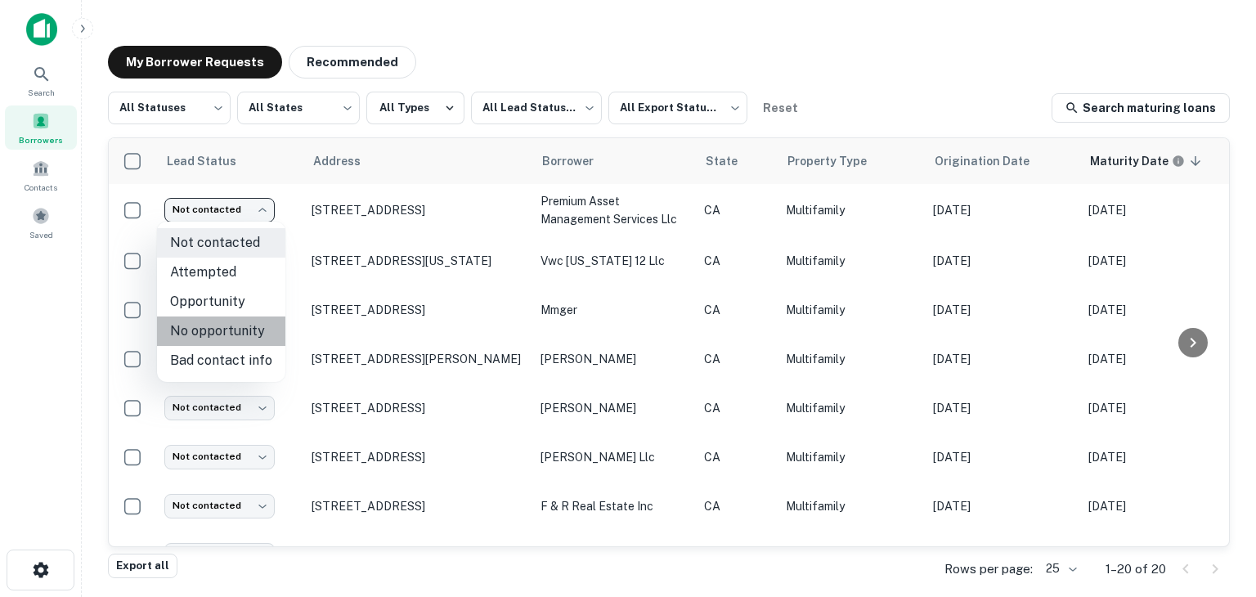
click at [243, 334] on li "No opportunity" at bounding box center [221, 330] width 128 height 29
type input "**********"
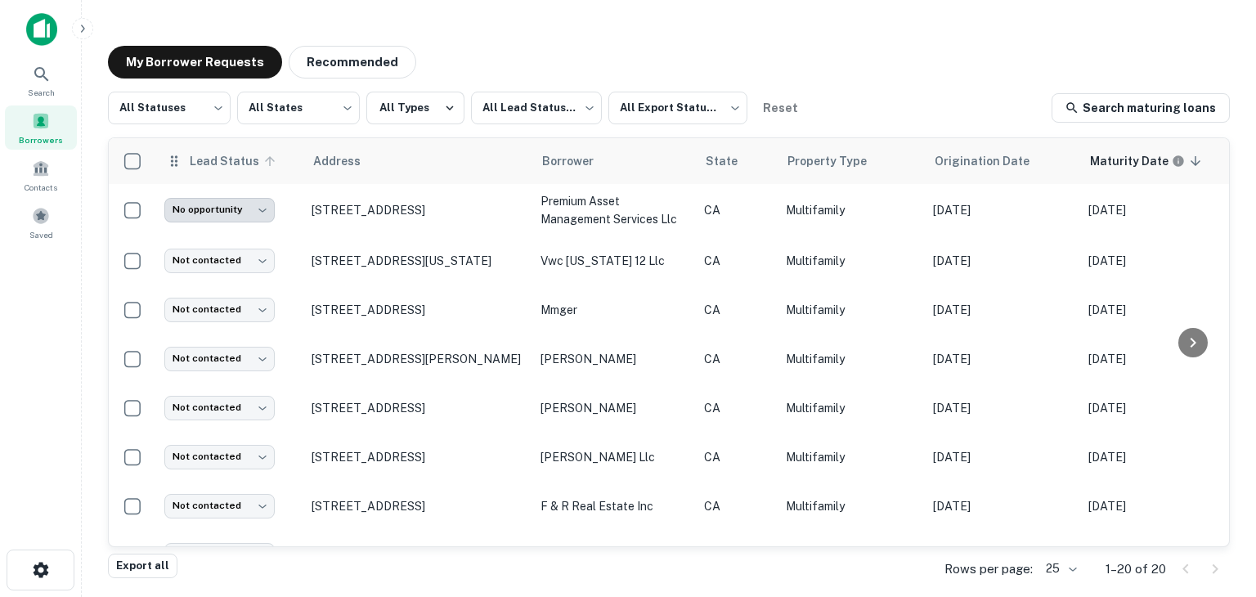
click at [200, 168] on span "Lead Status" at bounding box center [235, 161] width 92 height 20
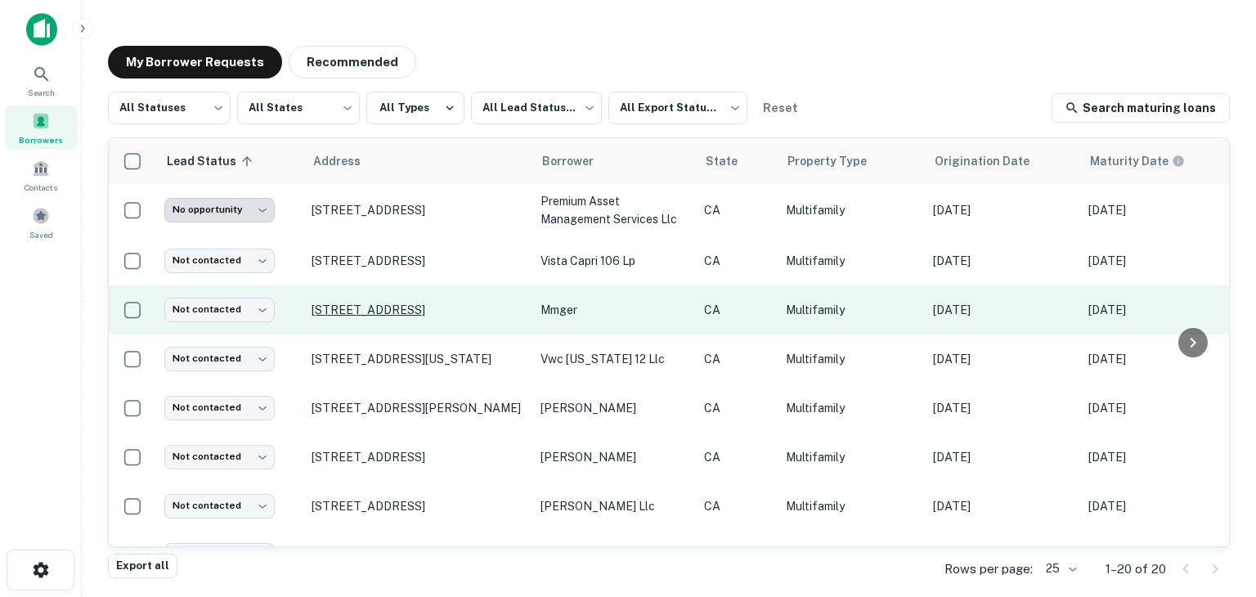
click at [468, 307] on p "[STREET_ADDRESS]" at bounding box center [417, 309] width 213 height 15
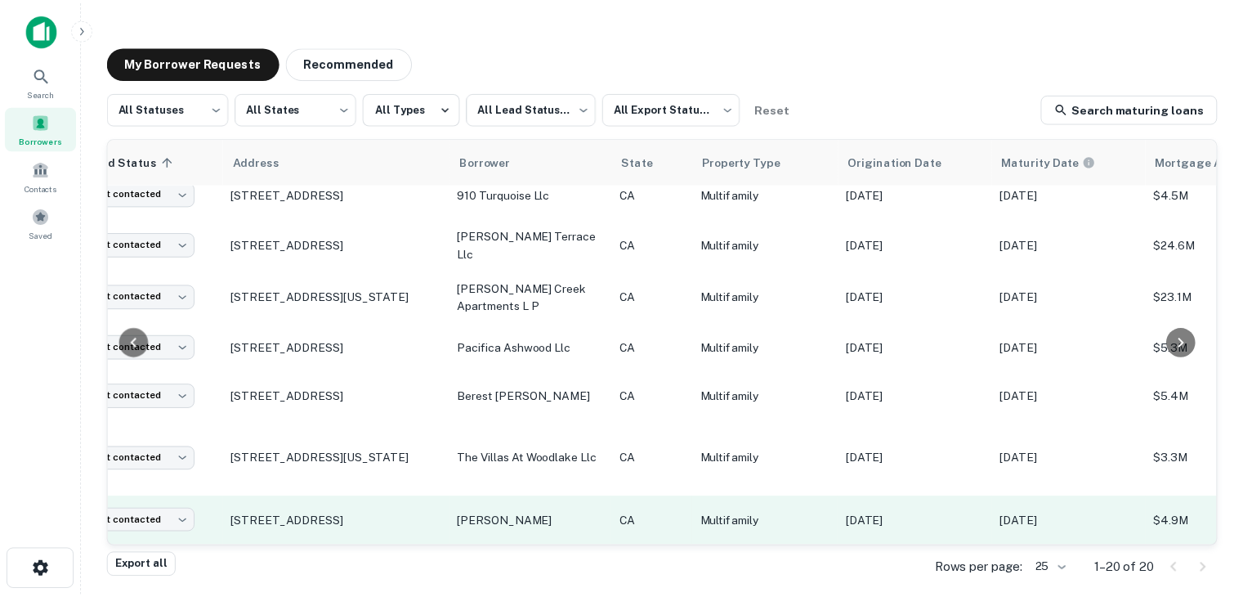
scroll to position [664, 0]
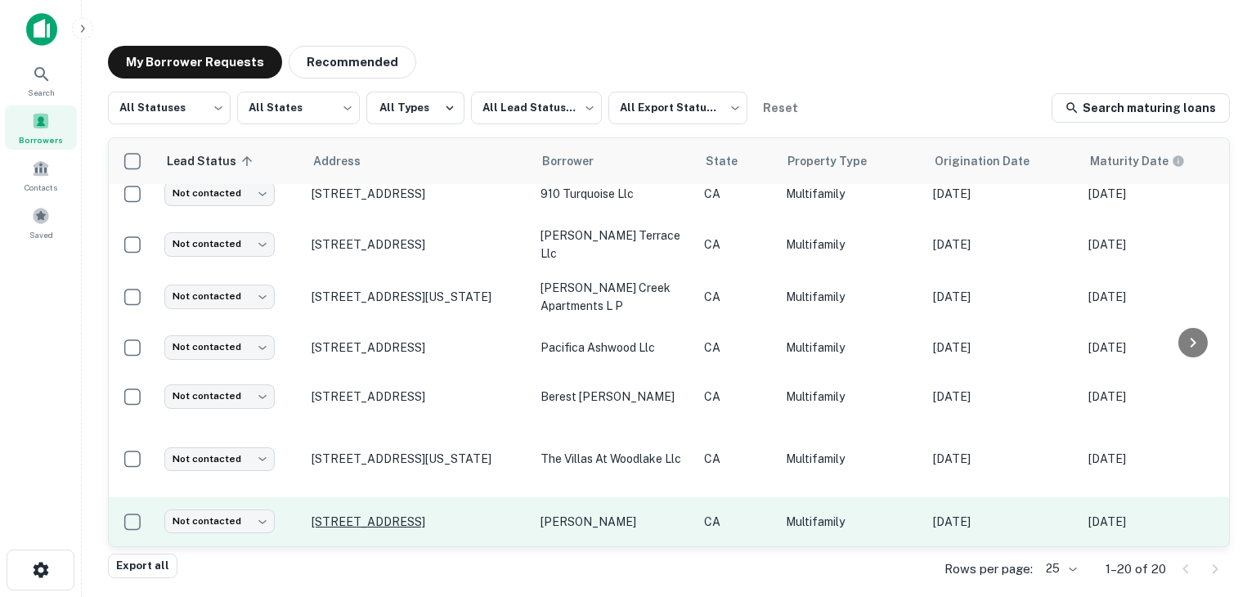
click at [454, 514] on p "[STREET_ADDRESS]" at bounding box center [417, 521] width 213 height 15
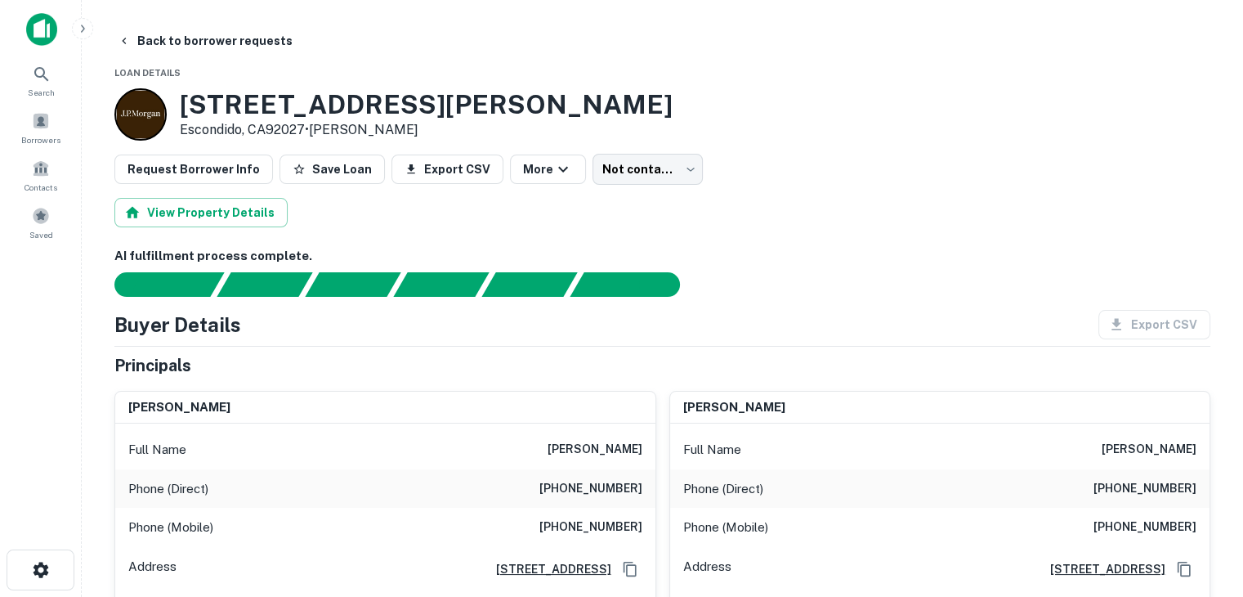
click at [271, 108] on h3 "1601 Riva Ln" at bounding box center [426, 104] width 493 height 31
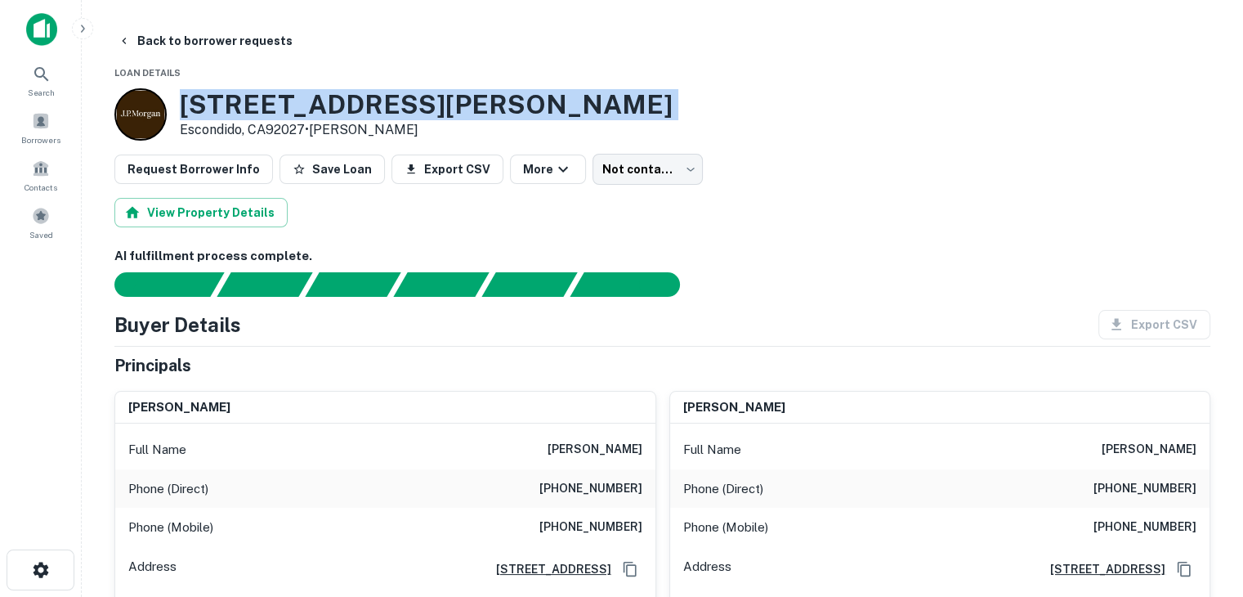
click at [271, 108] on h3 "1601 Riva Ln" at bounding box center [426, 104] width 493 height 31
copy h3 "1601 Riva Ln"
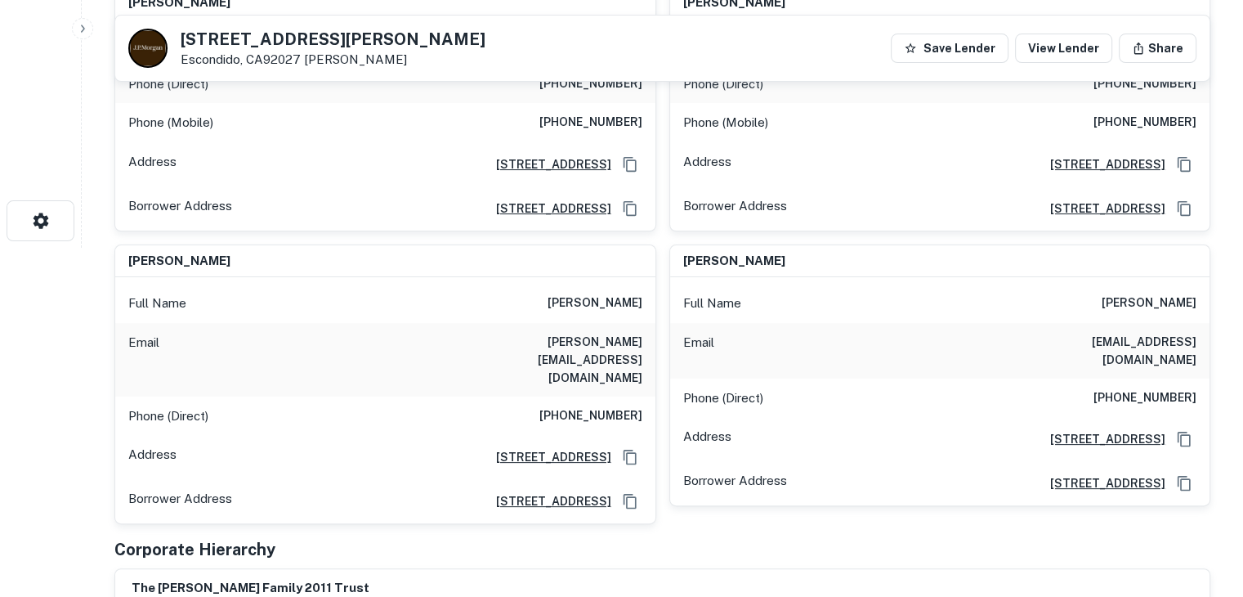
scroll to position [351, 0]
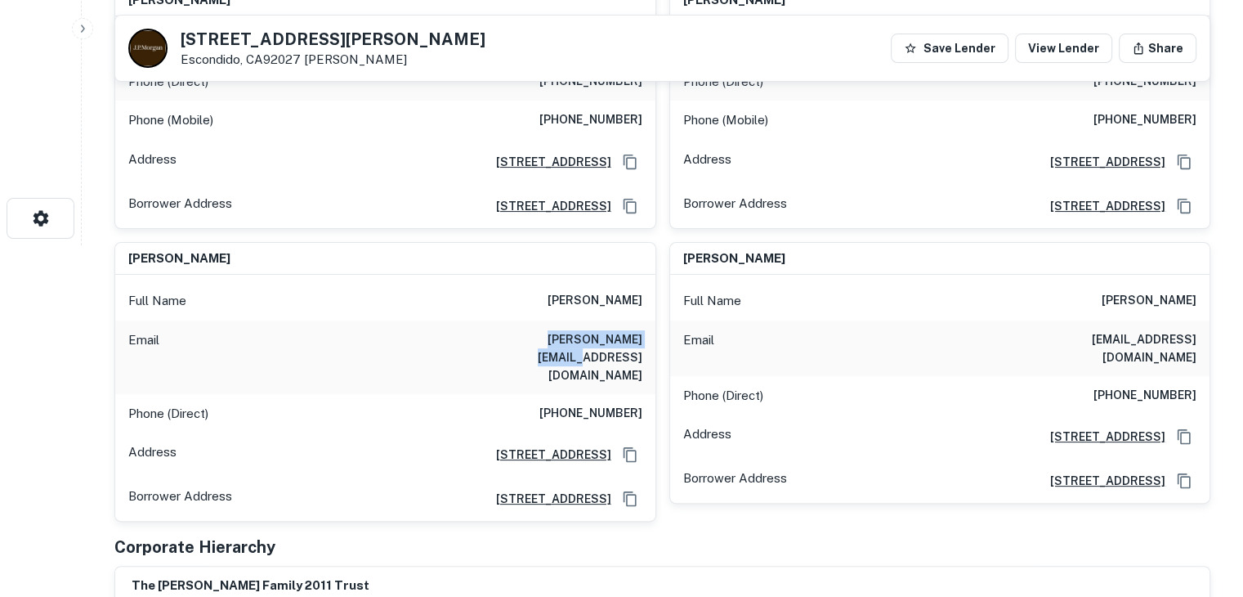
drag, startPoint x: 644, startPoint y: 338, endPoint x: 505, endPoint y: 334, distance: 139.0
click at [505, 334] on div "Email kueneman@hotmail.com" at bounding box center [385, 357] width 540 height 74
copy h6 "kueneman@hotmail.com"
click at [660, 231] on div "brenda j kueneman Full Name brenda j kueneman Email jakbjk@sbcglobal.net Phone …" at bounding box center [933, 375] width 555 height 293
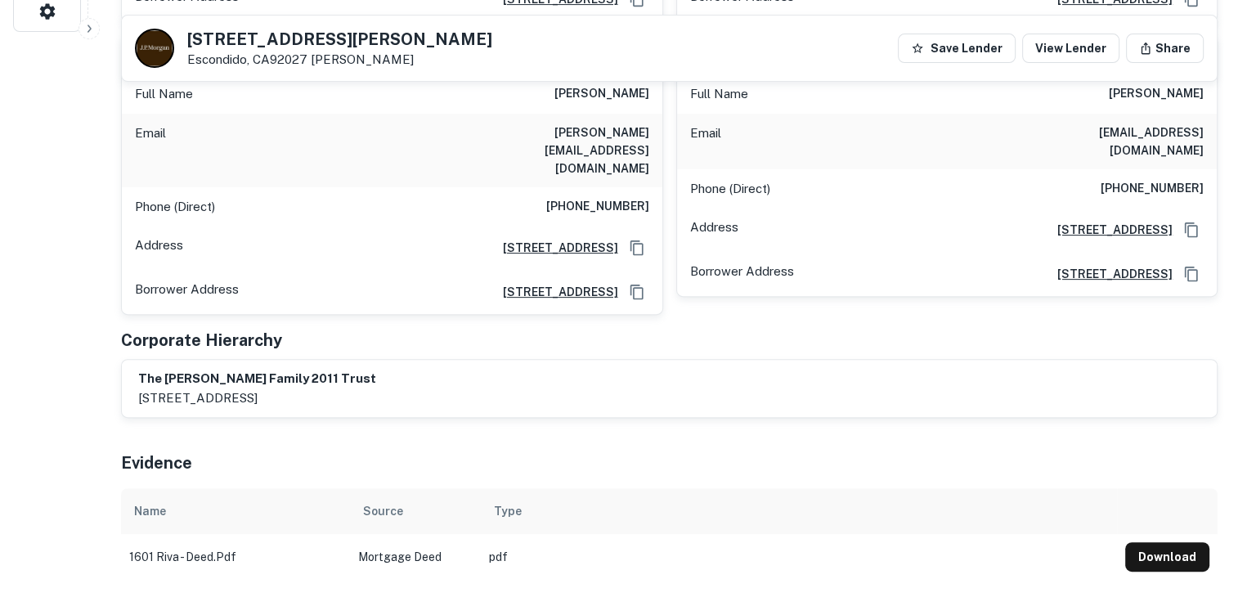
scroll to position [0, 0]
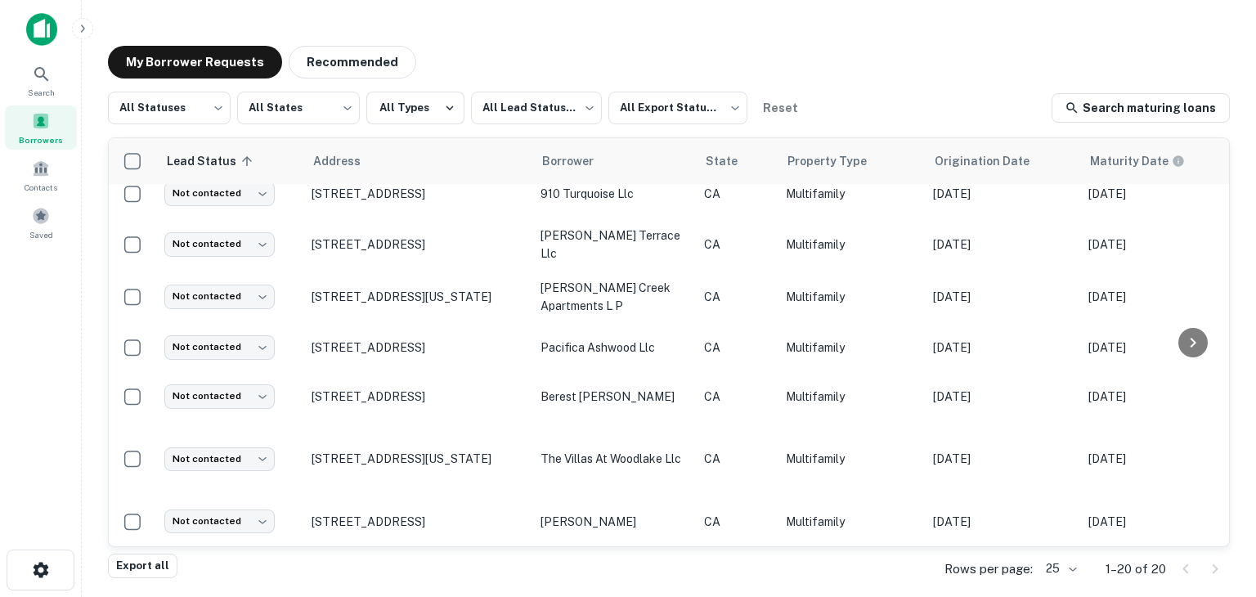
scroll to position [664, 0]
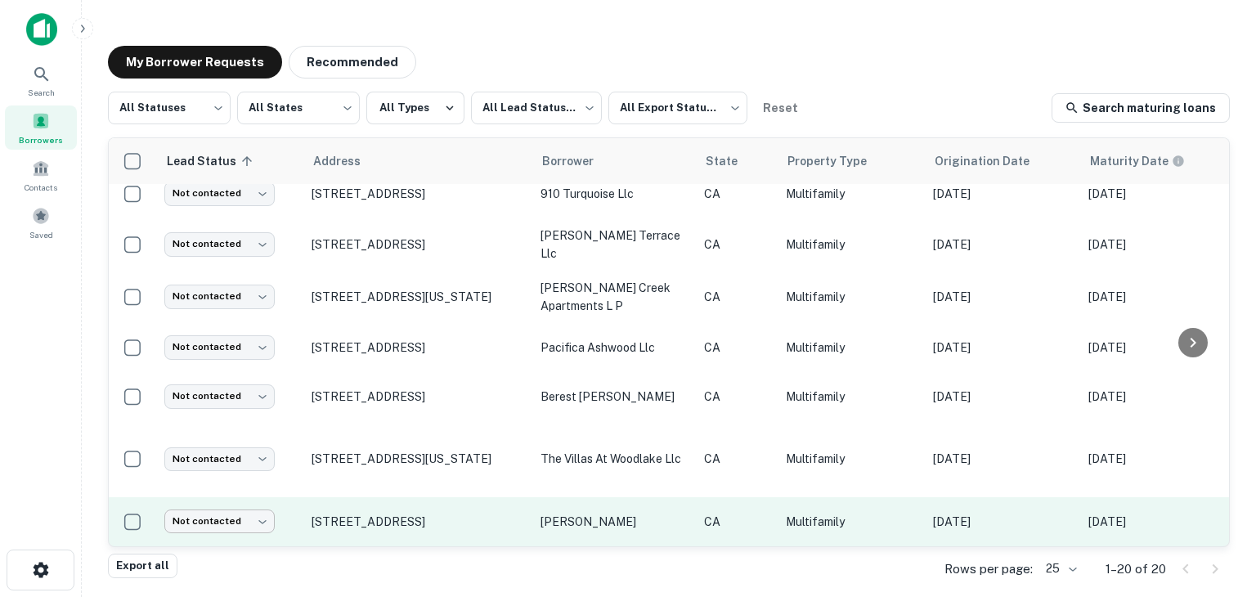
click at [236, 514] on body "**********" at bounding box center [628, 298] width 1256 height 597
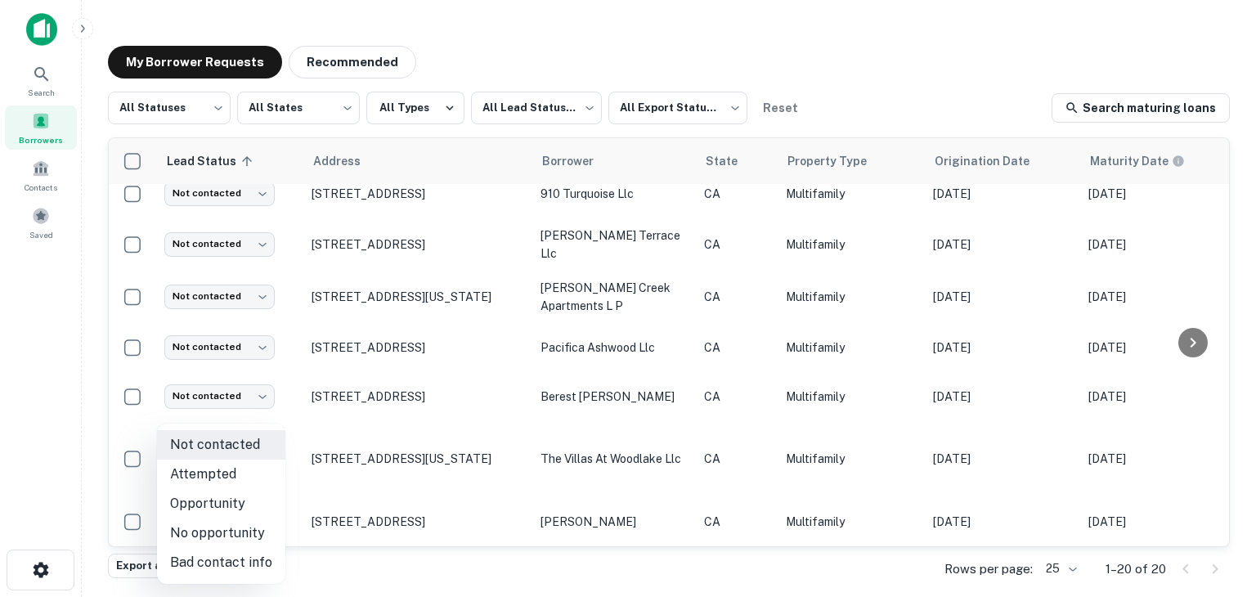
click at [229, 477] on li "Attempted" at bounding box center [221, 473] width 128 height 29
type input "*********"
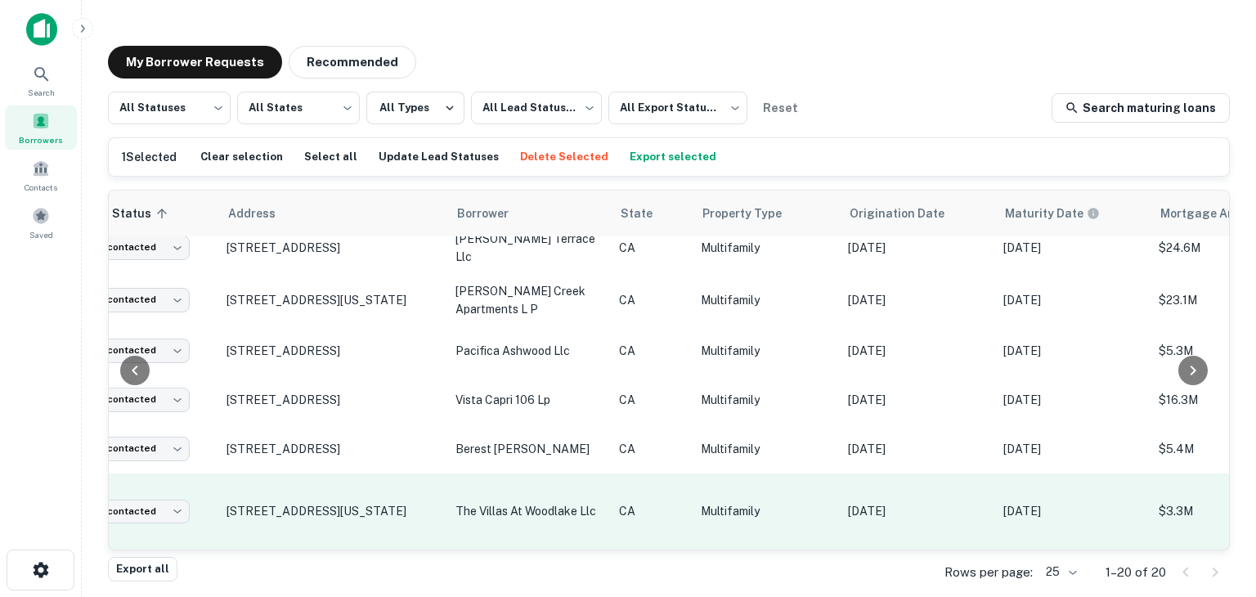
scroll to position [713, 0]
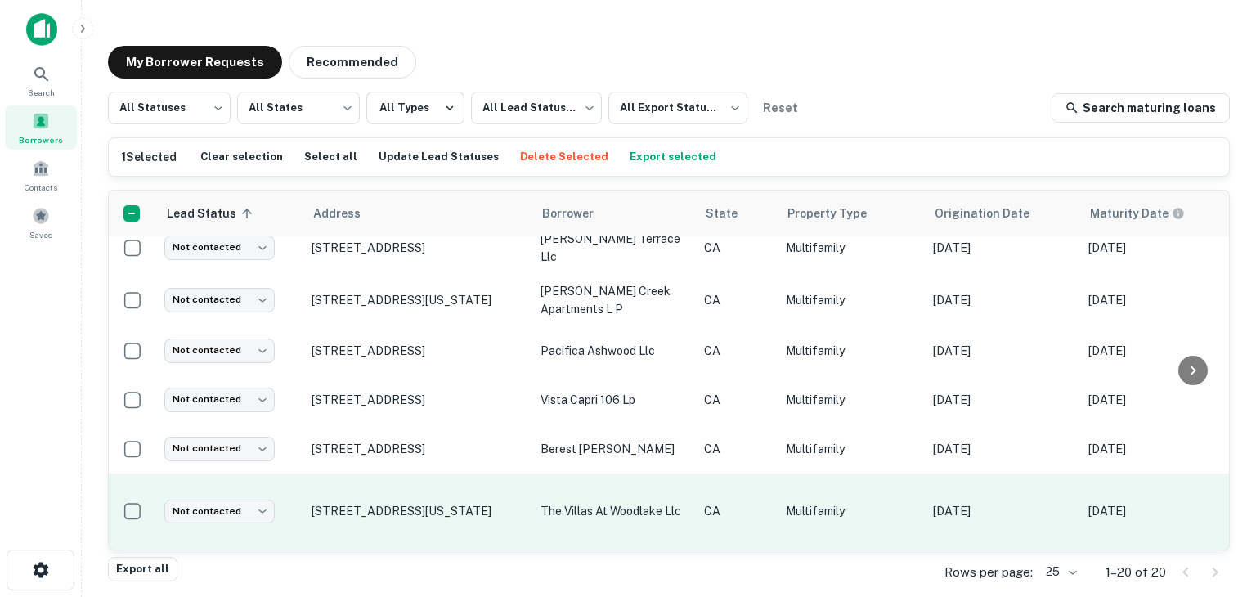
click at [383, 488] on td "[STREET_ADDRESS][US_STATE]" at bounding box center [417, 511] width 229 height 76
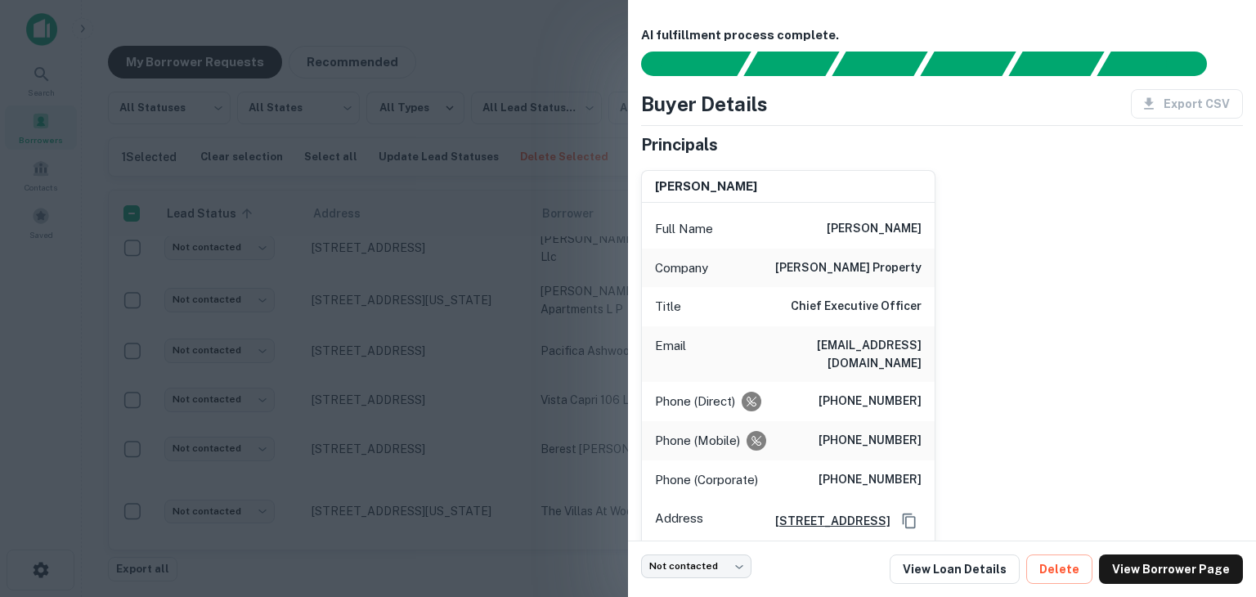
click at [450, 499] on div at bounding box center [628, 298] width 1256 height 597
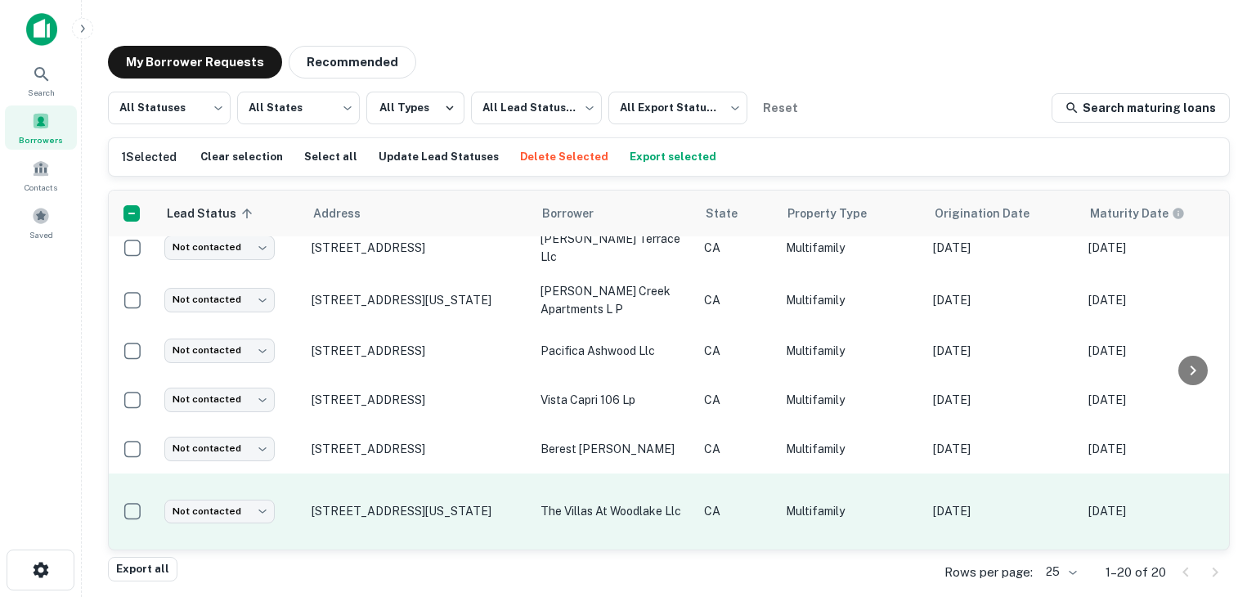
click at [508, 485] on td "[STREET_ADDRESS][US_STATE]" at bounding box center [417, 511] width 229 height 76
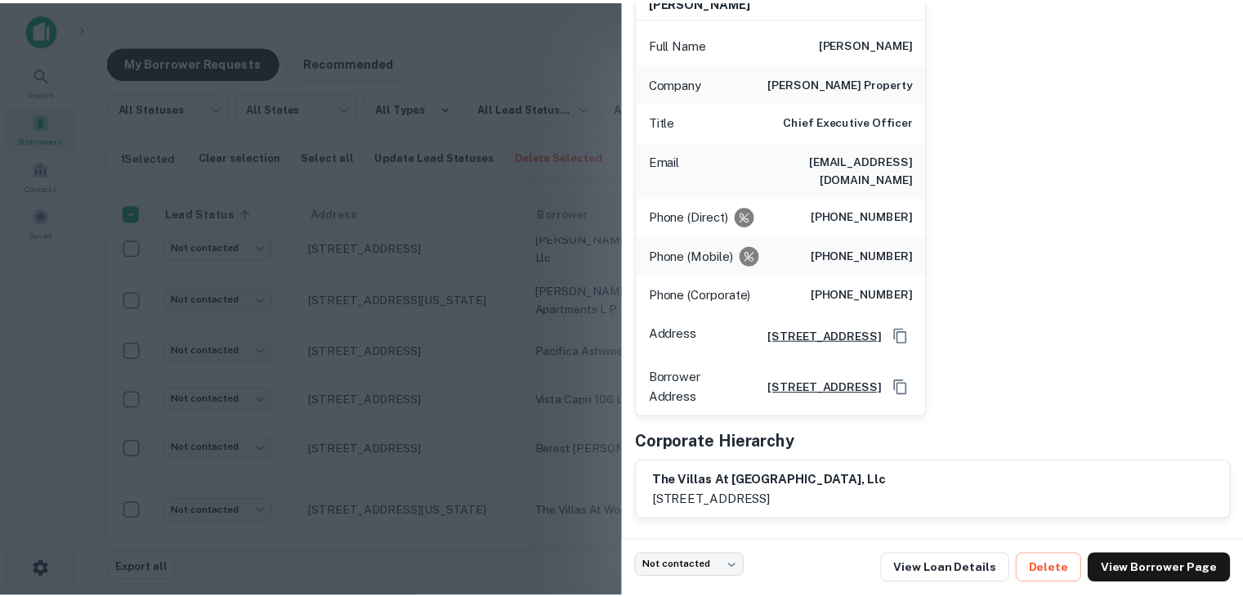
scroll to position [0, 0]
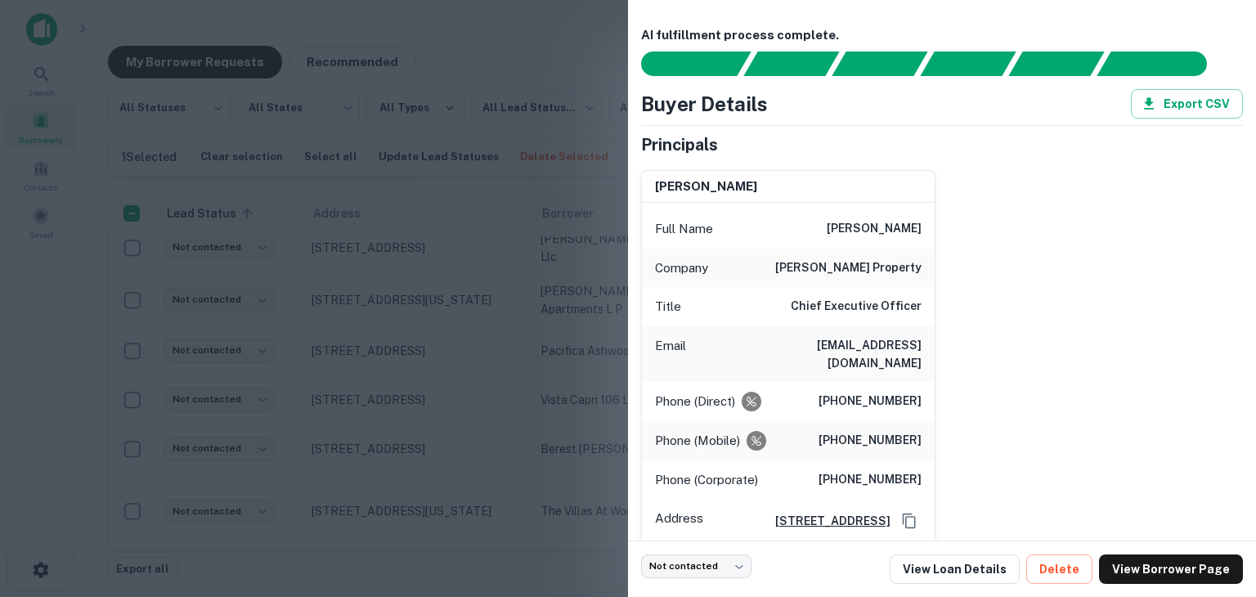
click at [482, 478] on div at bounding box center [628, 298] width 1256 height 597
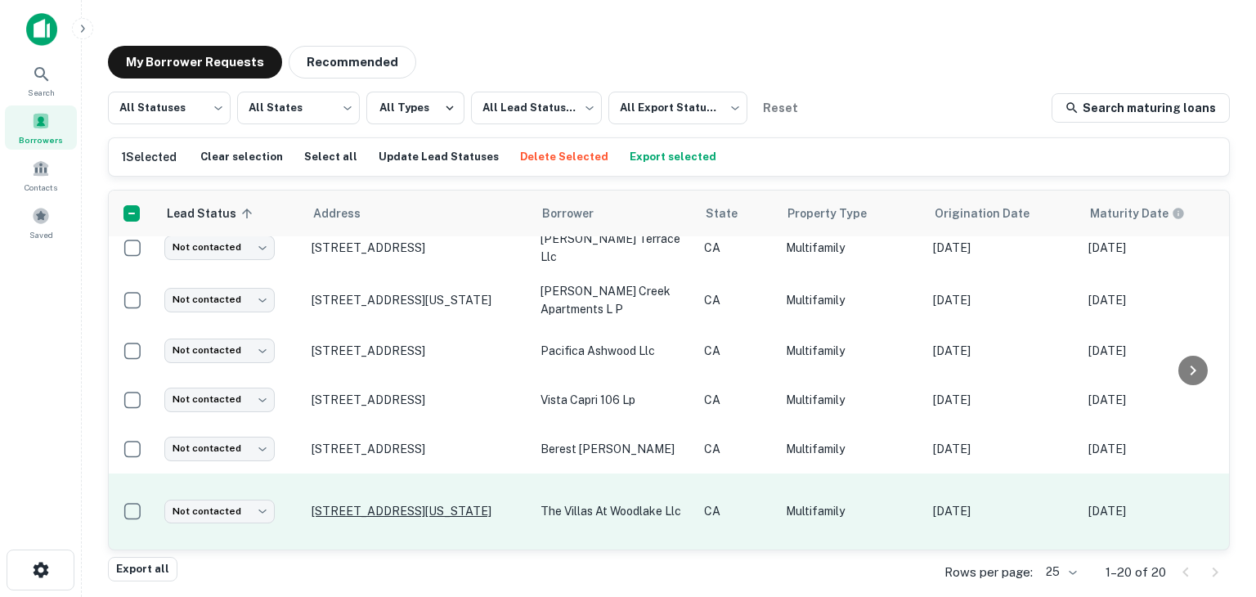
click at [391, 504] on p "[STREET_ADDRESS][US_STATE]" at bounding box center [417, 511] width 213 height 15
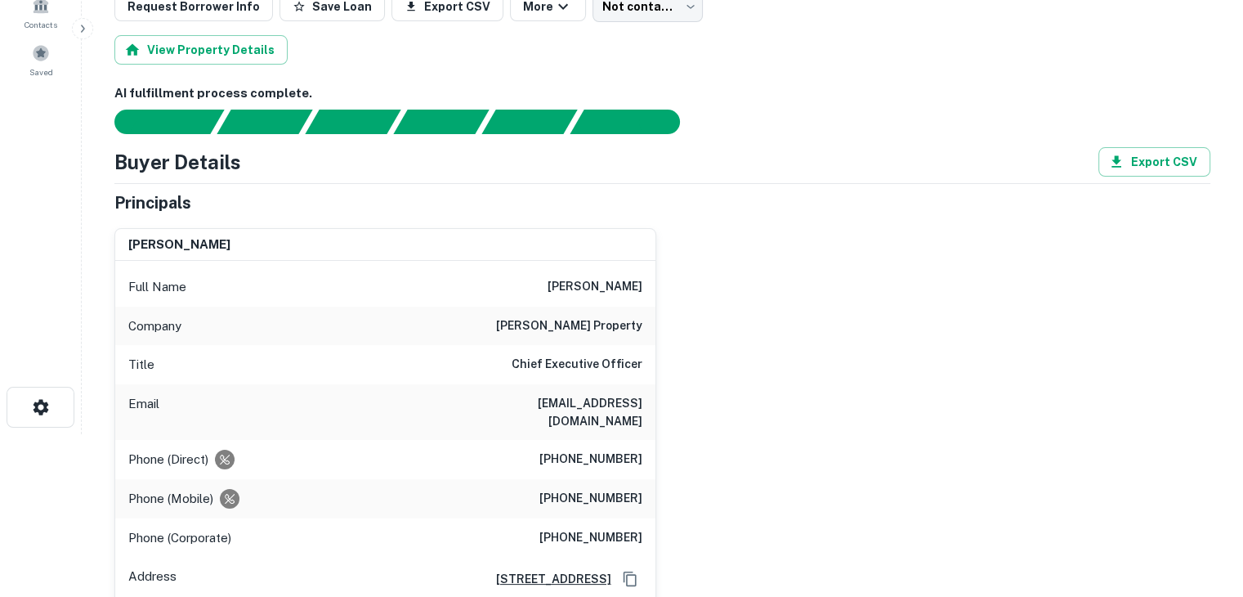
scroll to position [163, 0]
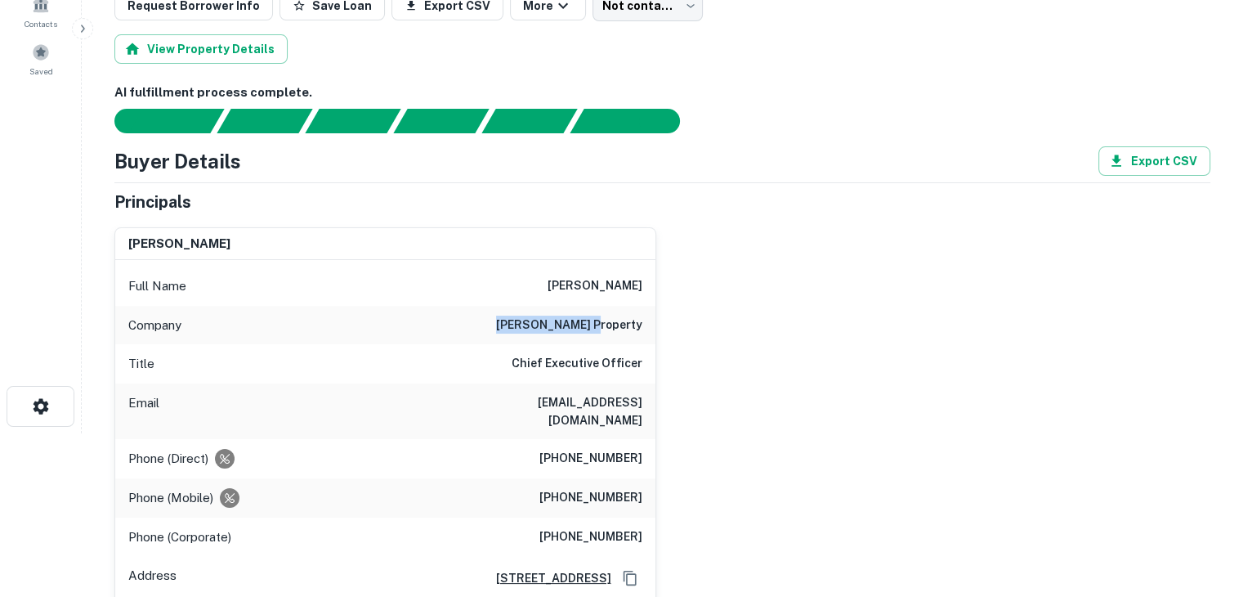
drag, startPoint x: 553, startPoint y: 321, endPoint x: 690, endPoint y: 325, distance: 137.4
click at [690, 325] on div "dan melroy Full Name dan melroy Company melroy property Title Chief Executive O…" at bounding box center [655, 430] width 1109 height 432
click at [707, 333] on div "dan melroy Full Name dan melroy Company melroy property Title Chief Executive O…" at bounding box center [655, 430] width 1109 height 432
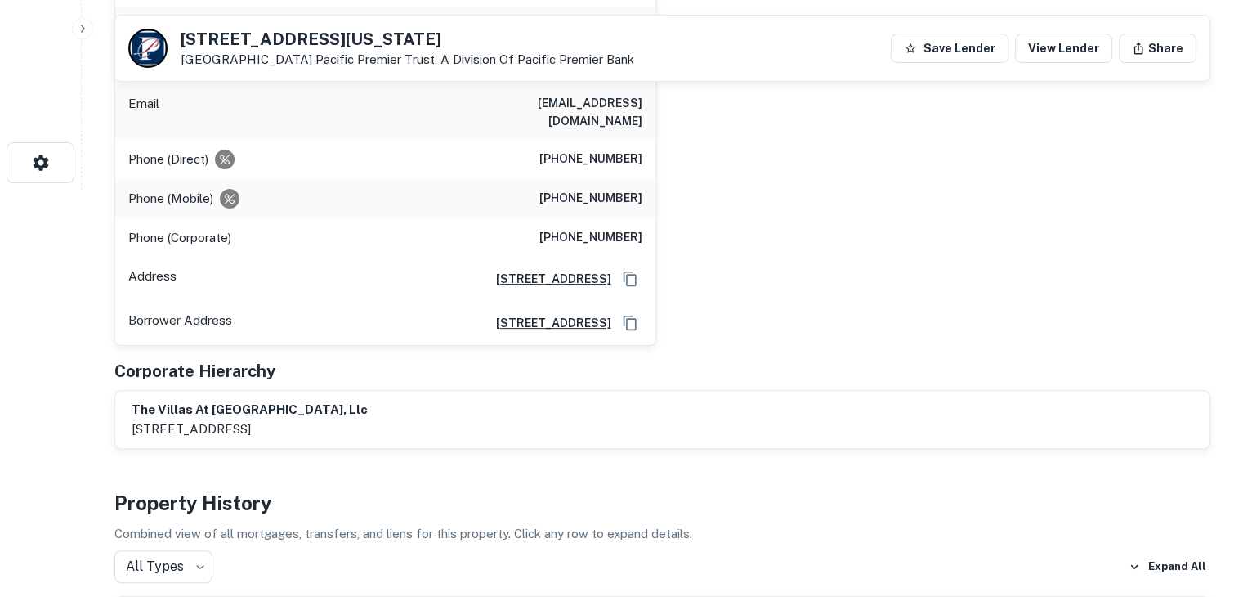
scroll to position [409, 0]
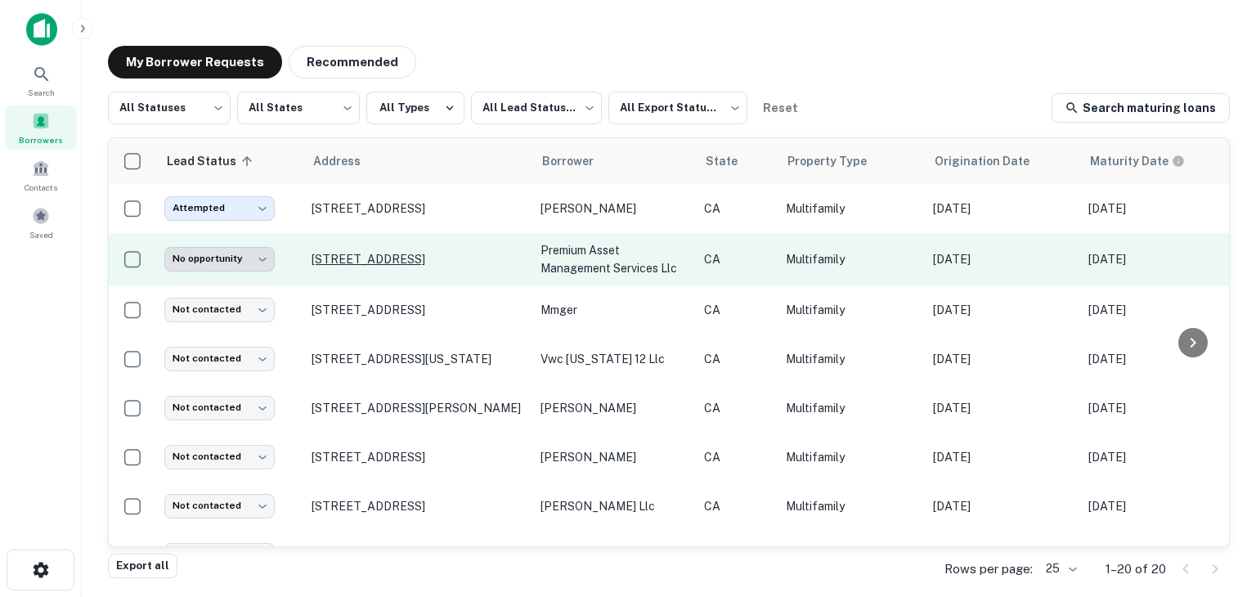
click at [404, 266] on p "[STREET_ADDRESS]" at bounding box center [417, 259] width 213 height 15
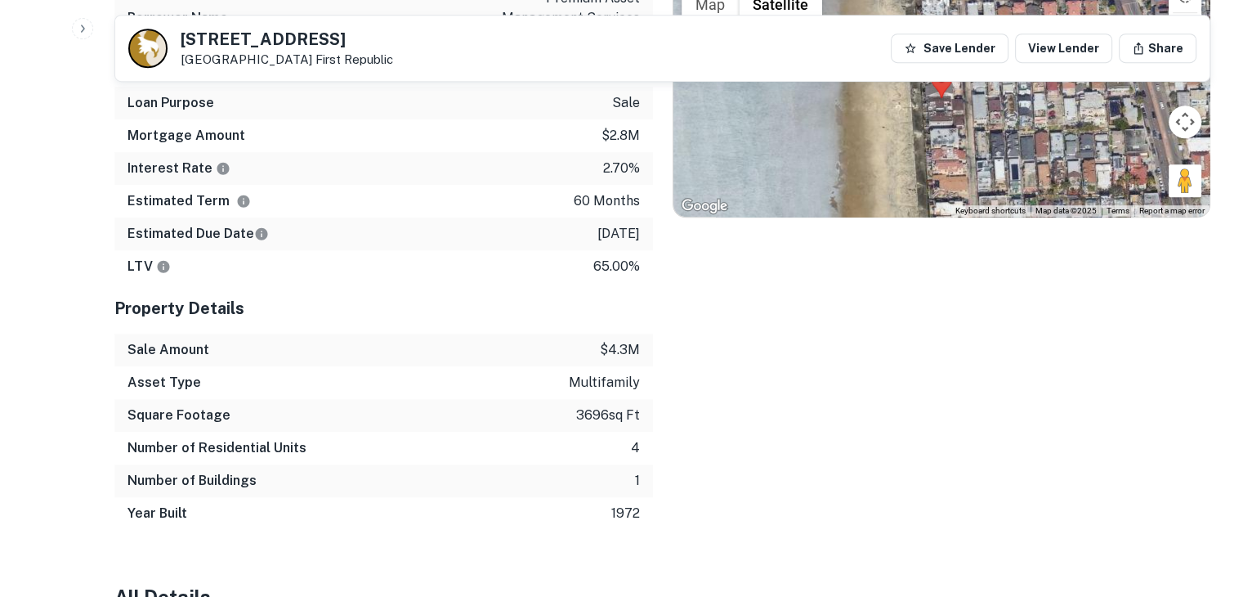
scroll to position [981, 0]
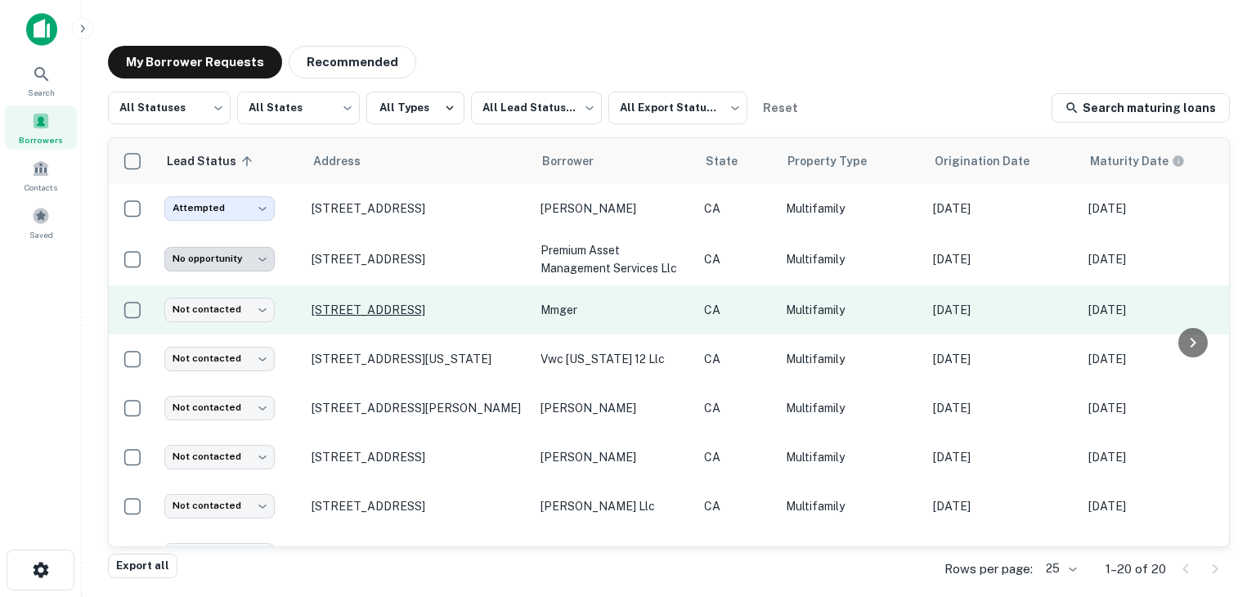
click at [419, 308] on p "[STREET_ADDRESS]" at bounding box center [417, 309] width 213 height 15
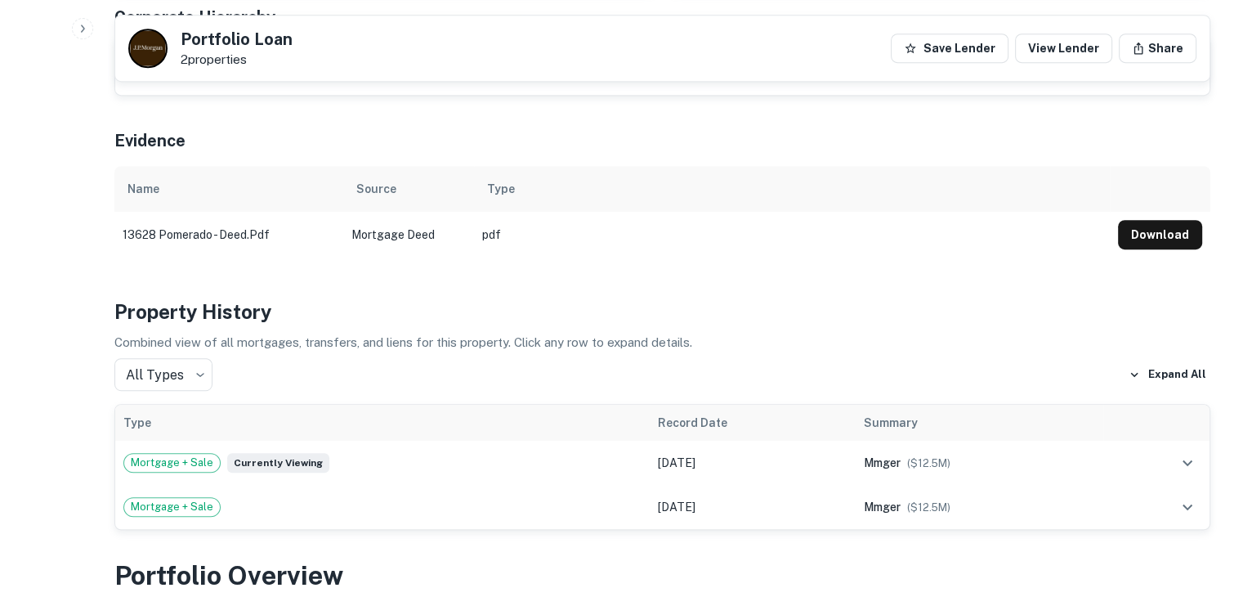
scroll to position [1051, 0]
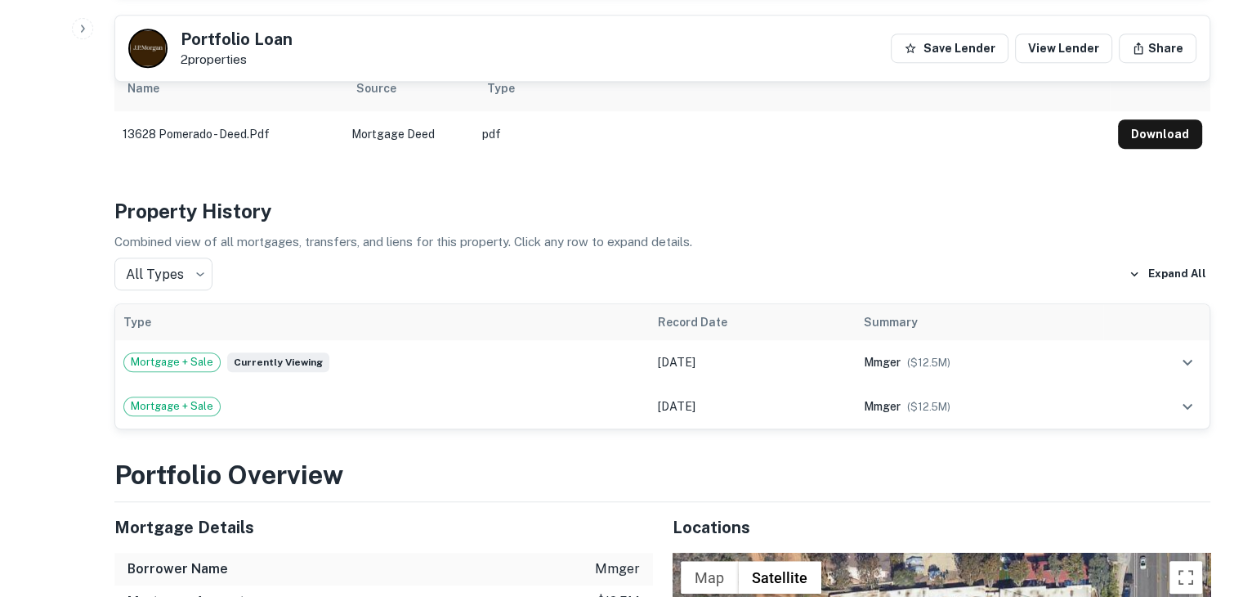
click at [219, 52] on p "2 properties" at bounding box center [237, 59] width 112 height 15
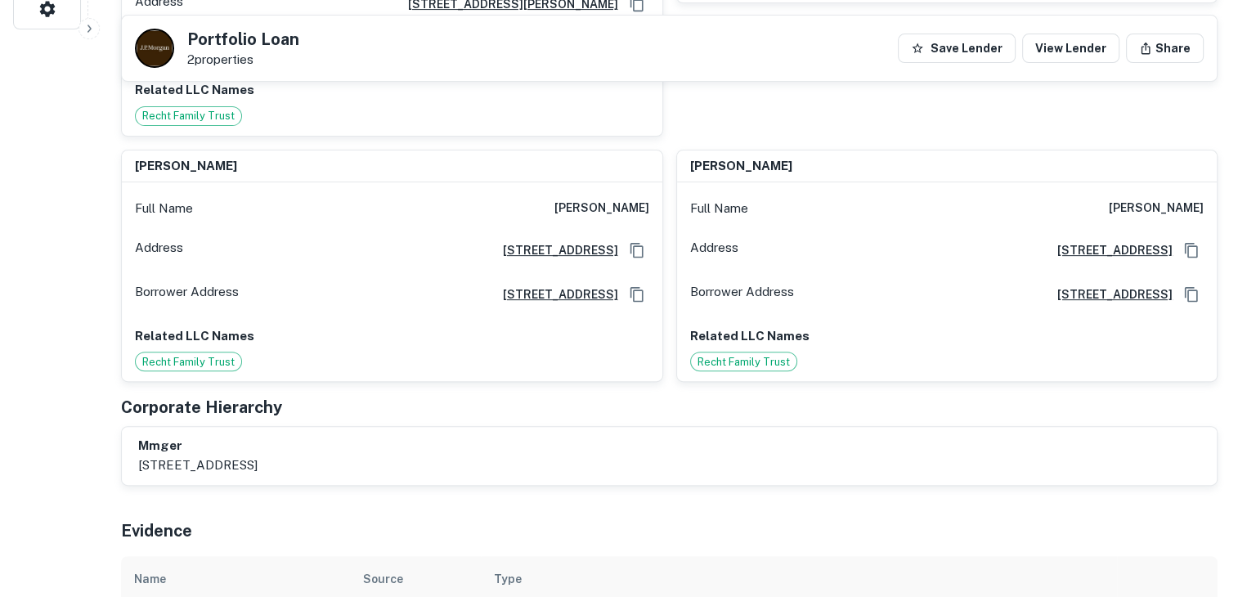
scroll to position [0, 0]
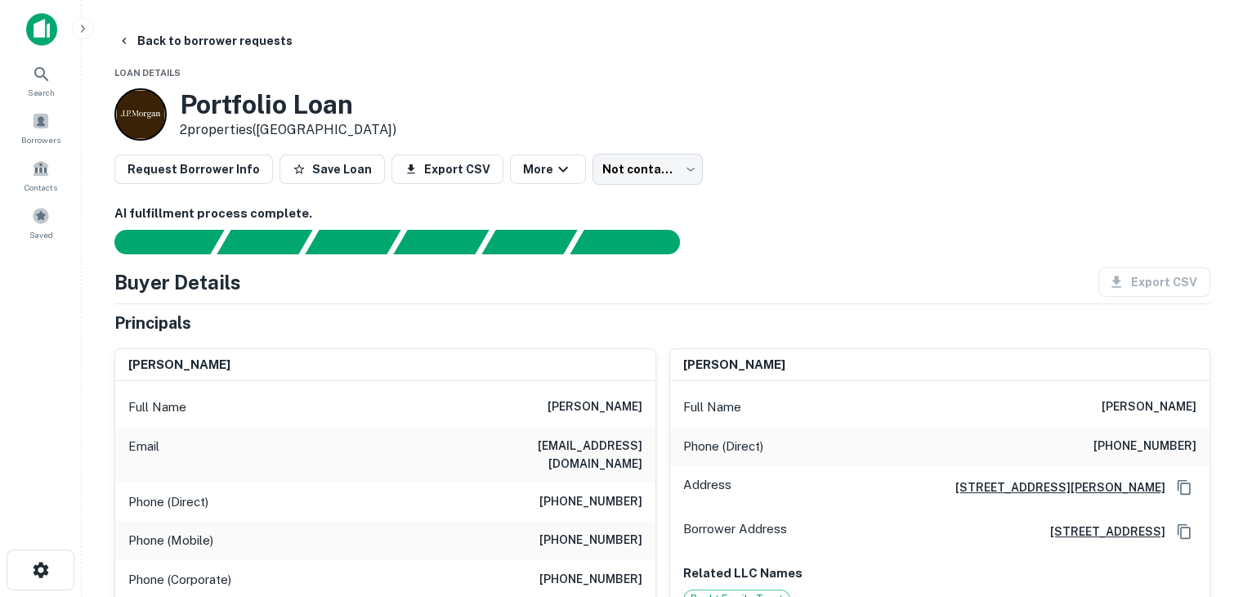
click at [309, 110] on h3 "Portfolio Loan" at bounding box center [288, 104] width 217 height 31
click at [291, 119] on h3 "Portfolio Loan" at bounding box center [288, 104] width 217 height 31
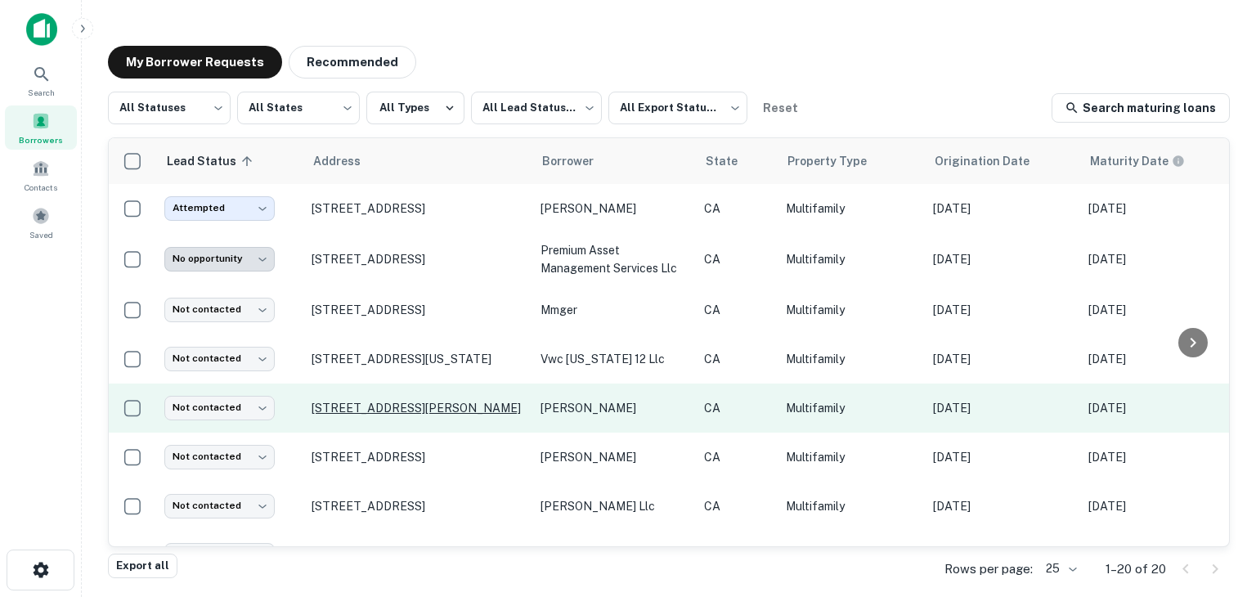
click at [446, 410] on p "6442 Sullivan Ave San Diego, CA92114" at bounding box center [417, 408] width 213 height 15
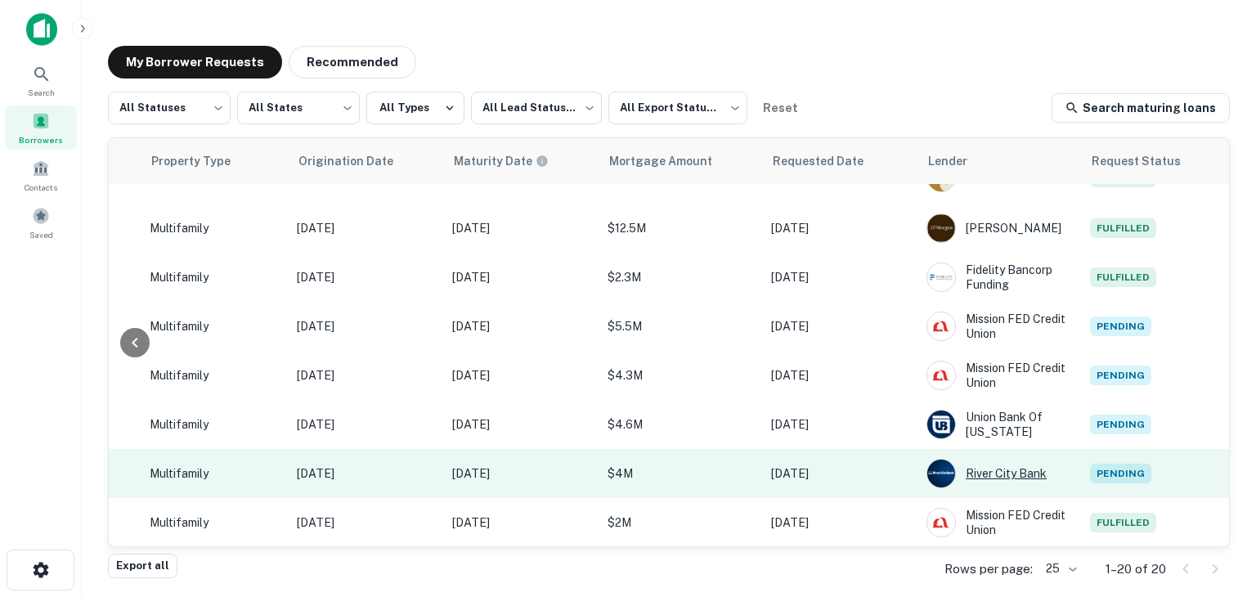
scroll to position [163, 643]
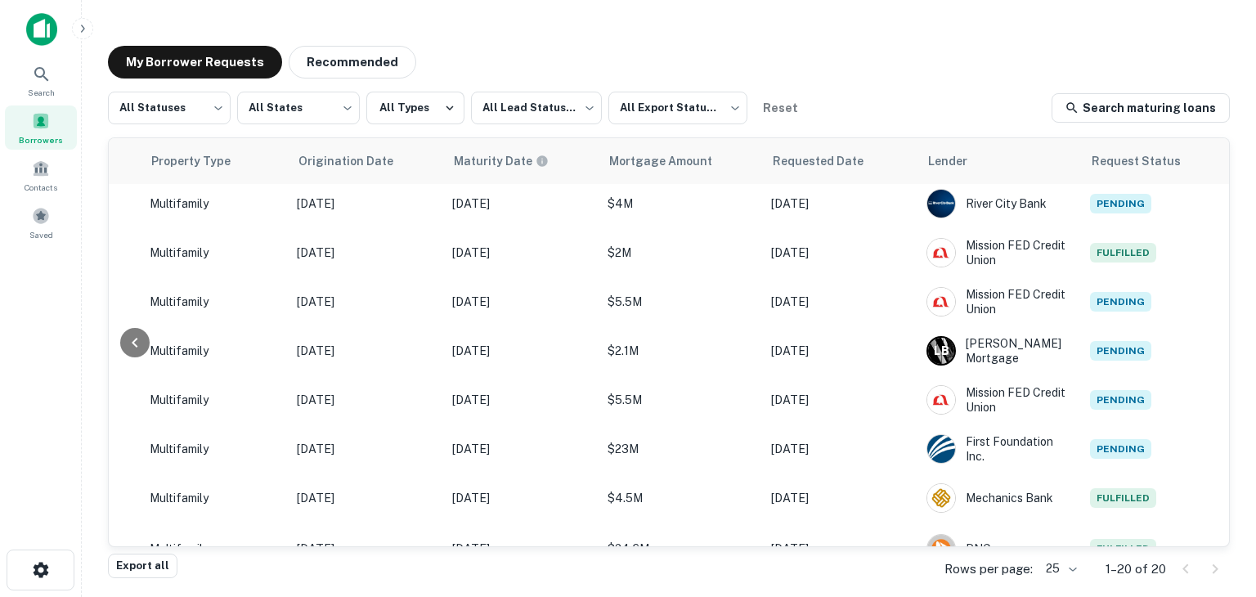
drag, startPoint x: 855, startPoint y: 532, endPoint x: 803, endPoint y: 535, distance: 52.4
click at [803, 535] on div "**********" at bounding box center [669, 342] width 1120 height 408
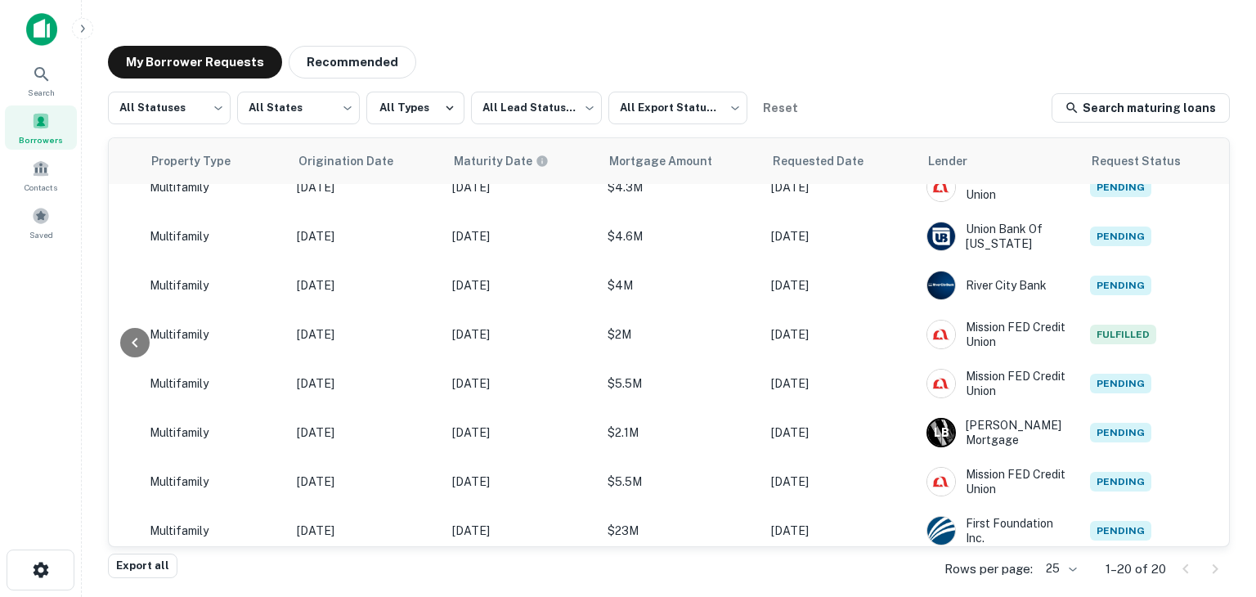
scroll to position [188, 643]
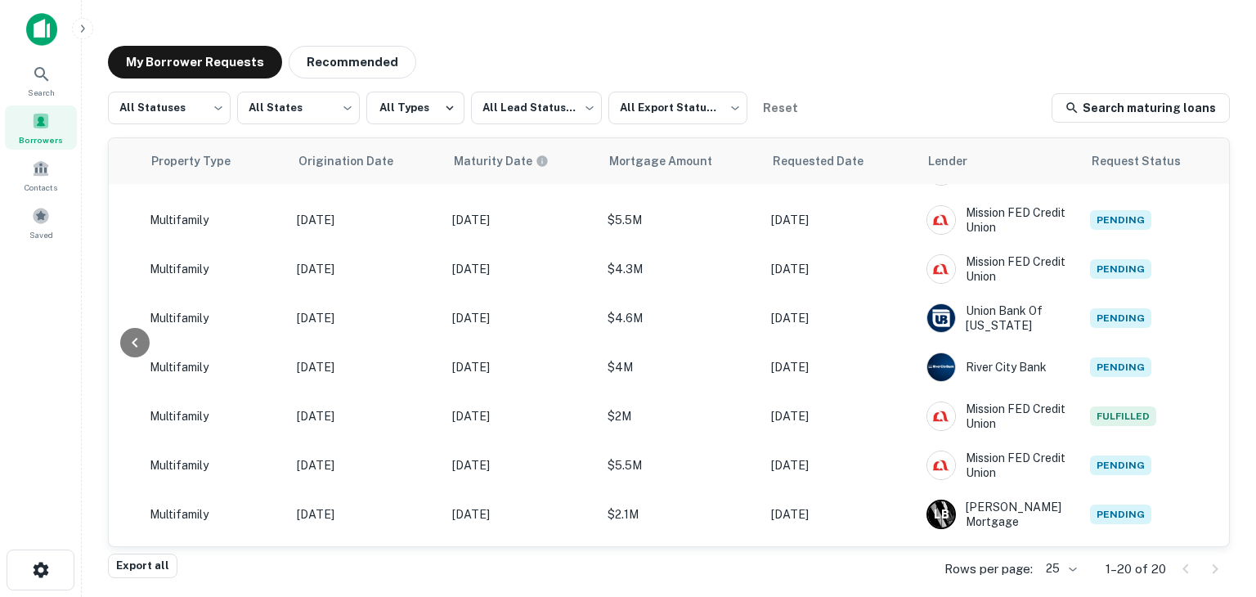
click at [1240, 394] on div "**********" at bounding box center [669, 301] width 1148 height 537
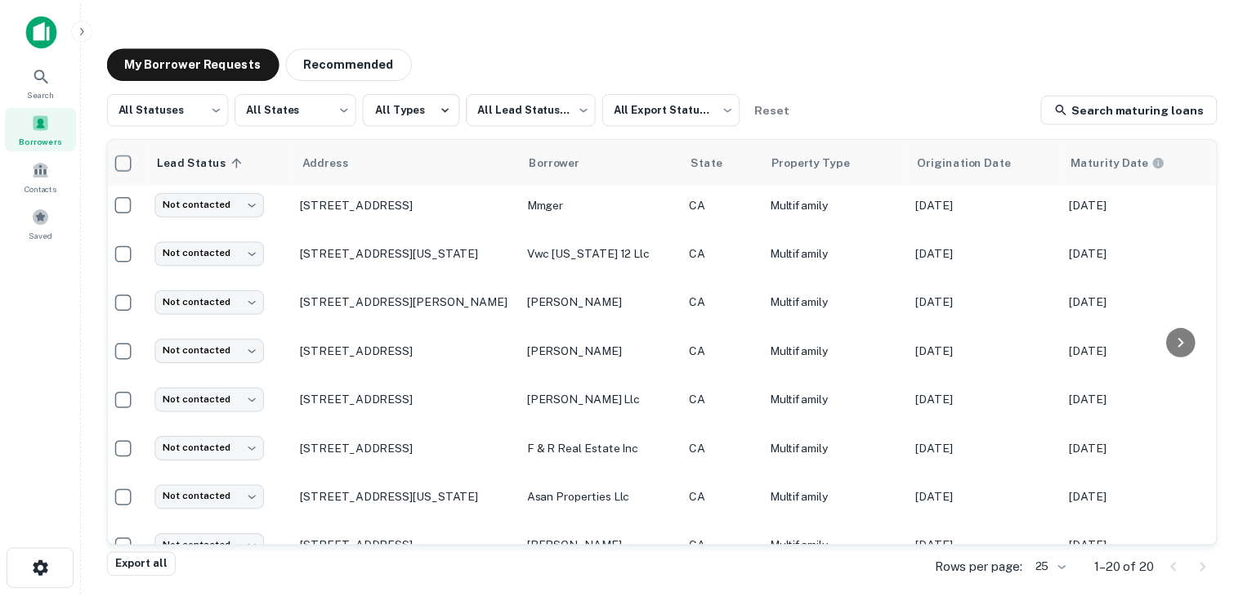
scroll to position [106, 0]
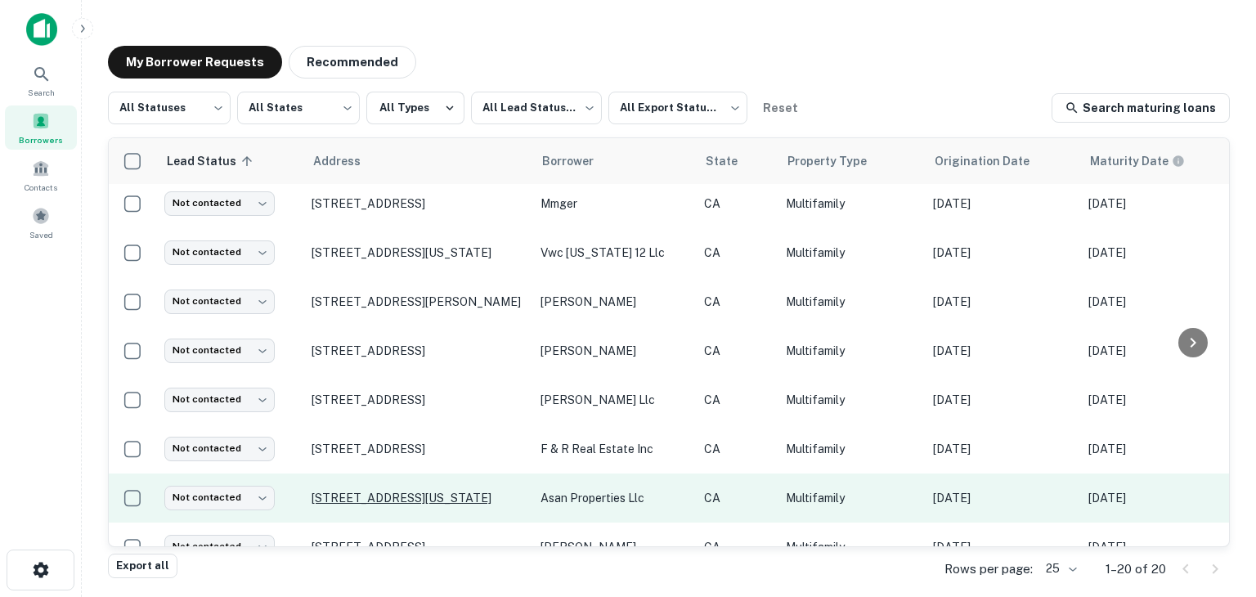
click at [408, 497] on p "[STREET_ADDRESS][US_STATE]" at bounding box center [417, 497] width 213 height 15
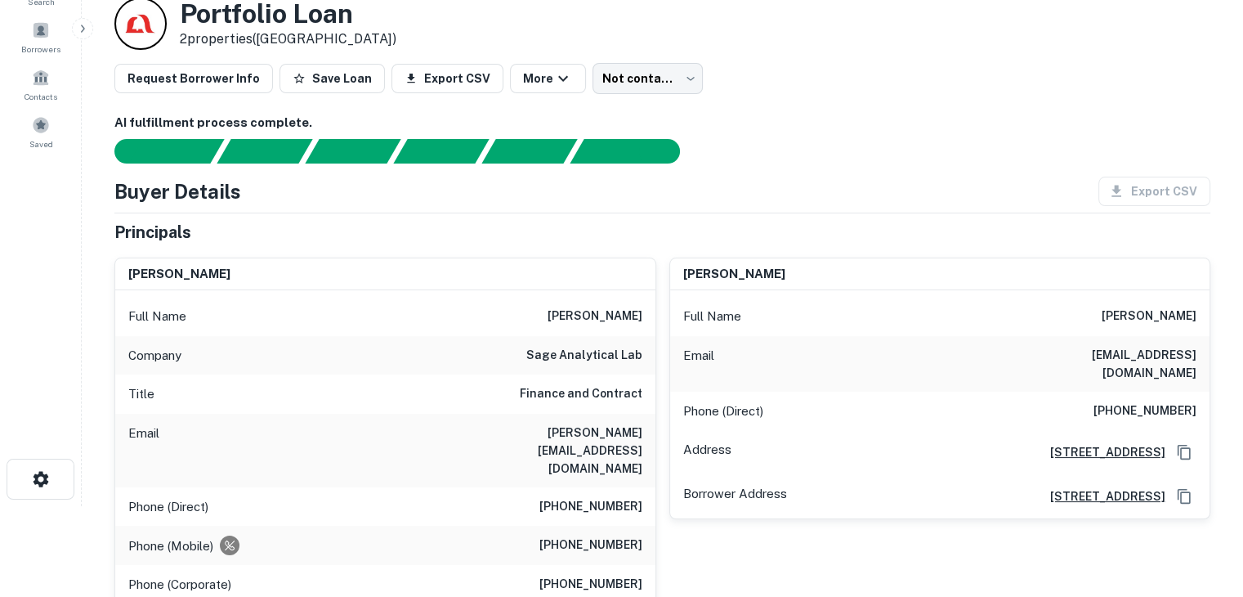
scroll to position [100, 0]
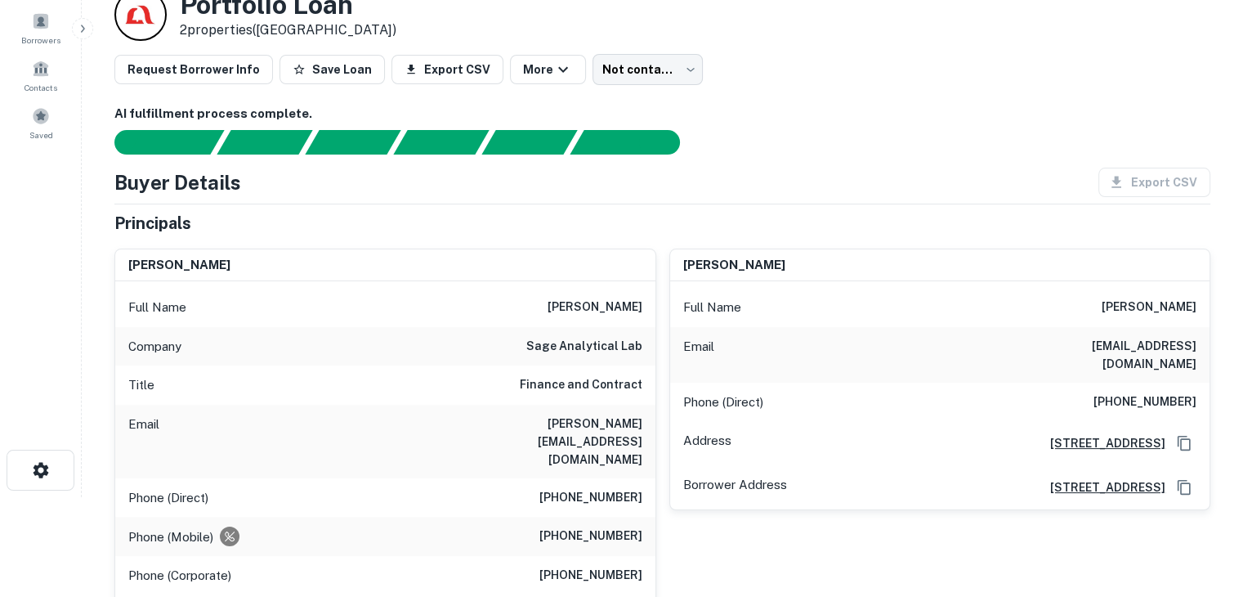
click at [674, 544] on div "nader khoshniyati Full Name nader khoshniyati Email akhoshniyati1@netzero.net P…" at bounding box center [933, 492] width 555 height 514
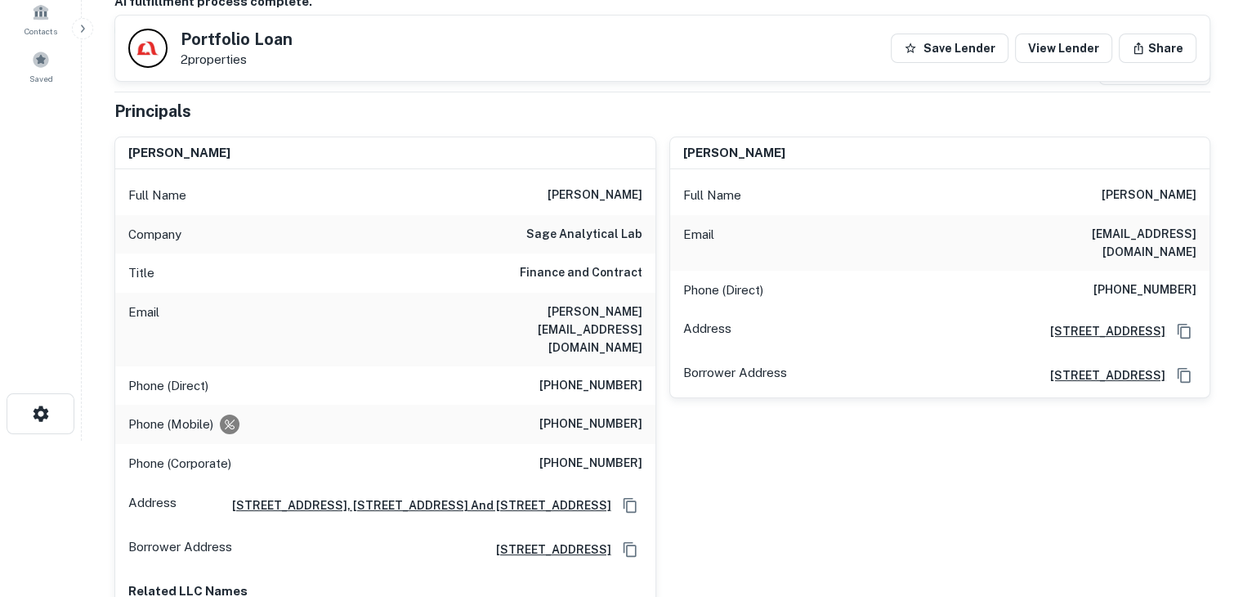
scroll to position [240, 0]
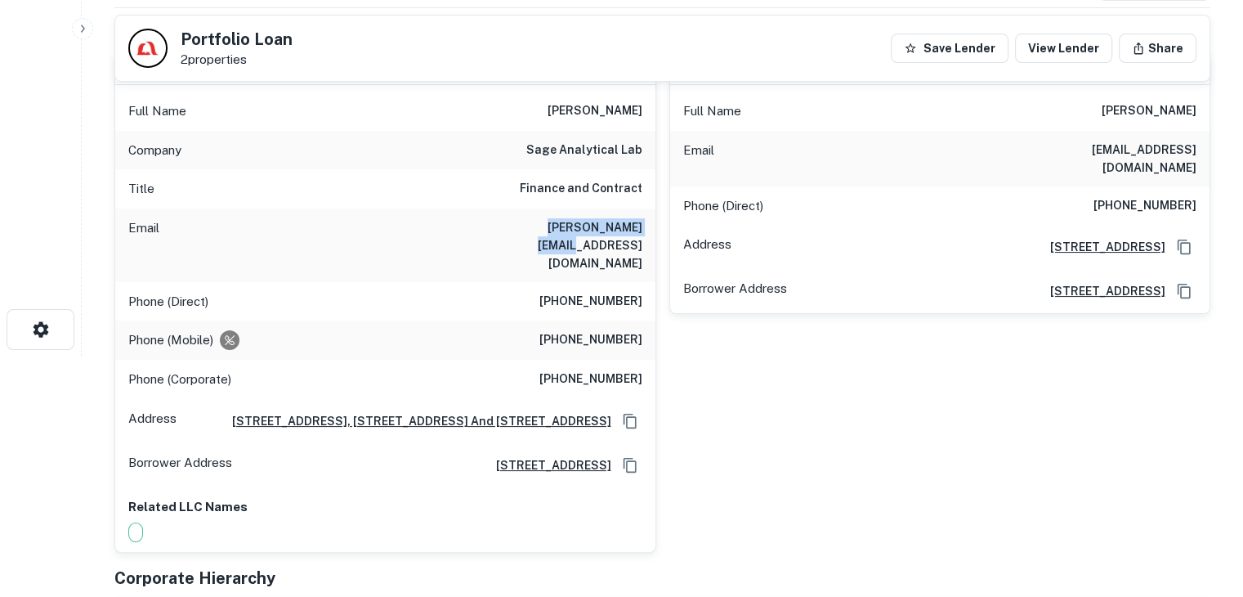
drag, startPoint x: 644, startPoint y: 226, endPoint x: 494, endPoint y: 238, distance: 150.8
click at [494, 238] on div "Email nader@sagefalab.com" at bounding box center [385, 245] width 540 height 74
copy h6 "nader@sagefalab.com"
click at [1014, 455] on div "nader khoshniyati Full Name nader khoshniyati Email akhoshniyati1@netzero.net P…" at bounding box center [933, 296] width 555 height 514
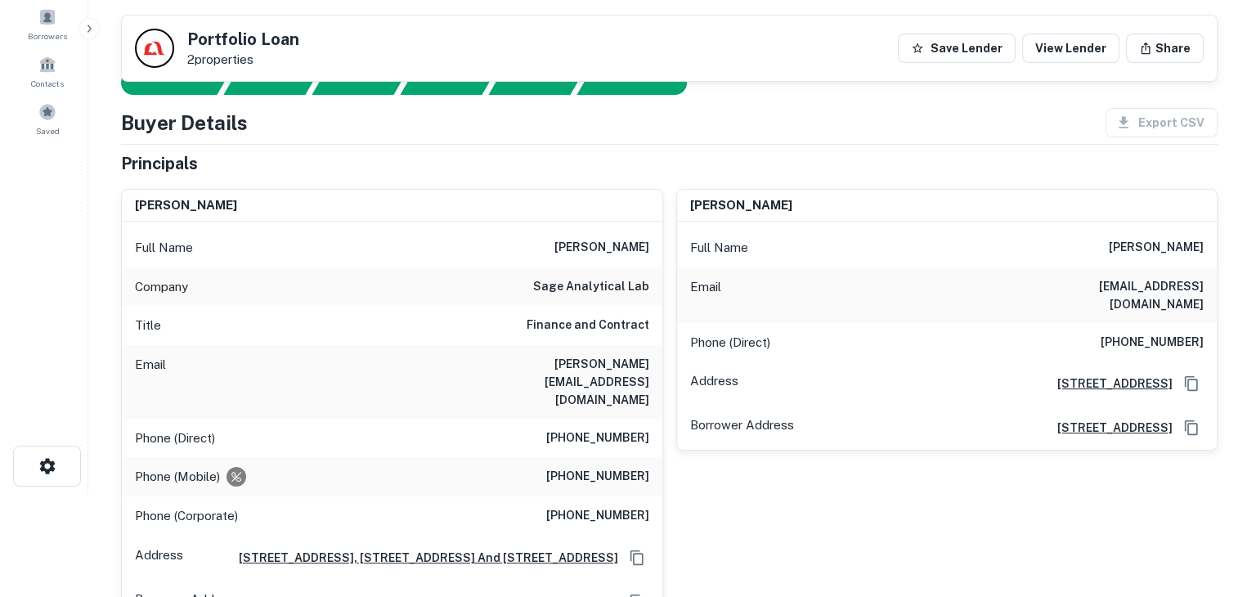
scroll to position [0, 0]
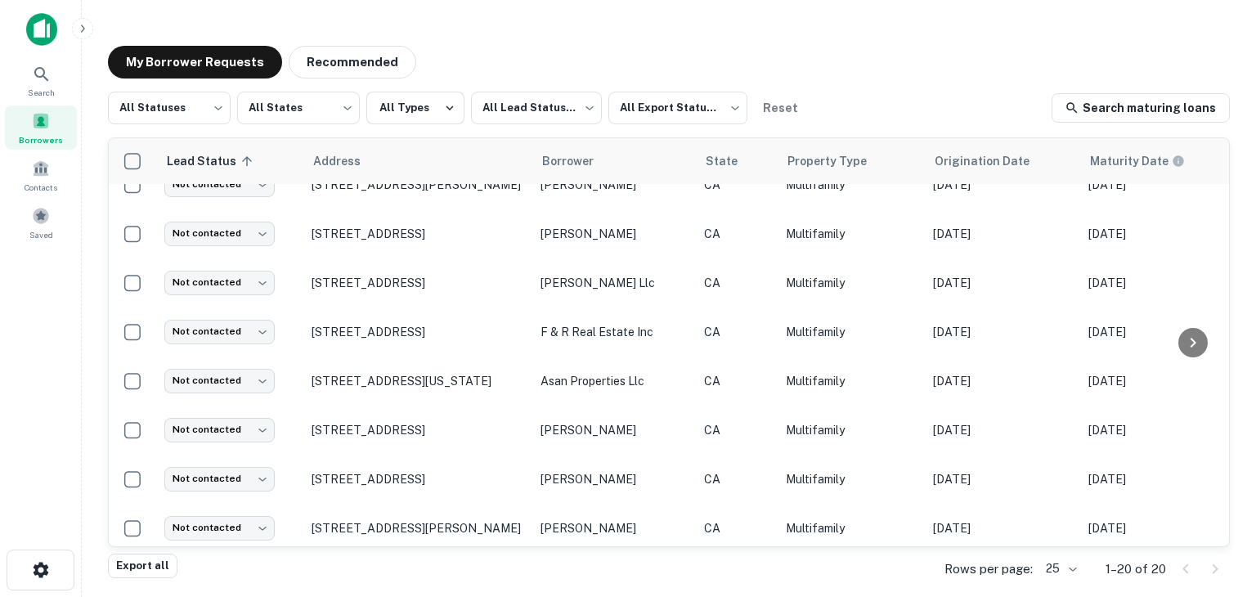
scroll to position [224, 0]
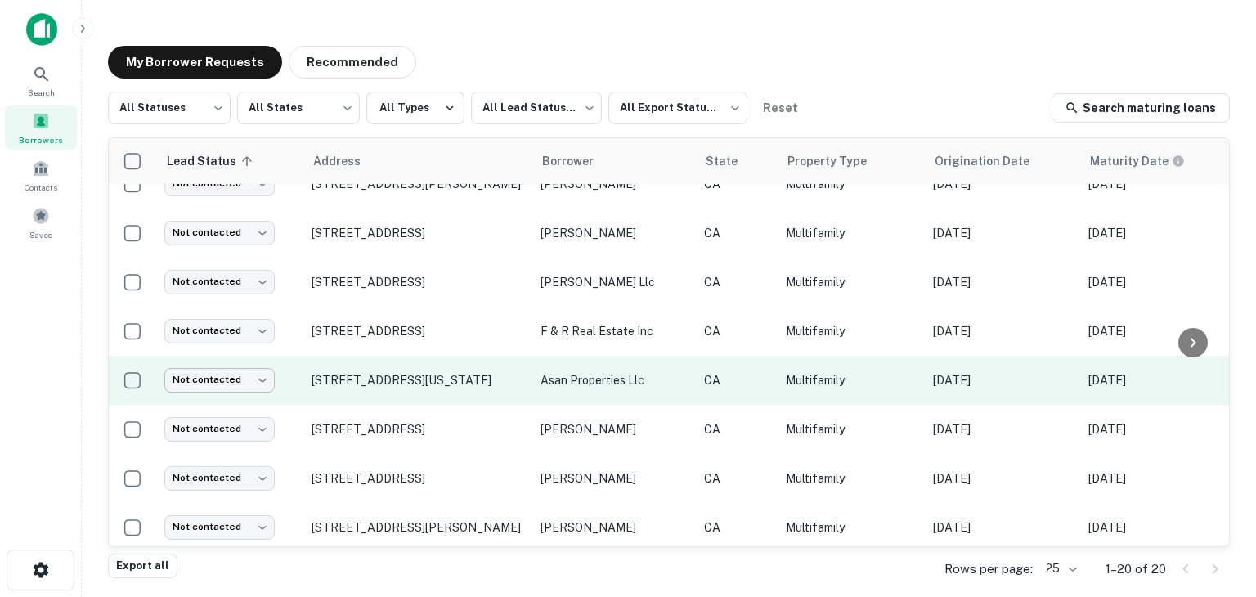
click at [205, 378] on body "**********" at bounding box center [628, 298] width 1256 height 597
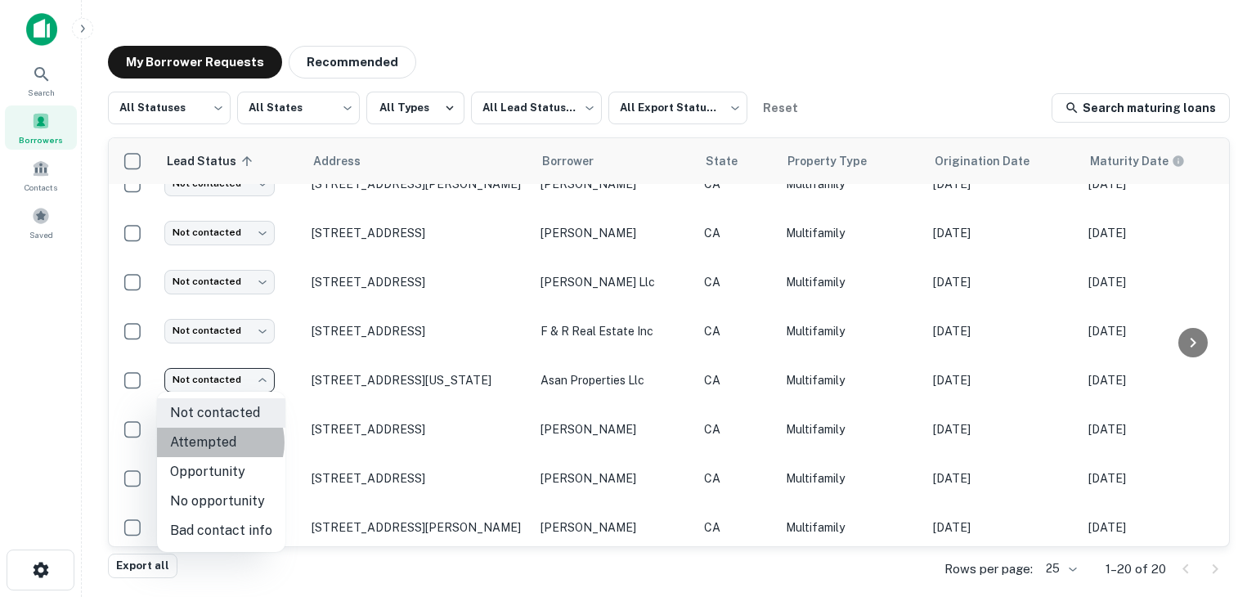
click at [219, 442] on li "Attempted" at bounding box center [221, 441] width 128 height 29
type input "*********"
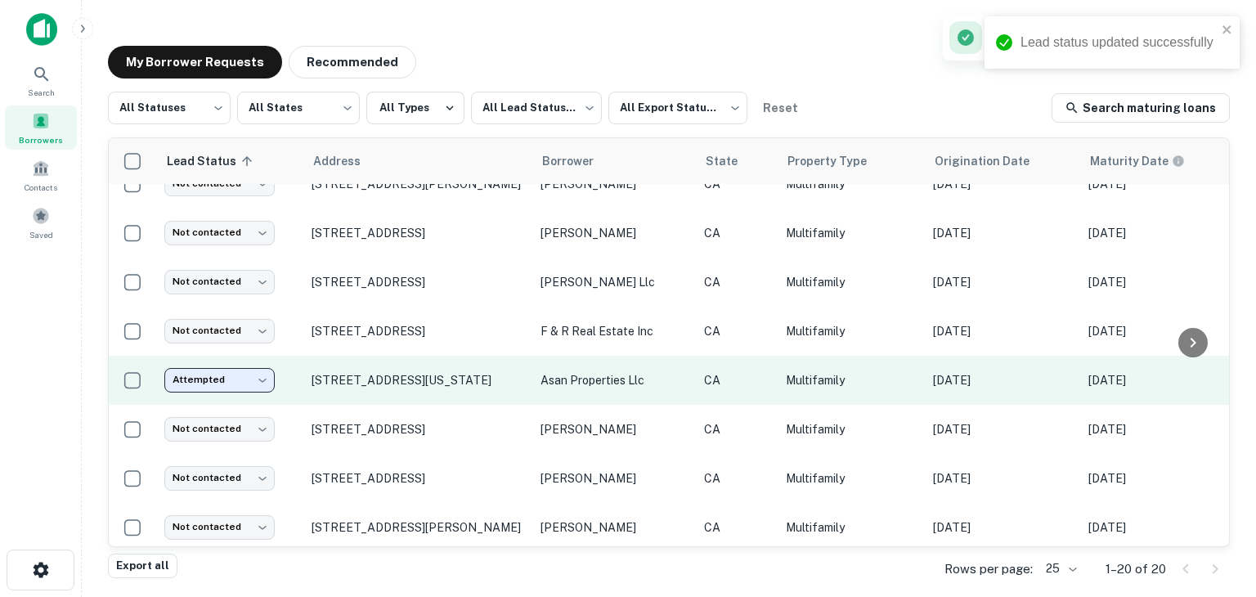
scroll to position [0, 0]
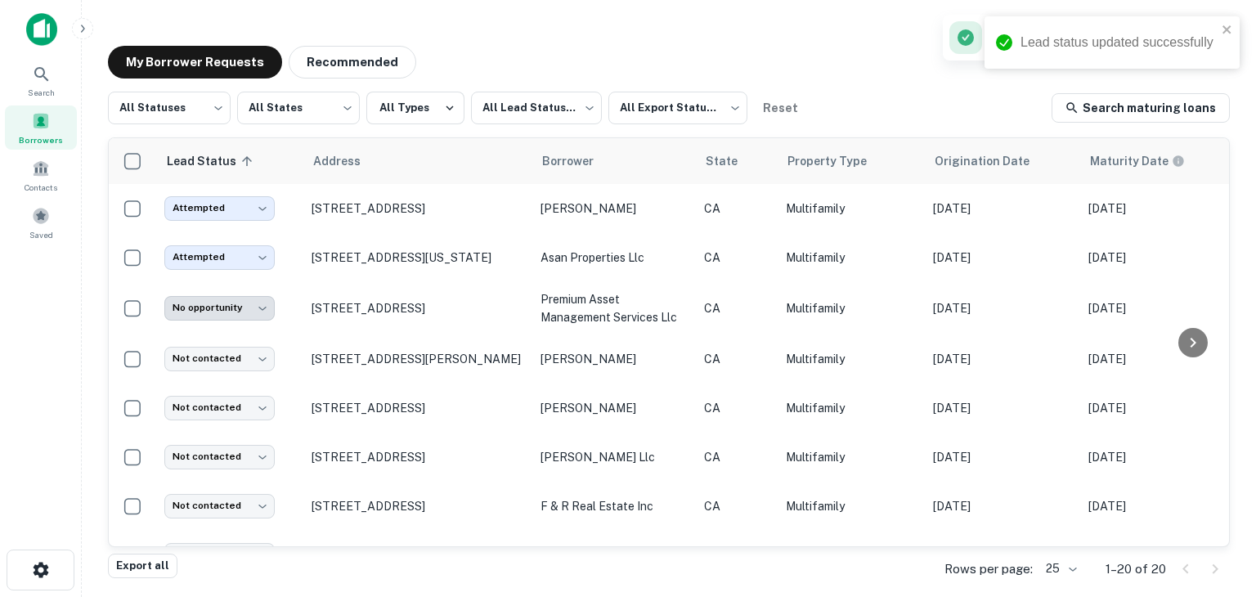
click at [913, 84] on div "**********" at bounding box center [669, 301] width 1148 height 537
click at [1223, 25] on icon "close" at bounding box center [1226, 29] width 11 height 13
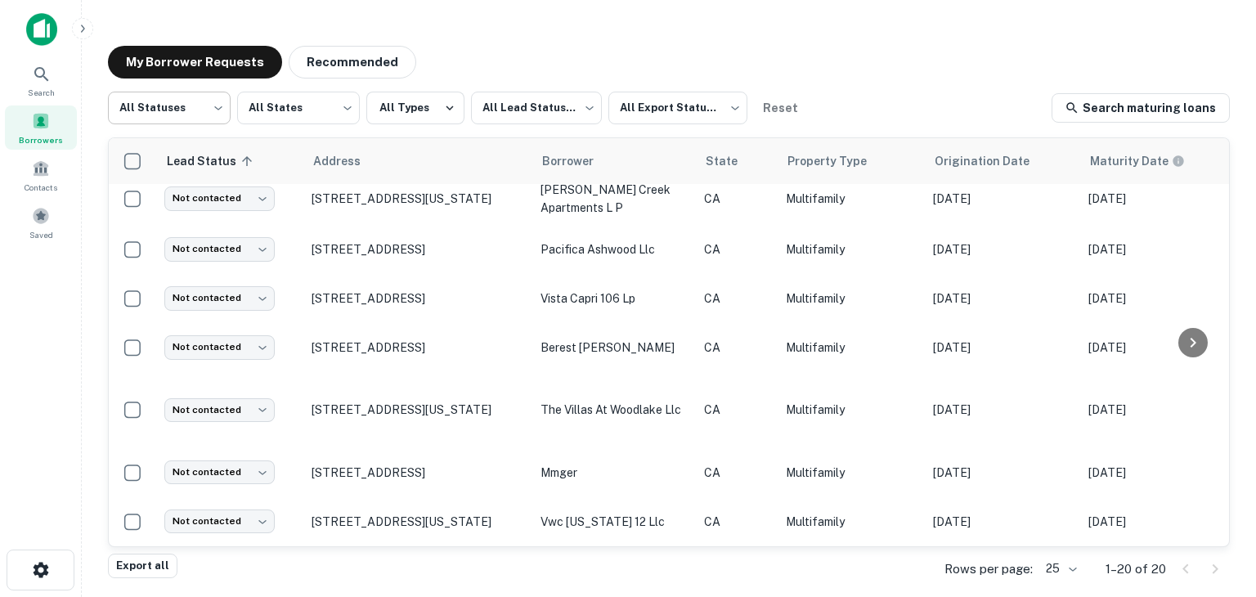
click at [190, 112] on body "**********" at bounding box center [628, 298] width 1256 height 597
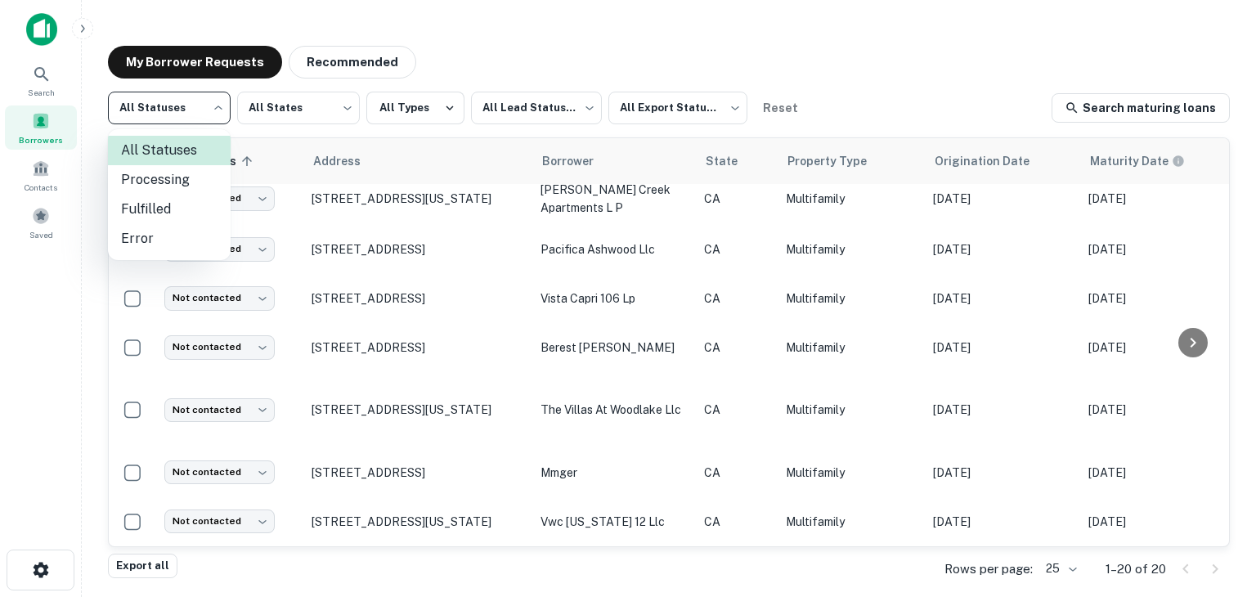
click at [181, 180] on li "Processing" at bounding box center [169, 179] width 123 height 29
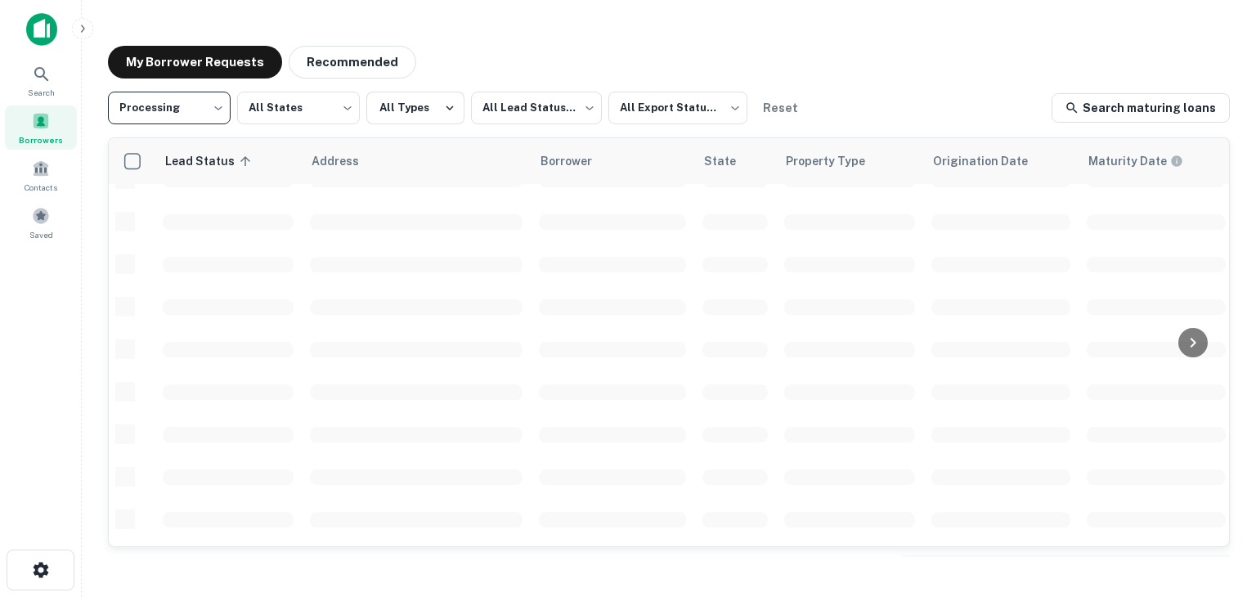
click at [213, 114] on body "**********" at bounding box center [628, 298] width 1256 height 597
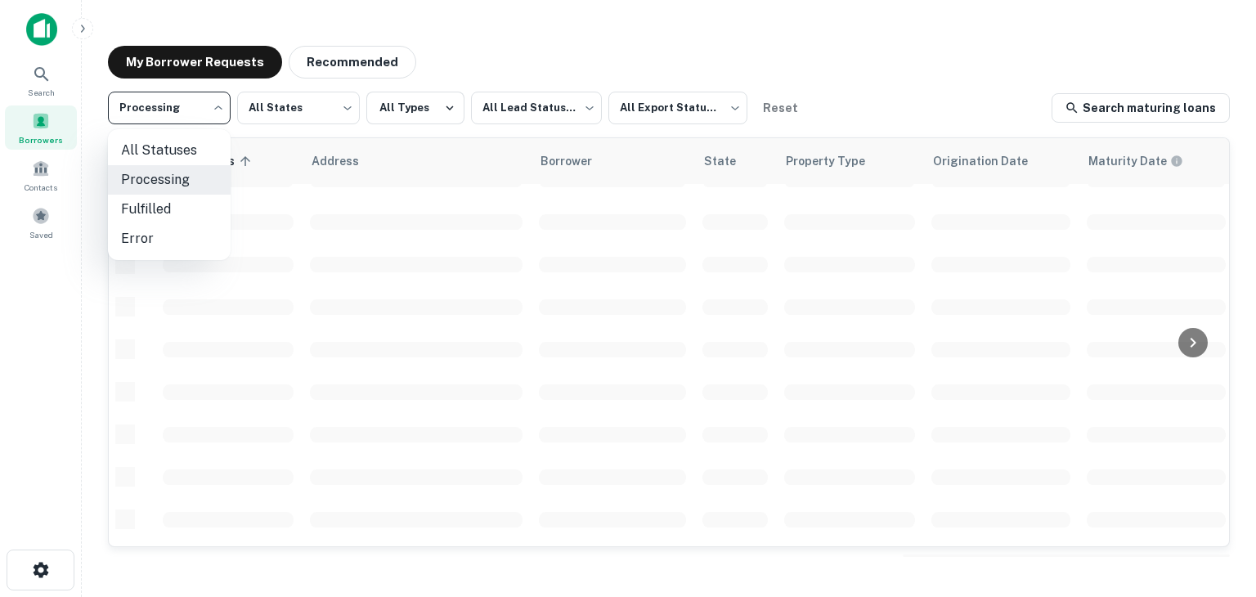
click at [181, 211] on li "Fulfilled" at bounding box center [169, 209] width 123 height 29
type input "*********"
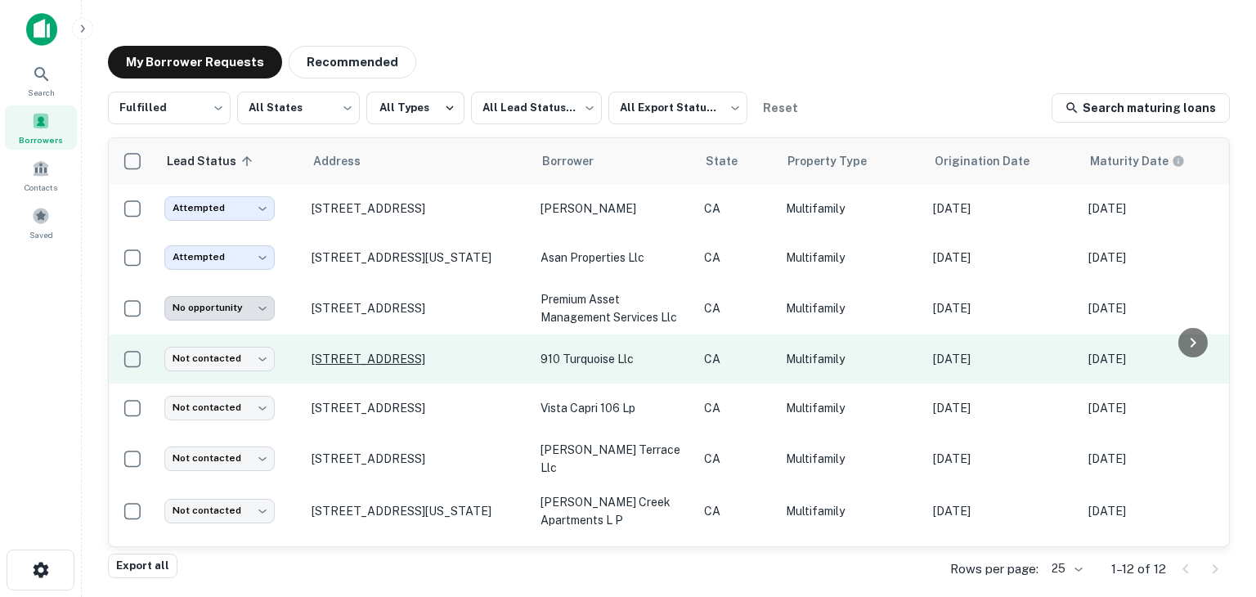
click at [445, 364] on p "[STREET_ADDRESS]" at bounding box center [417, 358] width 213 height 15
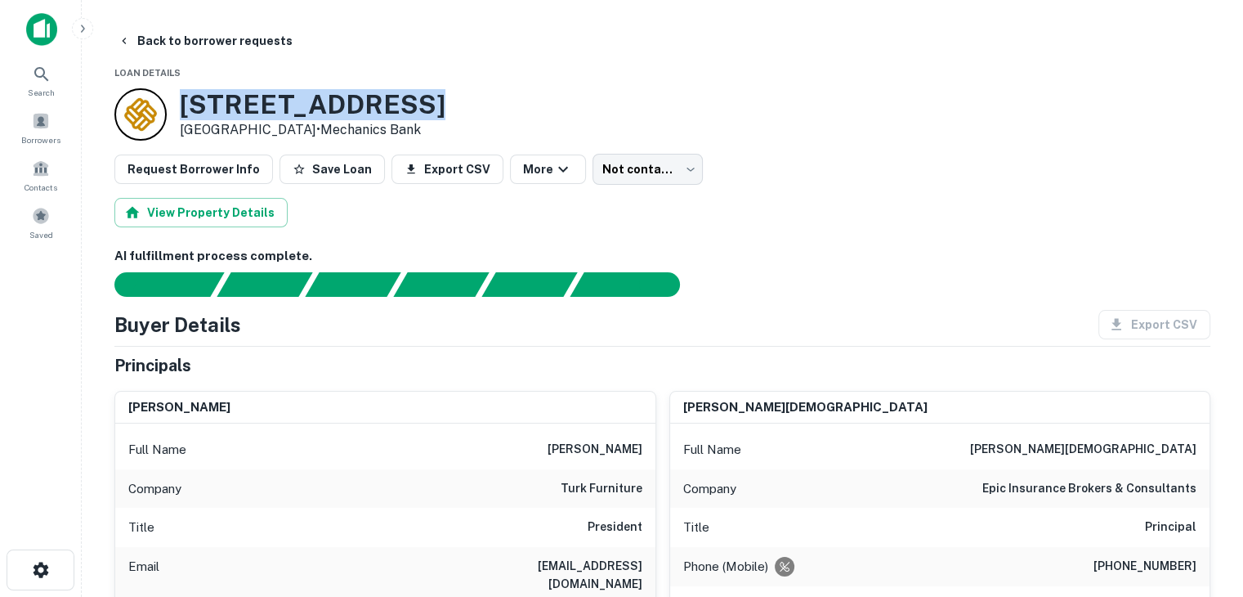
drag, startPoint x: 408, startPoint y: 96, endPoint x: 161, endPoint y: 101, distance: 246.9
click at [161, 101] on div "[STREET_ADDRESS] • Mechanics Bank" at bounding box center [279, 114] width 331 height 52
copy div "[STREET_ADDRESS]"
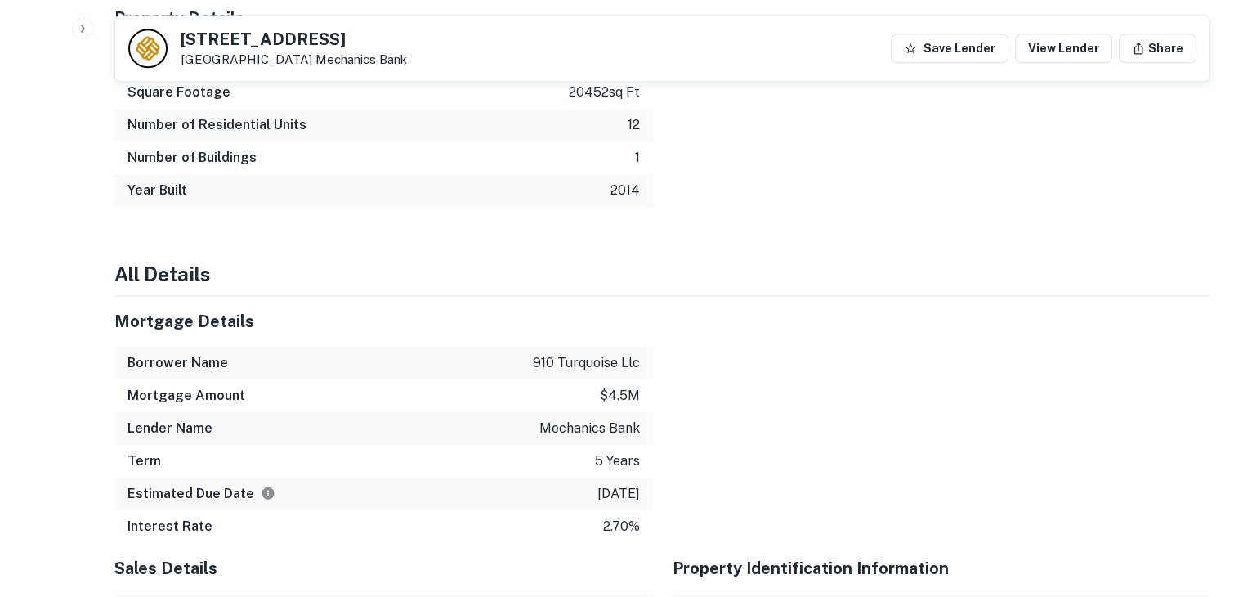
scroll to position [1575, 0]
click at [590, 354] on p "910 turquoise llc" at bounding box center [586, 364] width 107 height 20
click at [780, 262] on h4 "All Details" at bounding box center [662, 274] width 1096 height 29
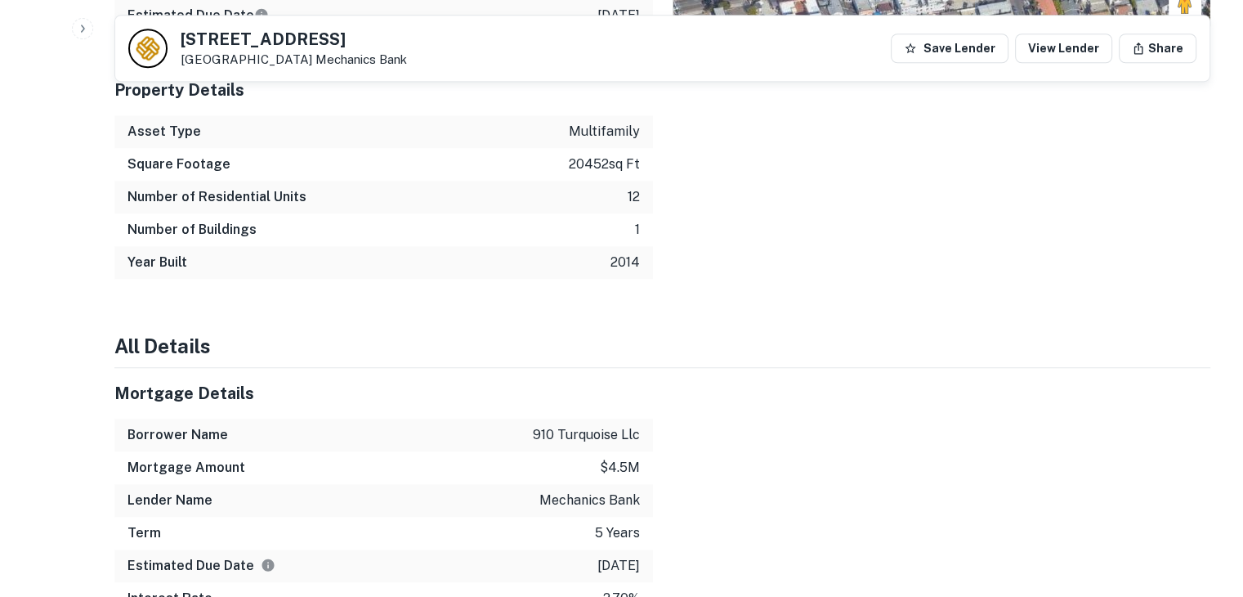
scroll to position [1500, 0]
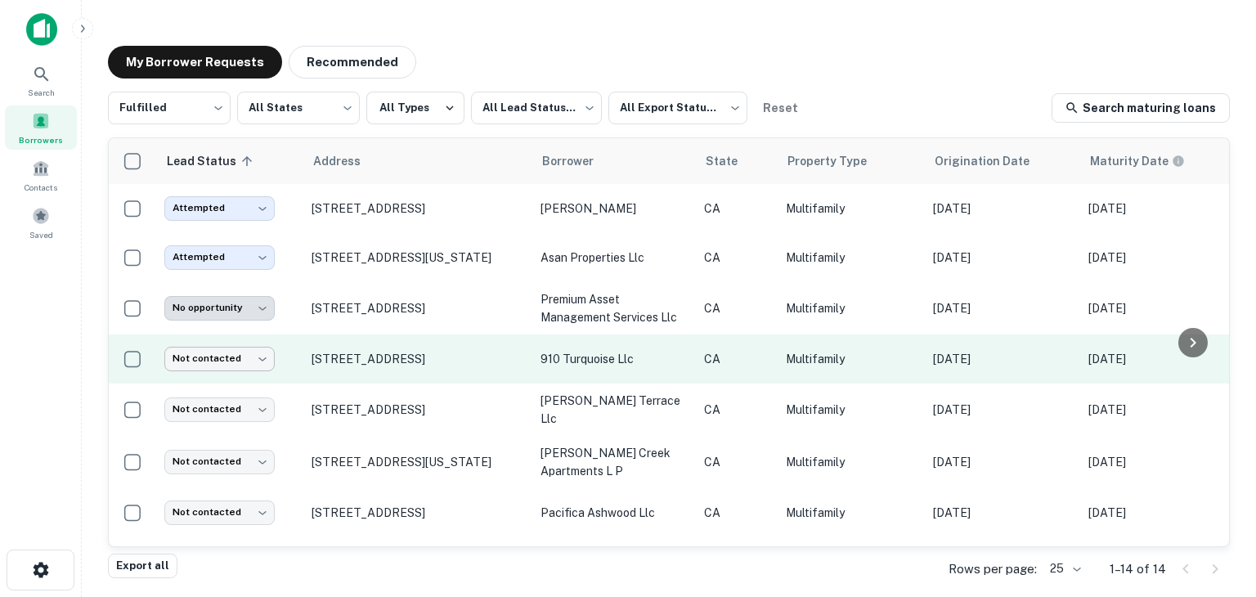
click at [231, 361] on body "**********" at bounding box center [628, 298] width 1256 height 597
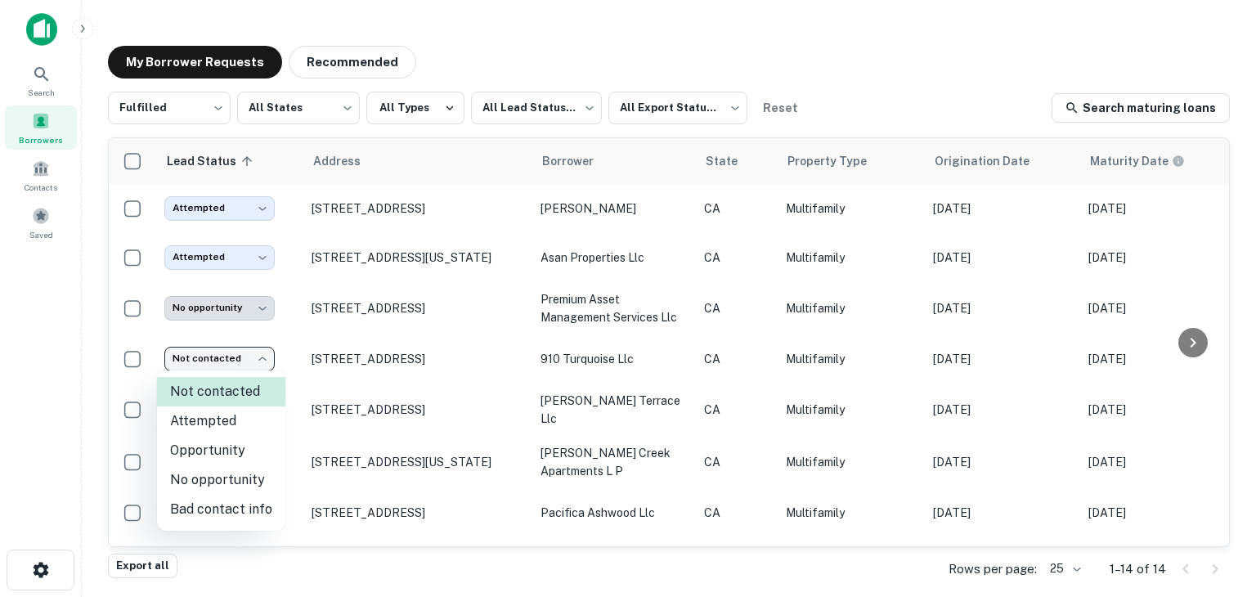
click at [214, 416] on li "Attempted" at bounding box center [221, 420] width 128 height 29
type input "*********"
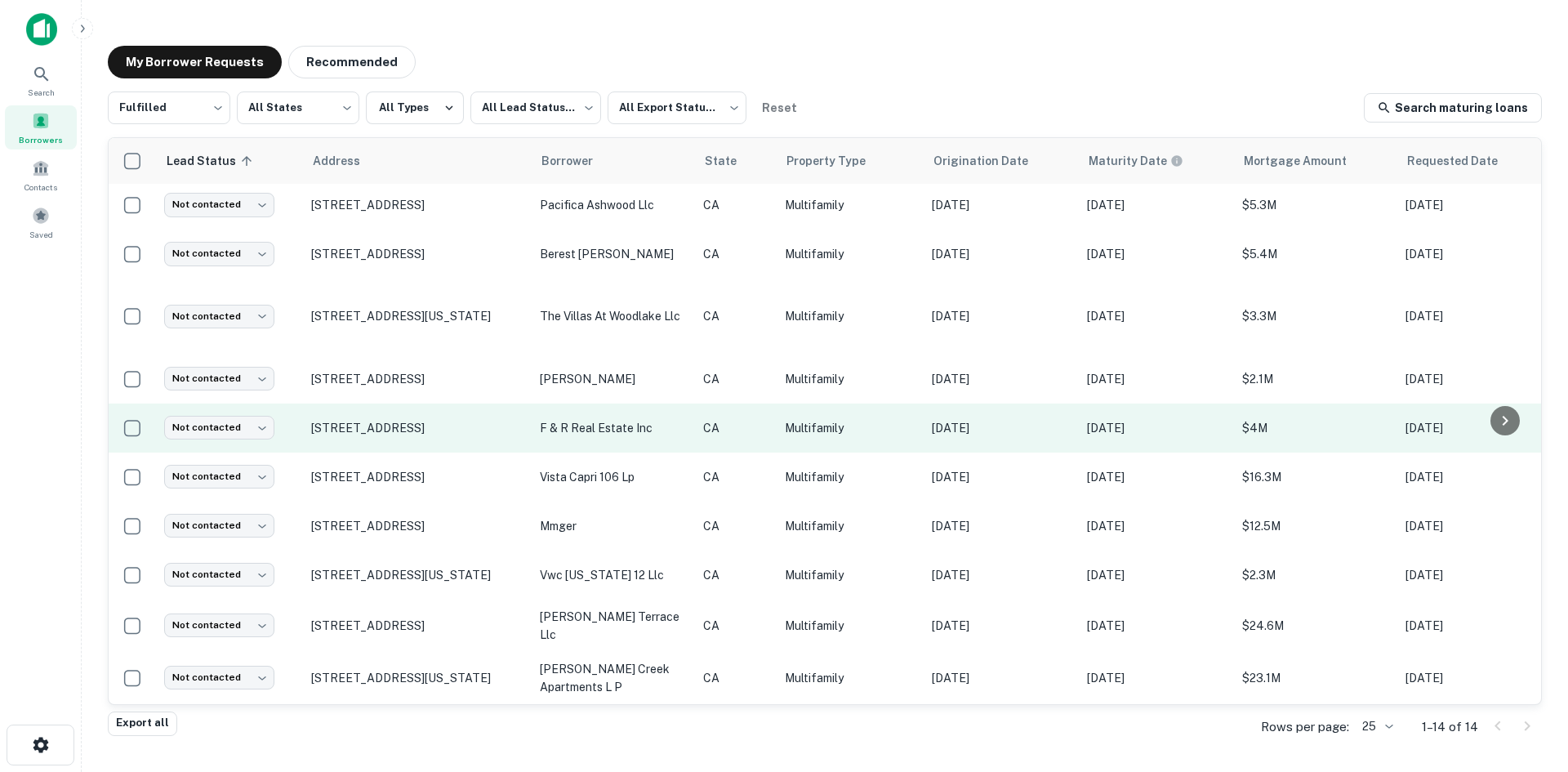
scroll to position [212, 0]
